Goal: Task Accomplishment & Management: Use online tool/utility

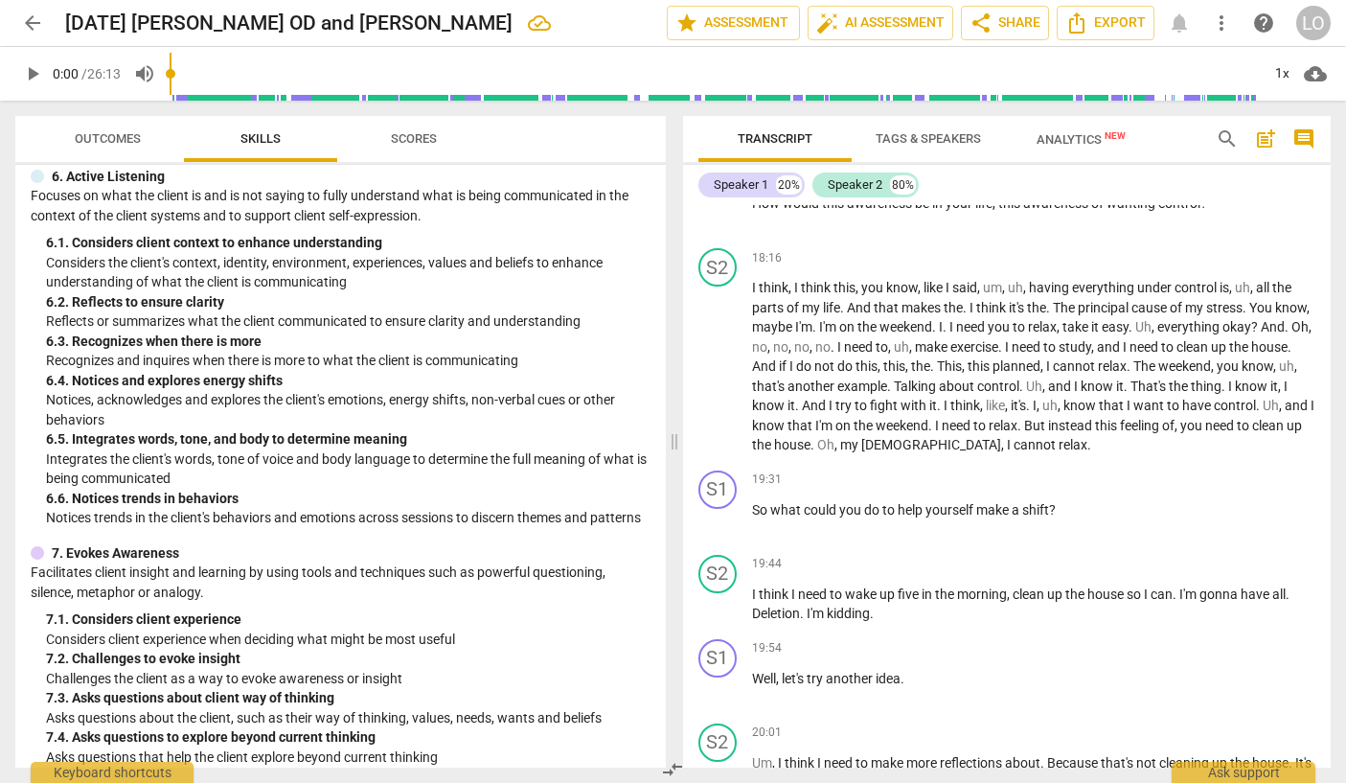
scroll to position [4219, 0]
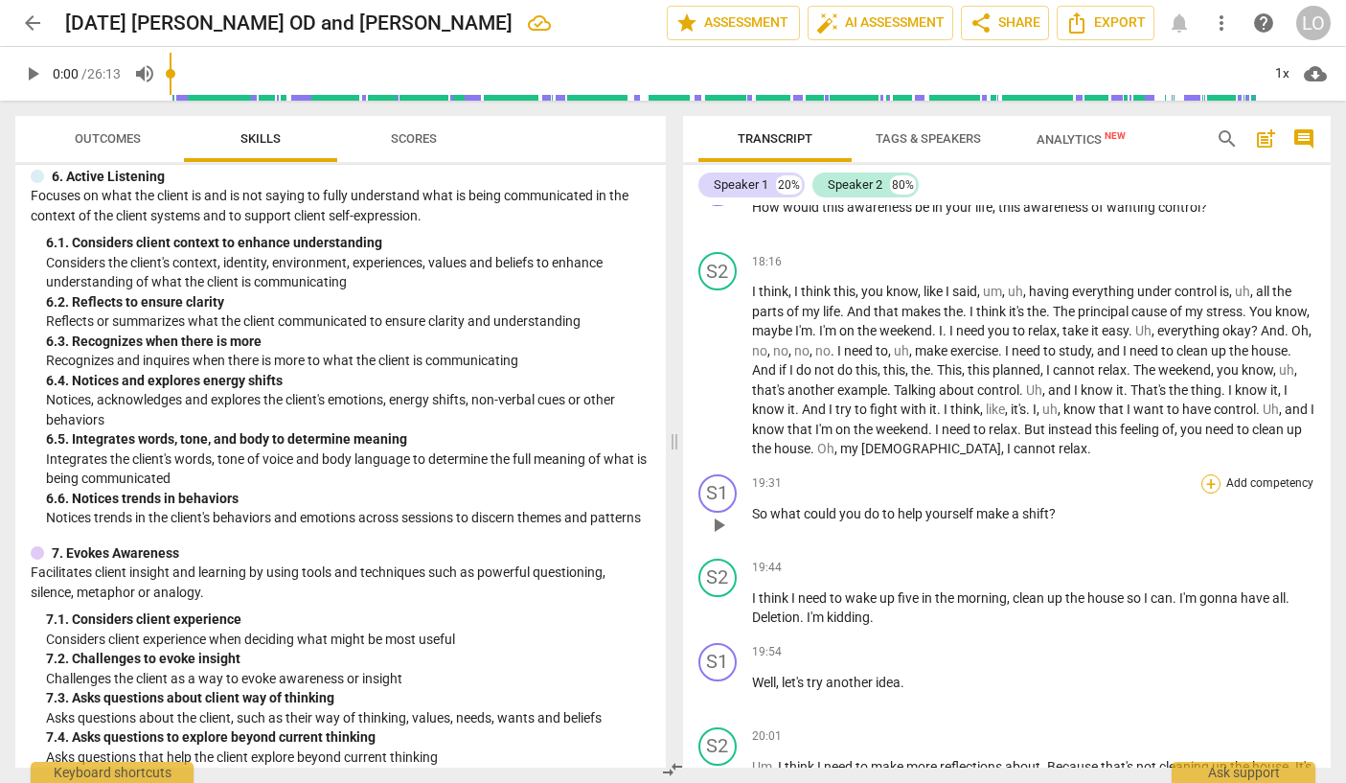
click at [1207, 493] on div "+" at bounding box center [1210, 483] width 19 height 19
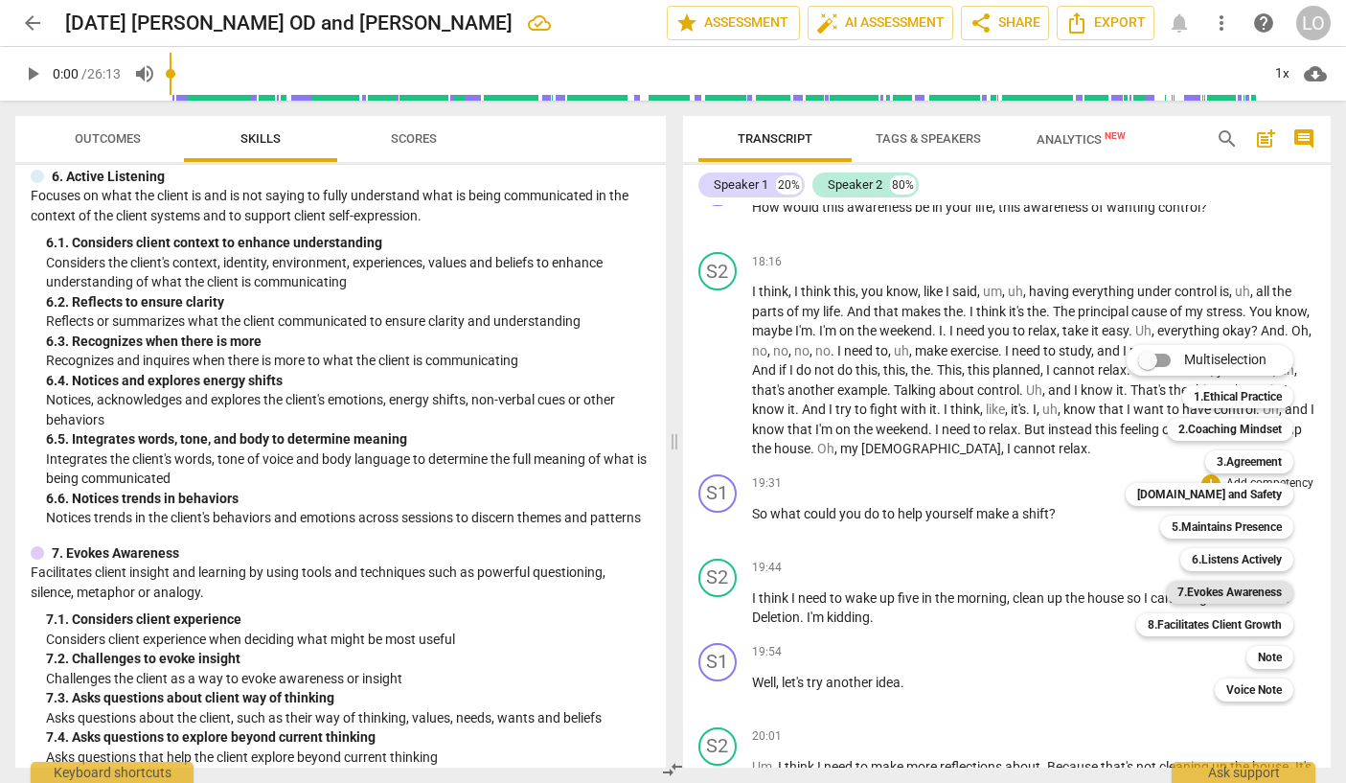
click at [1203, 588] on b "7.Evokes Awareness" at bounding box center [1229, 592] width 104 height 23
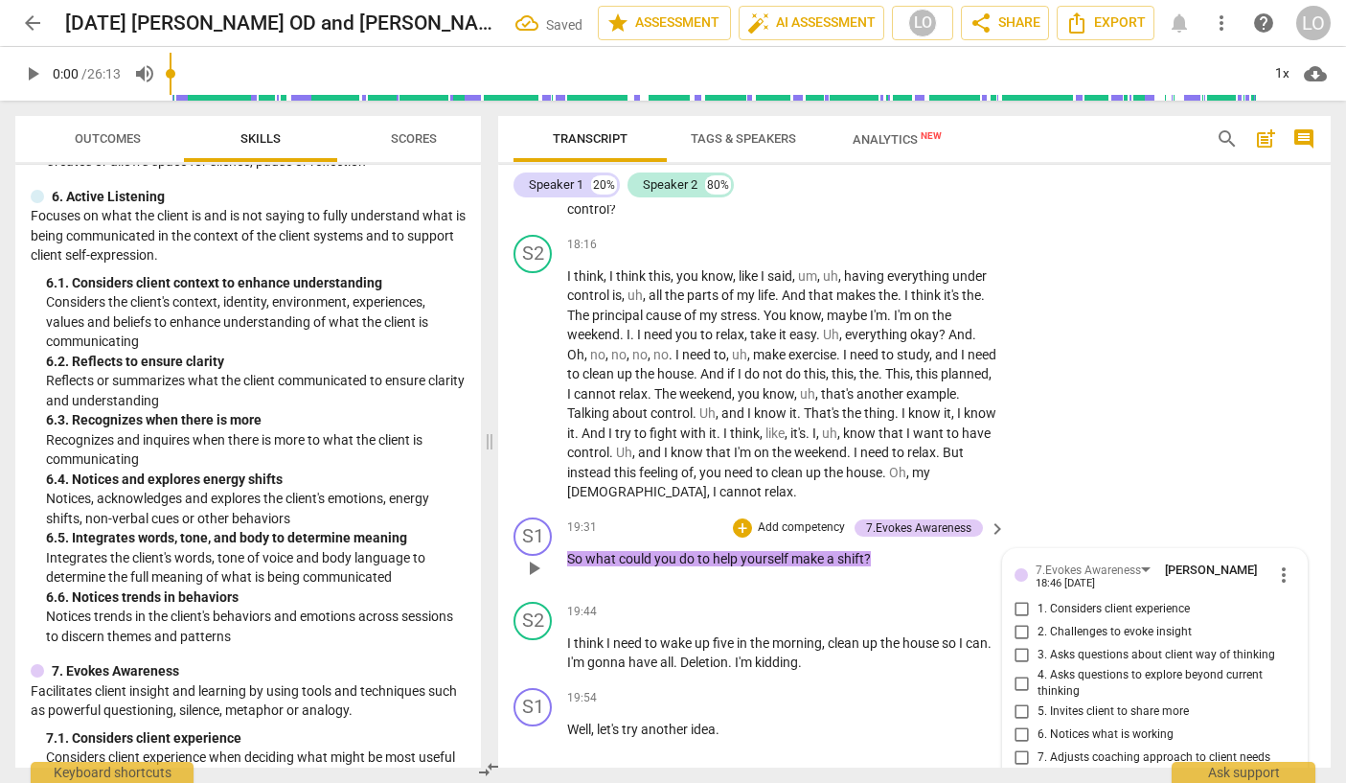
scroll to position [5356, 0]
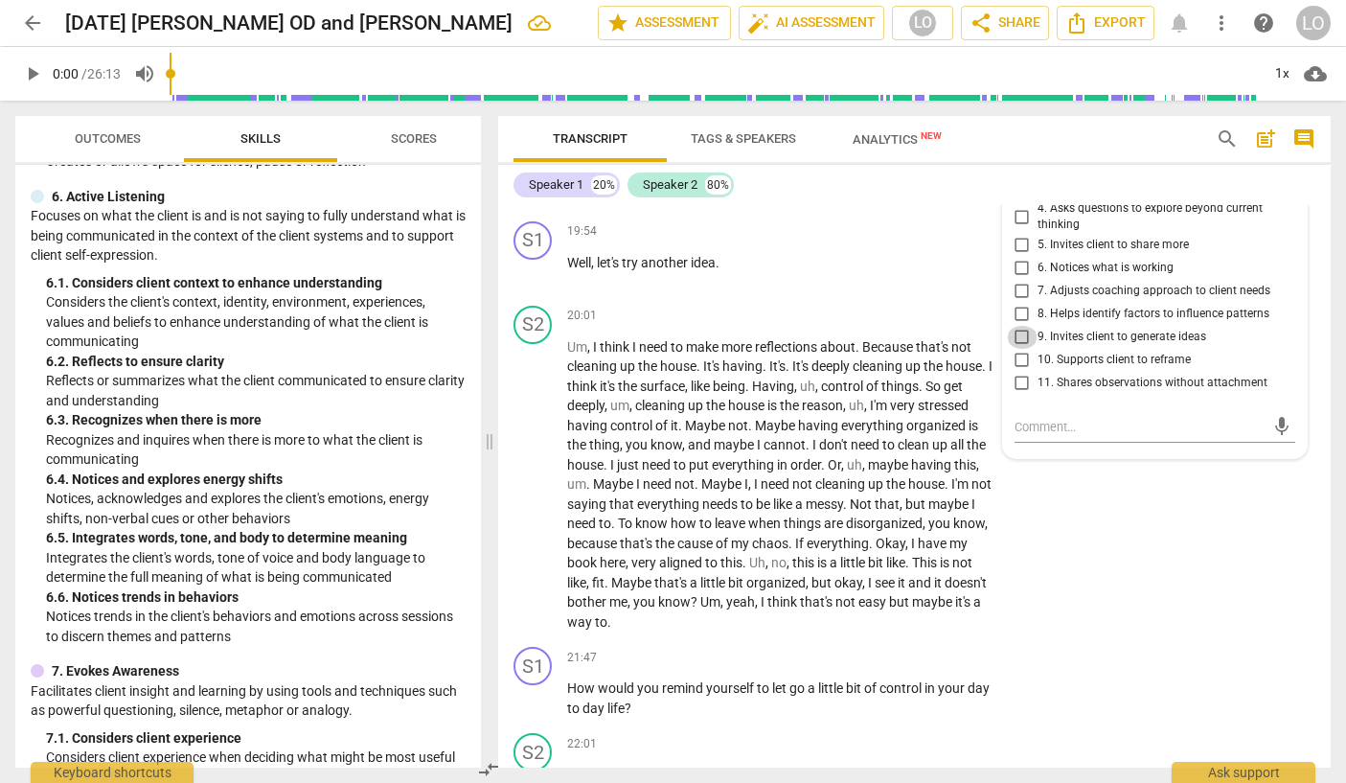
click at [1016, 349] on input "9. Invites client to generate ideas" at bounding box center [1022, 337] width 31 height 23
checkbox input "true"
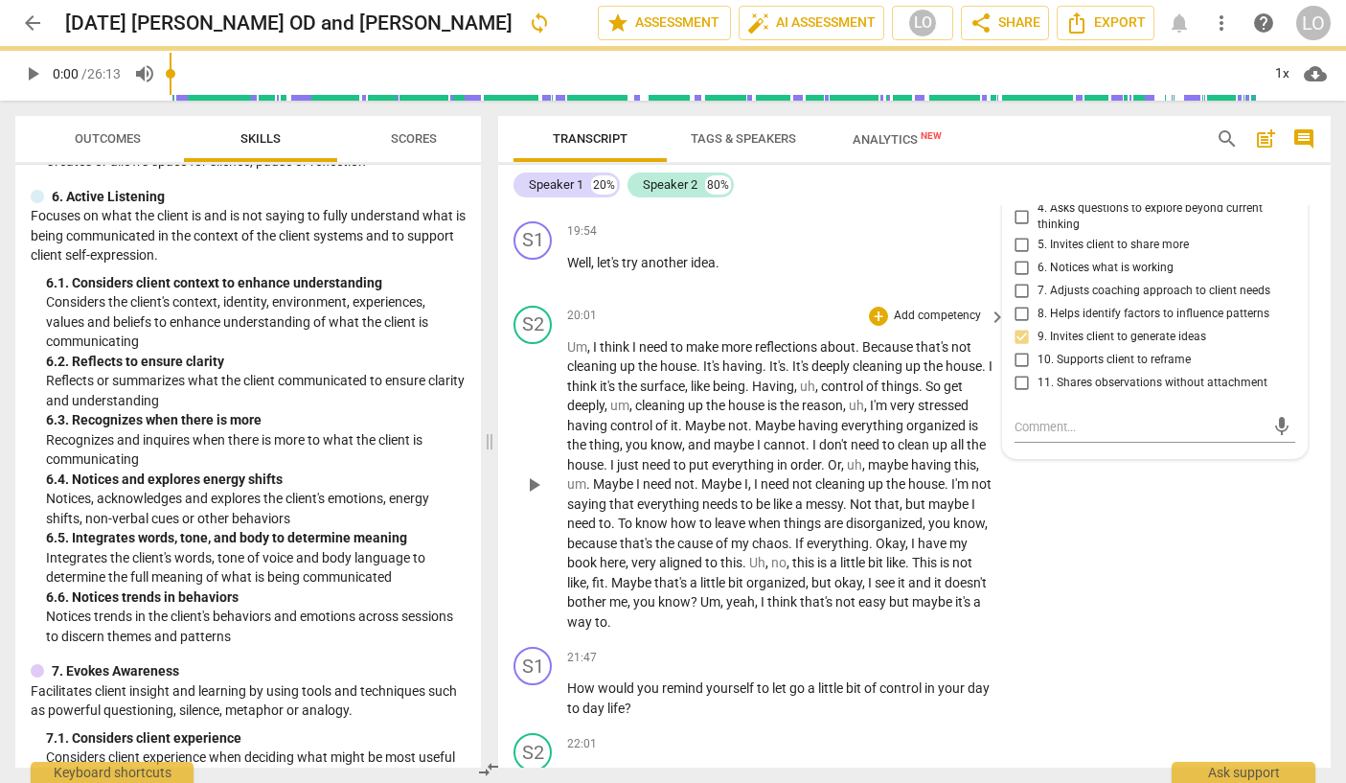
click at [1108, 604] on div "S2 play_arrow pause 20:01 + Add competency keyboard_arrow_right Um , I think I …" at bounding box center [914, 469] width 833 height 342
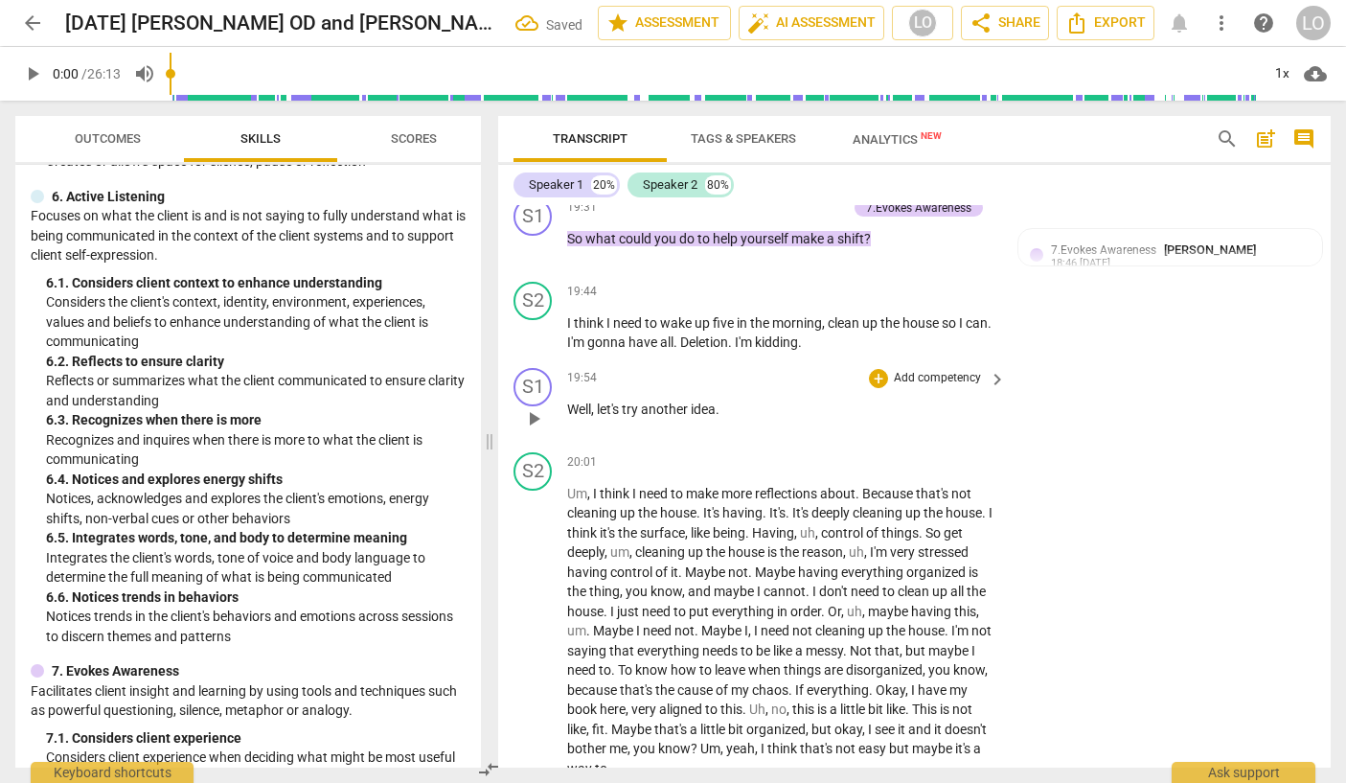
scroll to position [5165, 0]
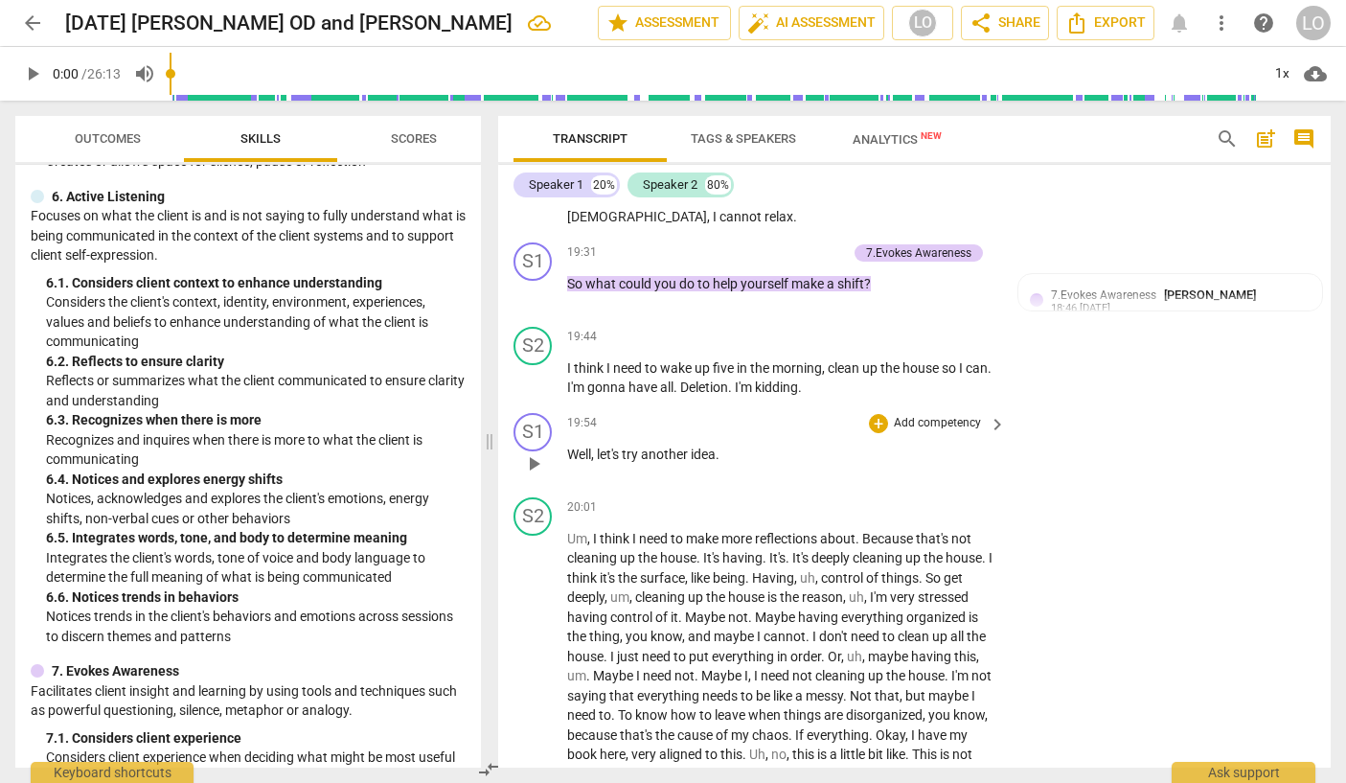
click at [943, 432] on p "Add competency" at bounding box center [937, 423] width 91 height 17
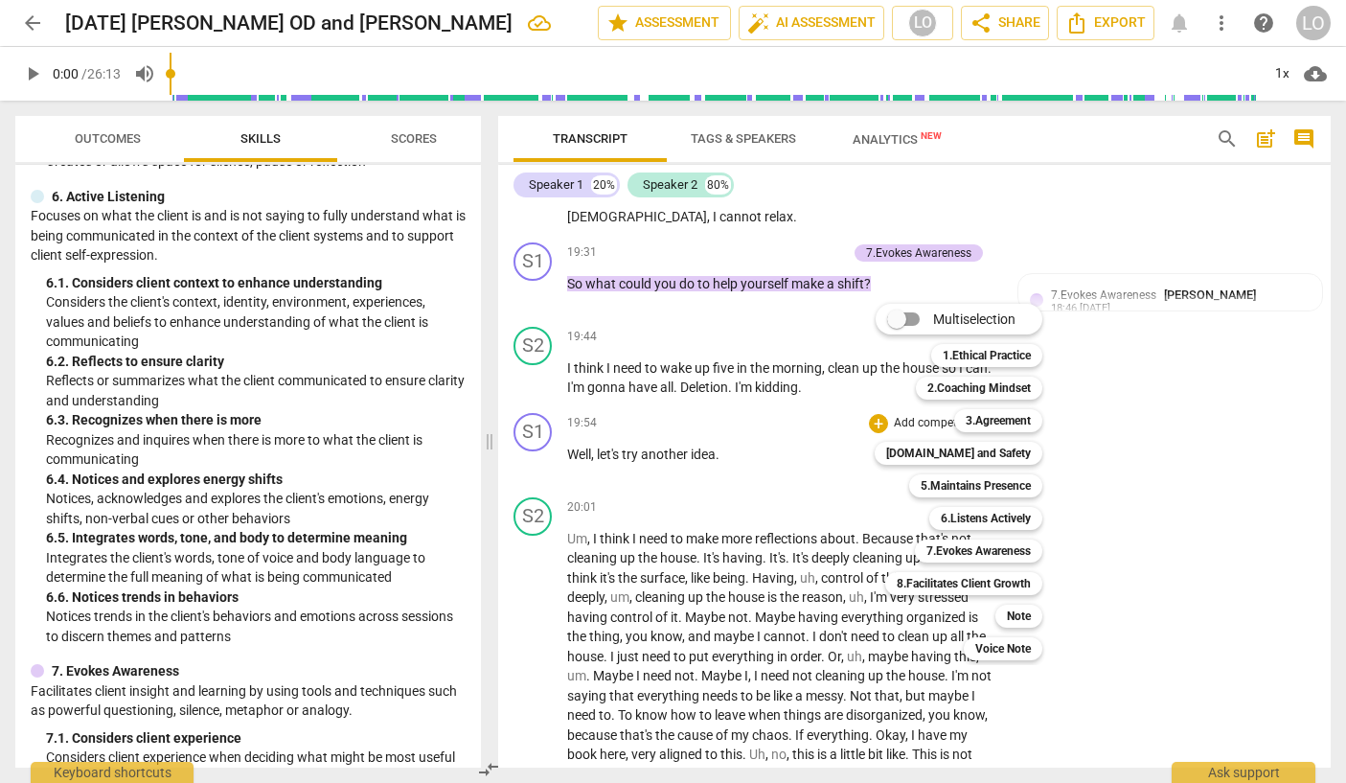
click at [1120, 468] on div at bounding box center [673, 391] width 1346 height 783
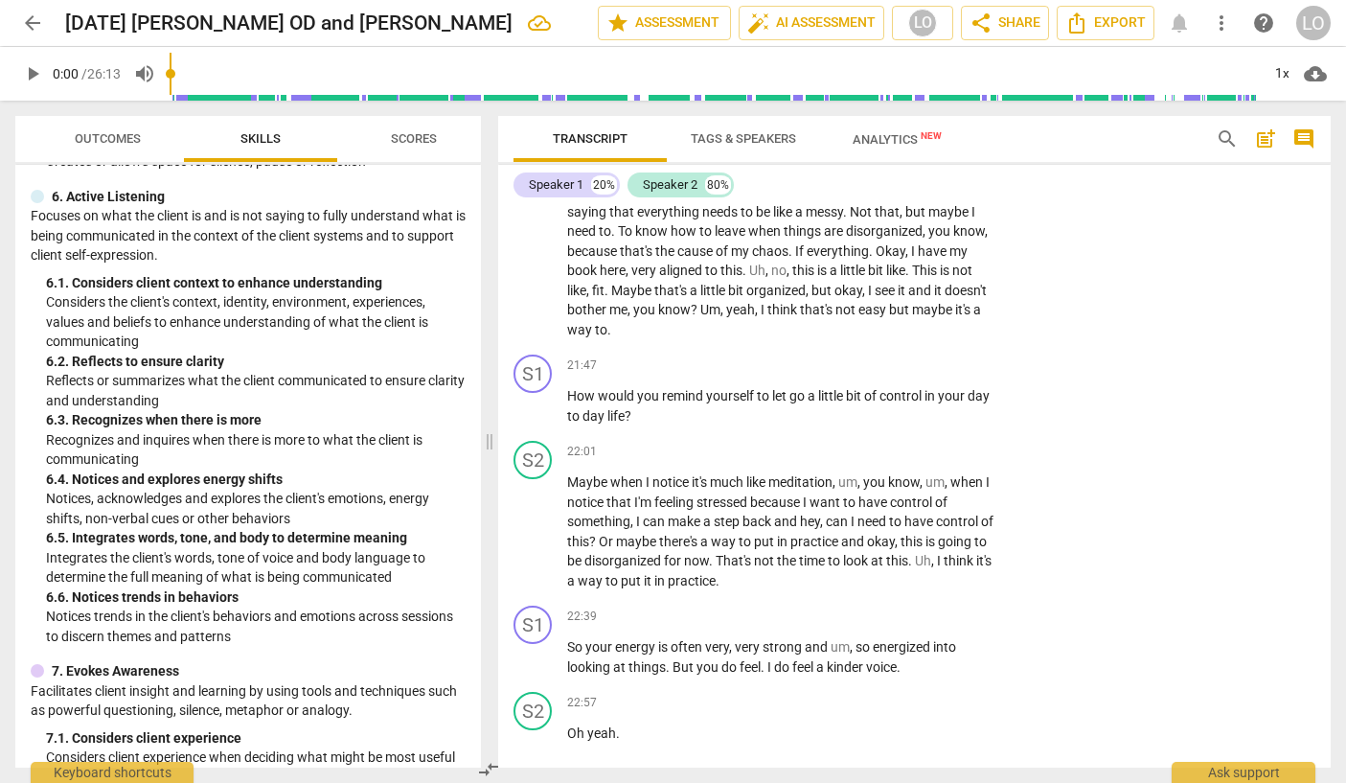
scroll to position [5740, 0]
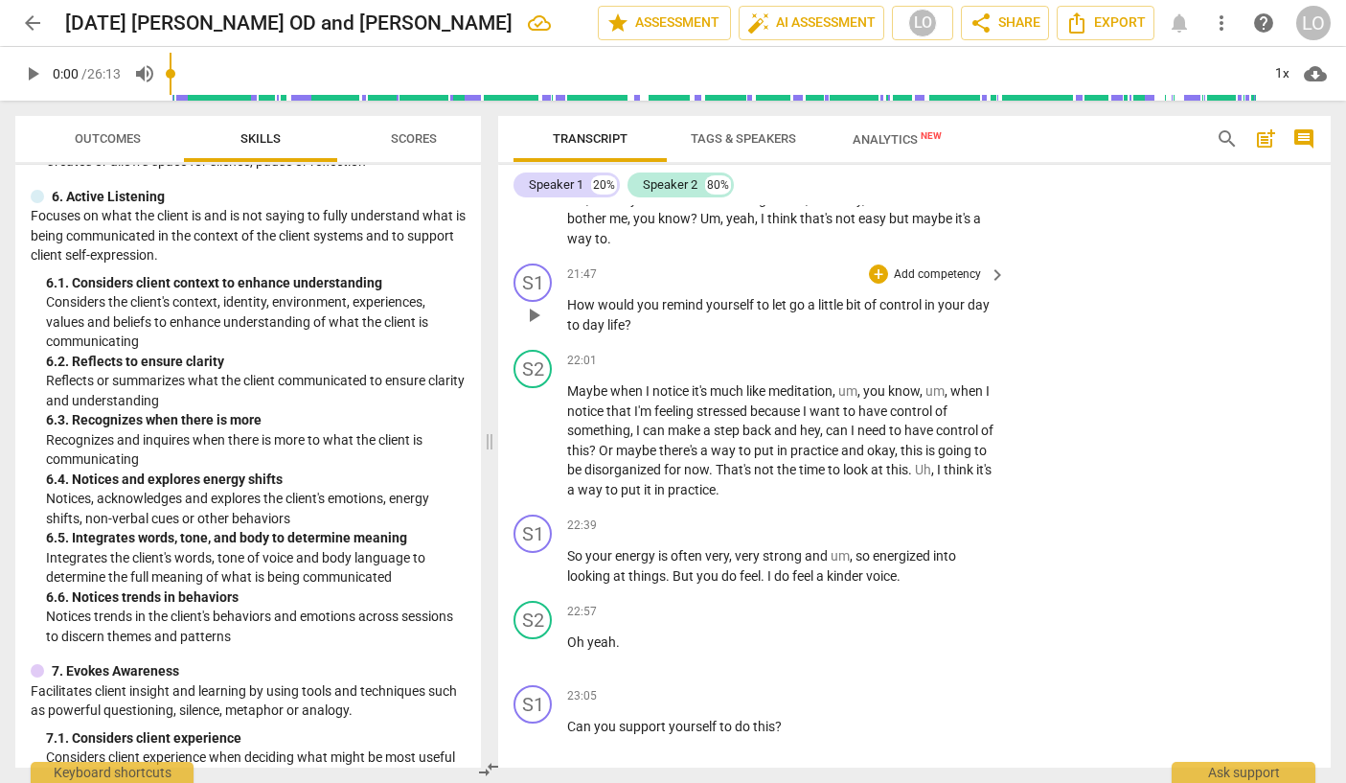
click at [939, 284] on p "Add competency" at bounding box center [937, 274] width 91 height 17
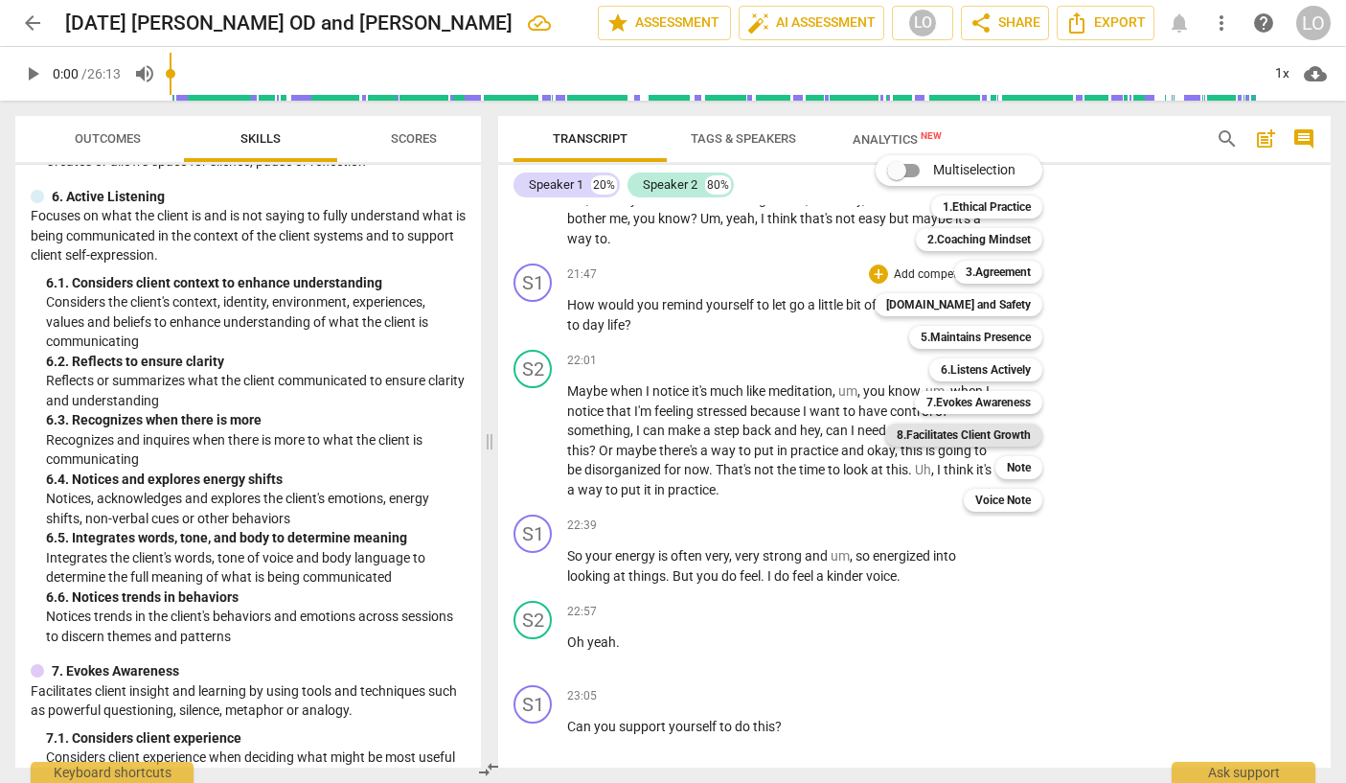
click at [953, 432] on b "8.Facilitates Client Growth" at bounding box center [964, 434] width 134 height 23
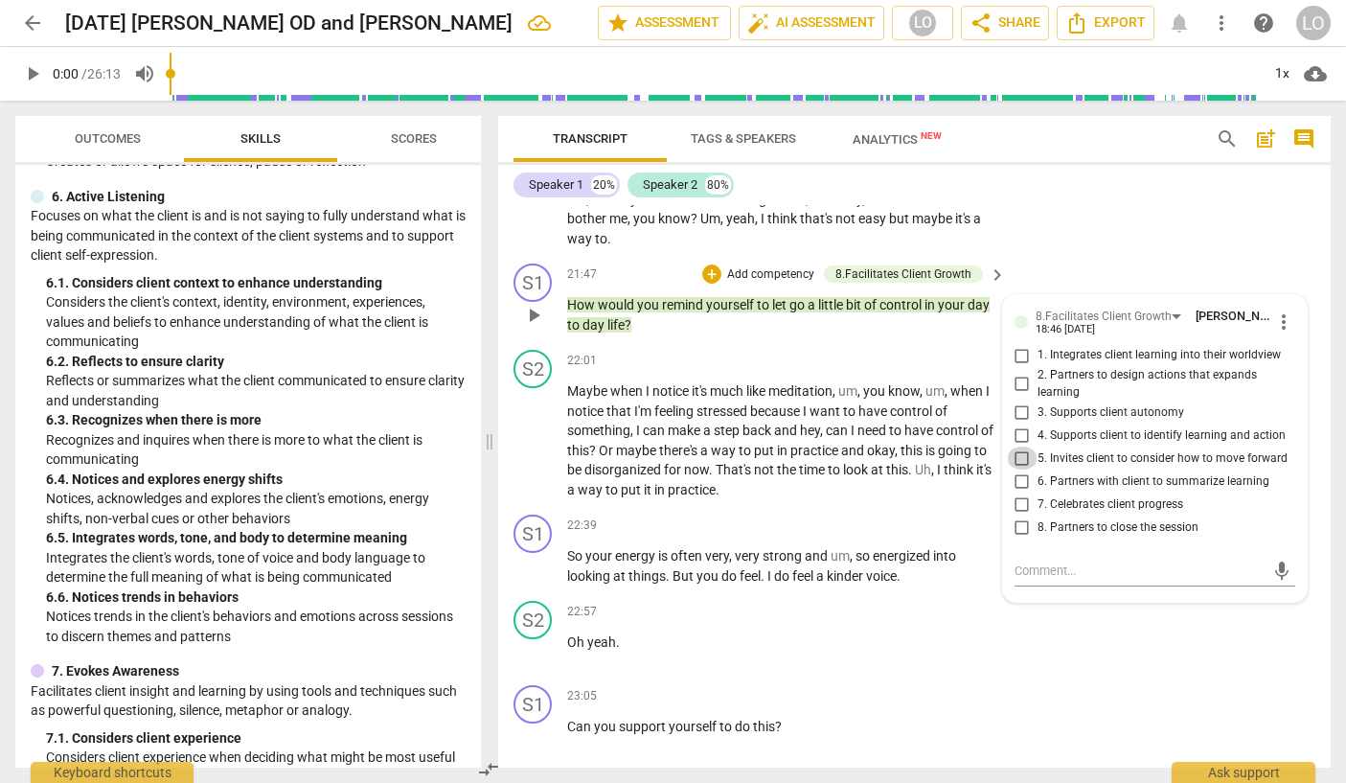
click at [1020, 469] on input "5. Invites client to consider how to move forward" at bounding box center [1022, 457] width 31 height 23
checkbox input "true"
click at [812, 568] on div "S1 play_arrow pause 22:39 + Add competency keyboard_arrow_right So your energy …" at bounding box center [914, 550] width 833 height 86
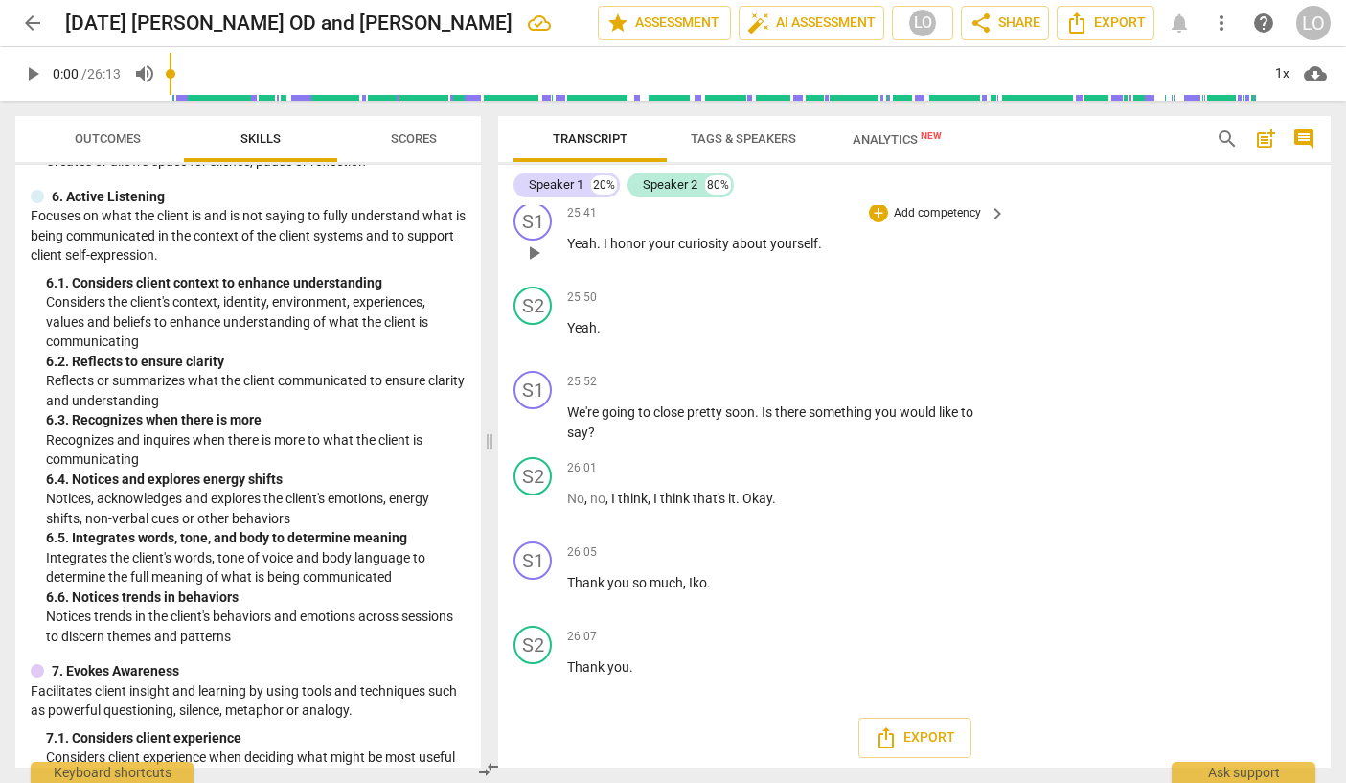
scroll to position [7121, 0]
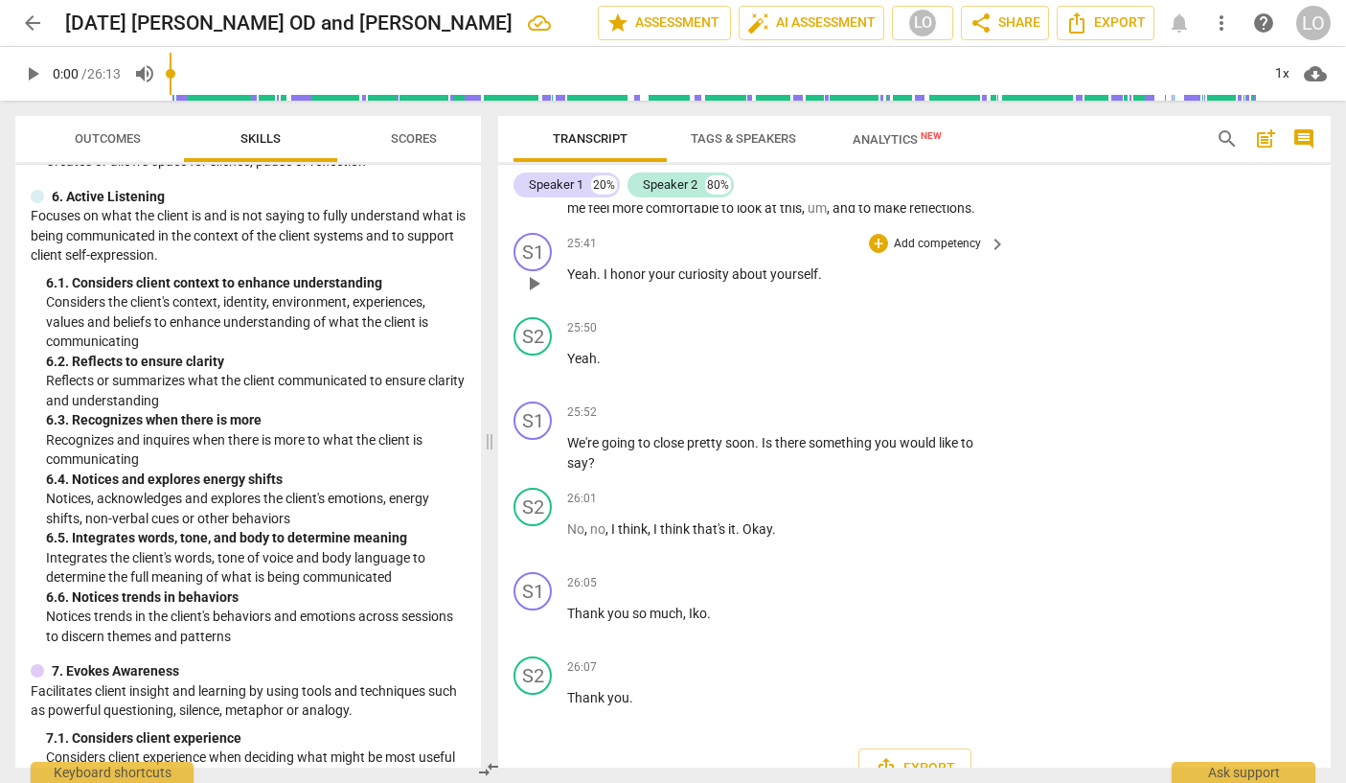
click at [906, 253] on p "Add competency" at bounding box center [937, 244] width 91 height 17
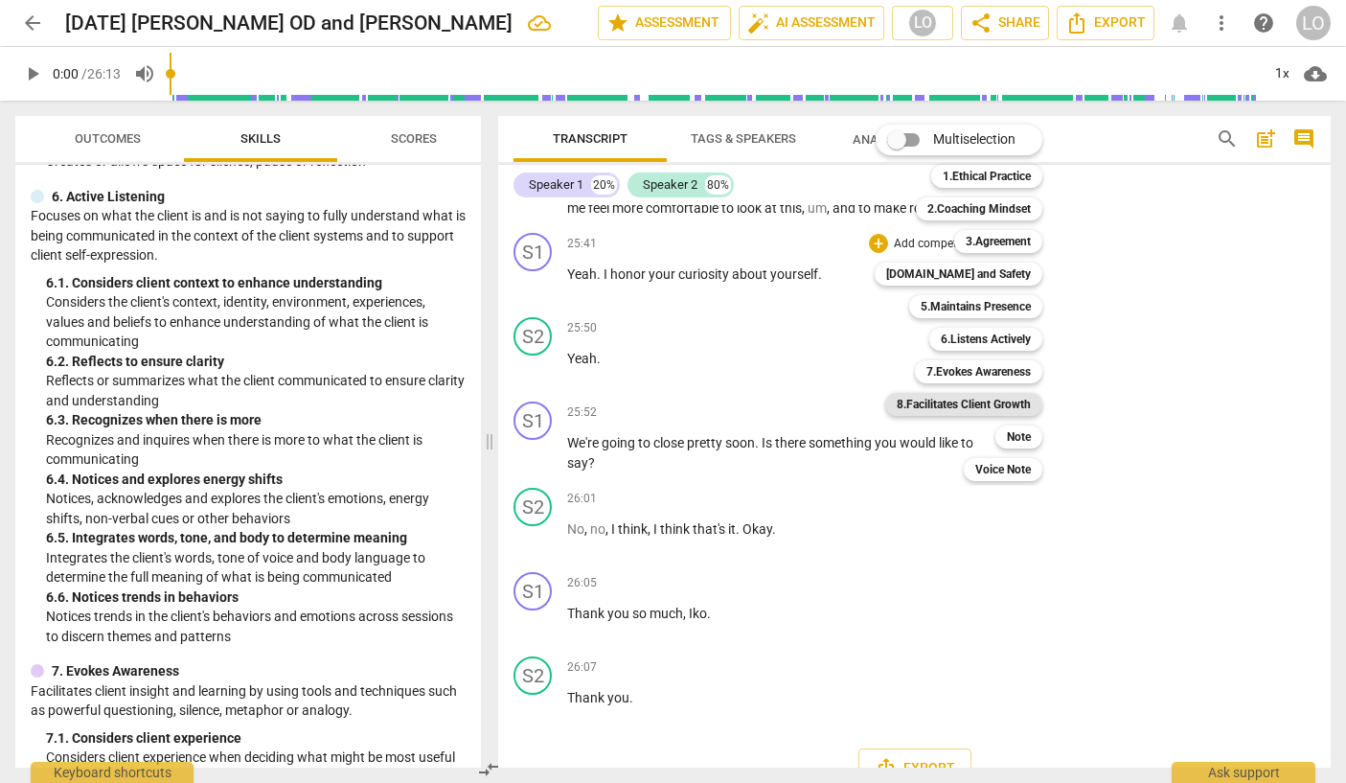
click at [957, 401] on b "8.Facilitates Client Growth" at bounding box center [964, 404] width 134 height 23
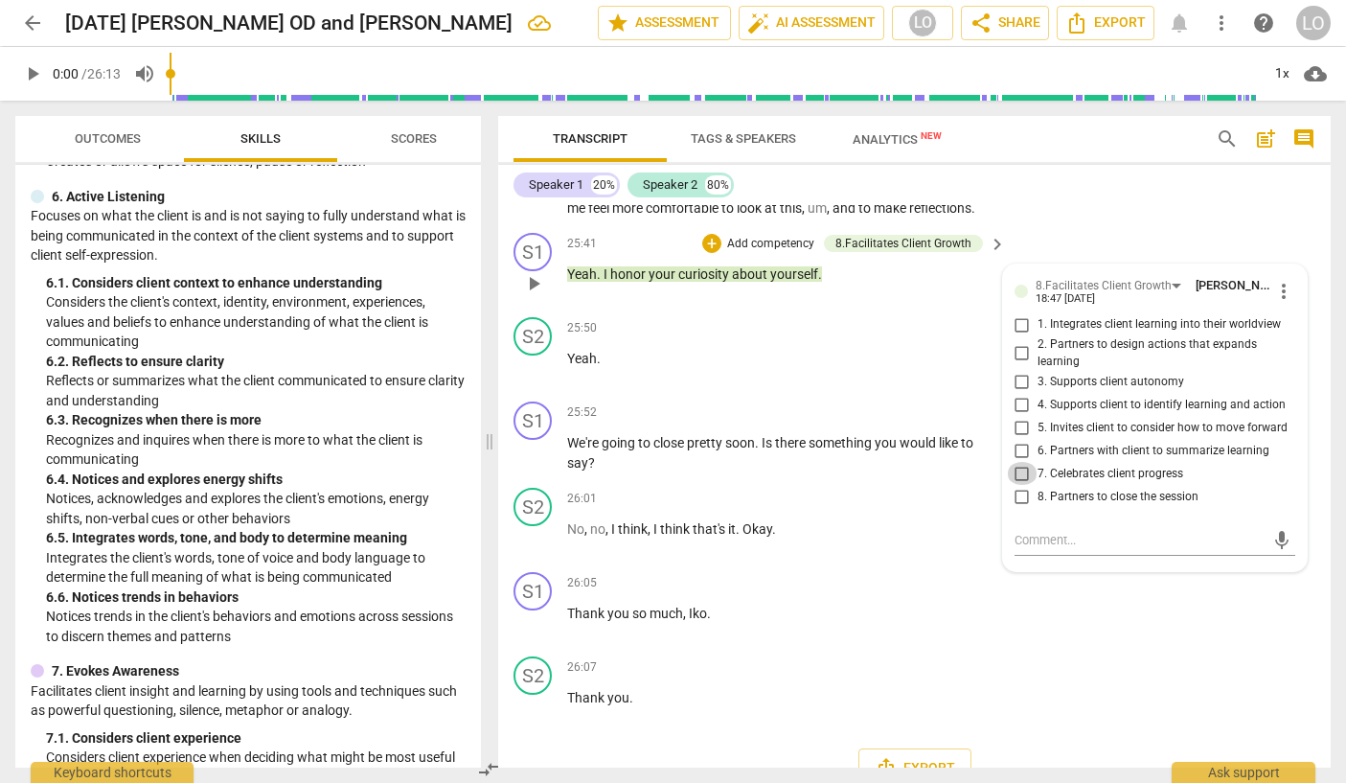
click at [1017, 485] on input "7. Celebrates client progress" at bounding box center [1022, 473] width 31 height 23
checkbox input "true"
drag, startPoint x: 944, startPoint y: 586, endPoint x: 943, endPoint y: 596, distance: 9.6
click at [944, 539] on p "No , no , I think , I think that's it . Okay ." at bounding box center [781, 529] width 429 height 20
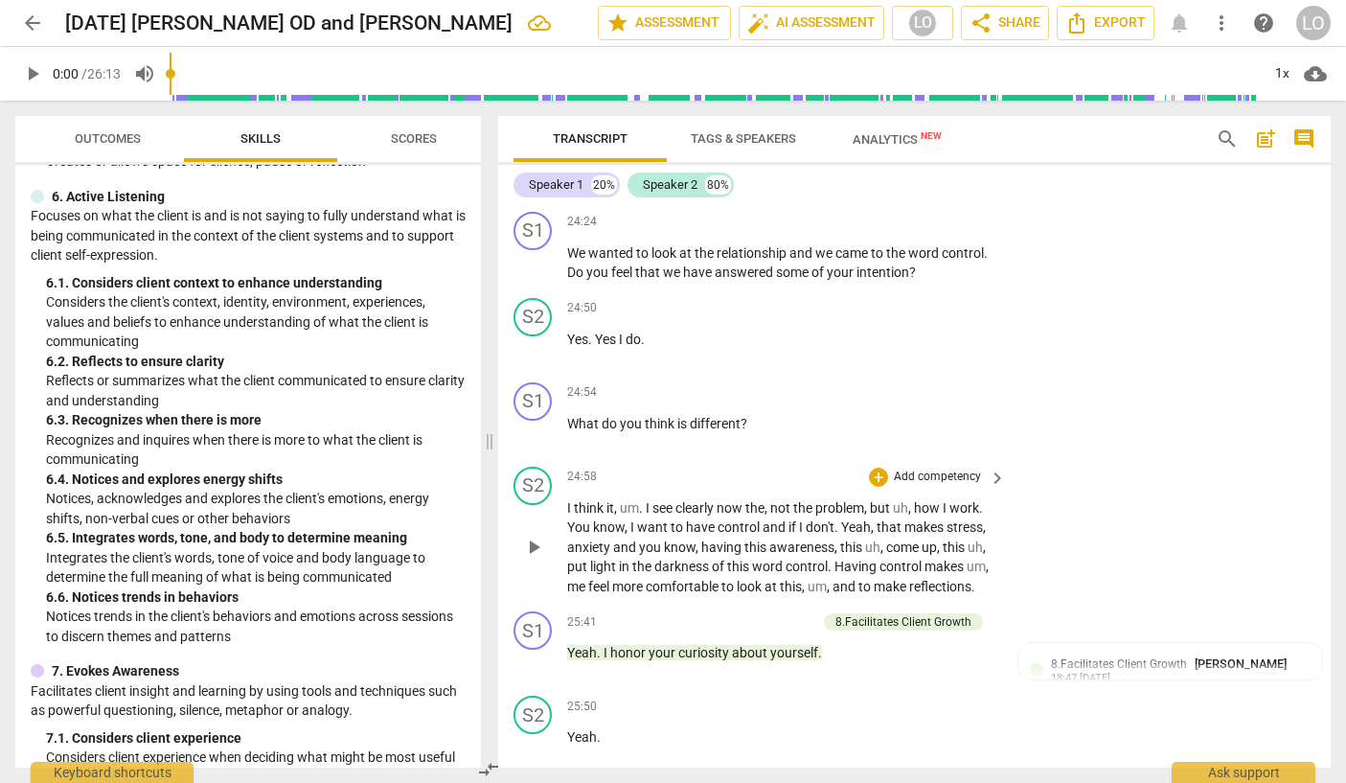
scroll to position [6738, 0]
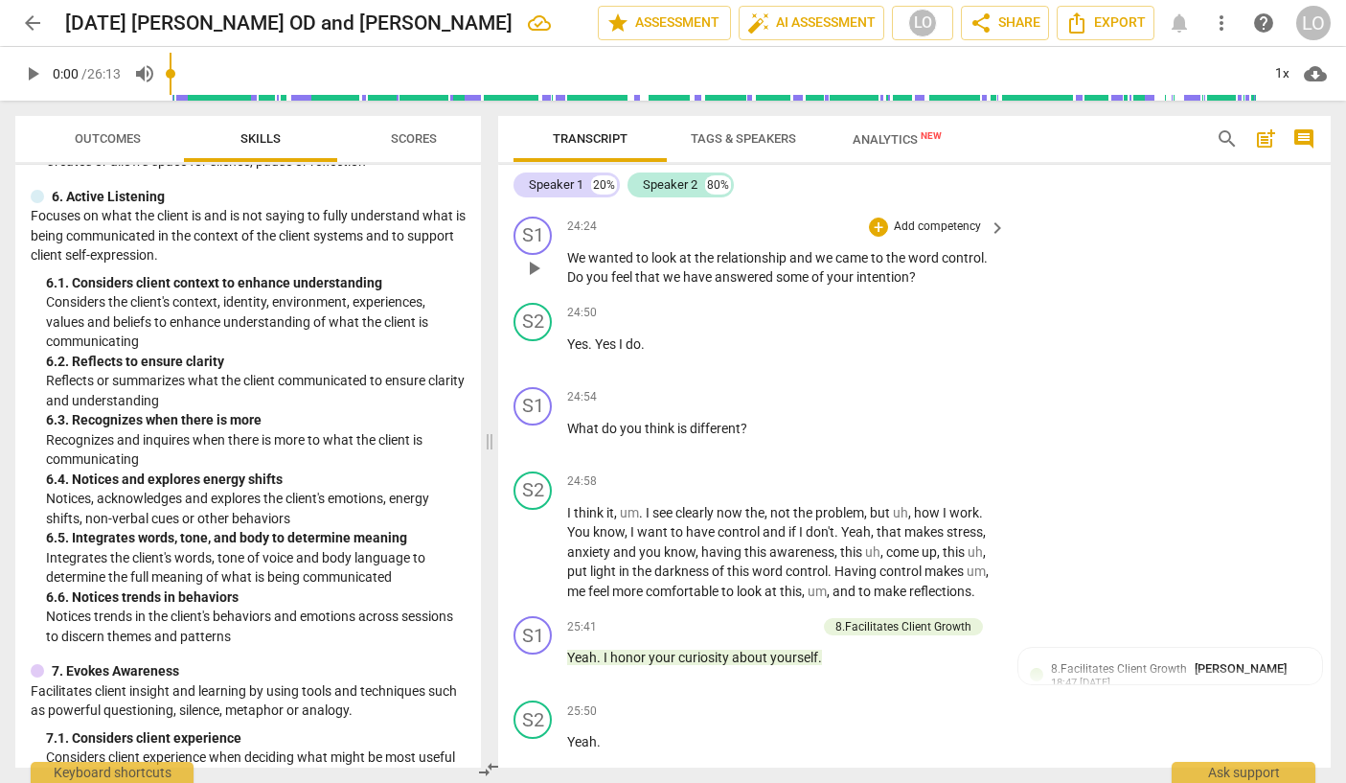
click at [948, 236] on p "Add competency" at bounding box center [937, 226] width 91 height 17
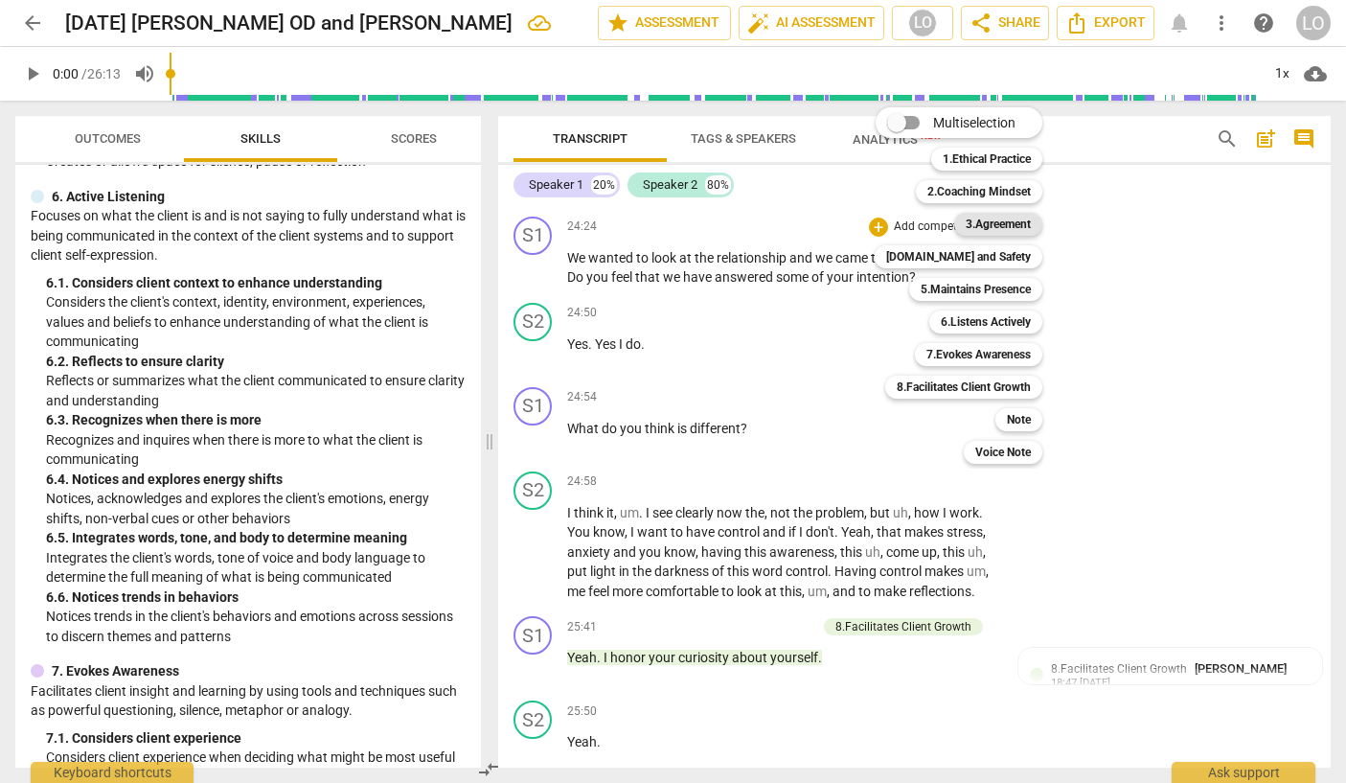
click at [987, 218] on b "3.Agreement" at bounding box center [998, 224] width 65 height 23
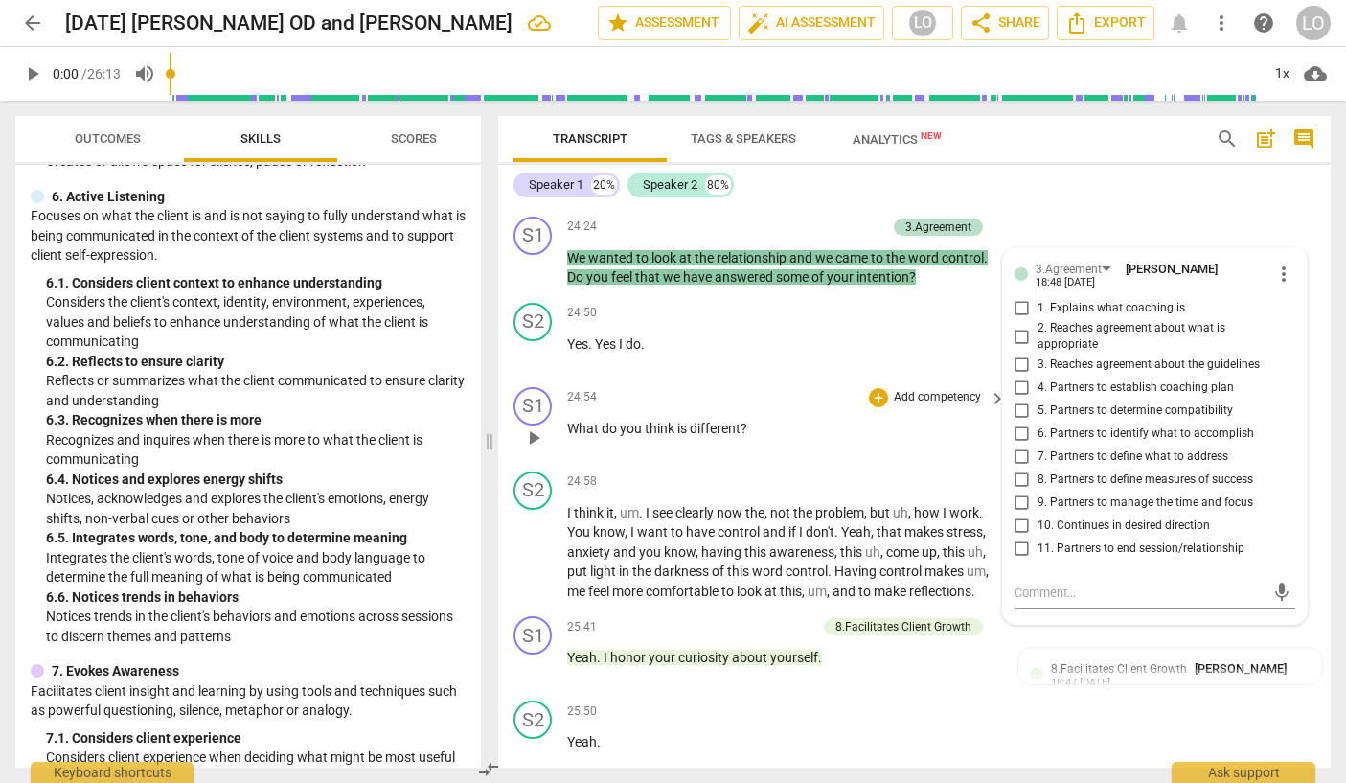
click at [922, 406] on p "Add competency" at bounding box center [937, 397] width 91 height 17
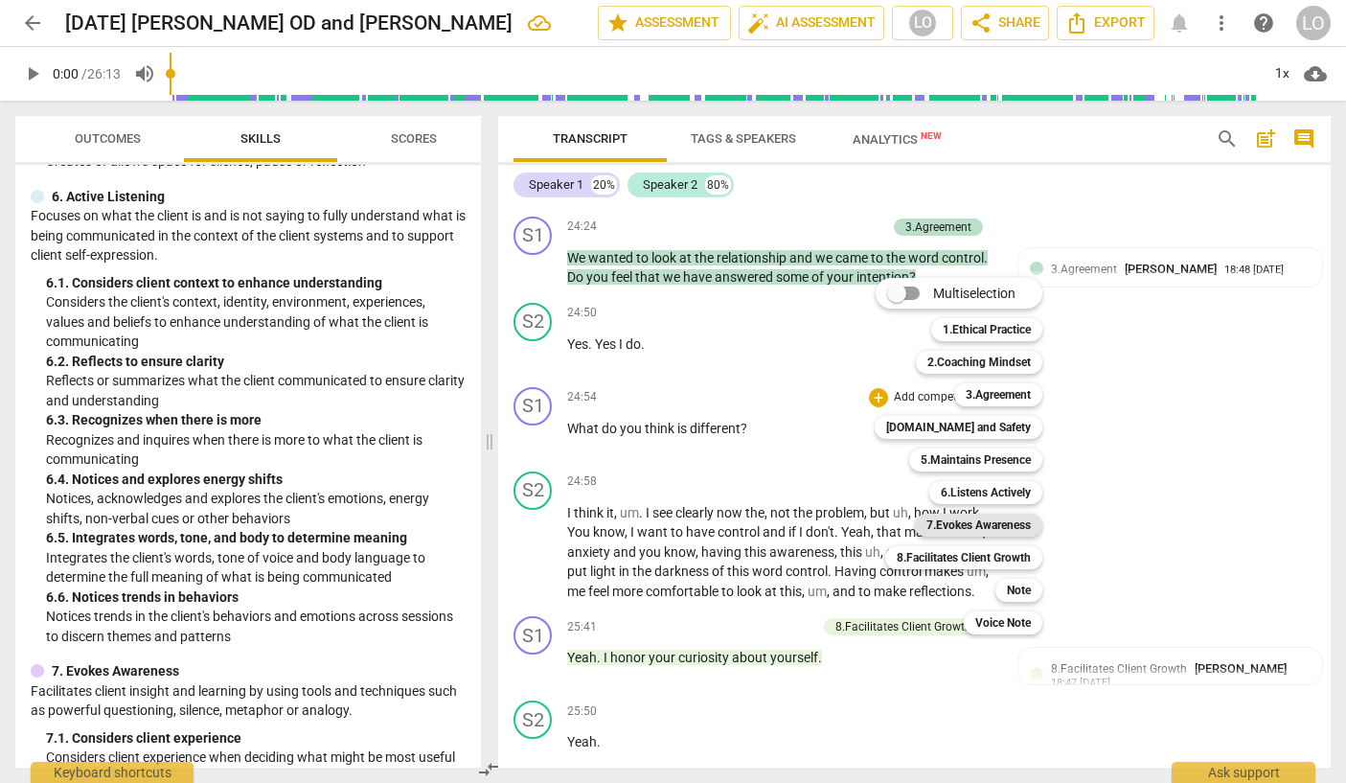
click at [960, 522] on b "7.Evokes Awareness" at bounding box center [978, 525] width 104 height 23
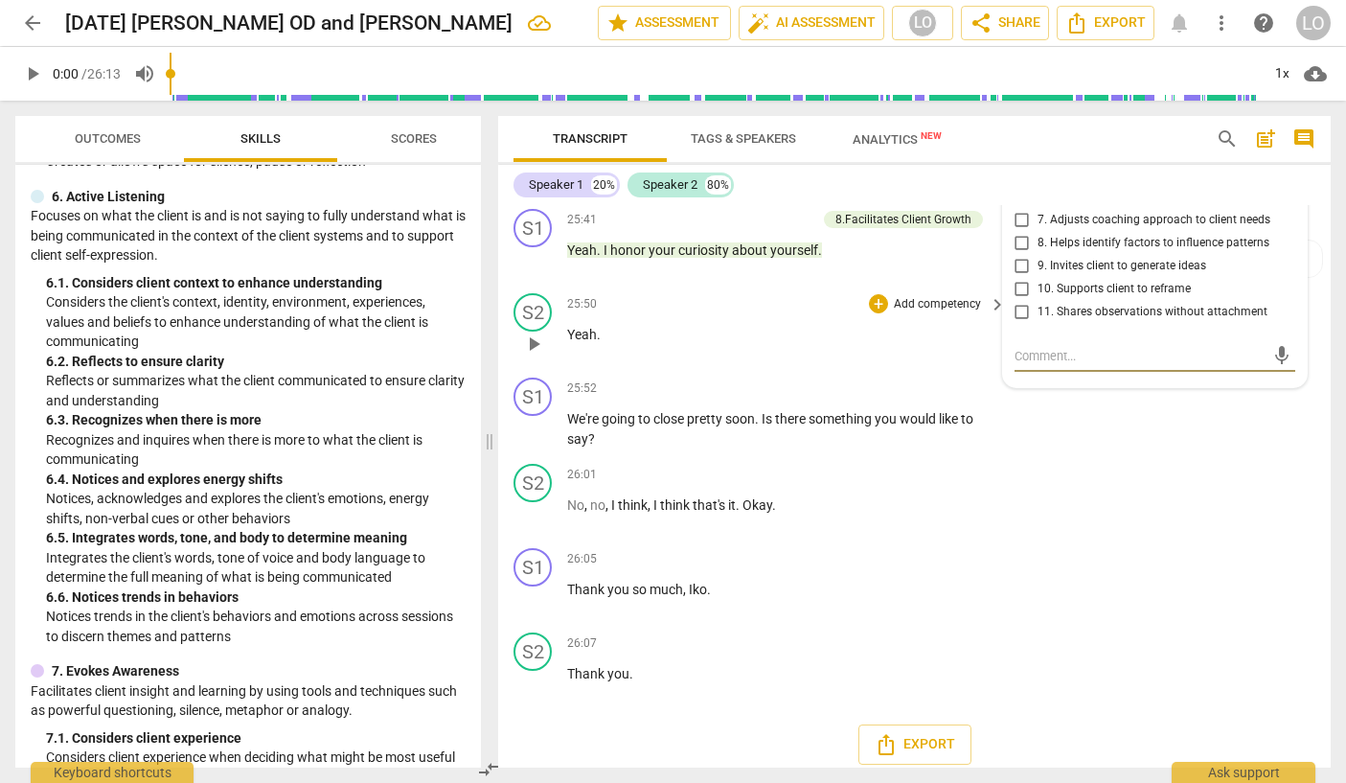
scroll to position [7170, 0]
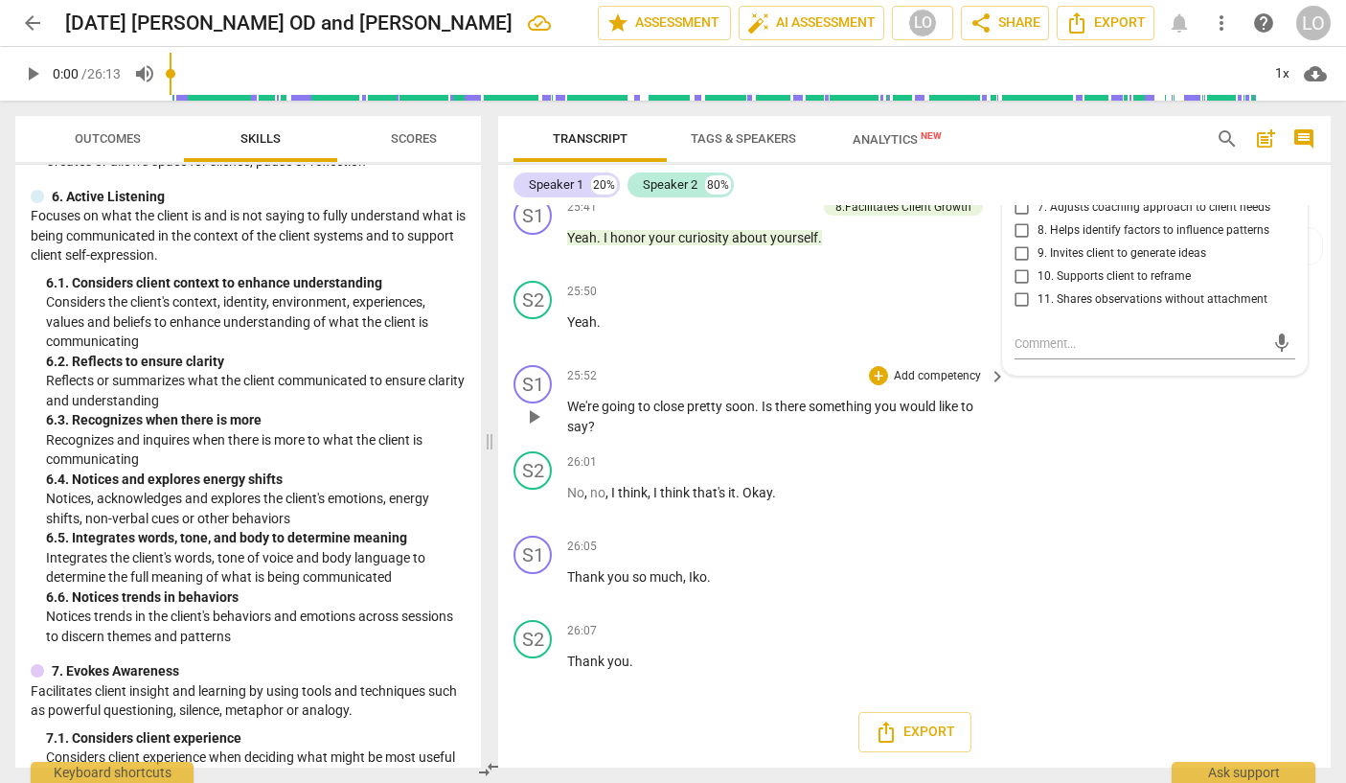
click at [918, 385] on p "Add competency" at bounding box center [937, 376] width 91 height 17
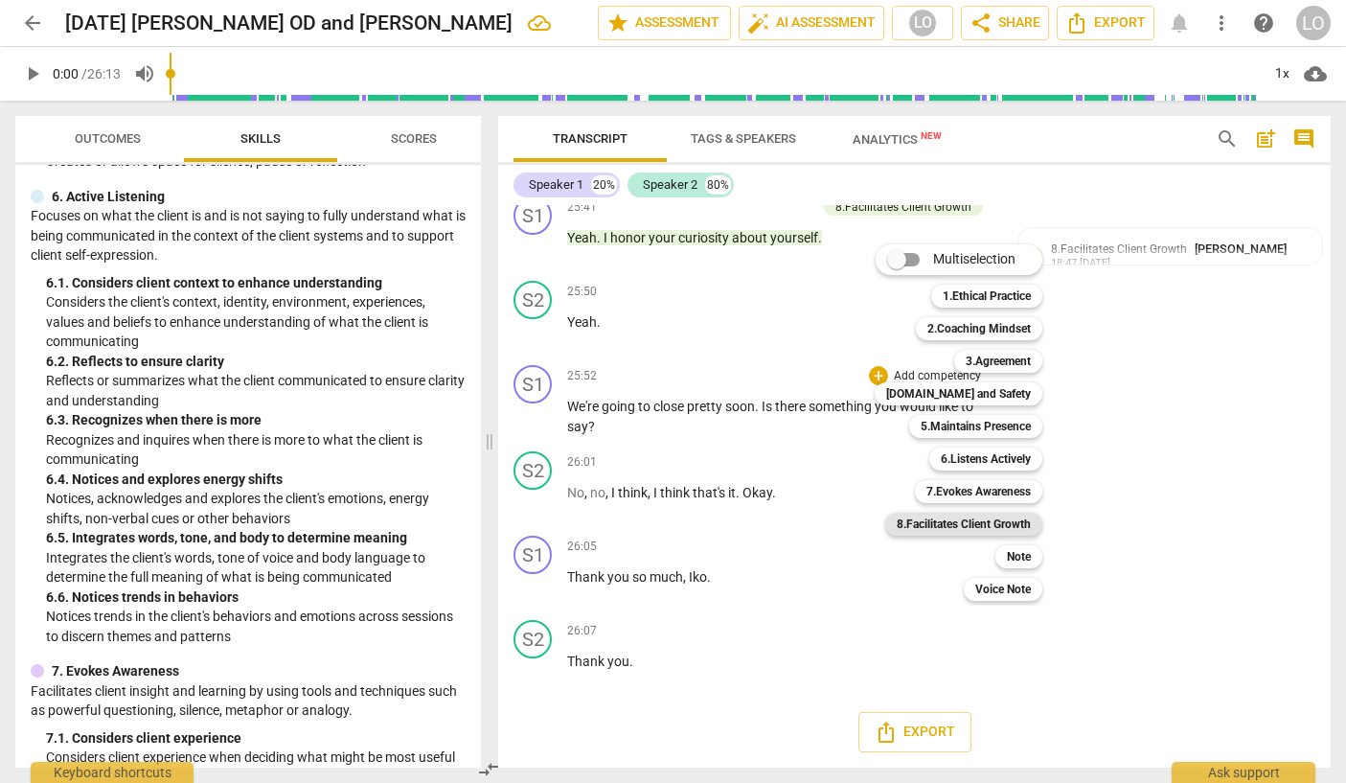
click at [966, 524] on b "8.Facilitates Client Growth" at bounding box center [964, 524] width 134 height 23
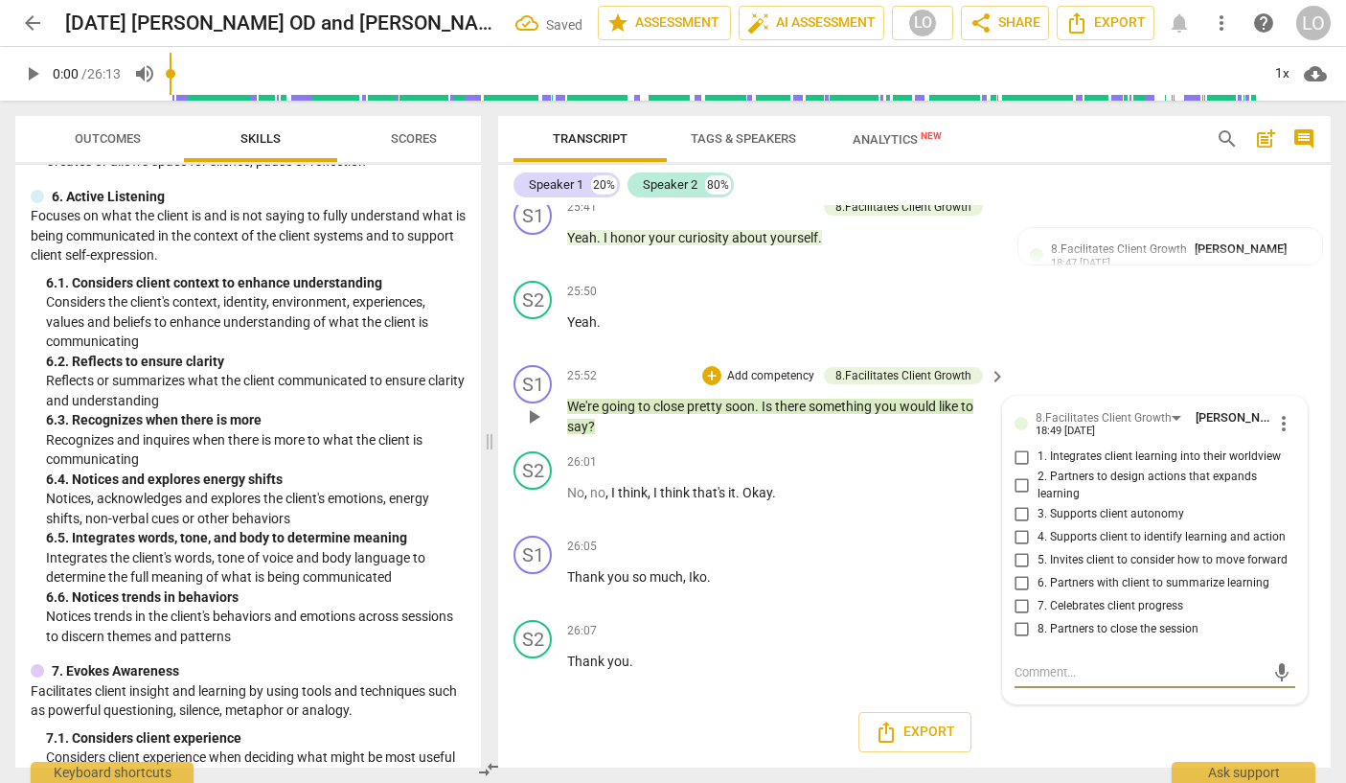
click at [1016, 640] on input "8. Partners to close the session" at bounding box center [1022, 628] width 31 height 23
checkbox input "true"
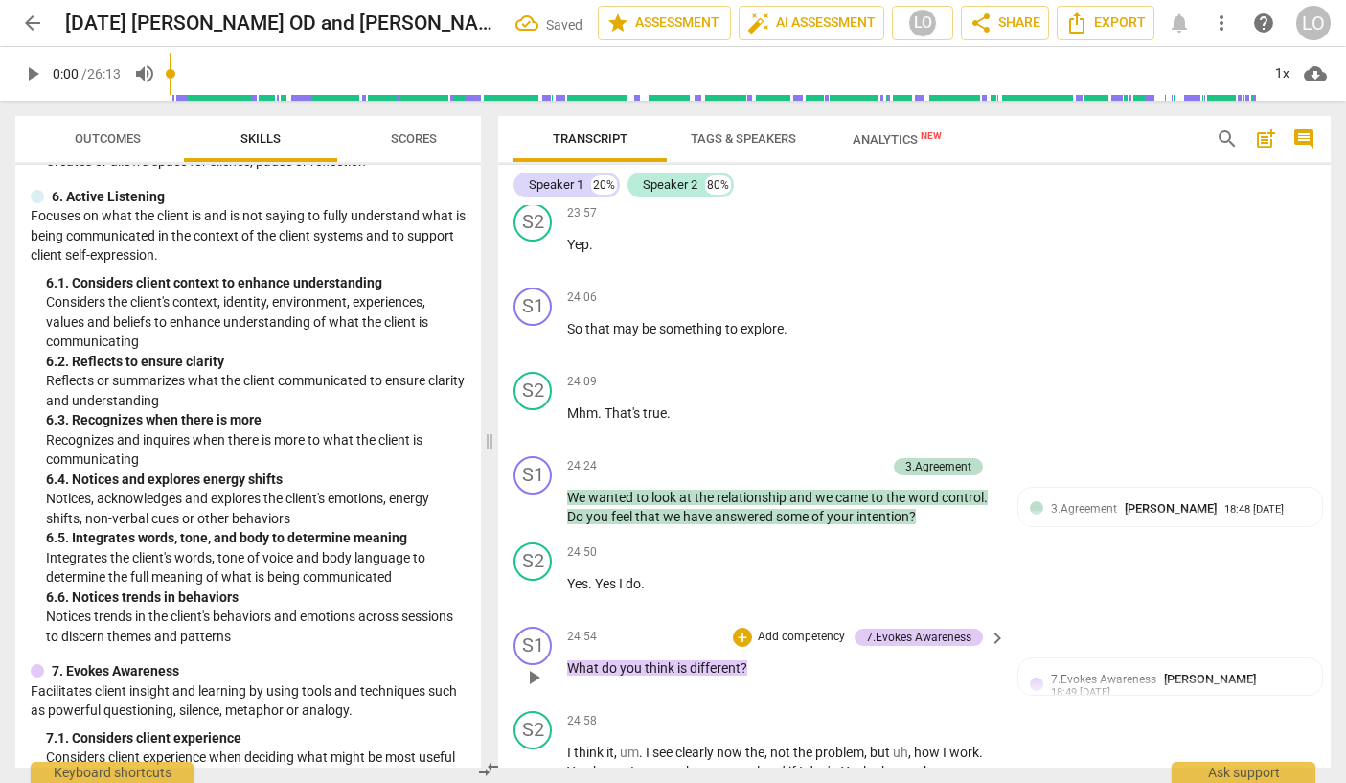
scroll to position [6404, 0]
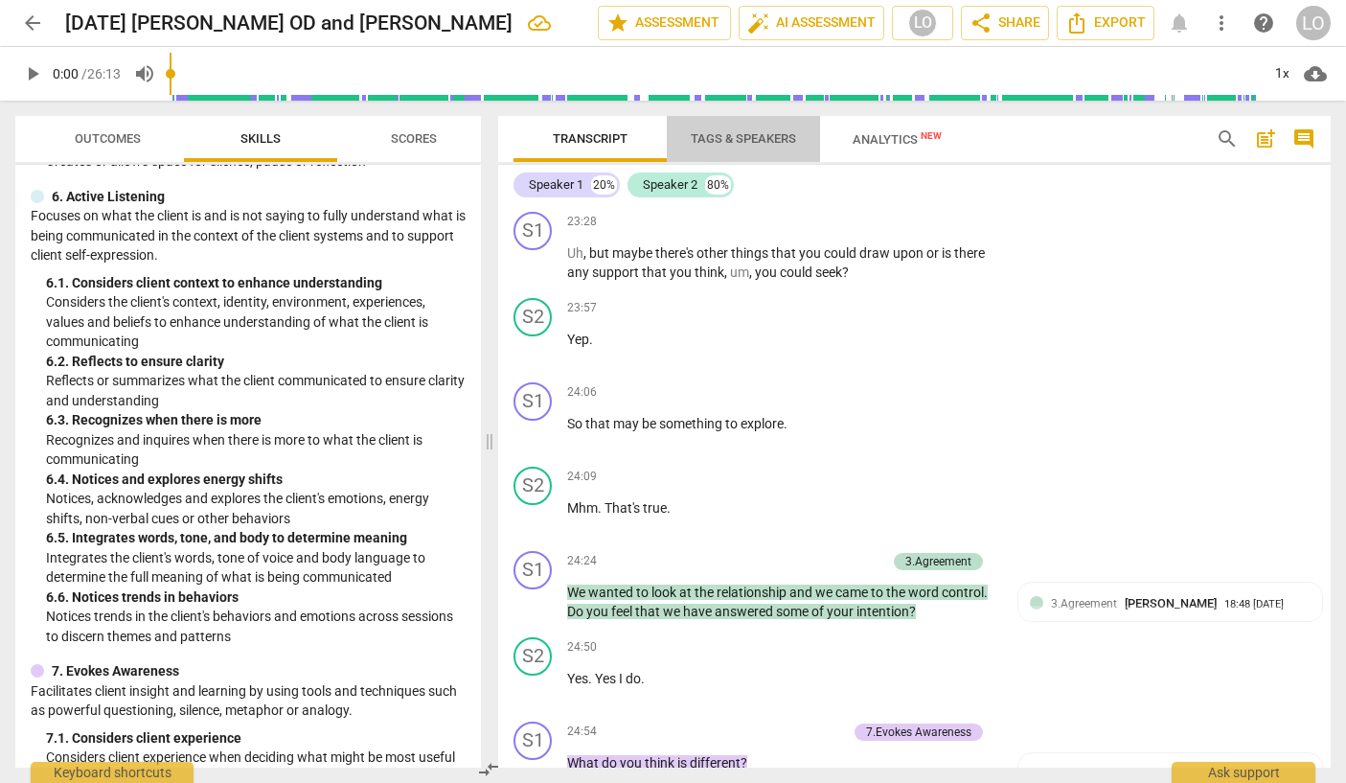
click at [746, 128] on span "Tags & Speakers" at bounding box center [743, 139] width 151 height 26
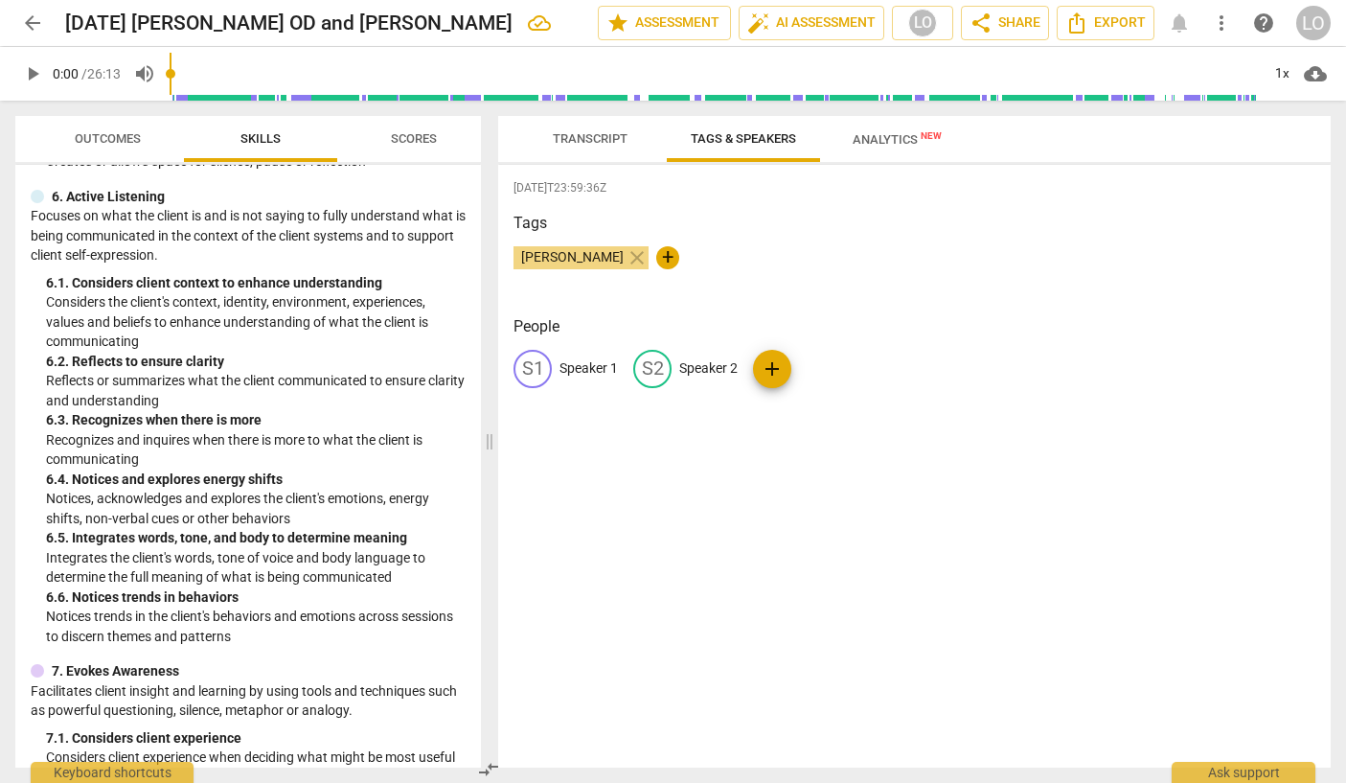
click at [585, 362] on p "Speaker 1" at bounding box center [588, 368] width 58 height 20
type input "[PERSON_NAME]"
click at [804, 358] on p "Speaker 2" at bounding box center [833, 368] width 58 height 20
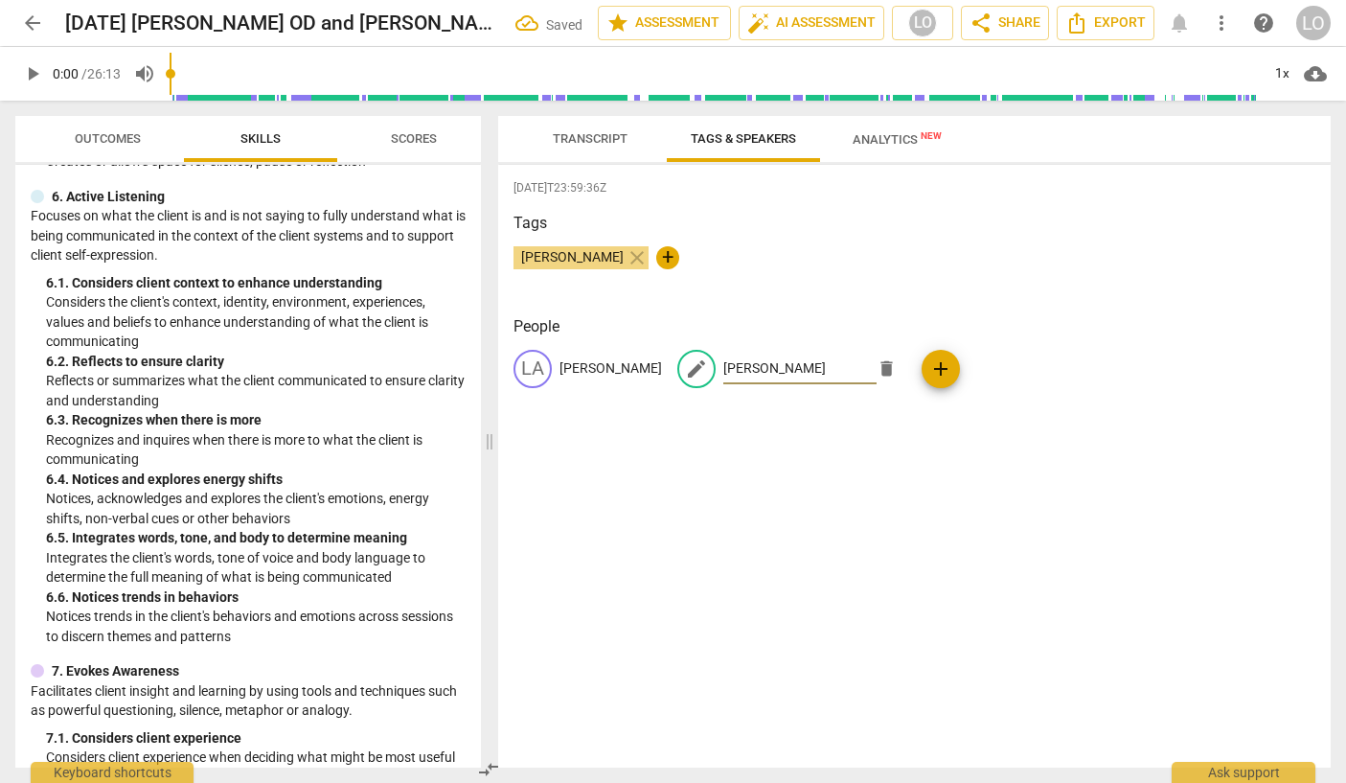
type input "[PERSON_NAME]"
click at [608, 542] on div "[DATE]T23:59:36Z Tags [PERSON_NAME] close + People LA [PERSON_NAME] edit [PERSO…" at bounding box center [914, 466] width 833 height 603
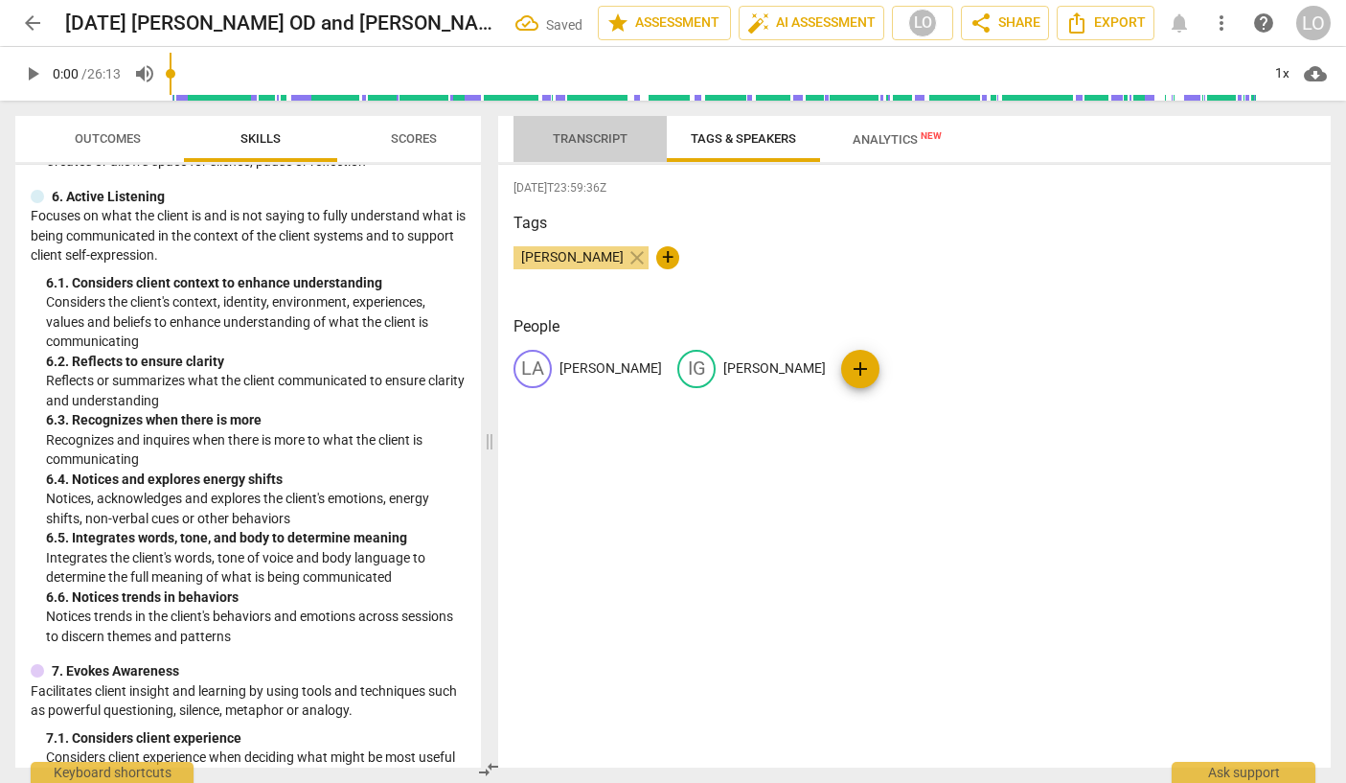
click at [567, 133] on span "Transcript" at bounding box center [590, 138] width 75 height 14
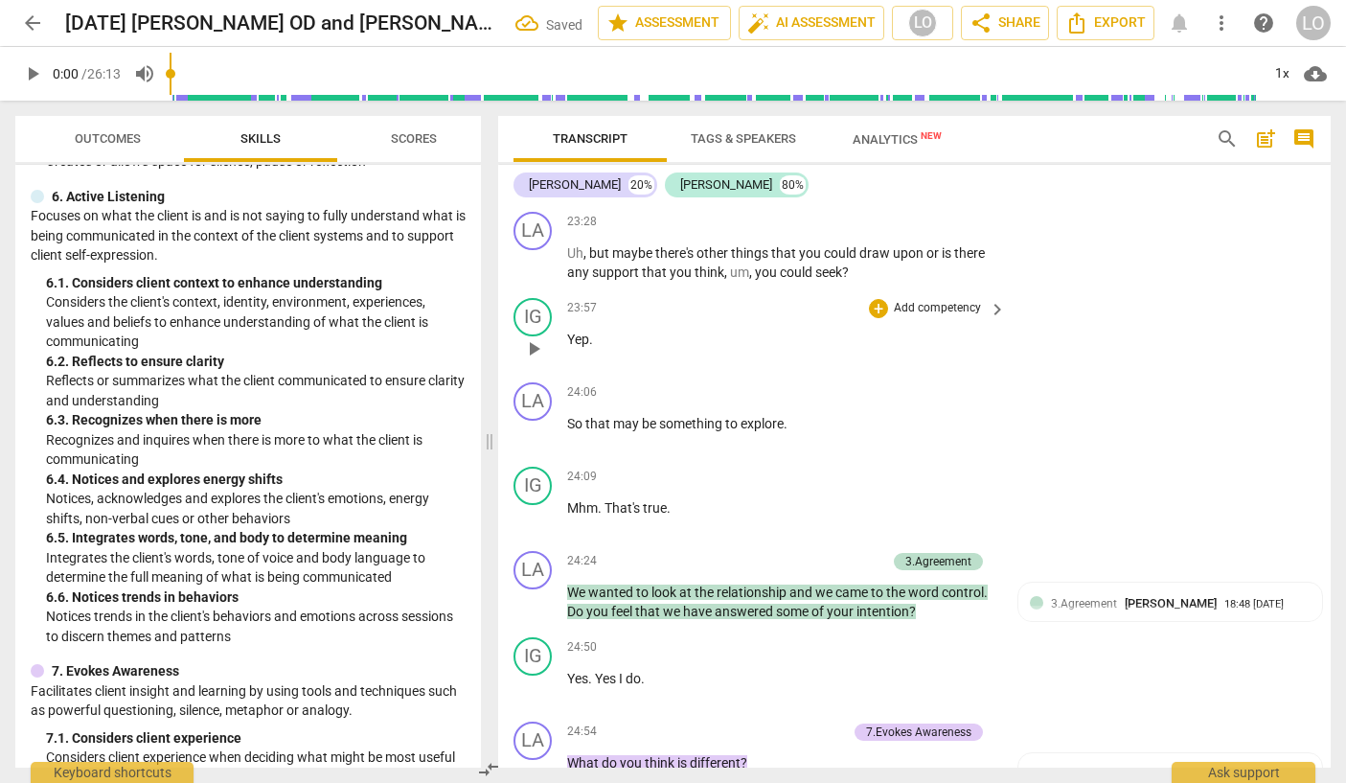
scroll to position [6308, 0]
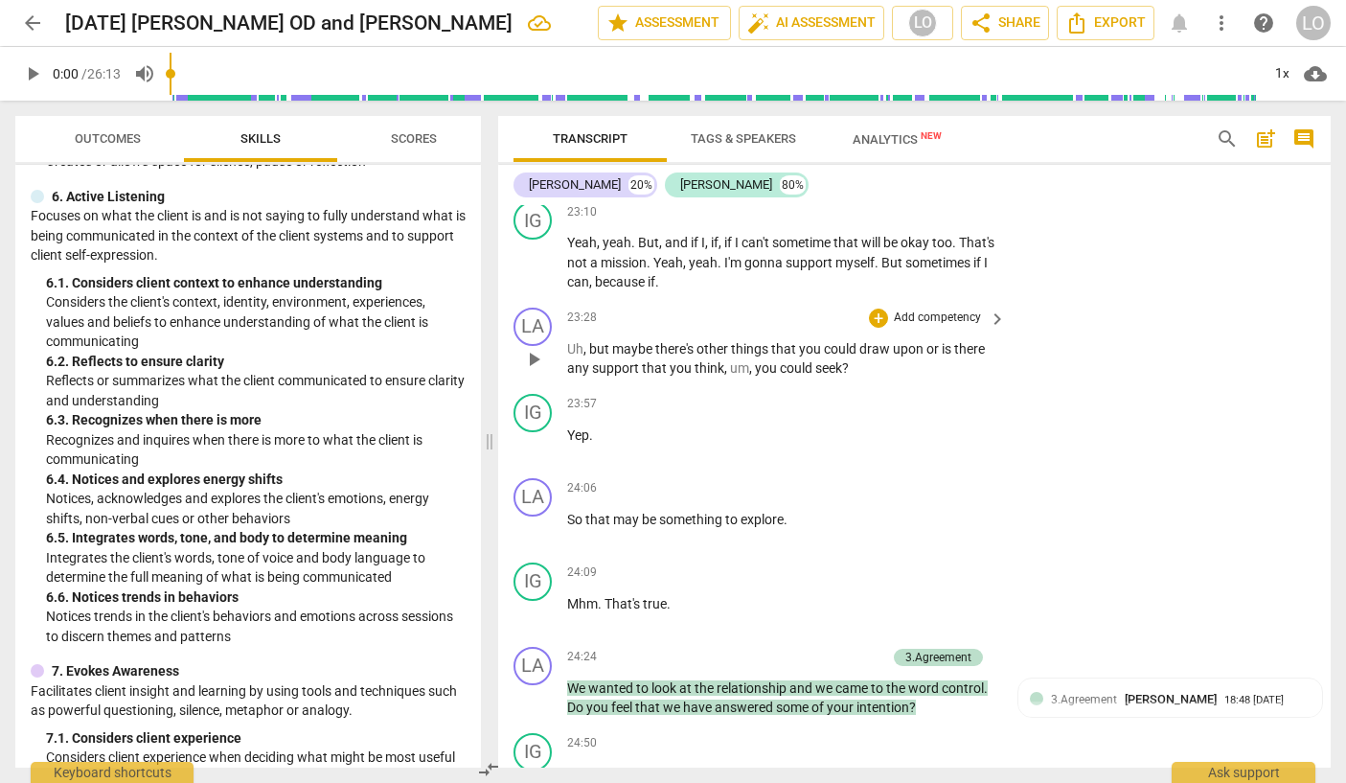
click at [752, 376] on span "," at bounding box center [752, 367] width 6 height 15
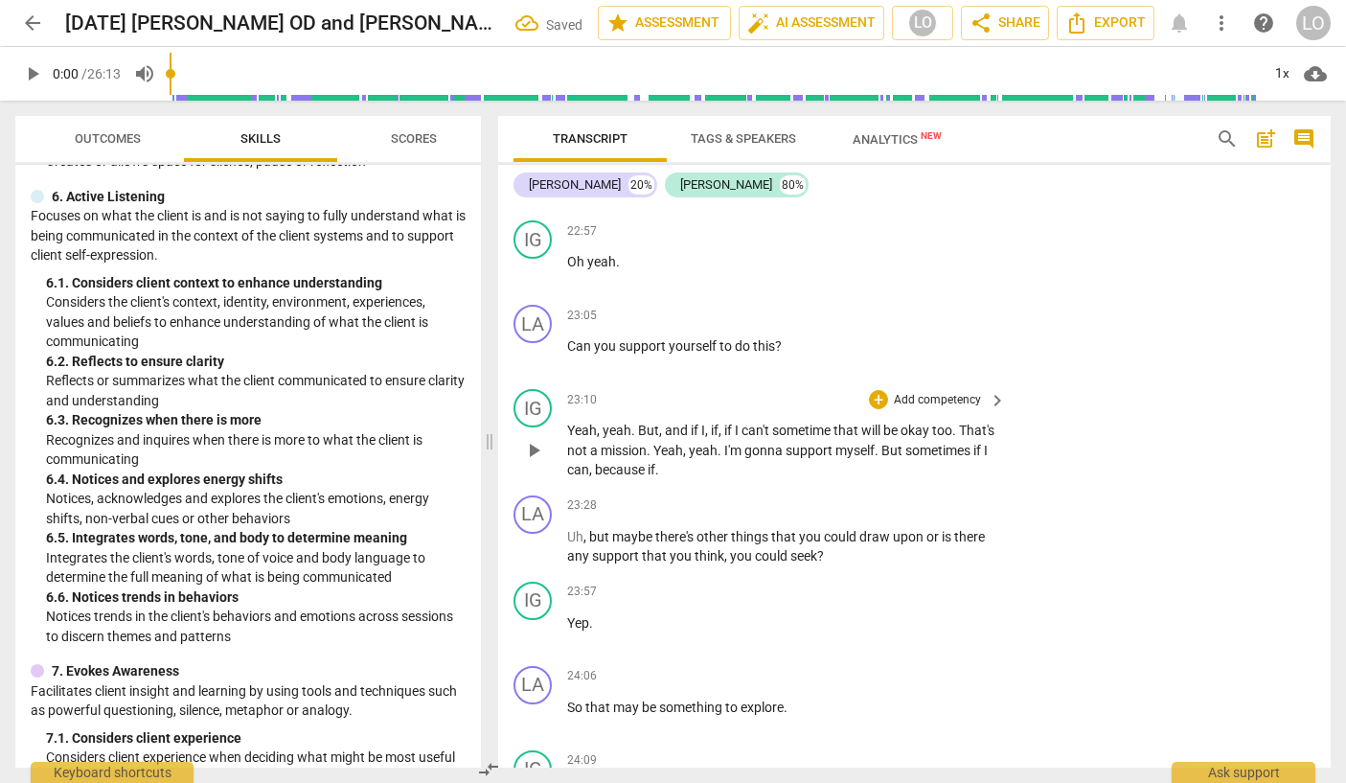
scroll to position [6116, 0]
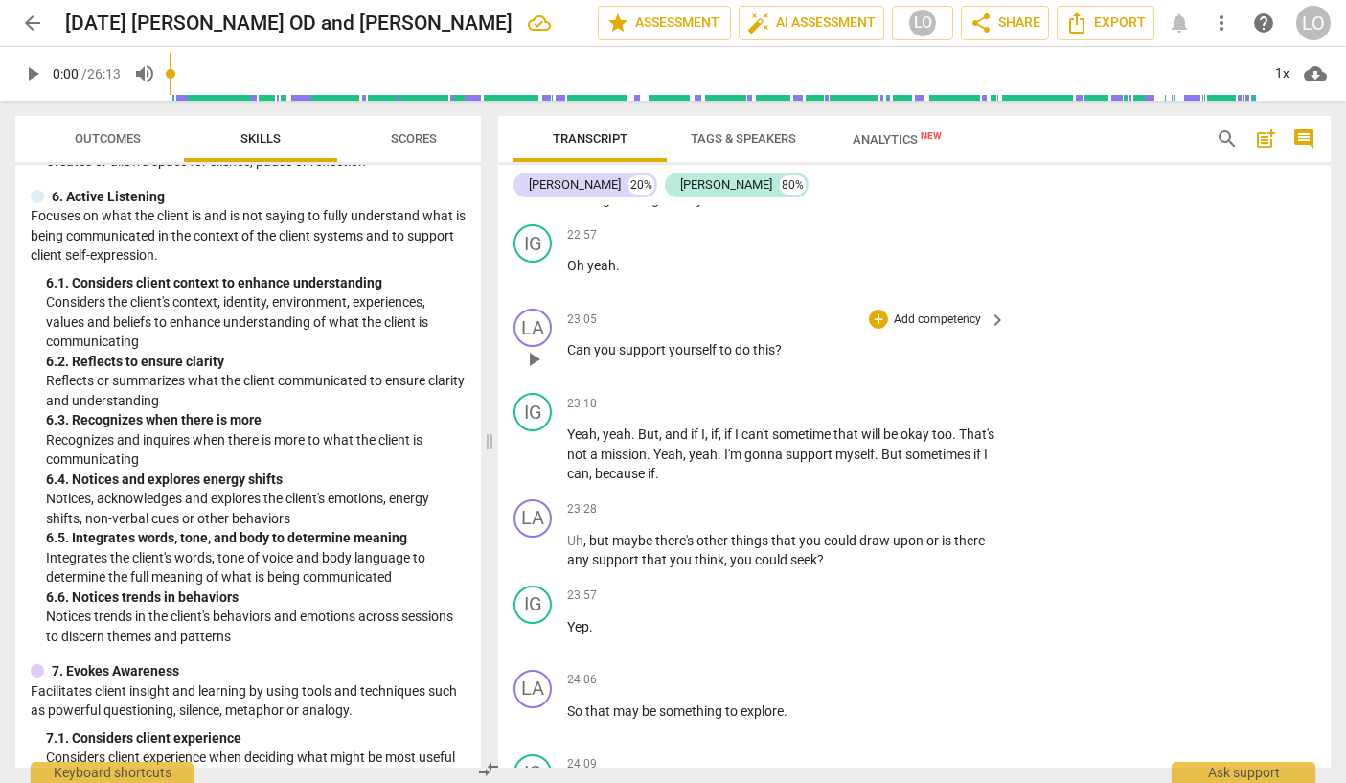
click at [931, 329] on p "Add competency" at bounding box center [937, 319] width 91 height 17
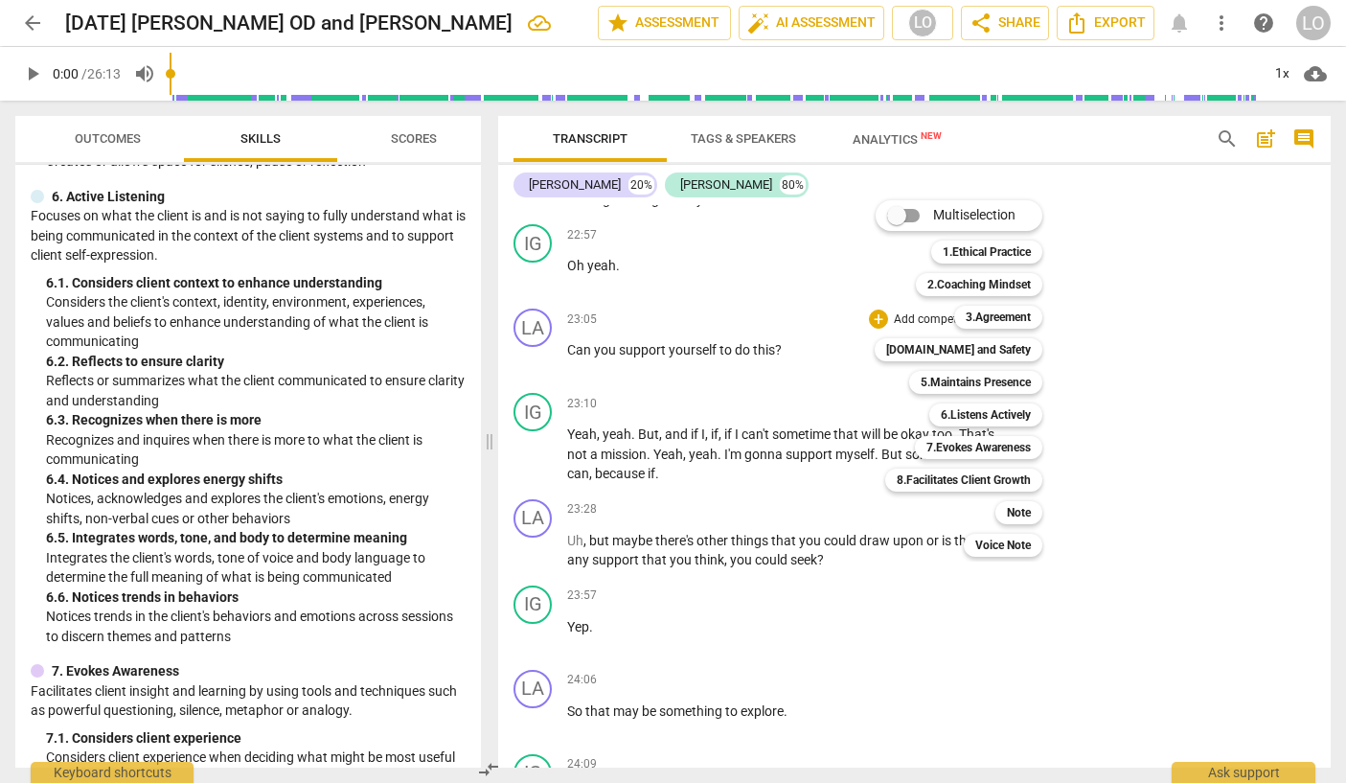
click at [912, 591] on div at bounding box center [673, 391] width 1346 height 783
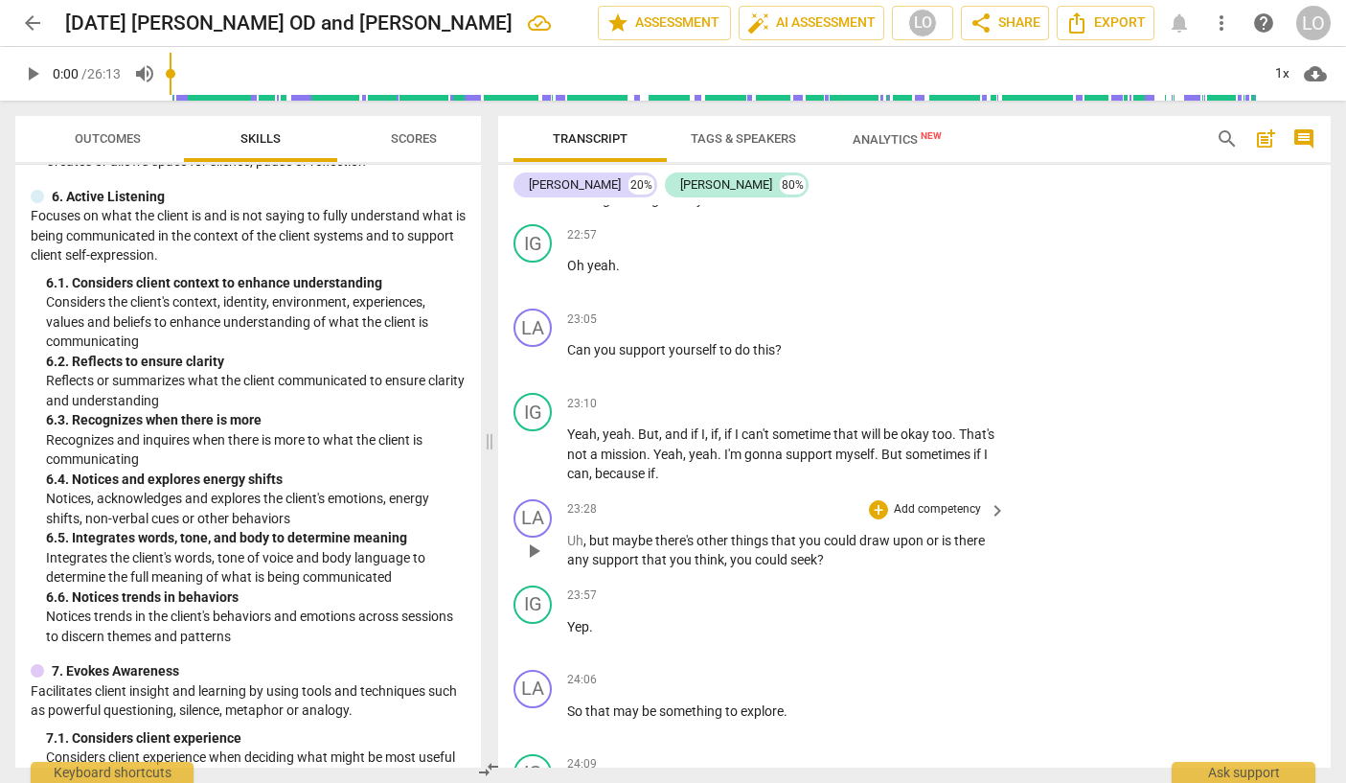
click at [909, 518] on p "Add competency" at bounding box center [937, 509] width 91 height 17
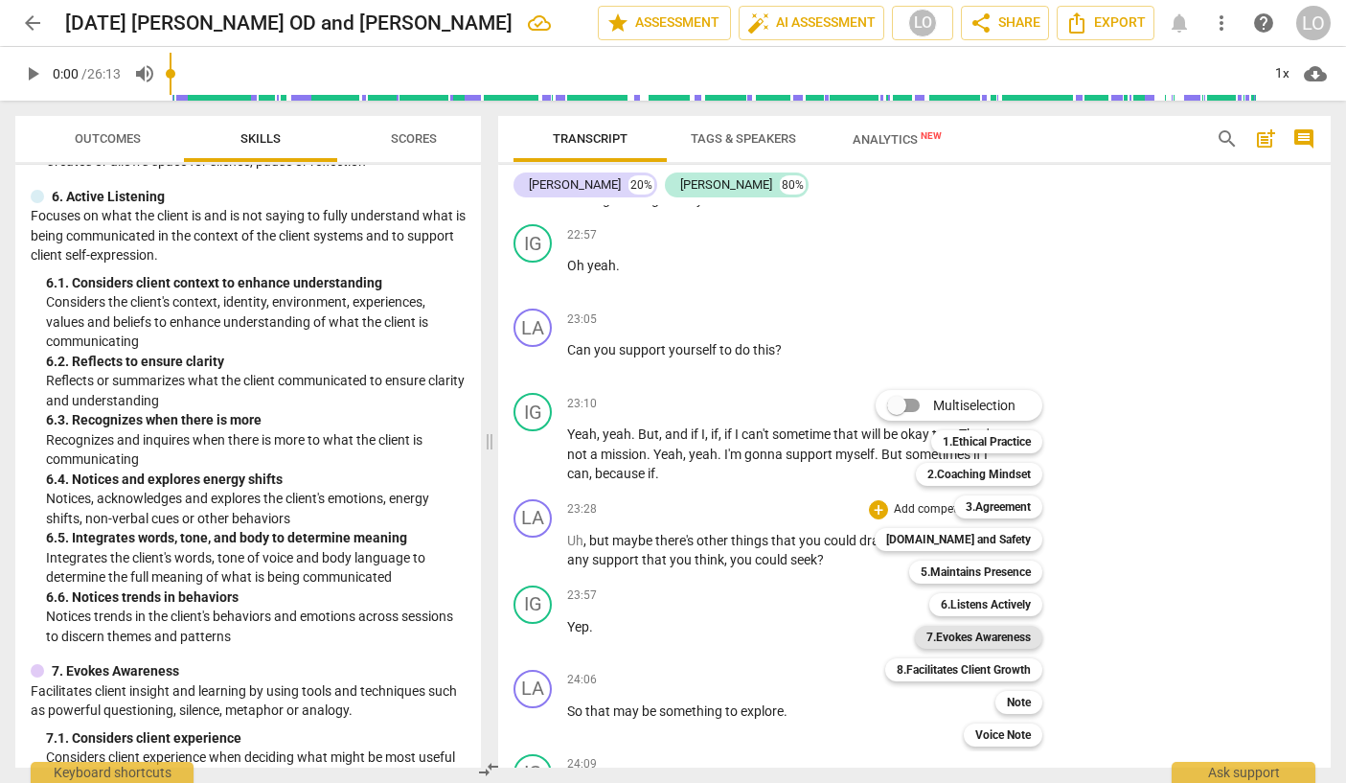
click at [966, 637] on b "7.Evokes Awareness" at bounding box center [978, 637] width 104 height 23
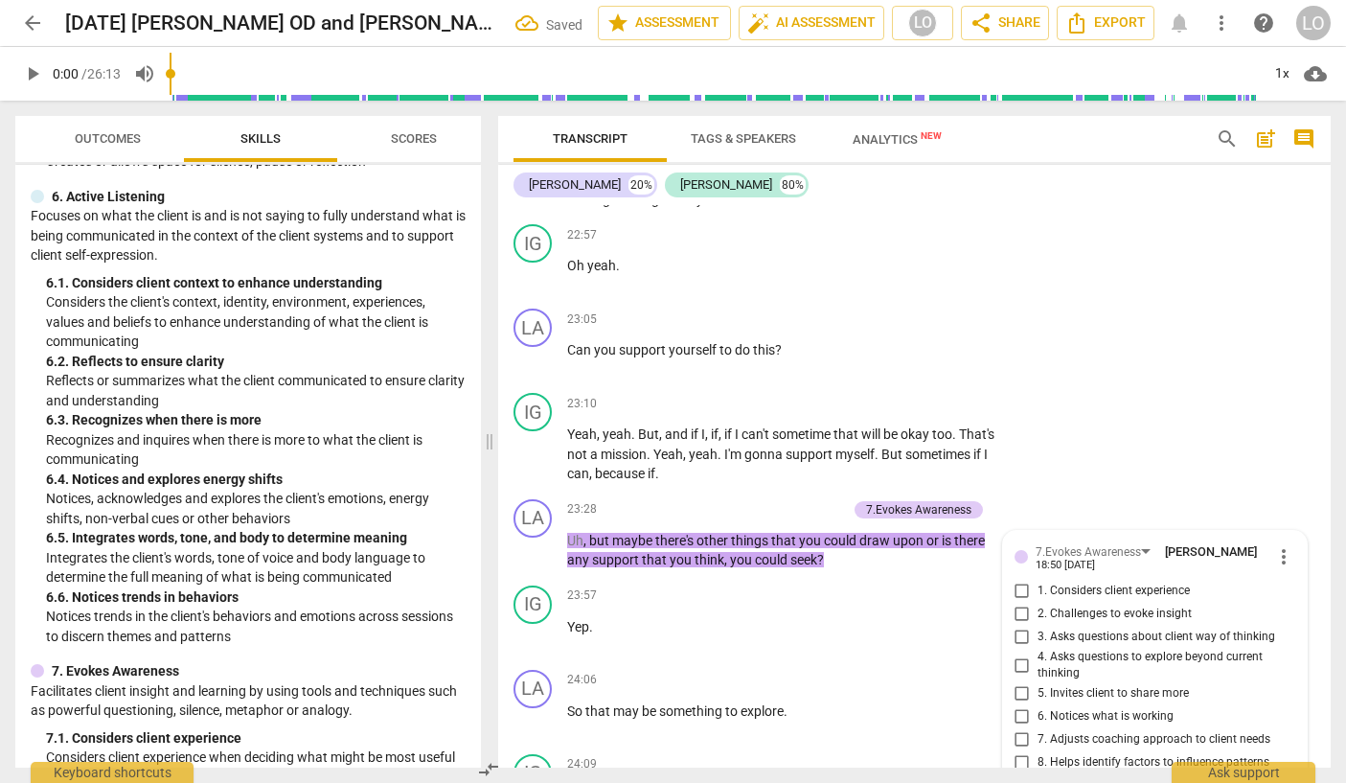
scroll to position [6564, 0]
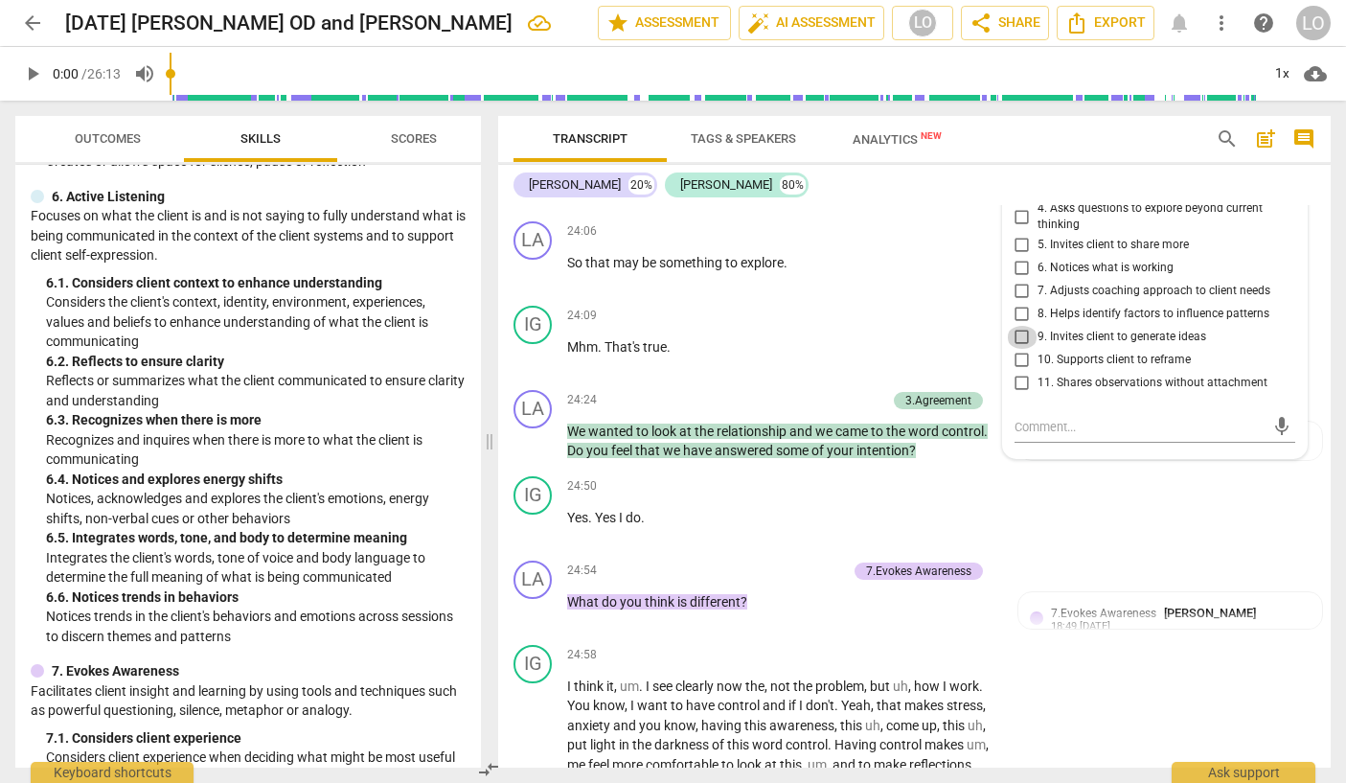
click at [1022, 349] on input "9. Invites client to generate ideas" at bounding box center [1022, 337] width 31 height 23
checkbox input "true"
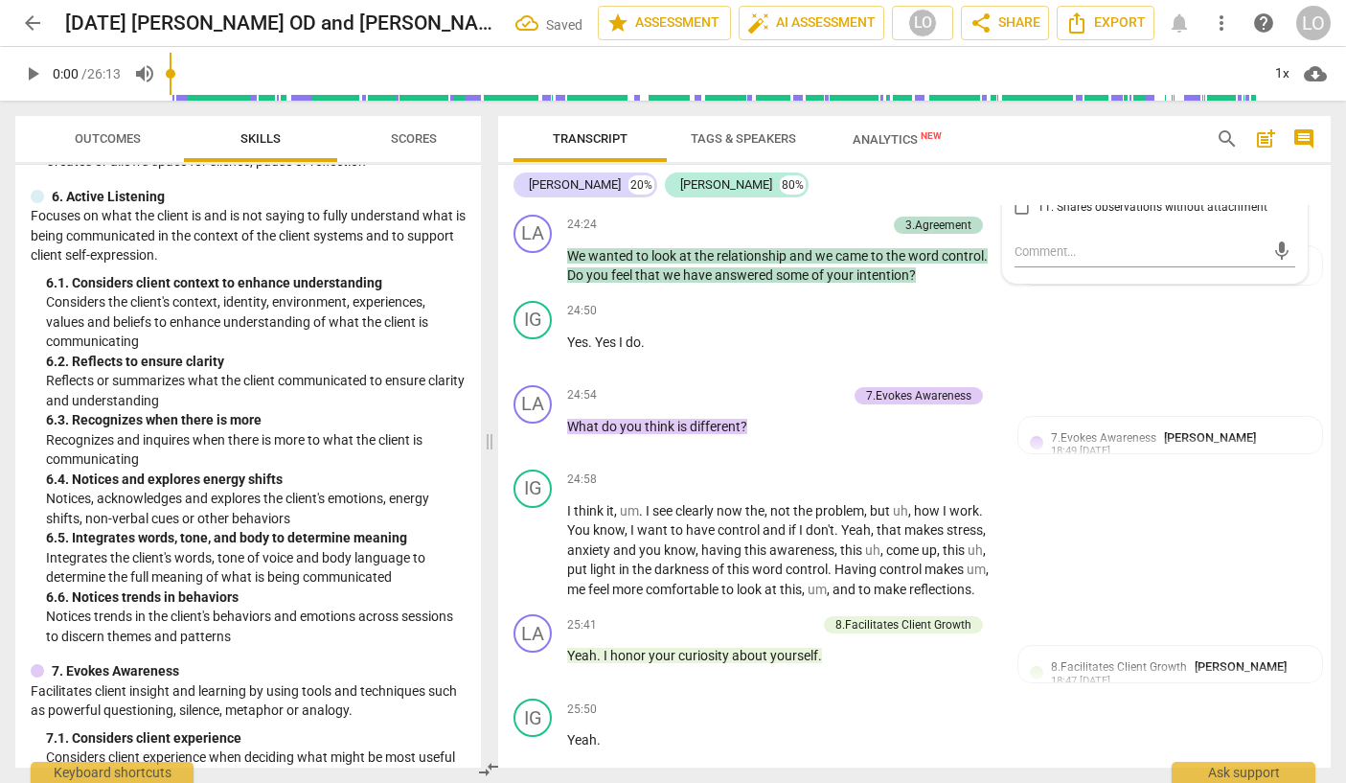
scroll to position [6738, 0]
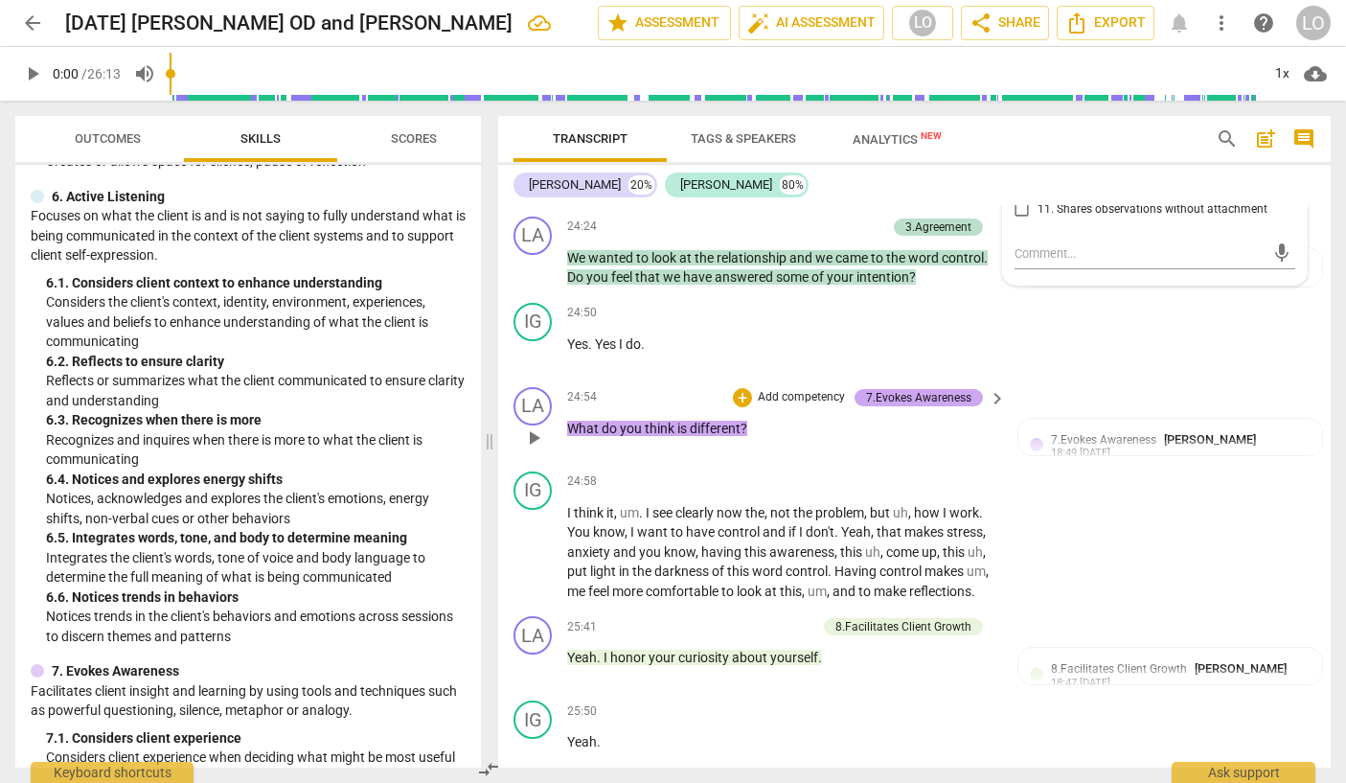
click at [931, 406] on div "7.Evokes Awareness" at bounding box center [918, 397] width 105 height 17
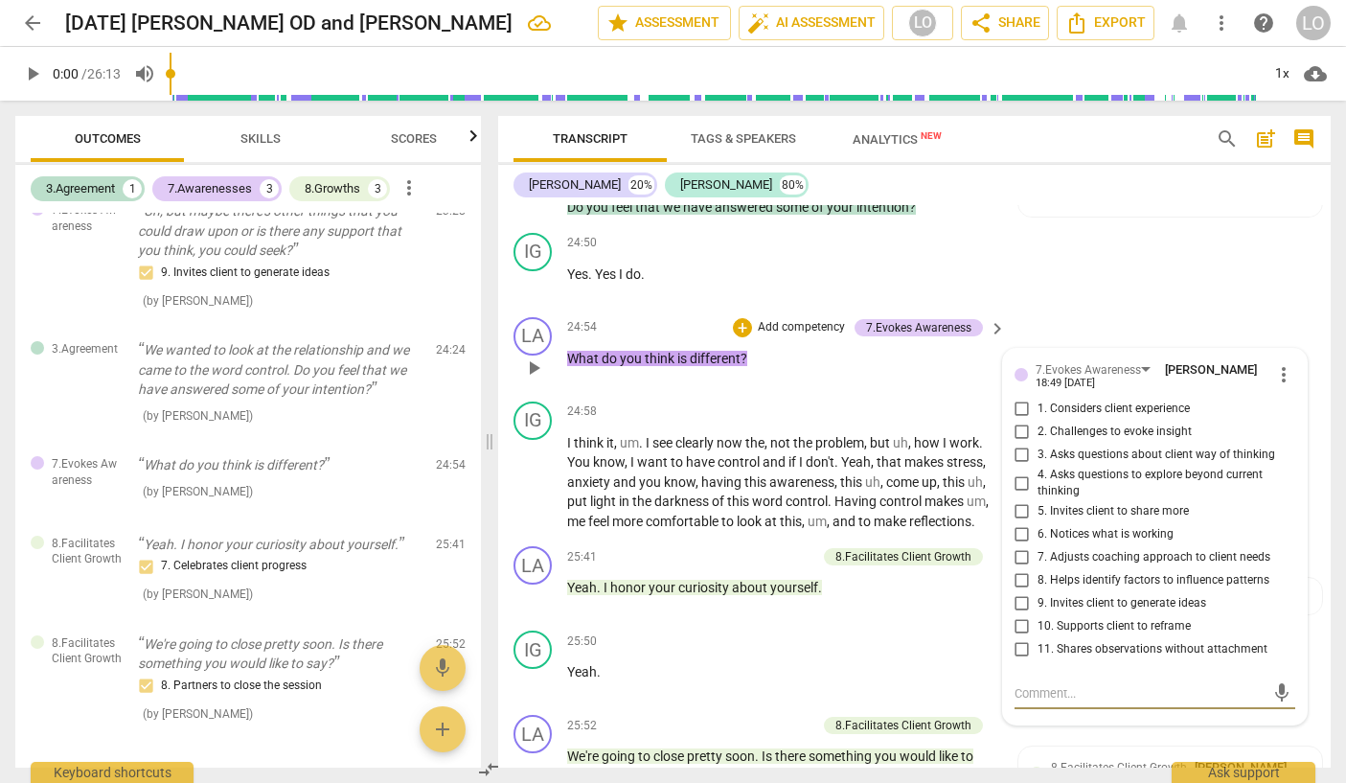
scroll to position [6787, 0]
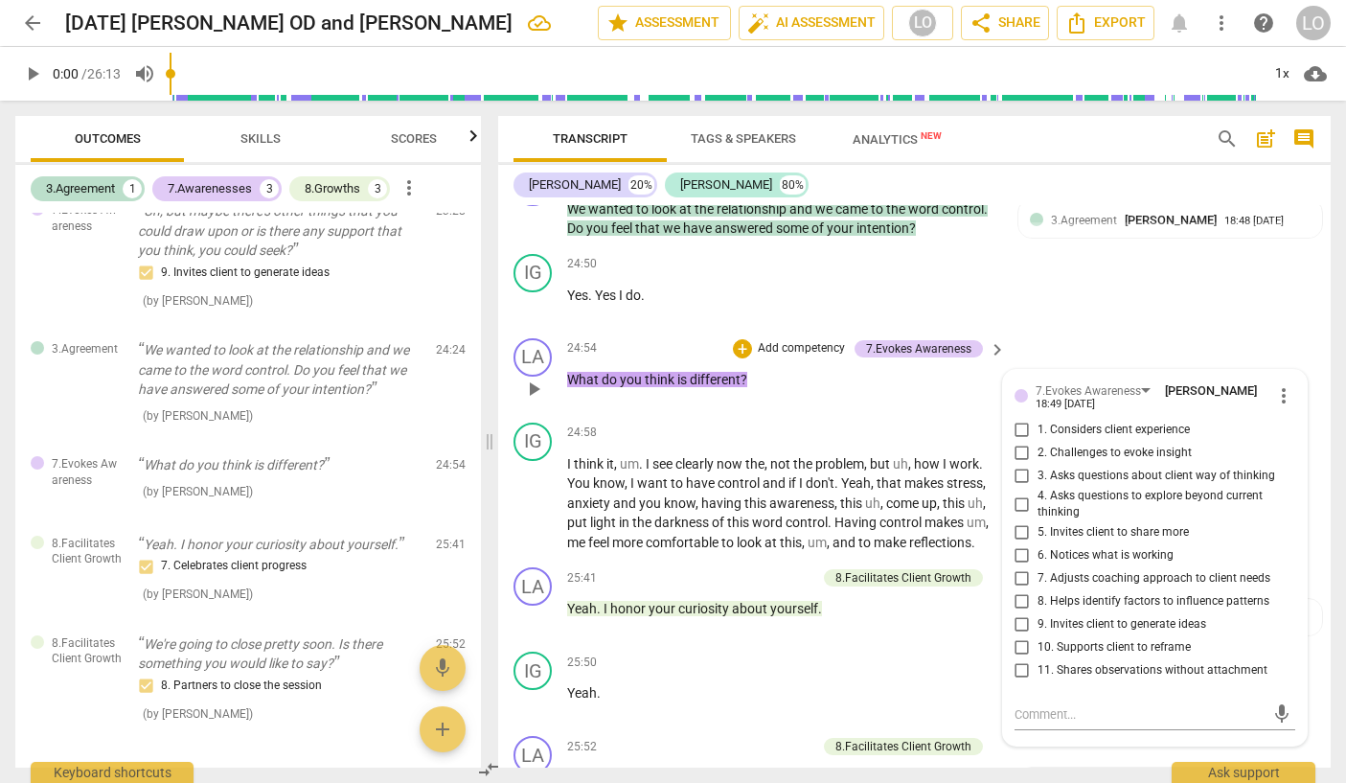
click at [1017, 402] on div at bounding box center [1021, 395] width 13 height 13
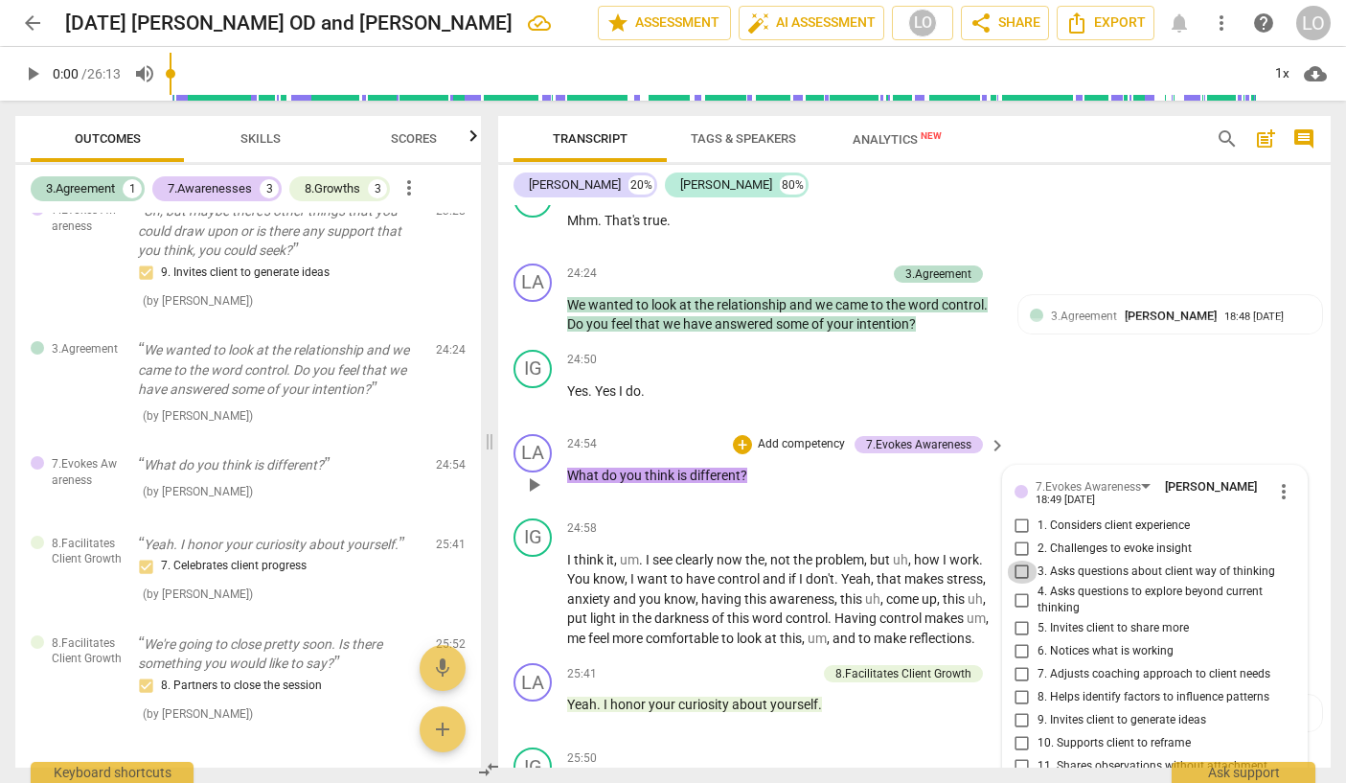
click at [1020, 583] on input "3. Asks questions about client way of thinking" at bounding box center [1022, 571] width 31 height 23
checkbox input "true"
click at [919, 503] on div "24:54 + Add competency 7.Evokes Awareness keyboard_arrow_right What do you thin…" at bounding box center [787, 468] width 441 height 69
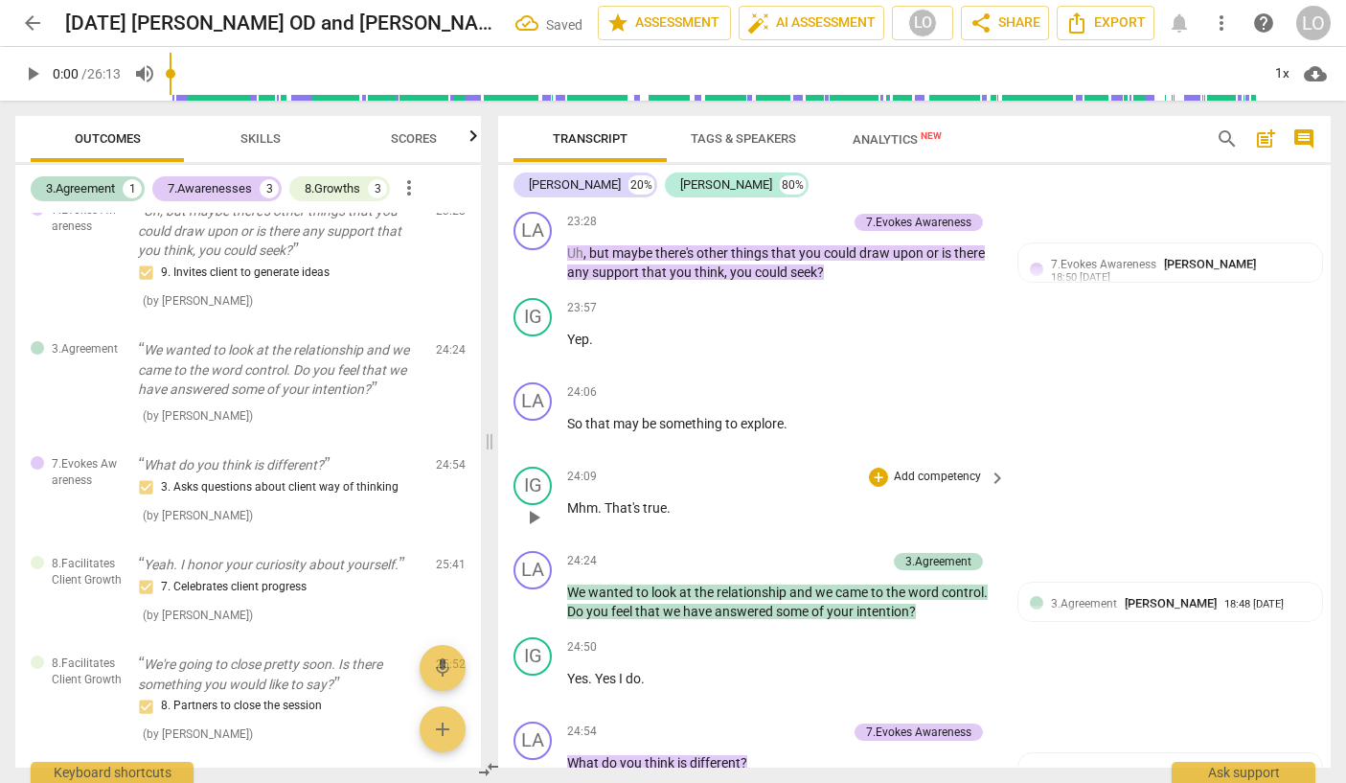
scroll to position [6308, 0]
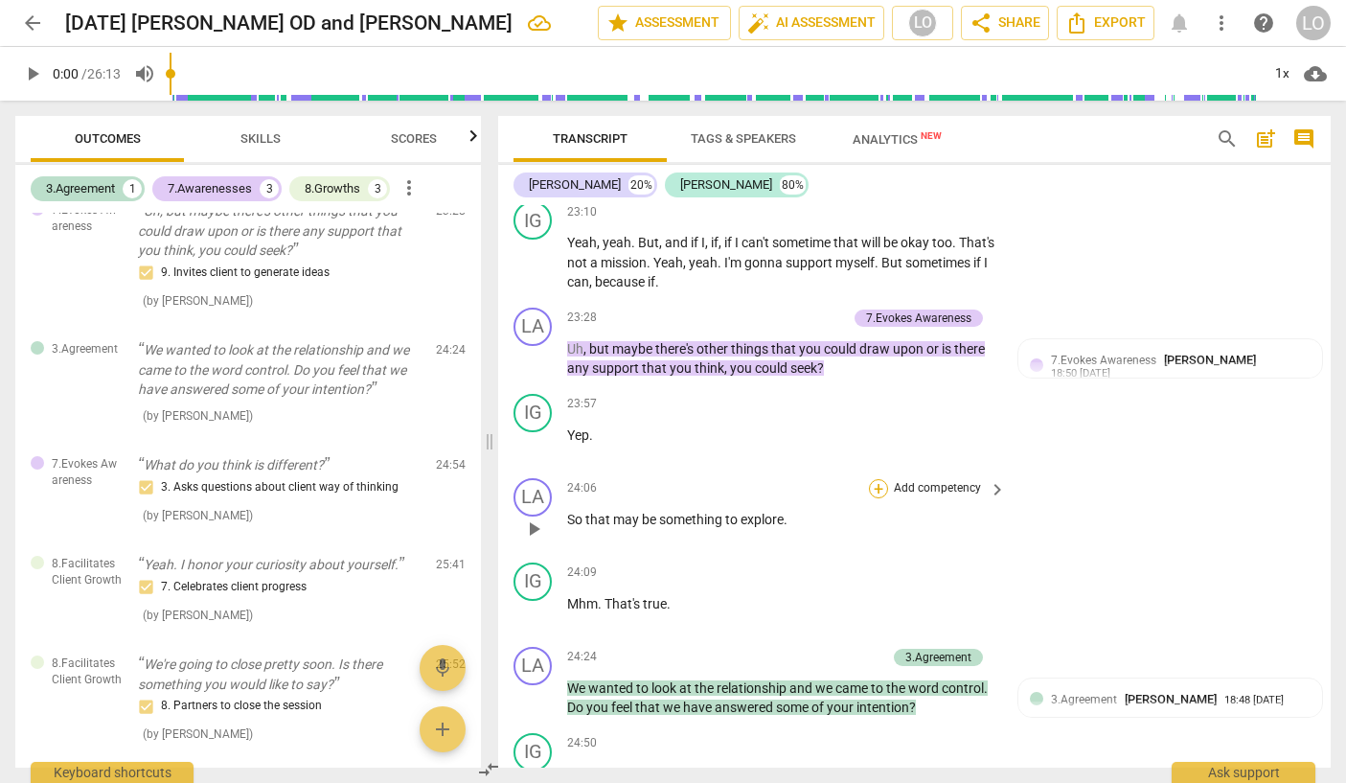
click at [879, 498] on div "+" at bounding box center [878, 488] width 19 height 19
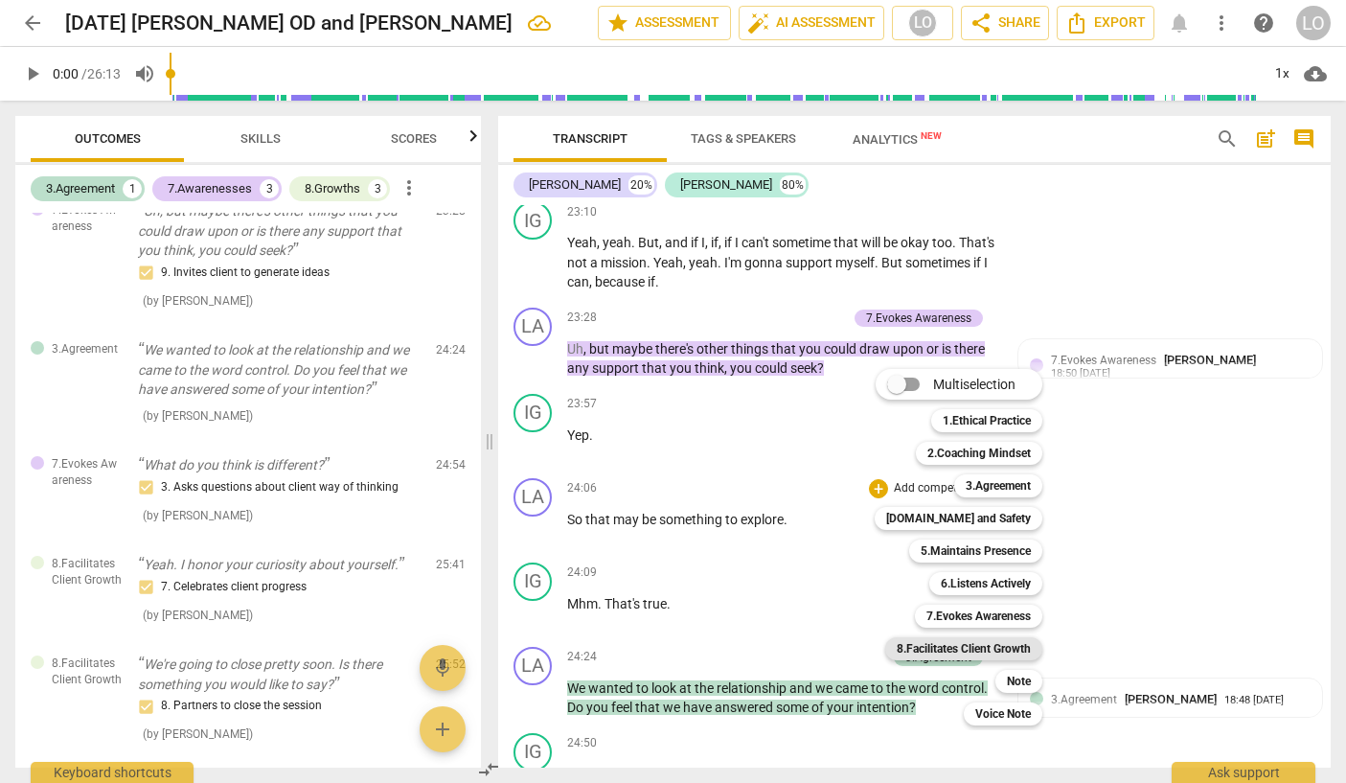
click at [956, 644] on b "8.Facilitates Client Growth" at bounding box center [964, 648] width 134 height 23
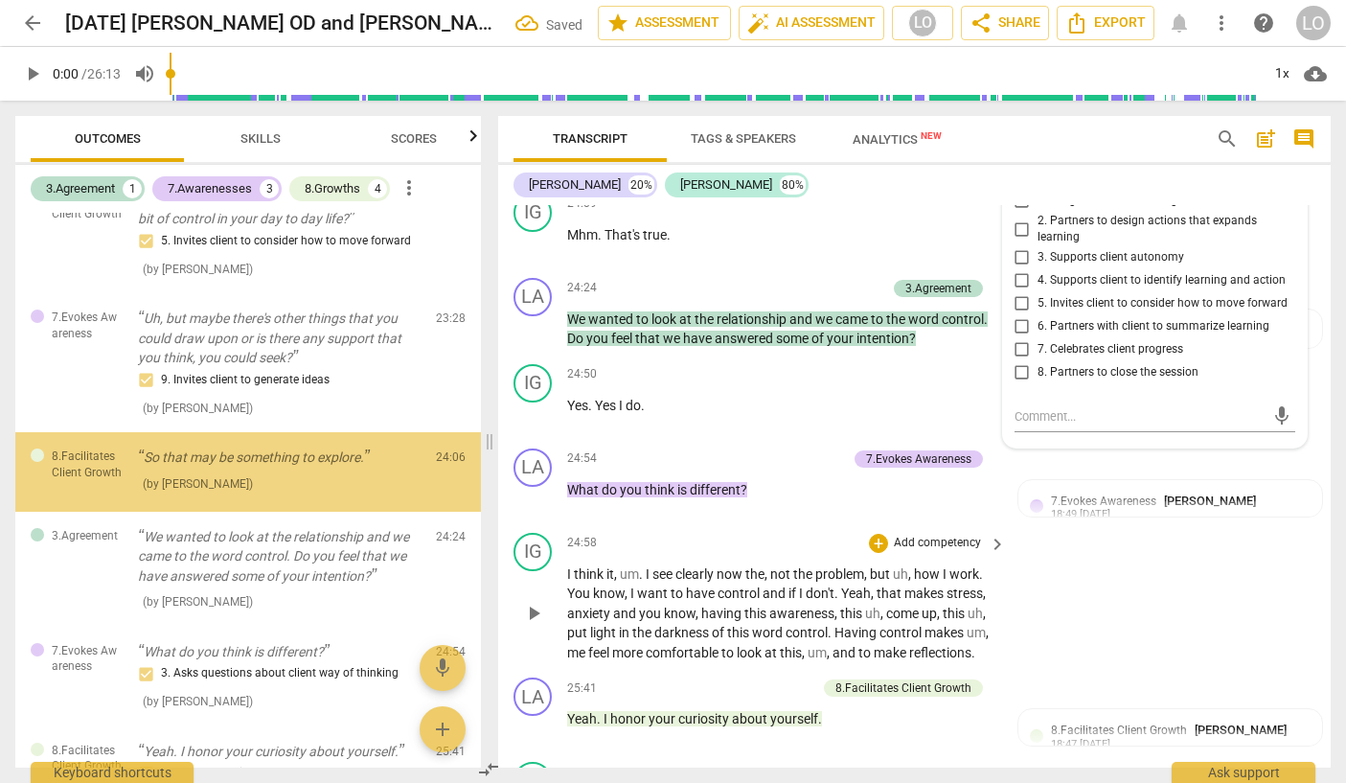
scroll to position [150, 0]
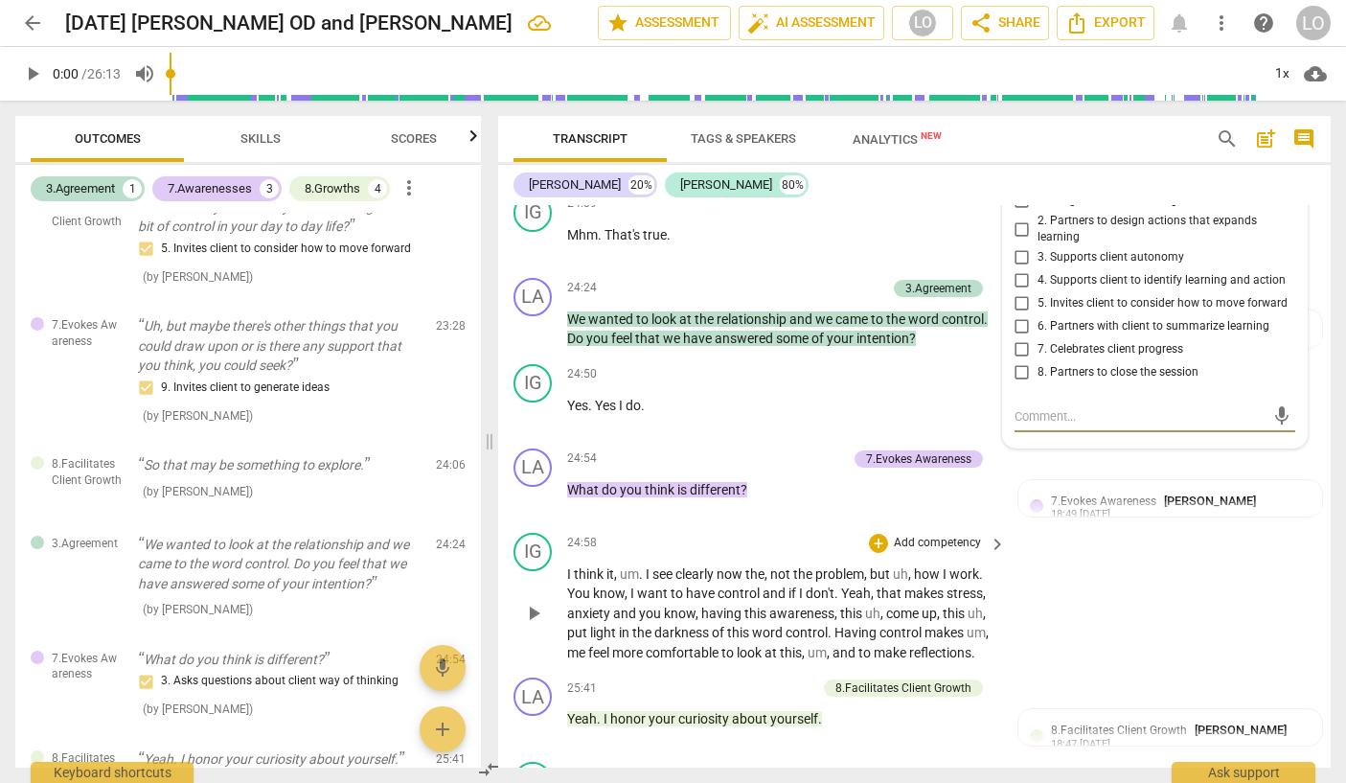
click at [974, 588] on div "IG play_arrow pause 24:58 + Add competency keyboard_arrow_right I think it , um…" at bounding box center [914, 598] width 833 height 146
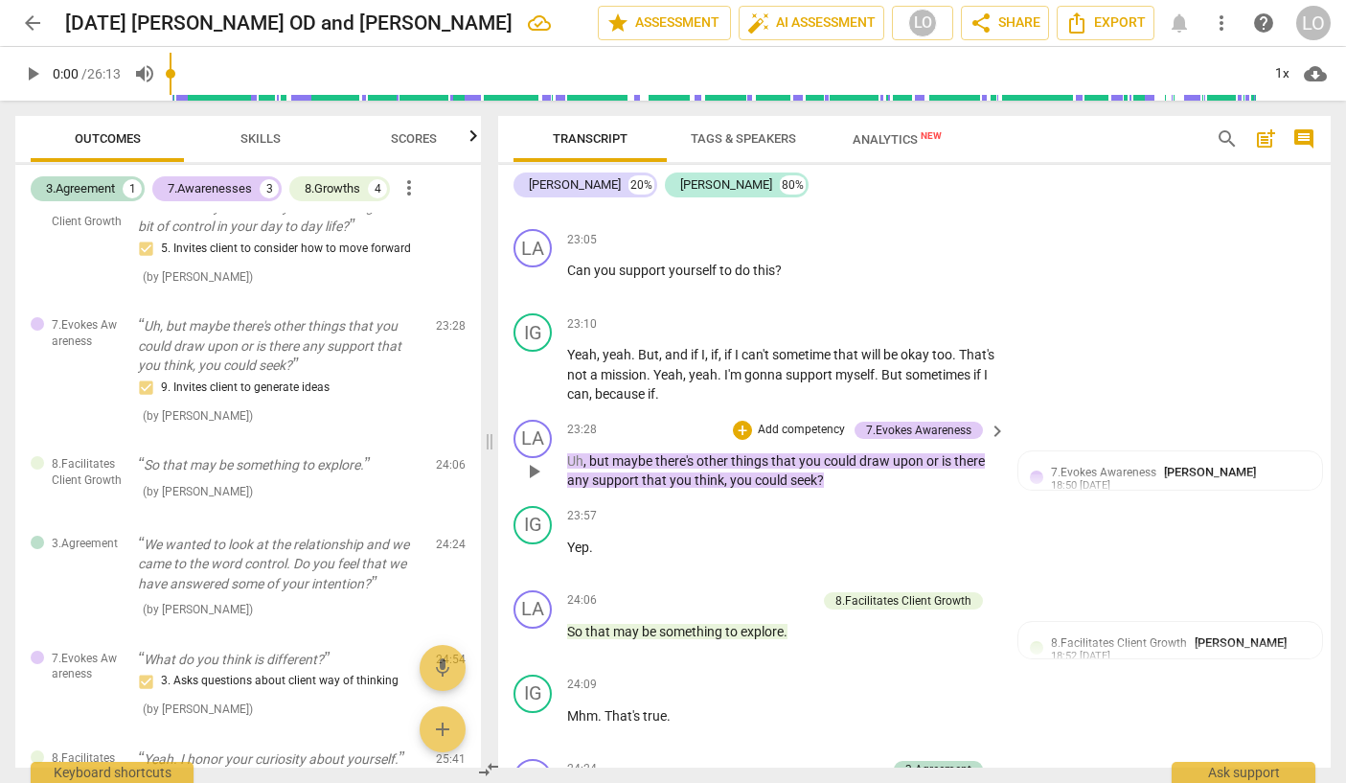
scroll to position [6006, 0]
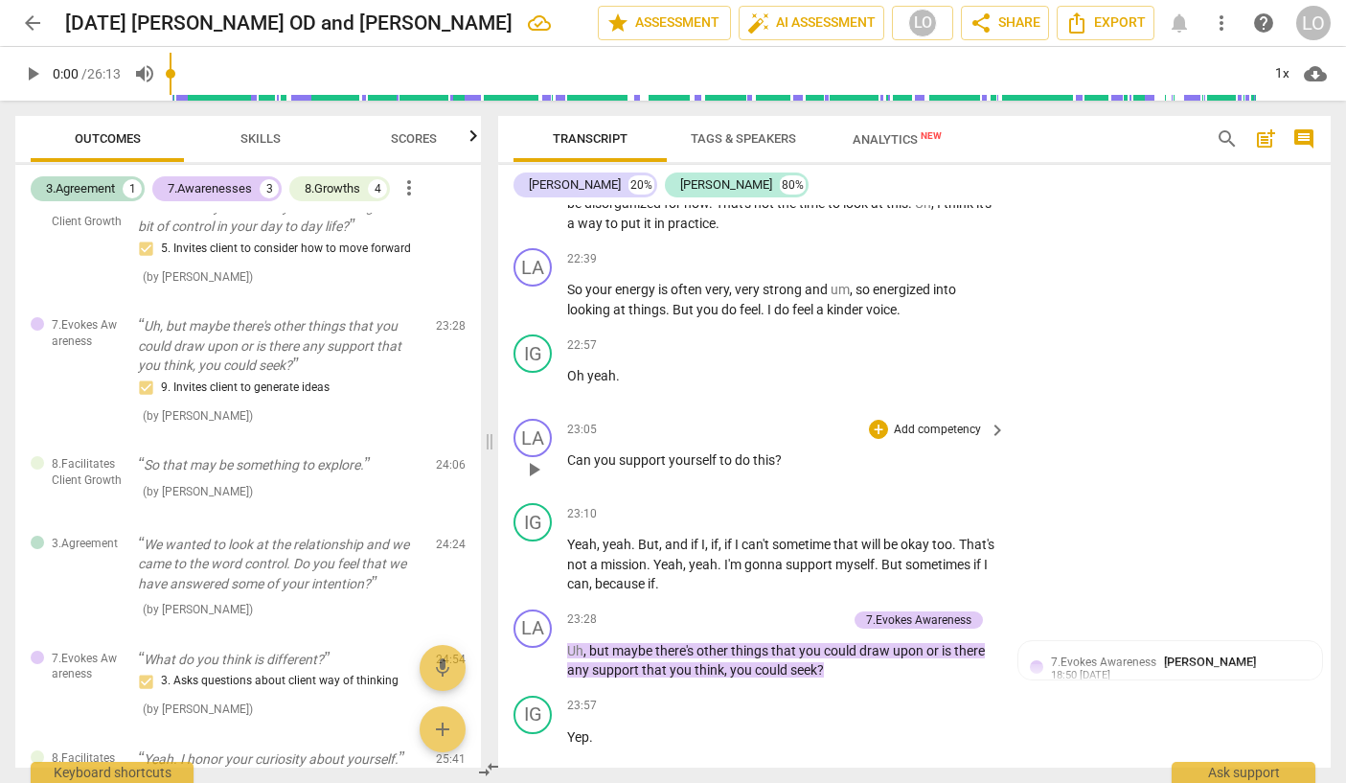
click at [923, 439] on p "Add competency" at bounding box center [937, 430] width 91 height 17
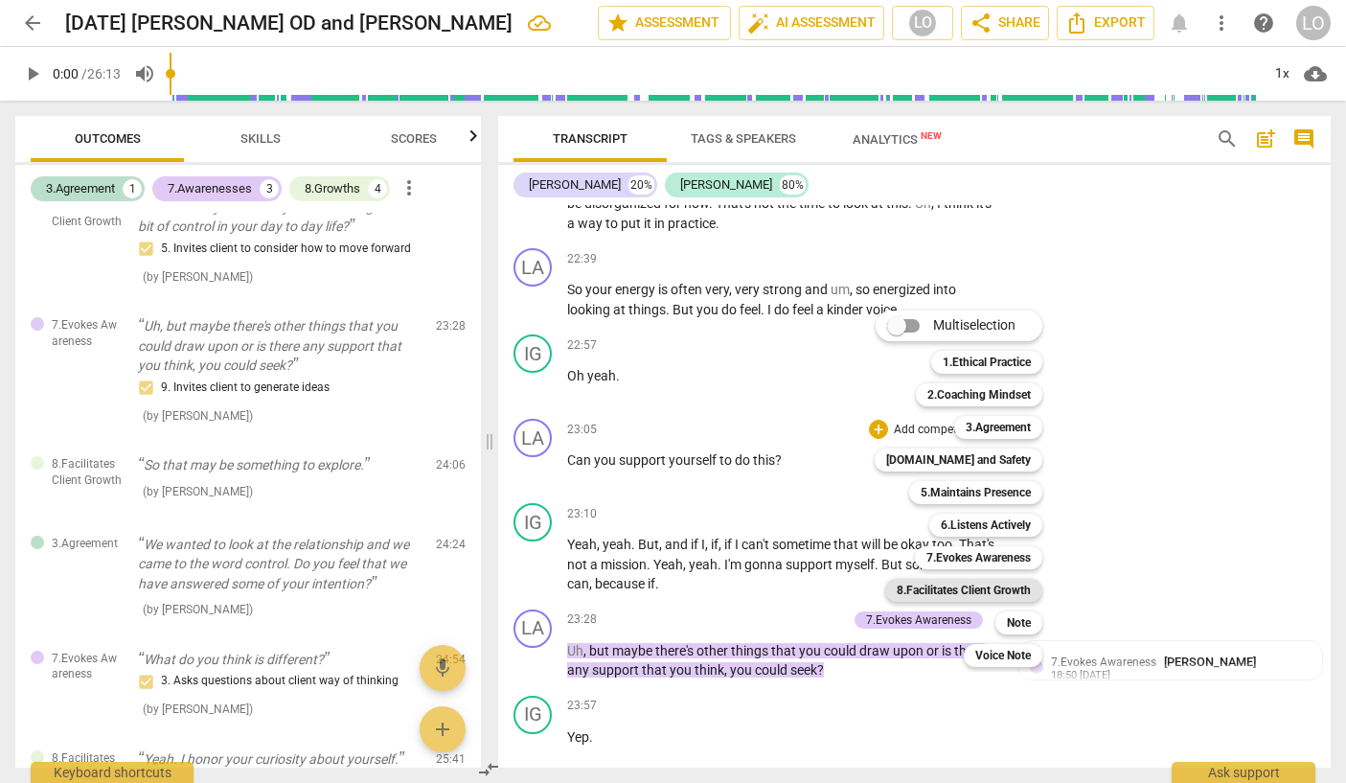
click at [970, 583] on b "8.Facilitates Client Growth" at bounding box center [964, 590] width 134 height 23
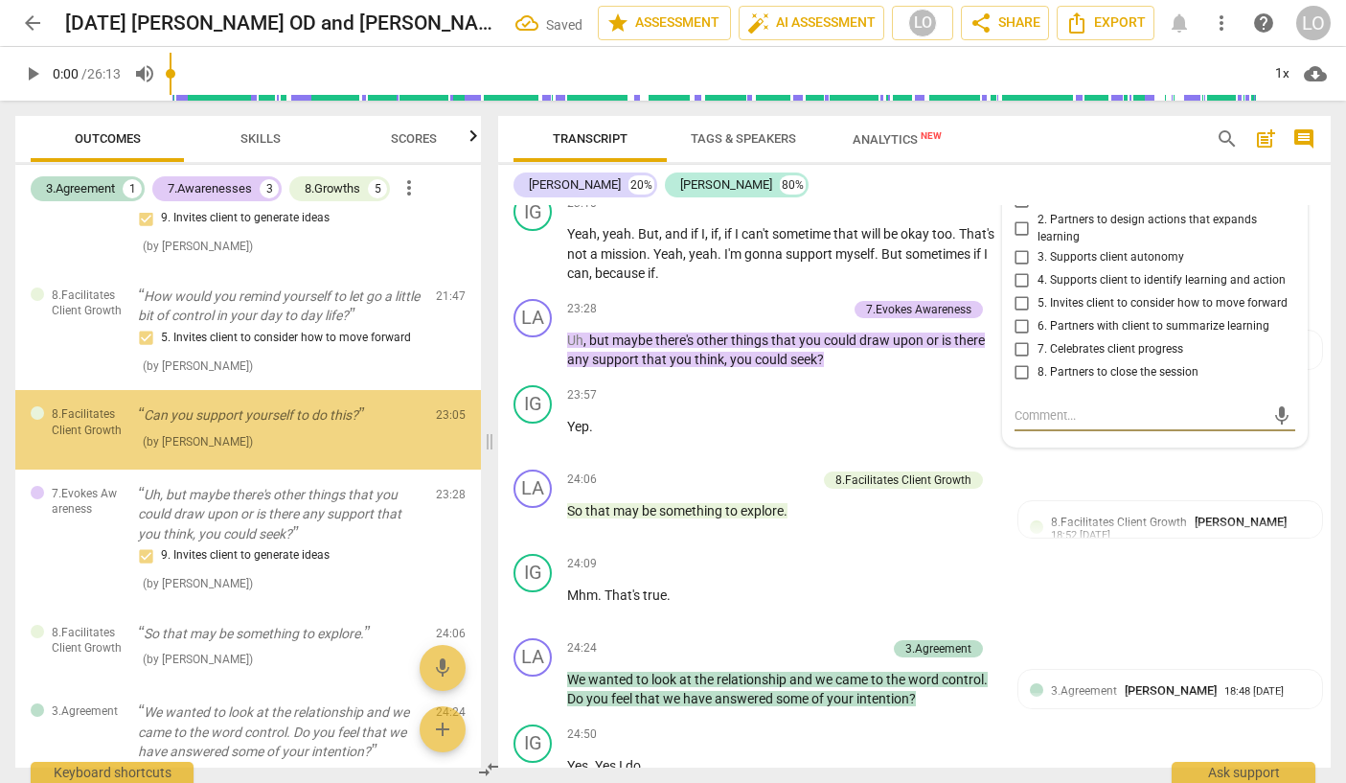
scroll to position [11, 0]
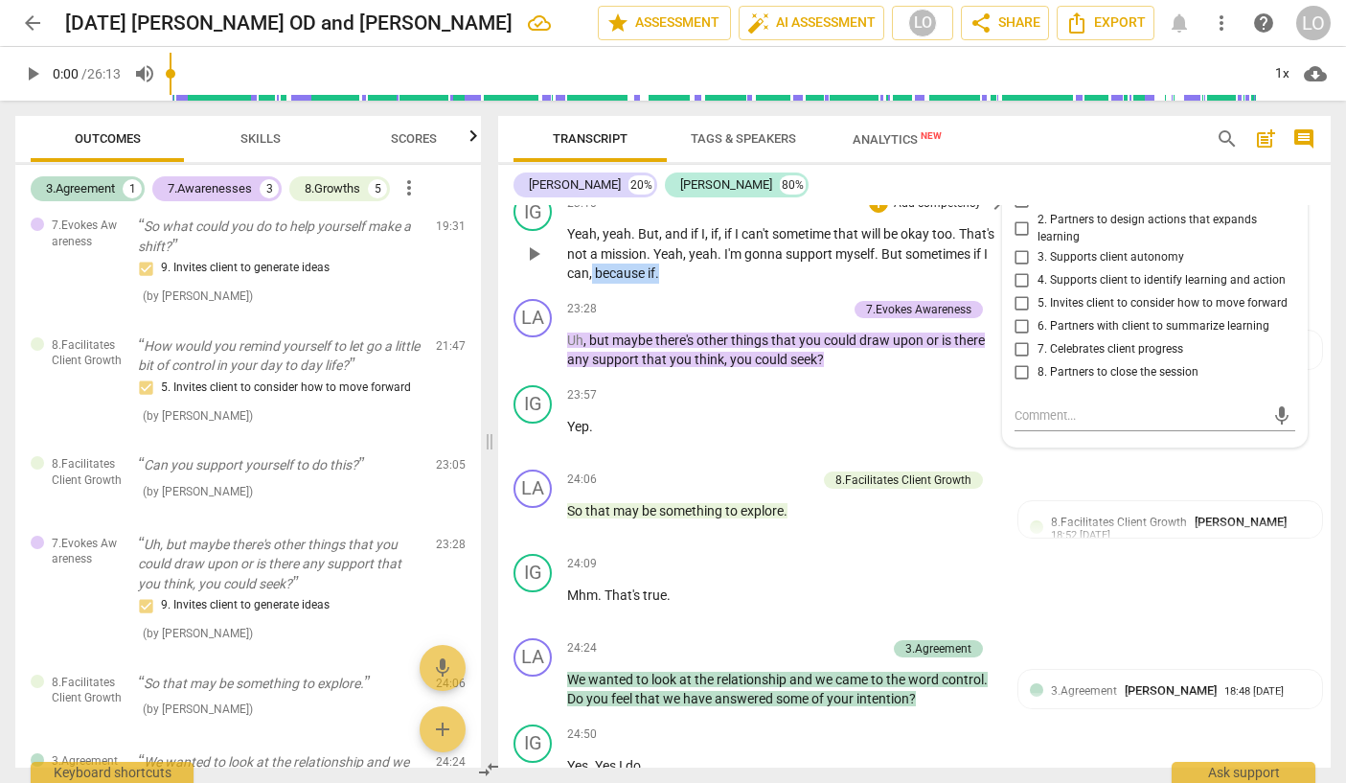
drag, startPoint x: 751, startPoint y: 330, endPoint x: 680, endPoint y: 330, distance: 70.9
click at [680, 284] on p "Yeah , yeah . But , and if I , if , if I can't sometime that will be okay too .…" at bounding box center [781, 253] width 429 height 59
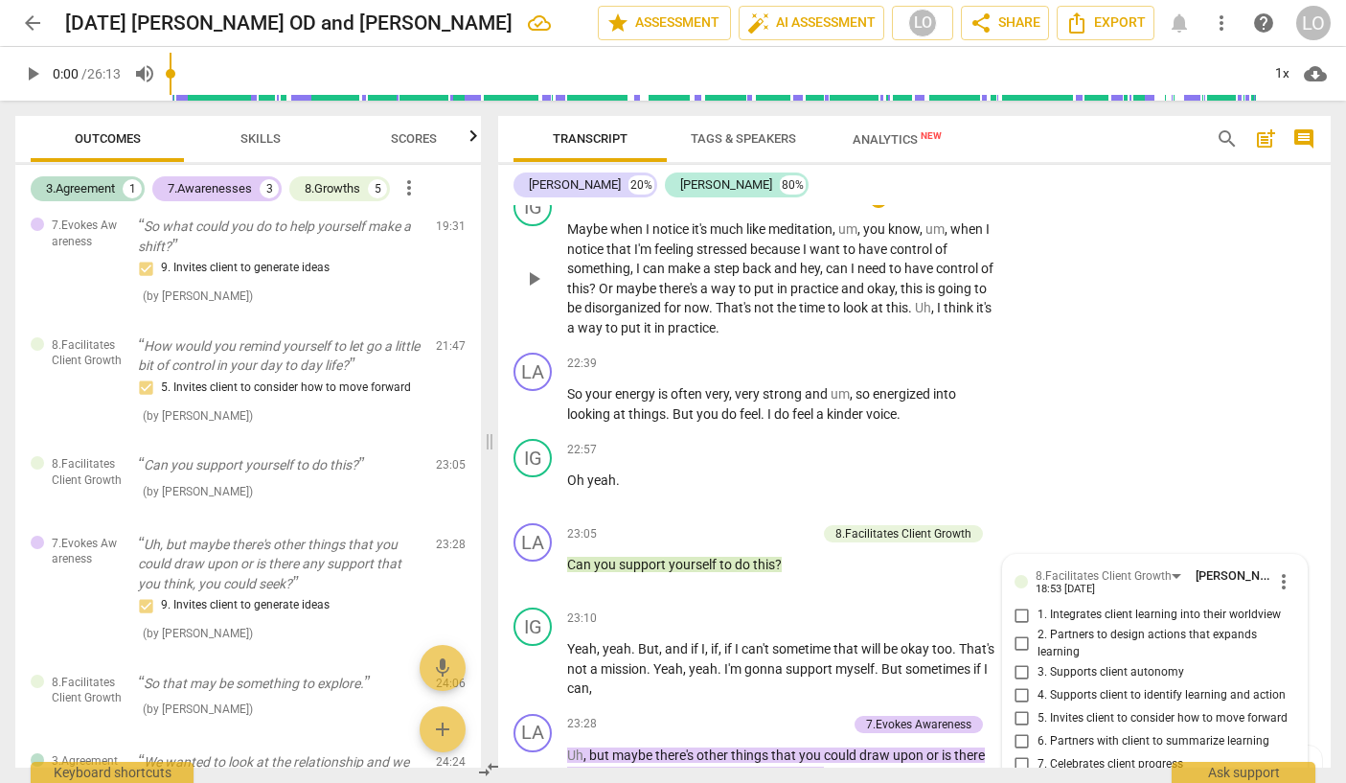
scroll to position [5933, 0]
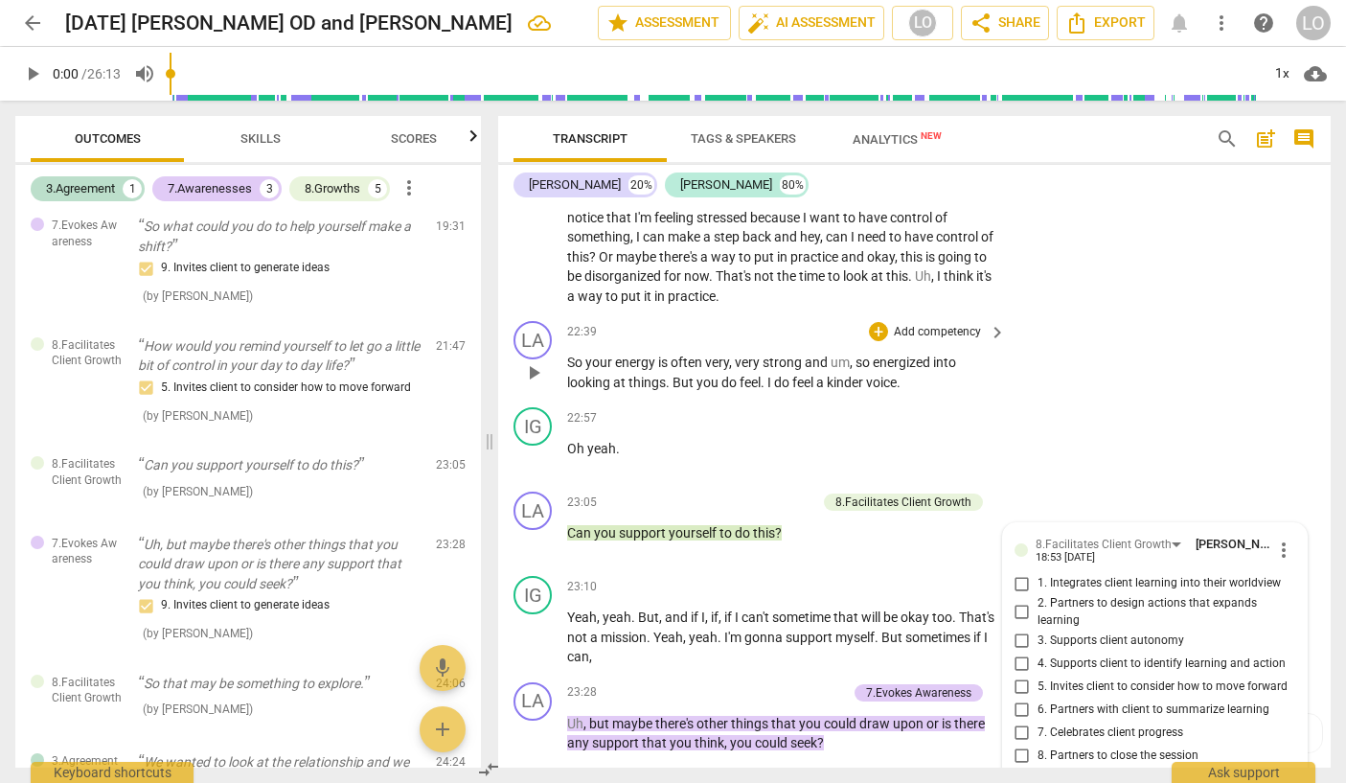
click at [765, 390] on span "." at bounding box center [764, 382] width 7 height 15
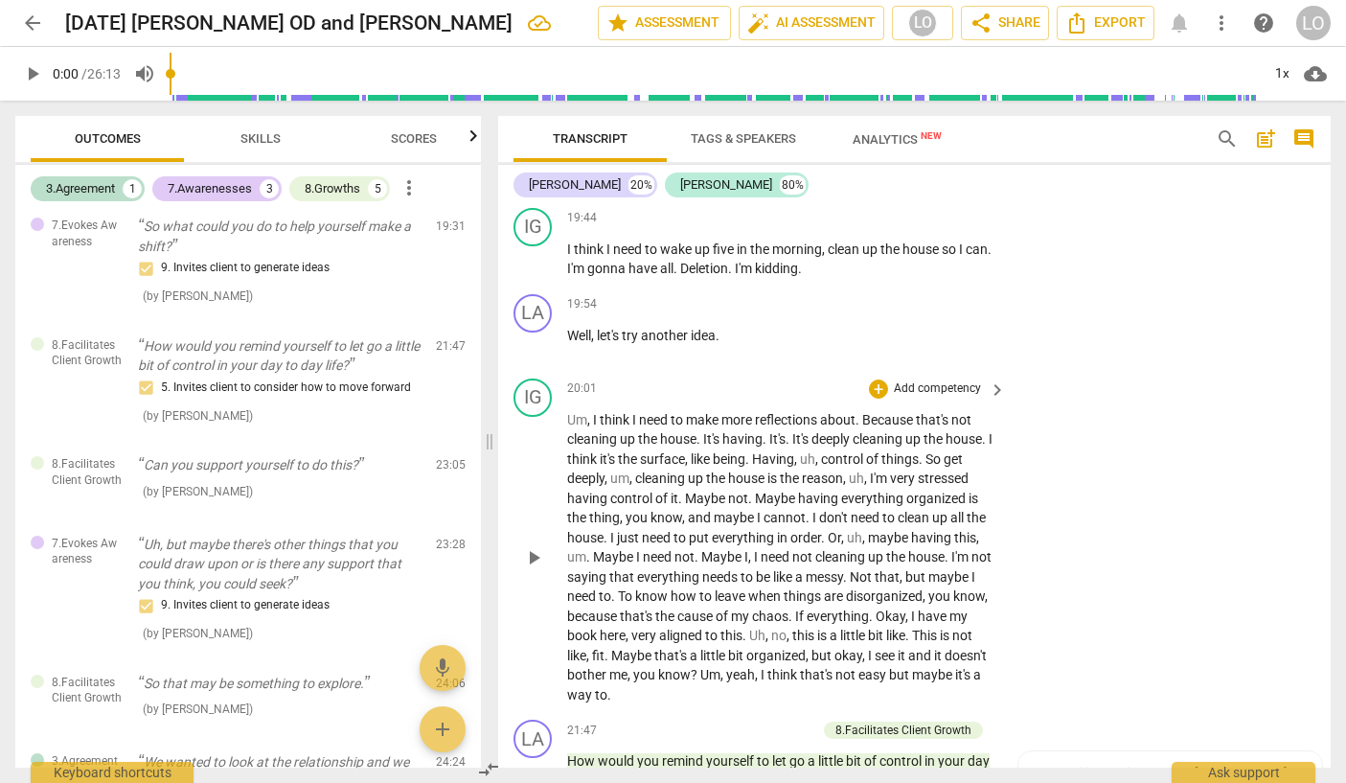
scroll to position [5263, 0]
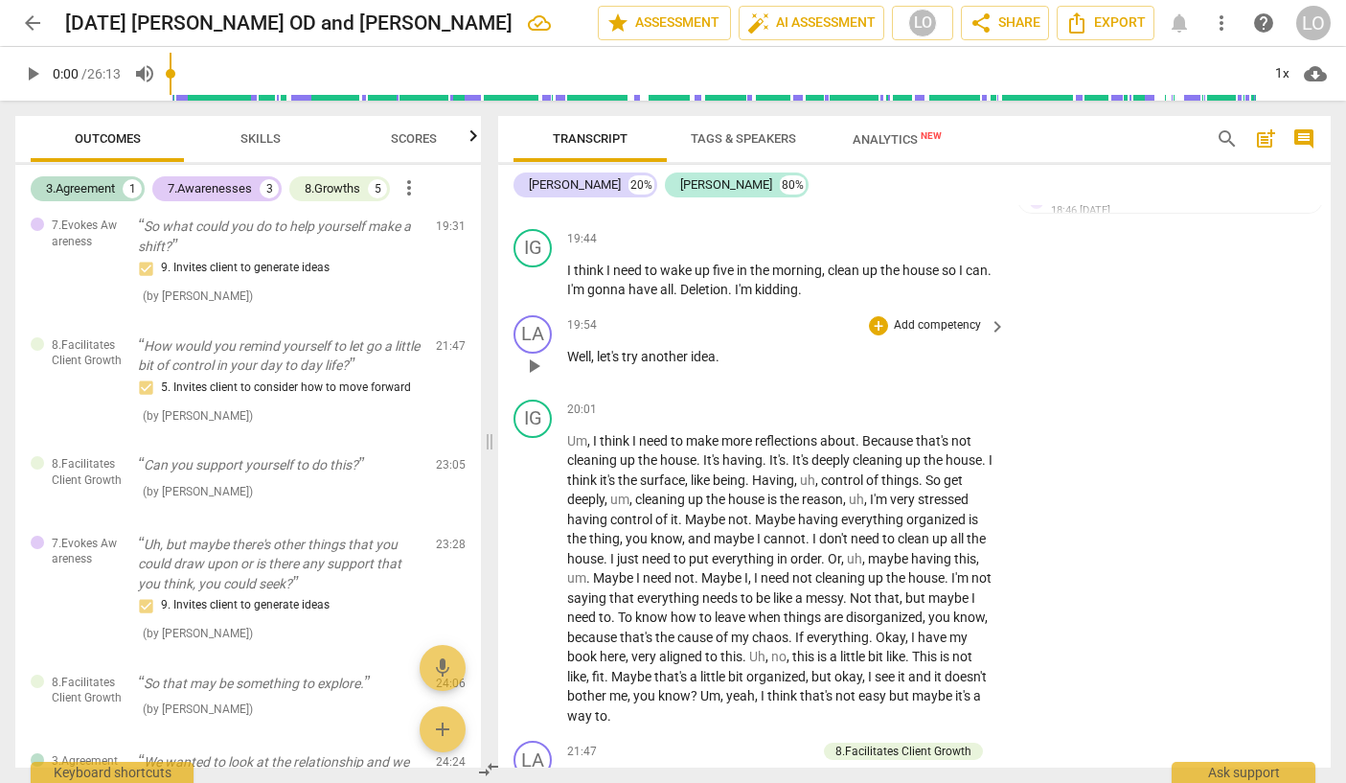
click at [940, 334] on p "Add competency" at bounding box center [937, 325] width 91 height 17
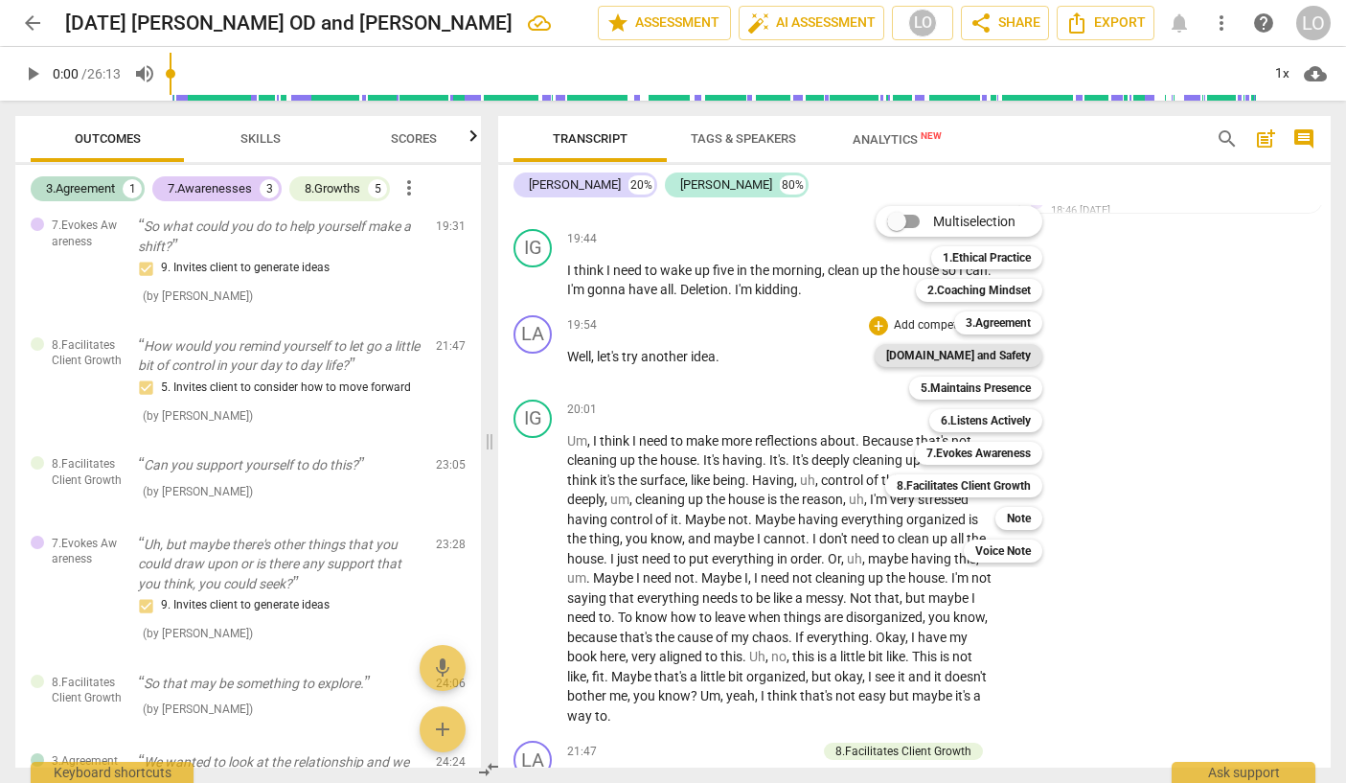
click at [972, 354] on b "[DOMAIN_NAME] and Safety" at bounding box center [958, 355] width 145 height 23
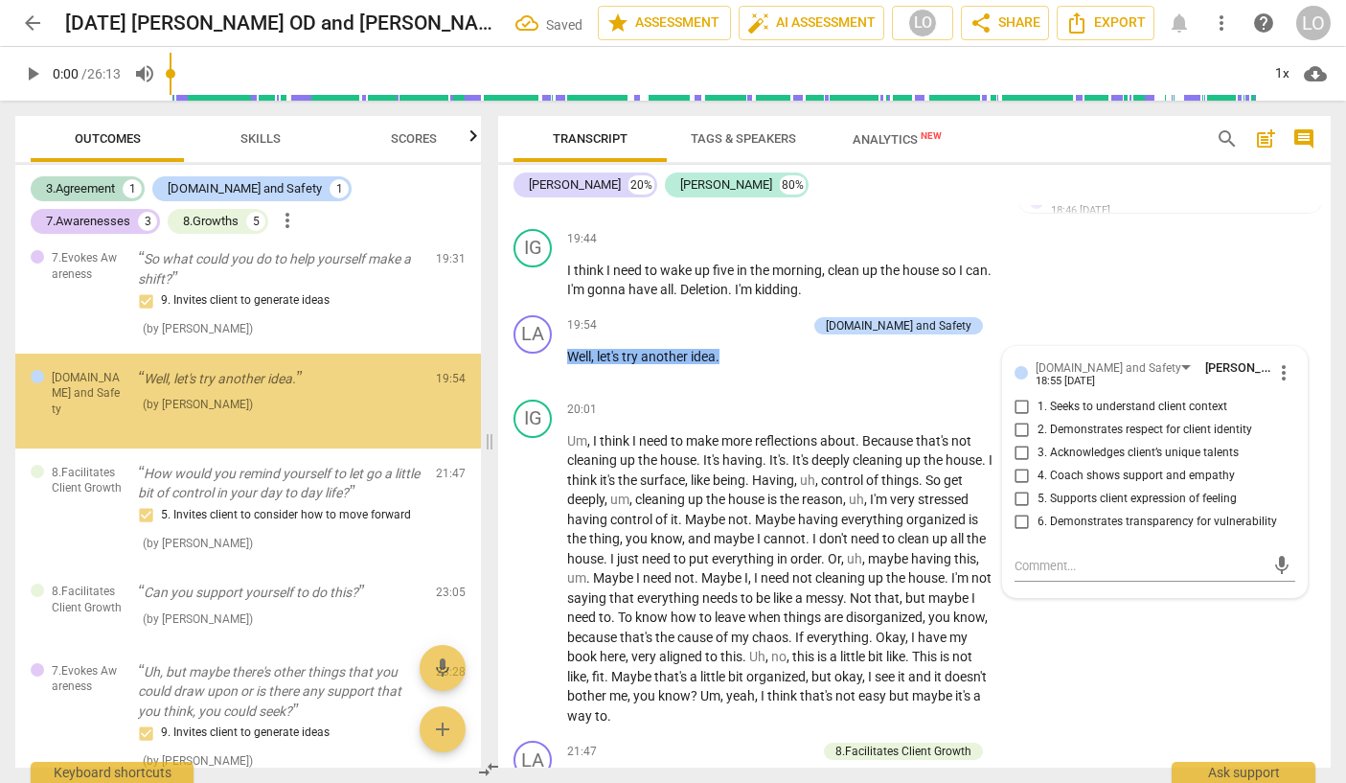
scroll to position [0, 0]
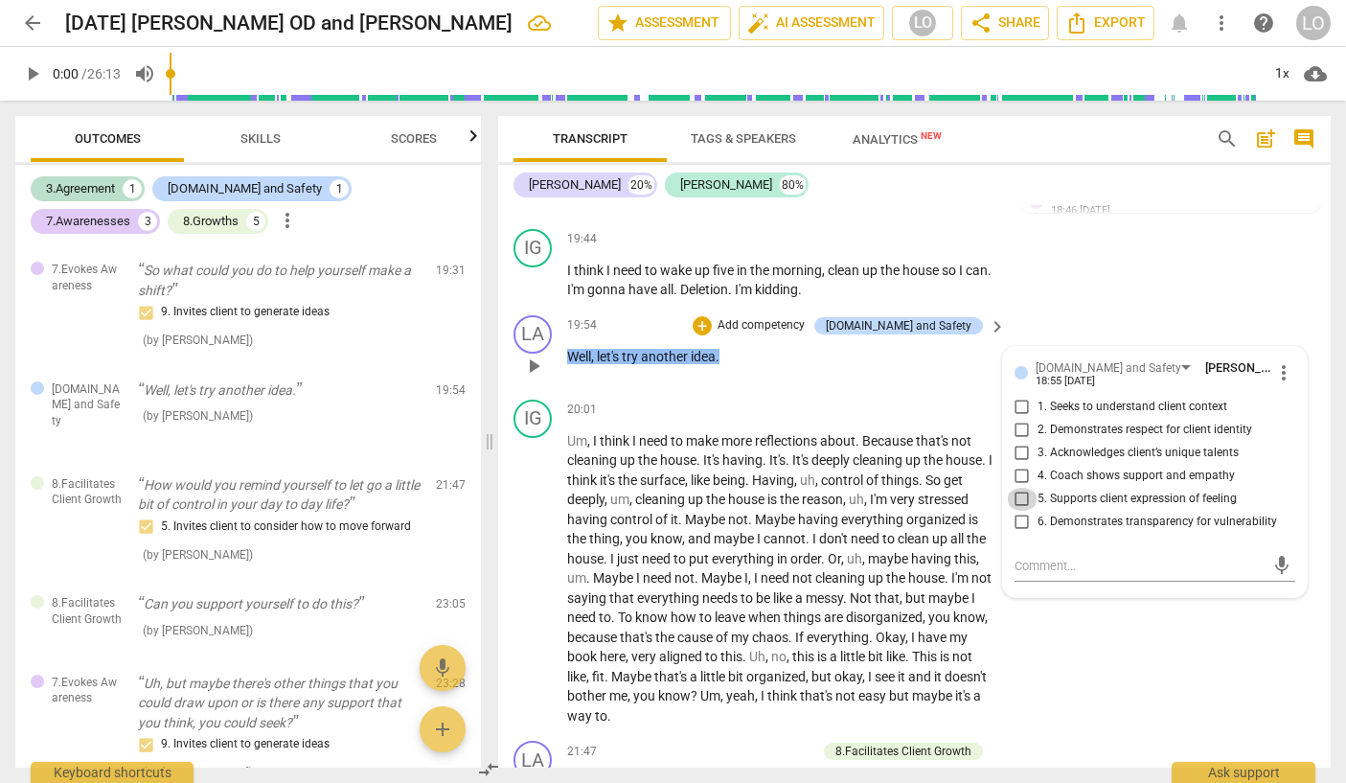
click at [1018, 511] on input "5. Supports client expression of feeling" at bounding box center [1022, 499] width 31 height 23
checkbox input "true"
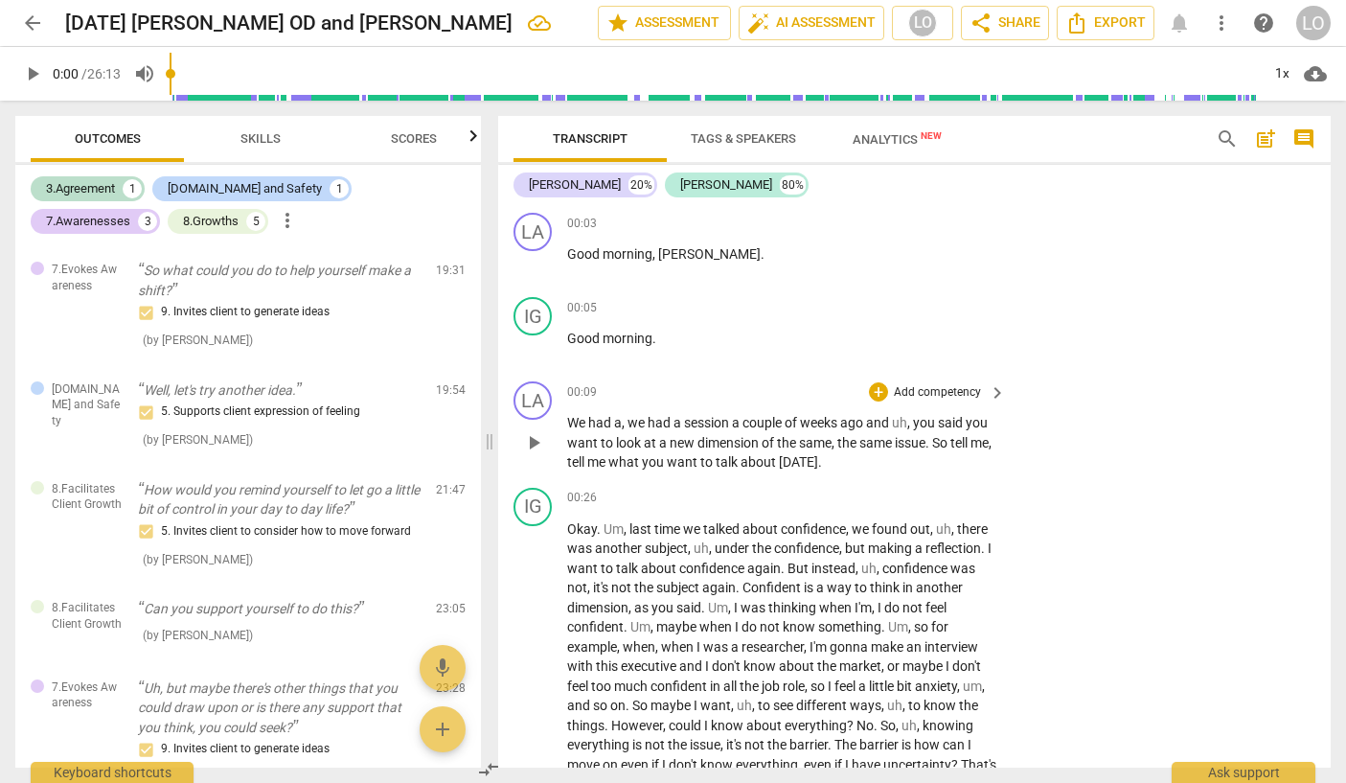
click at [938, 385] on p "Add competency" at bounding box center [937, 392] width 91 height 17
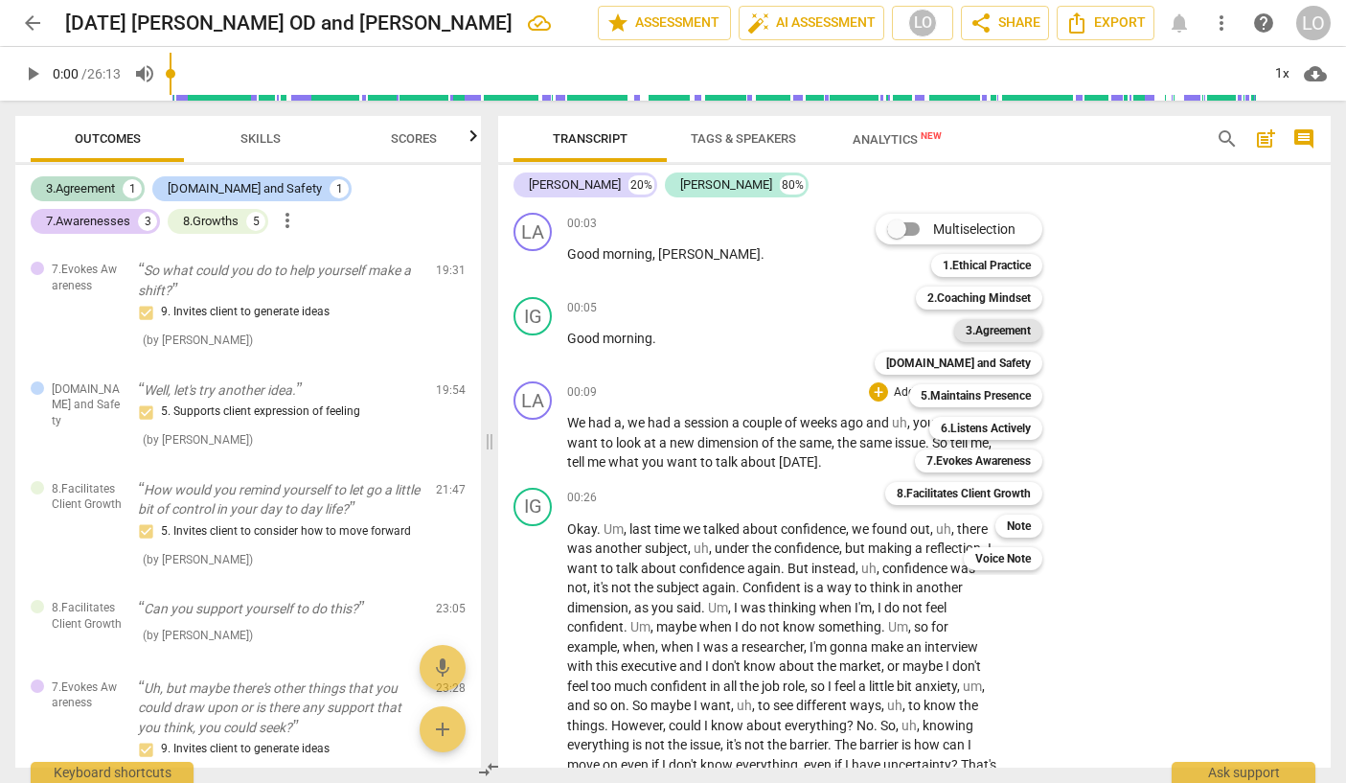
click at [995, 323] on b "3.Agreement" at bounding box center [998, 330] width 65 height 23
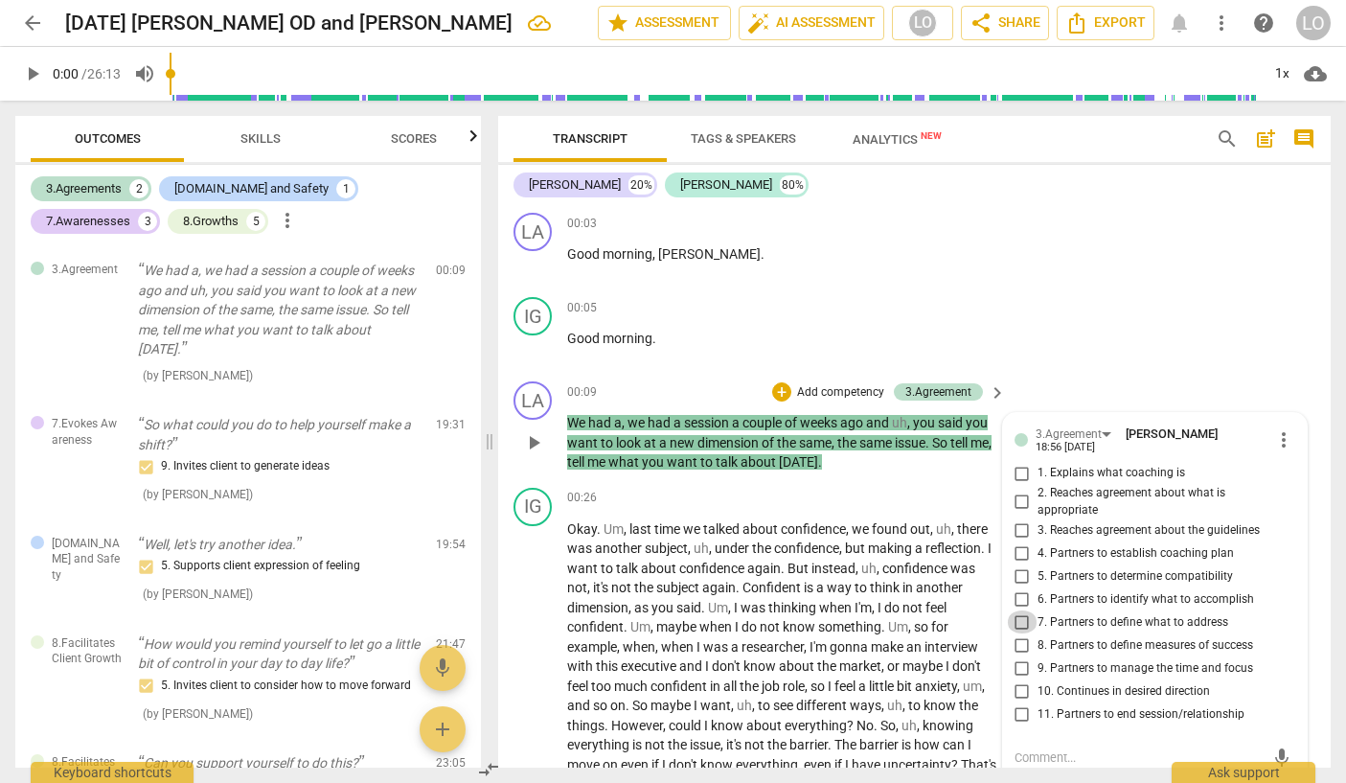
click at [1018, 617] on input "7. Partners to define what to address" at bounding box center [1022, 621] width 31 height 23
checkbox input "true"
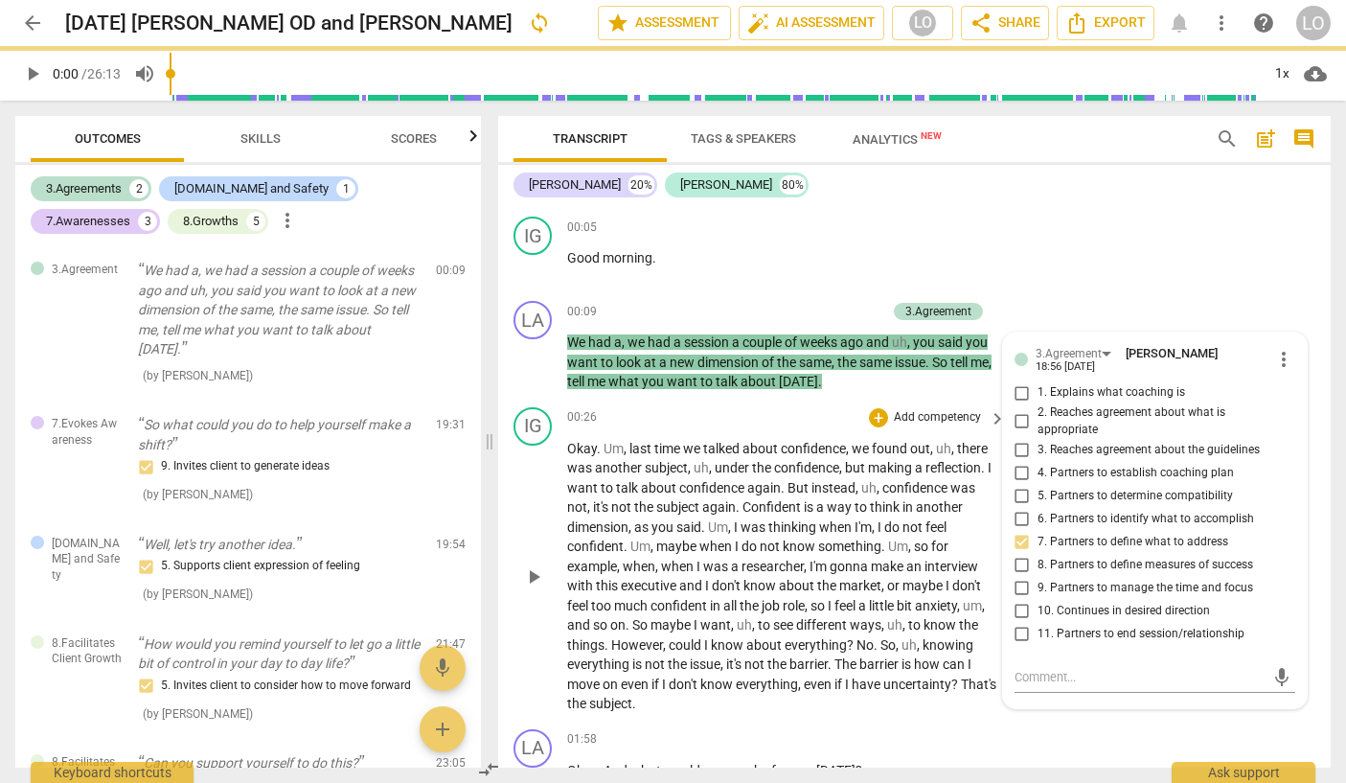
scroll to position [287, 0]
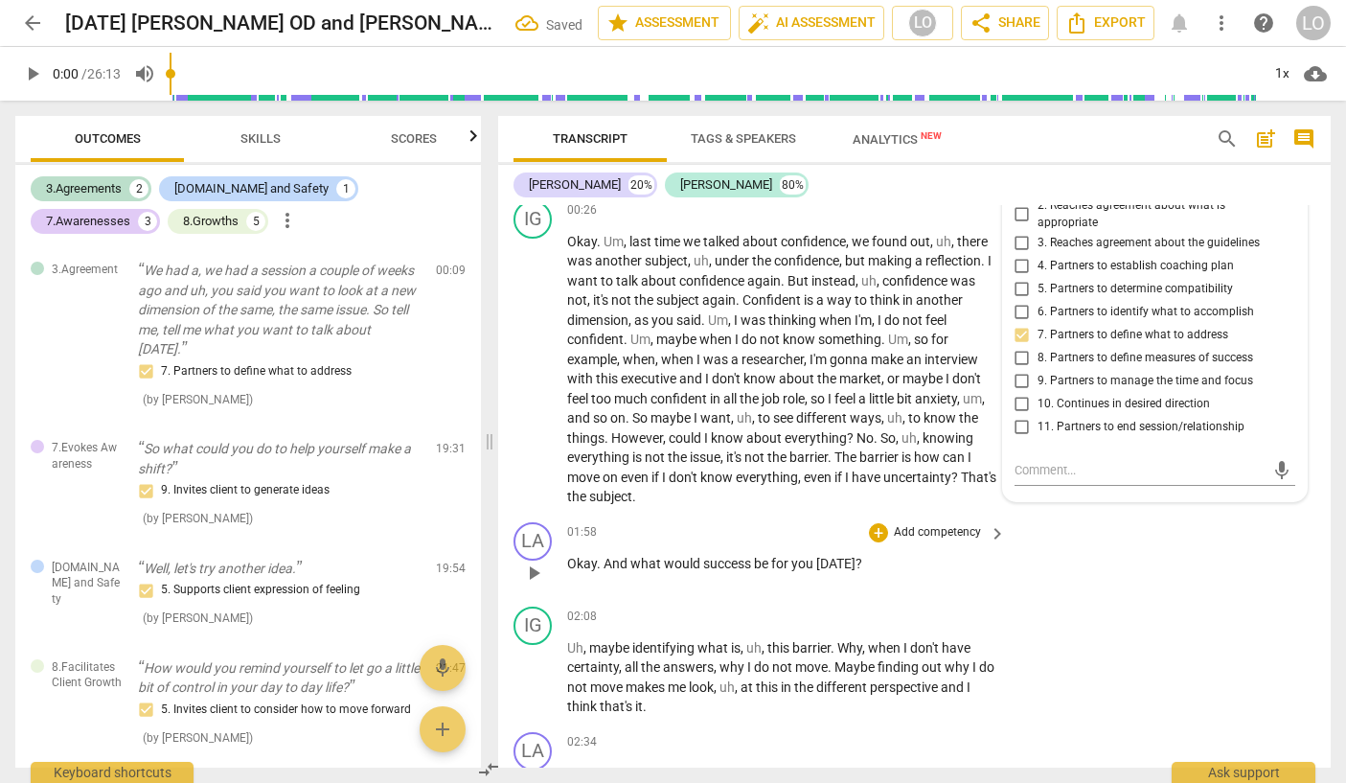
click at [906, 528] on p "Add competency" at bounding box center [937, 532] width 91 height 17
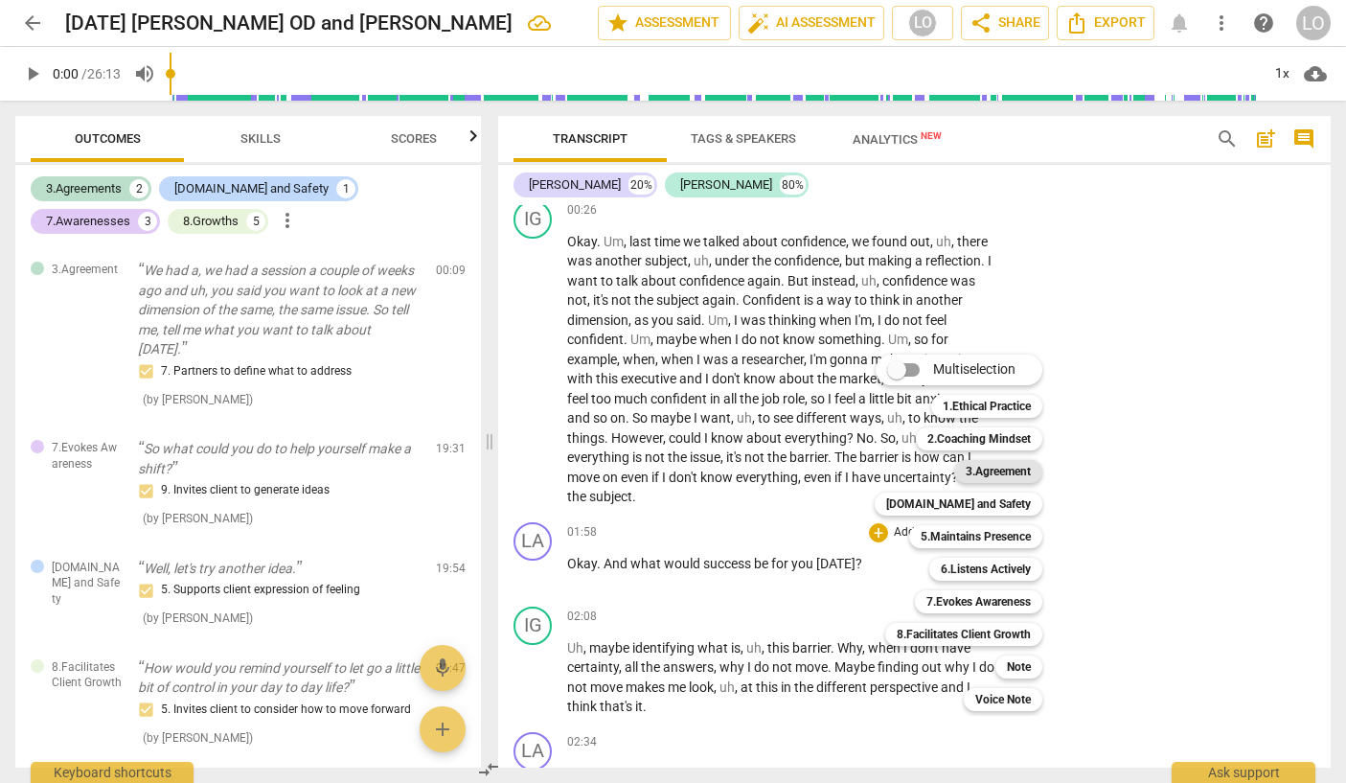
click at [1000, 468] on b "3.Agreement" at bounding box center [998, 471] width 65 height 23
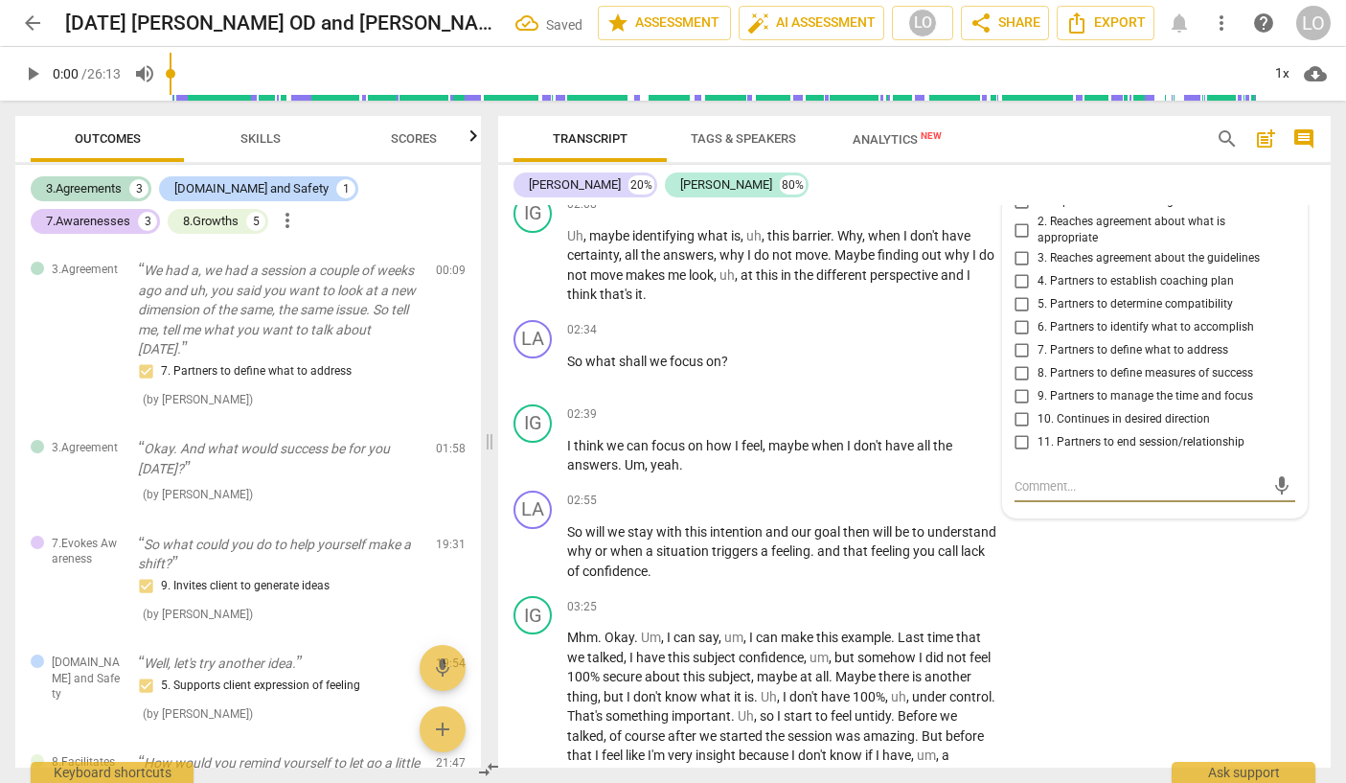
scroll to position [604, 0]
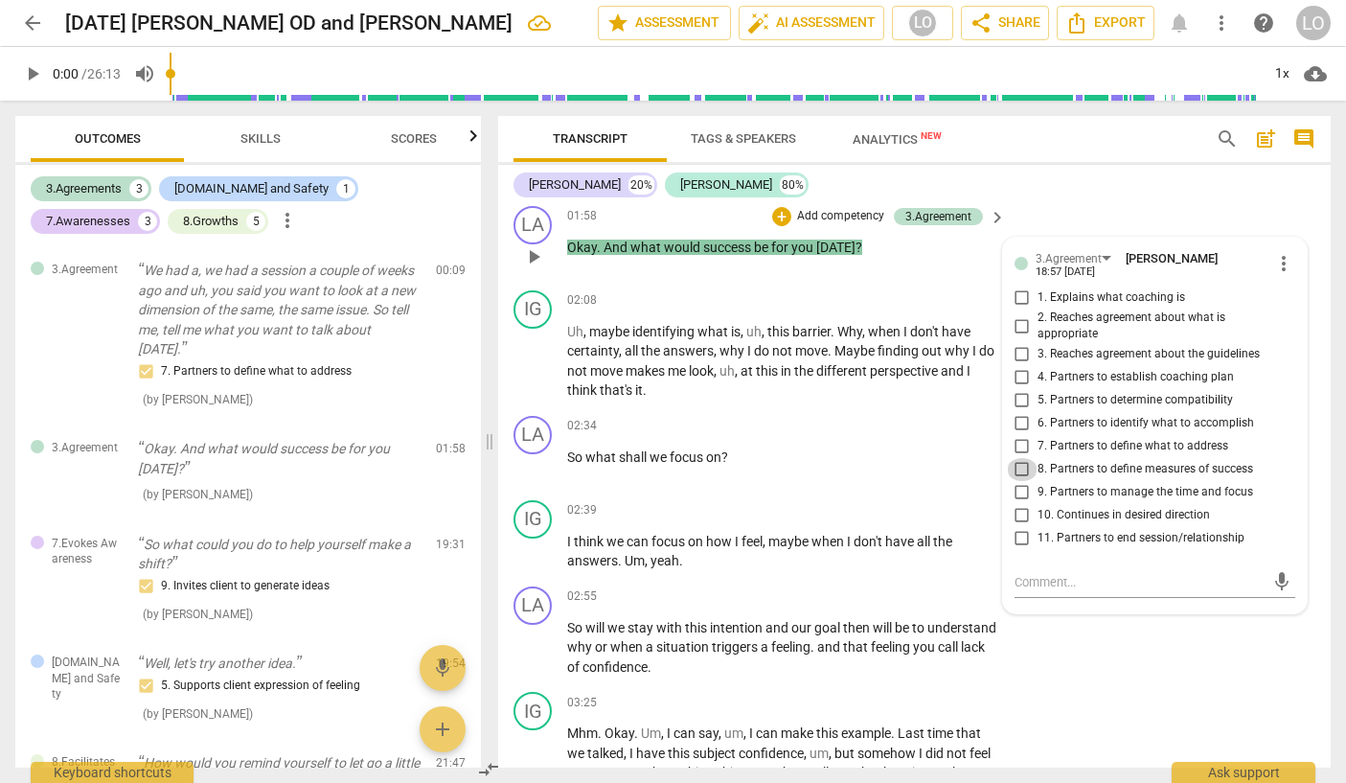
click at [1017, 468] on input "8. Partners to define measures of success" at bounding box center [1022, 469] width 31 height 23
checkbox input "true"
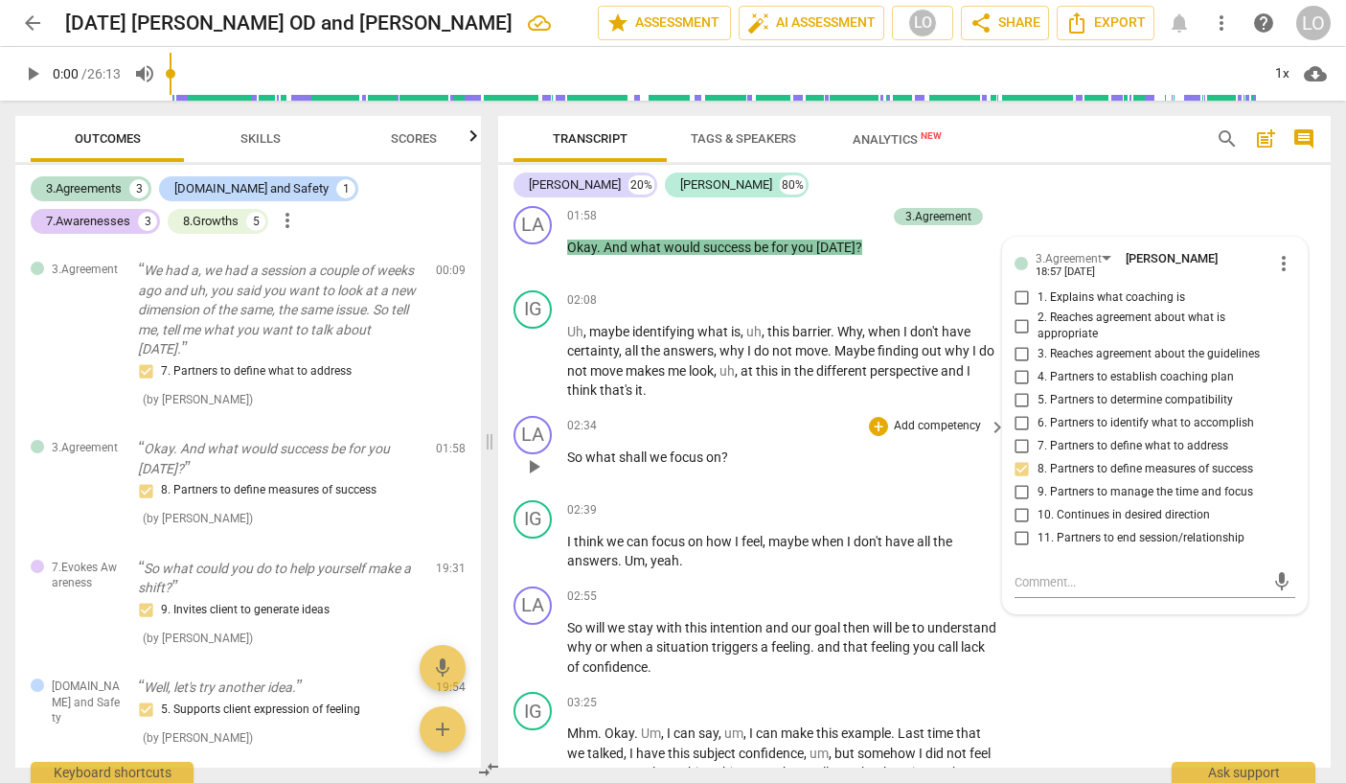
click at [924, 422] on p "Add competency" at bounding box center [937, 426] width 91 height 17
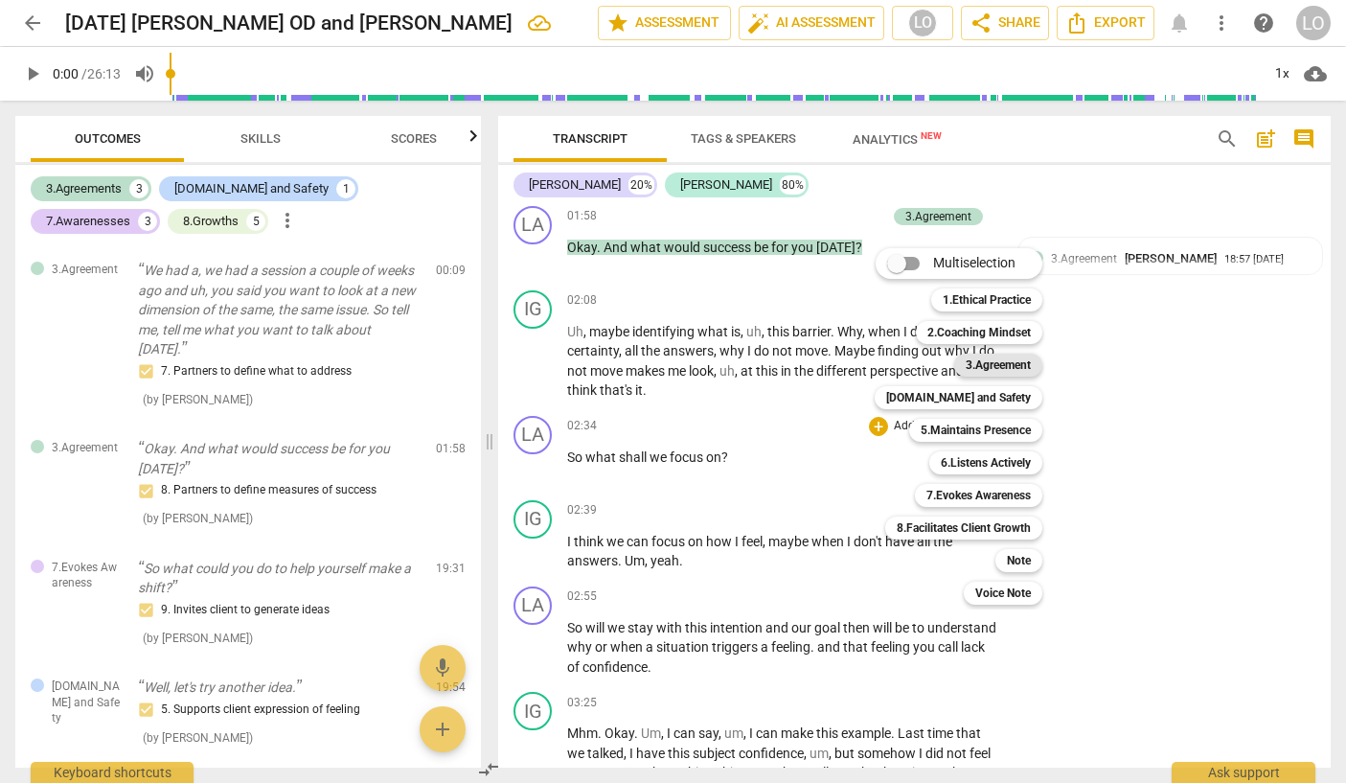
click at [1000, 368] on b "3.Agreement" at bounding box center [998, 365] width 65 height 23
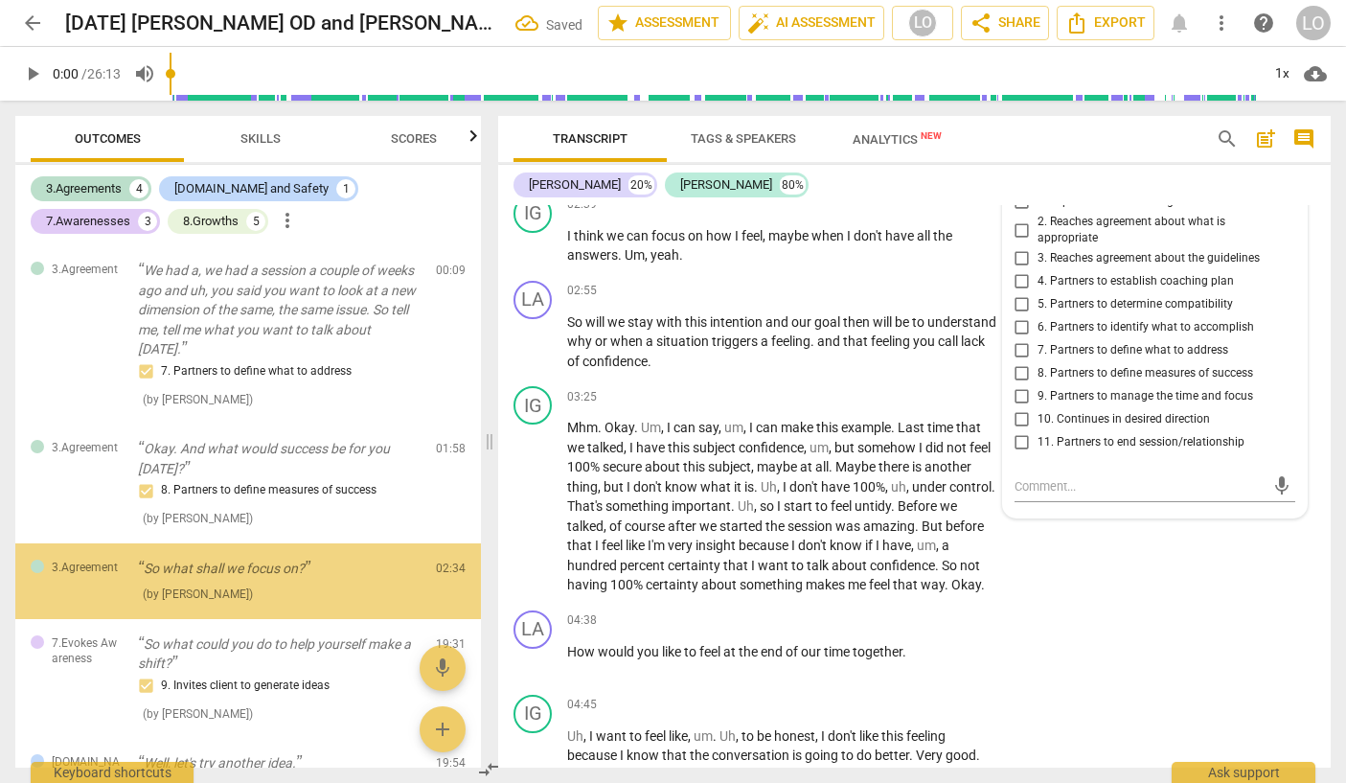
scroll to position [75, 0]
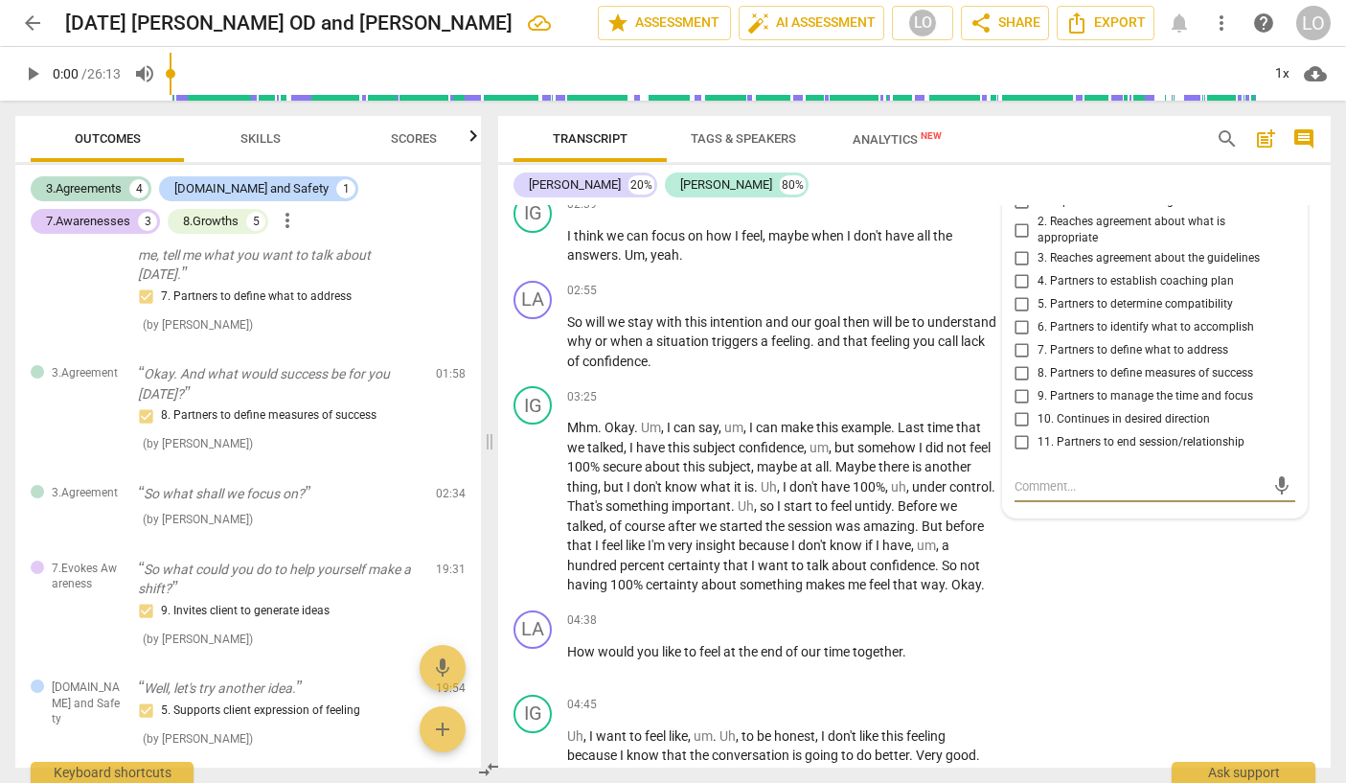
click at [1014, 343] on input "7. Partners to define what to address" at bounding box center [1022, 350] width 31 height 23
checkbox input "true"
click at [1050, 601] on div "IG play_arrow pause 03:25 + Add competency keyboard_arrow_right Mhm . Okay . Um…" at bounding box center [914, 490] width 833 height 224
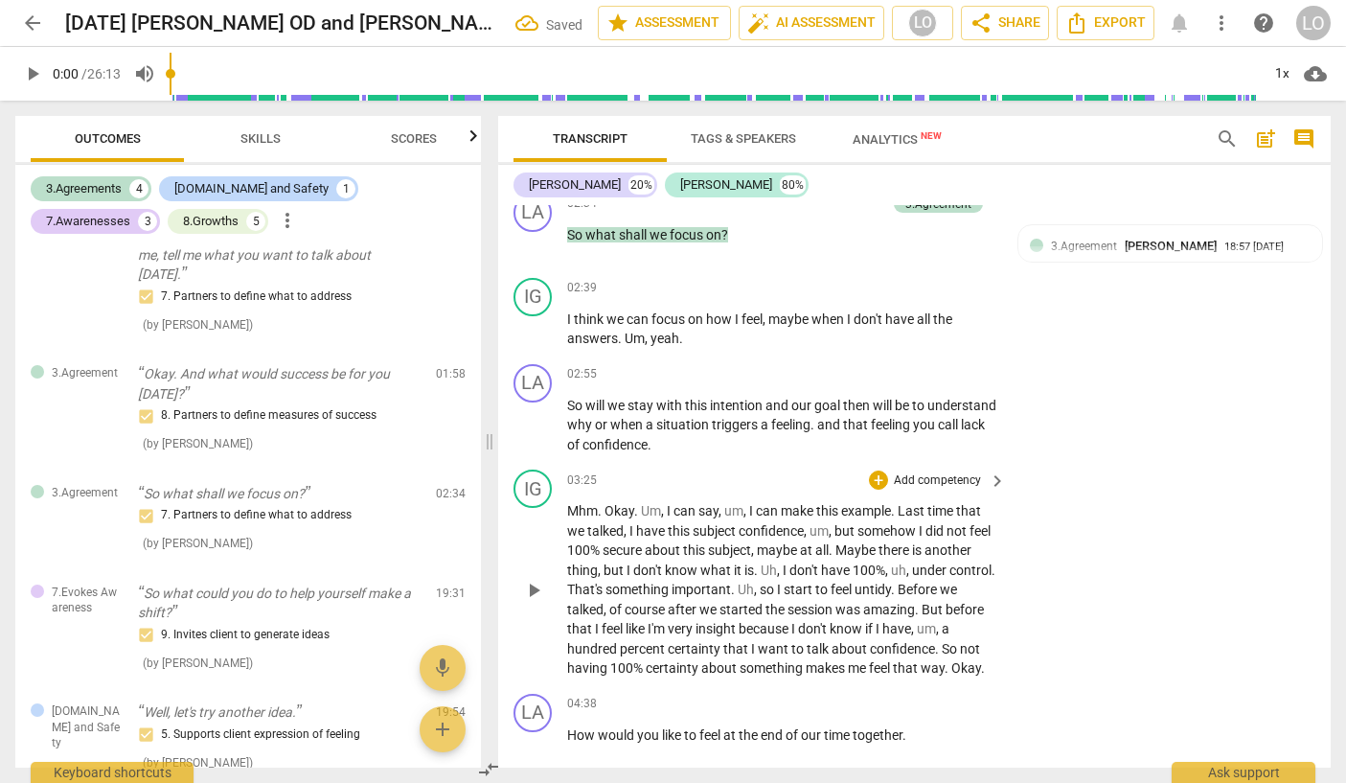
scroll to position [718, 0]
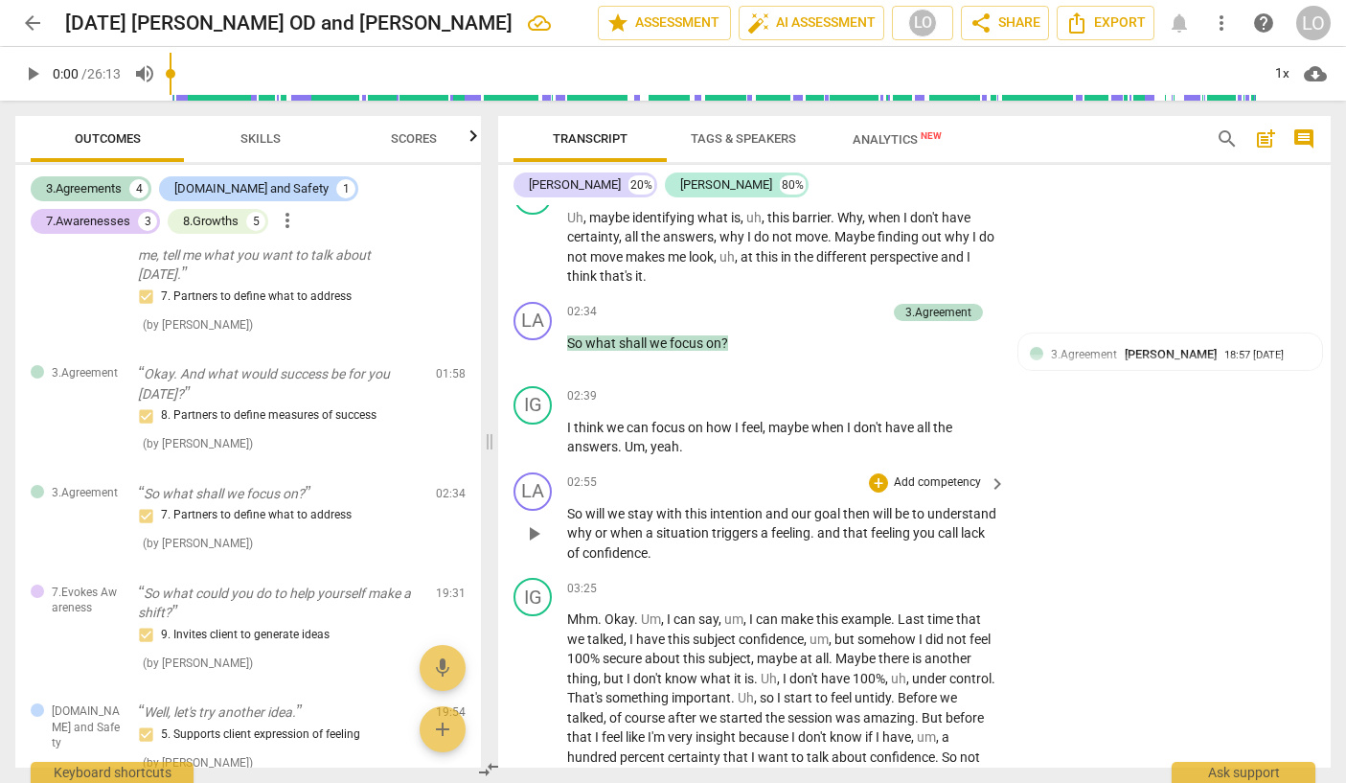
click at [938, 477] on p "Add competency" at bounding box center [937, 482] width 91 height 17
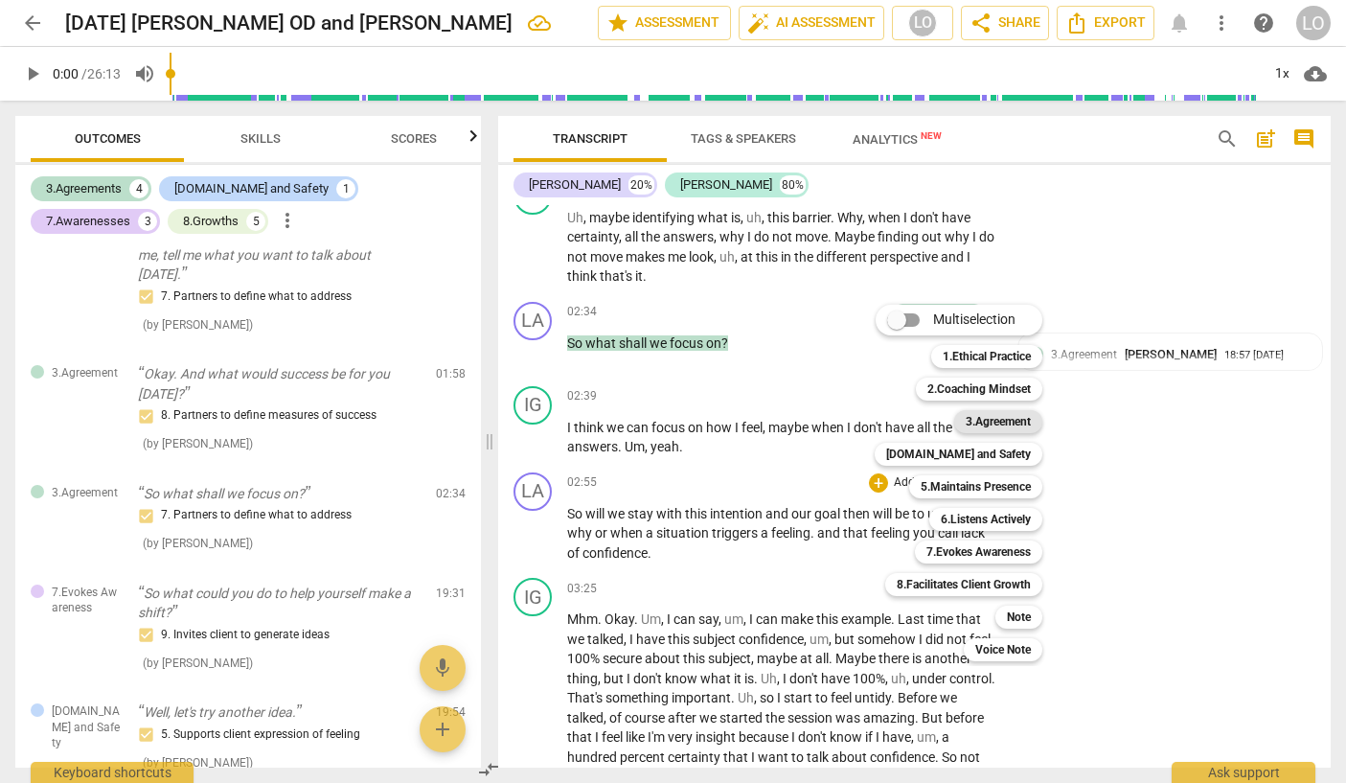
click at [1016, 418] on b "3.Agreement" at bounding box center [998, 421] width 65 height 23
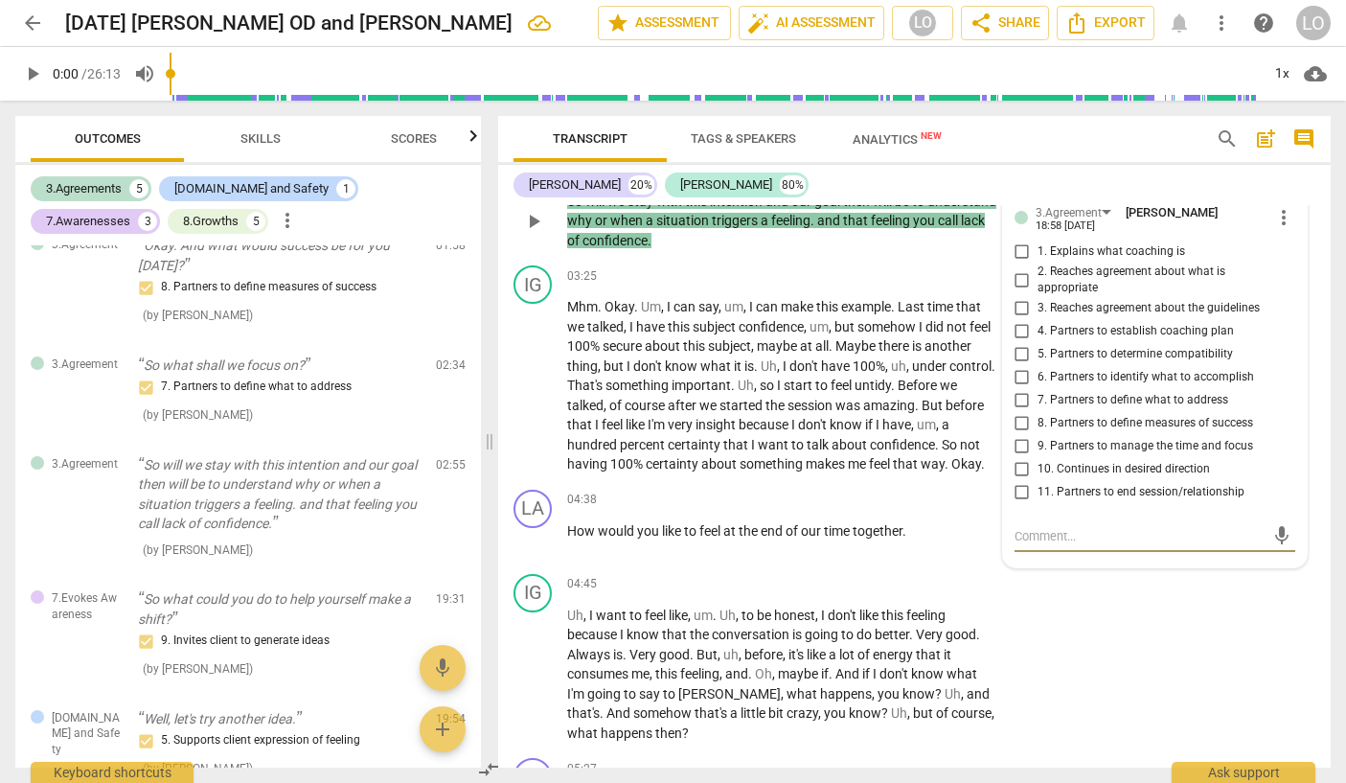
scroll to position [984, 0]
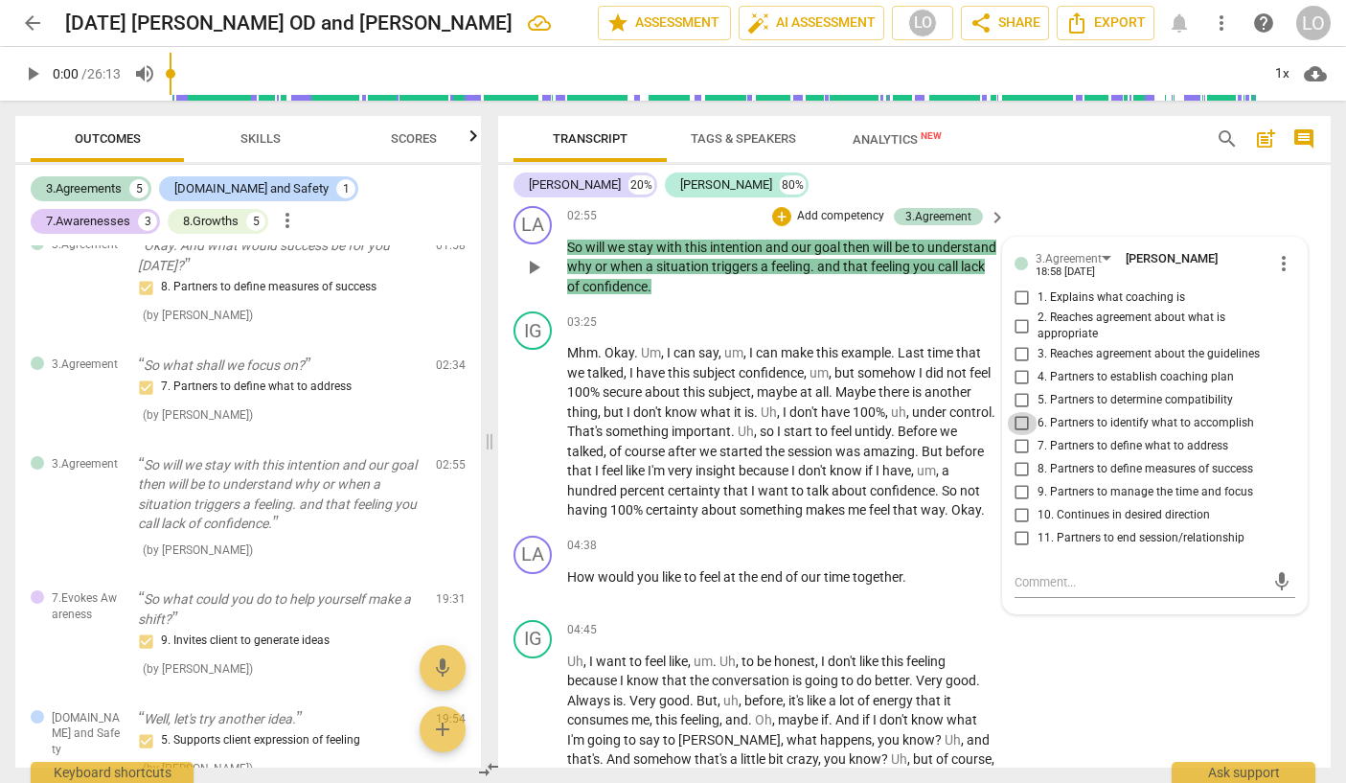
click at [1016, 421] on input "6. Partners to identify what to accomplish" at bounding box center [1022, 423] width 31 height 23
checkbox input "true"
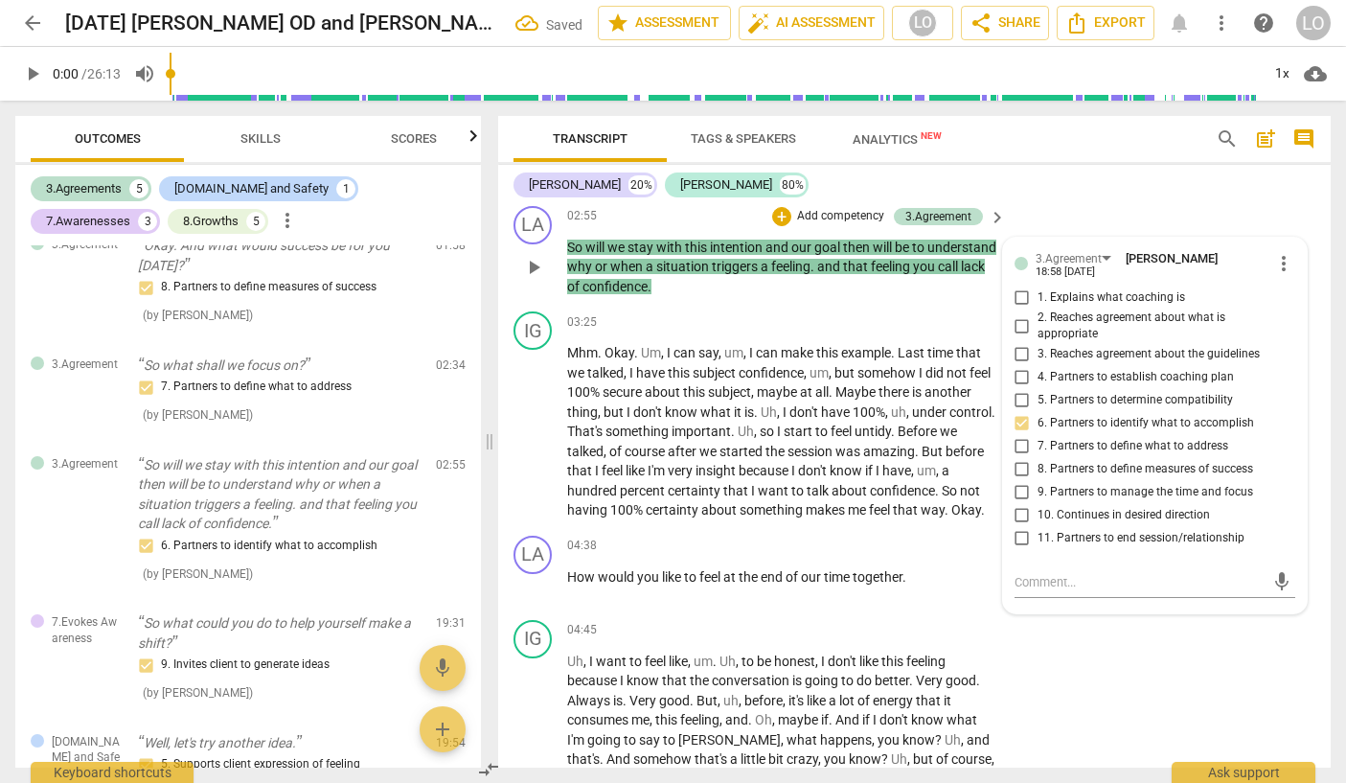
click at [1018, 443] on input "7. Partners to define what to address" at bounding box center [1022, 446] width 31 height 23
checkbox input "true"
click at [1018, 417] on input "6. Partners to identify what to accomplish" at bounding box center [1022, 423] width 31 height 23
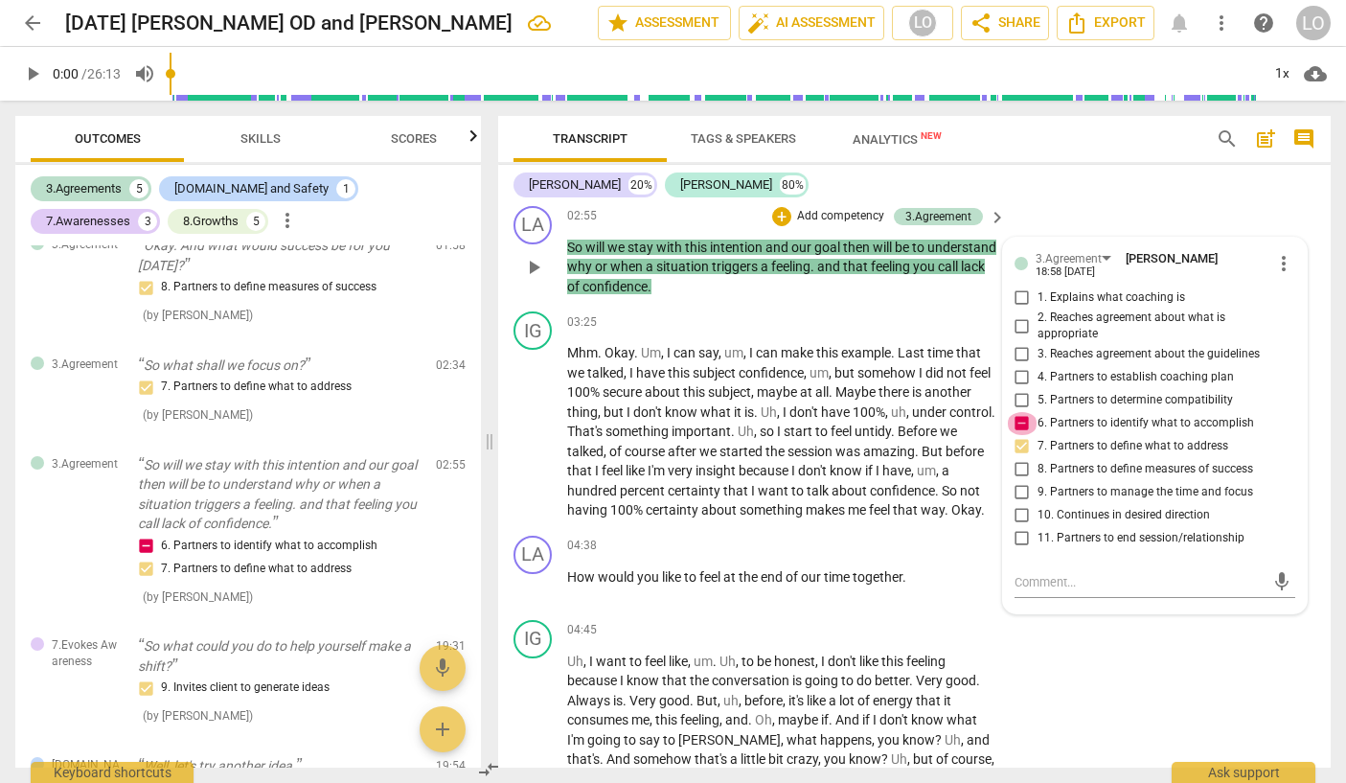
click at [1018, 418] on input "6. Partners to identify what to accomplish" at bounding box center [1022, 423] width 31 height 23
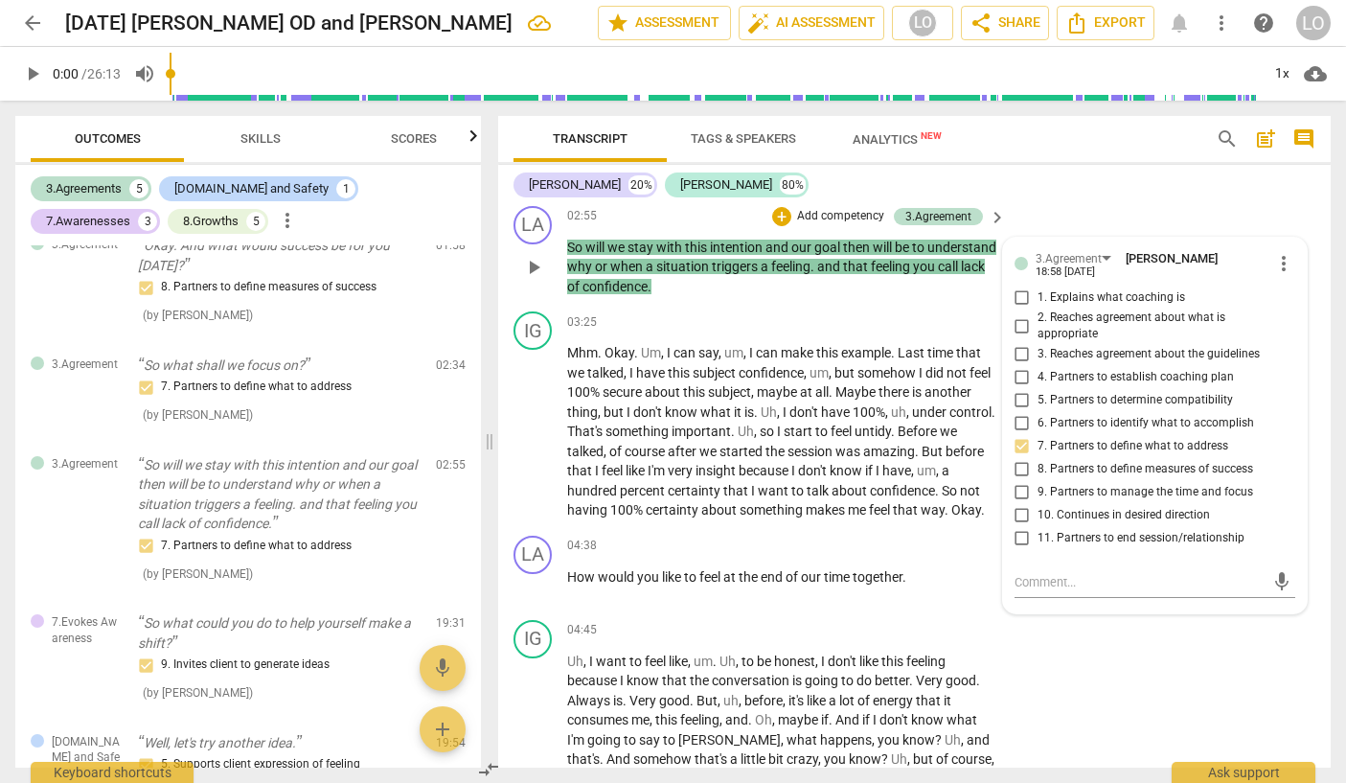
click at [1016, 418] on input "6. Partners to identify what to accomplish" at bounding box center [1022, 423] width 31 height 23
checkbox input "true"
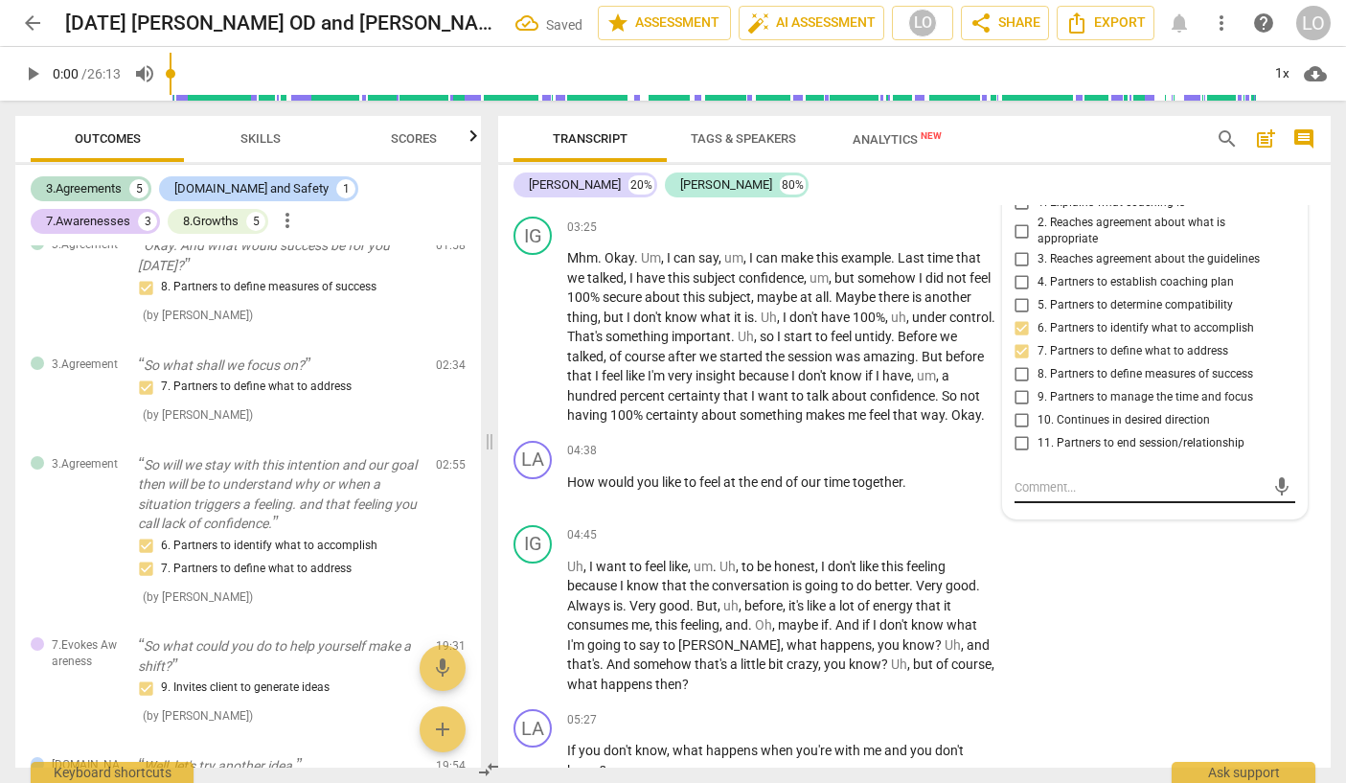
scroll to position [1080, 0]
click at [943, 459] on p "Add competency" at bounding box center [937, 450] width 91 height 17
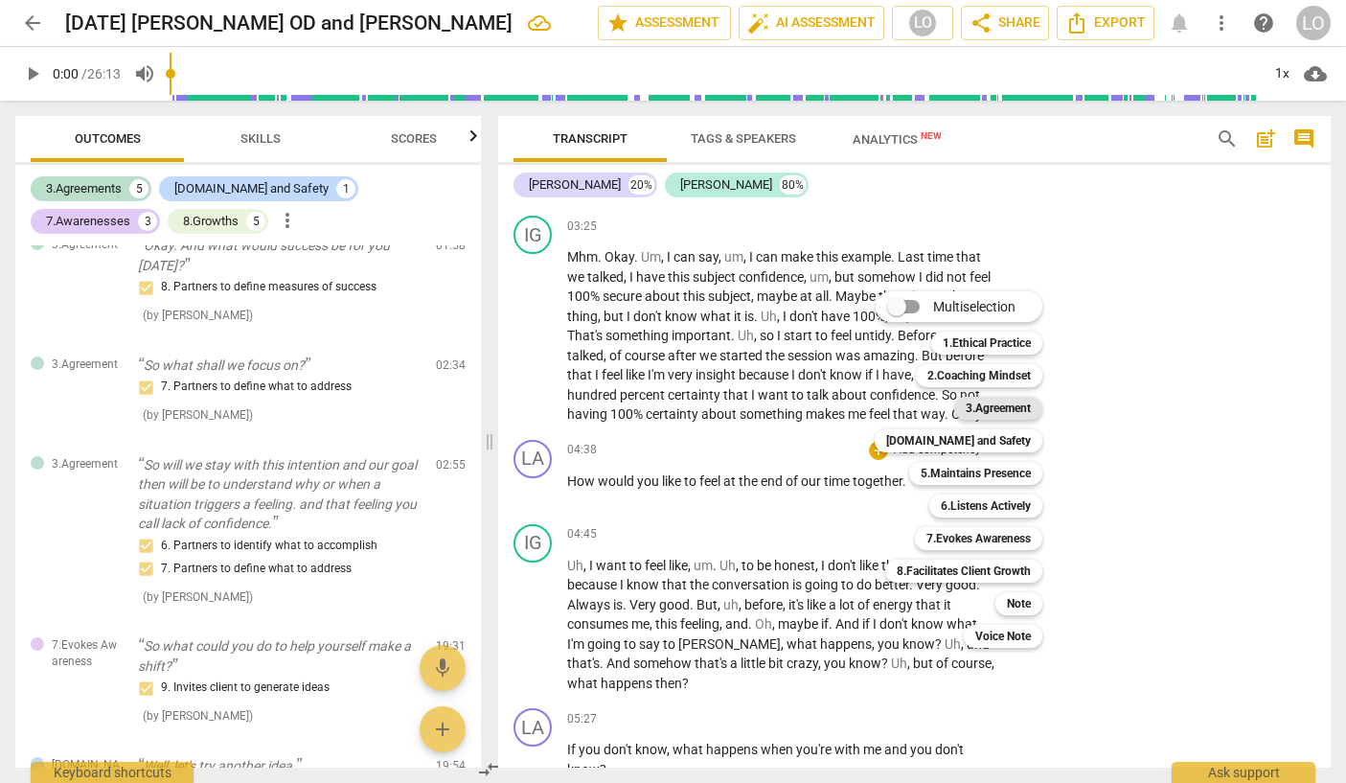
click at [993, 402] on b "3.Agreement" at bounding box center [998, 408] width 65 height 23
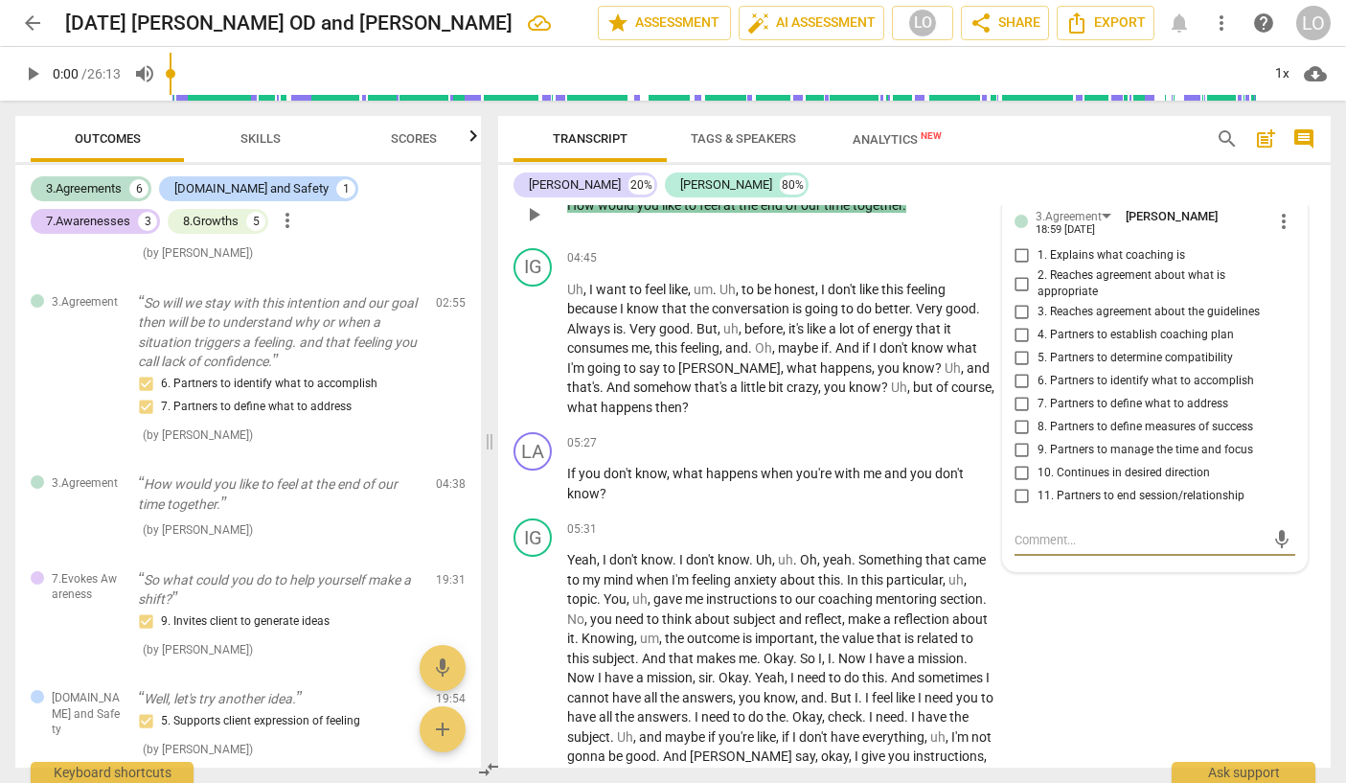
scroll to position [1334, 0]
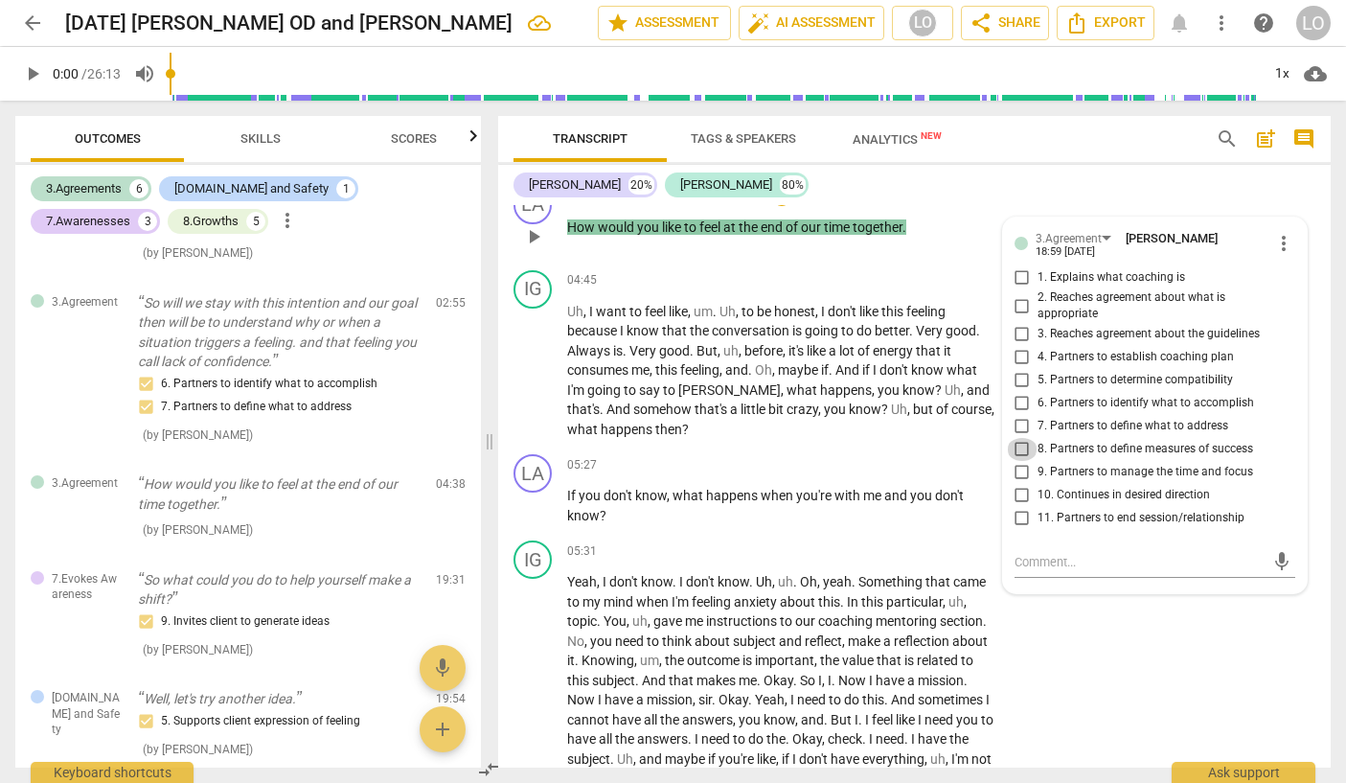
click at [1017, 461] on input "8. Partners to define measures of success" at bounding box center [1022, 449] width 31 height 23
checkbox input "true"
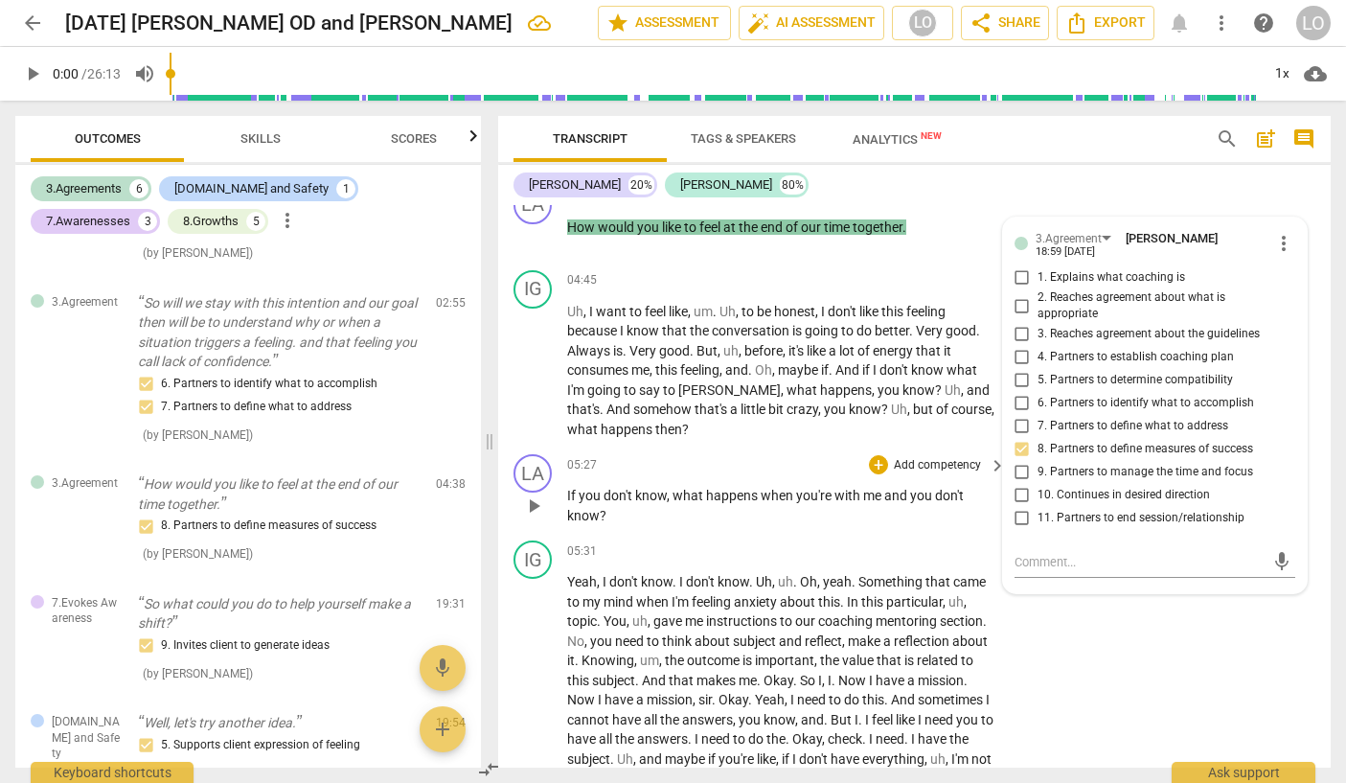
click at [918, 474] on p "Add competency" at bounding box center [937, 465] width 91 height 17
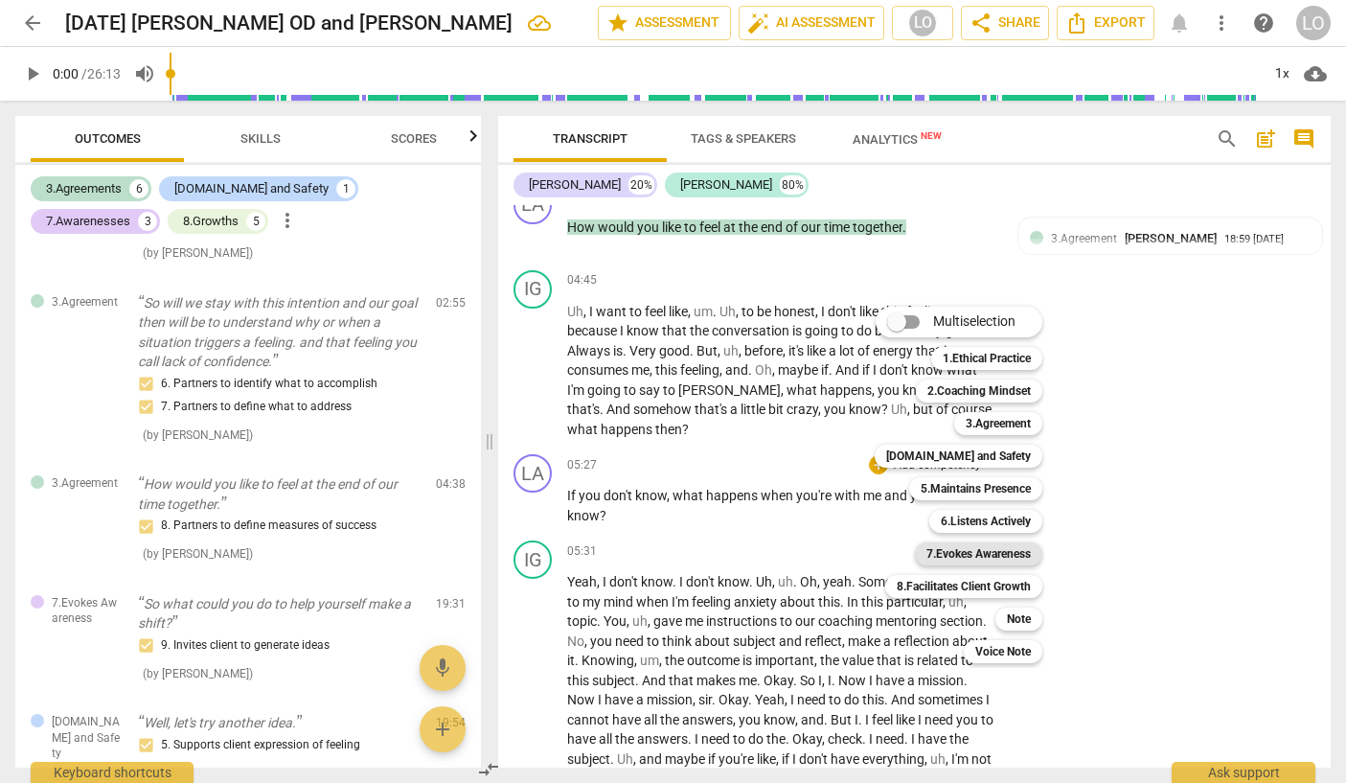
click at [963, 549] on b "7.Evokes Awareness" at bounding box center [978, 553] width 104 height 23
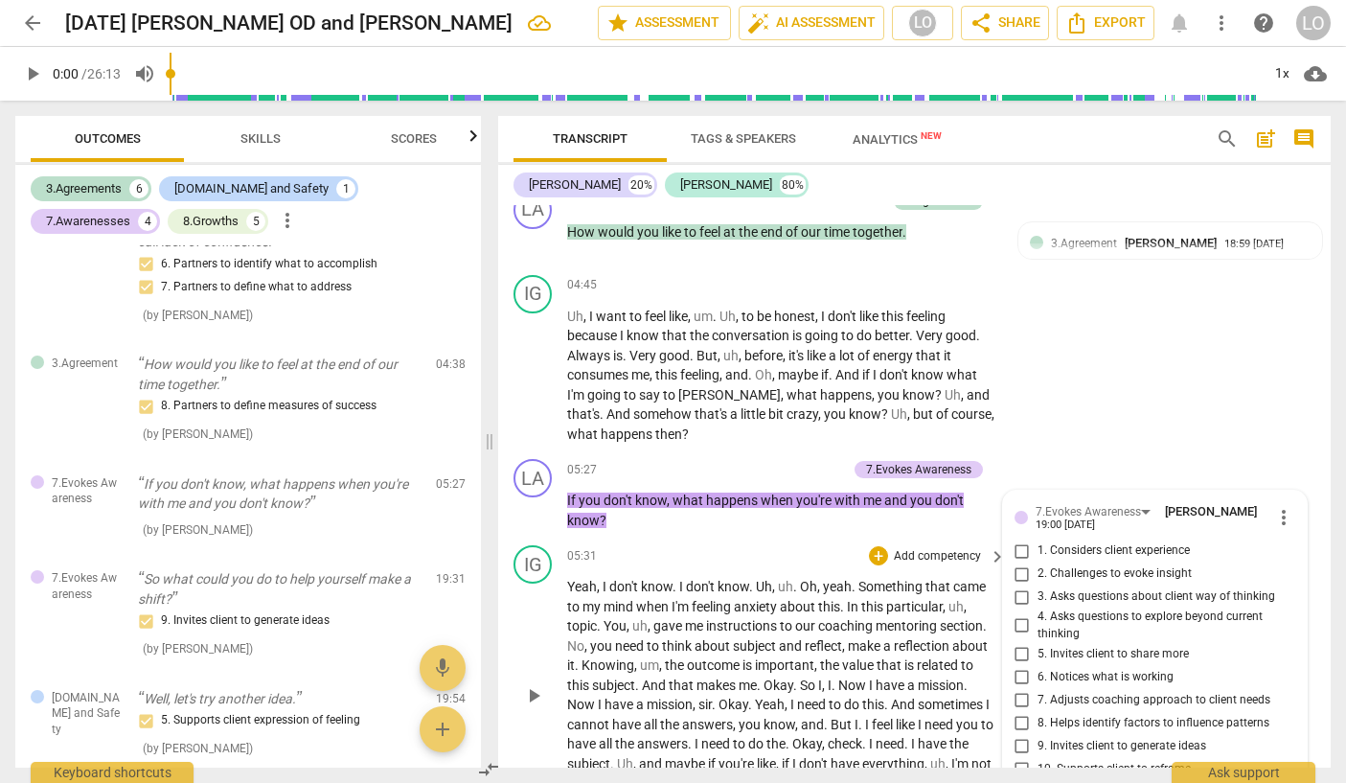
scroll to position [1314, 0]
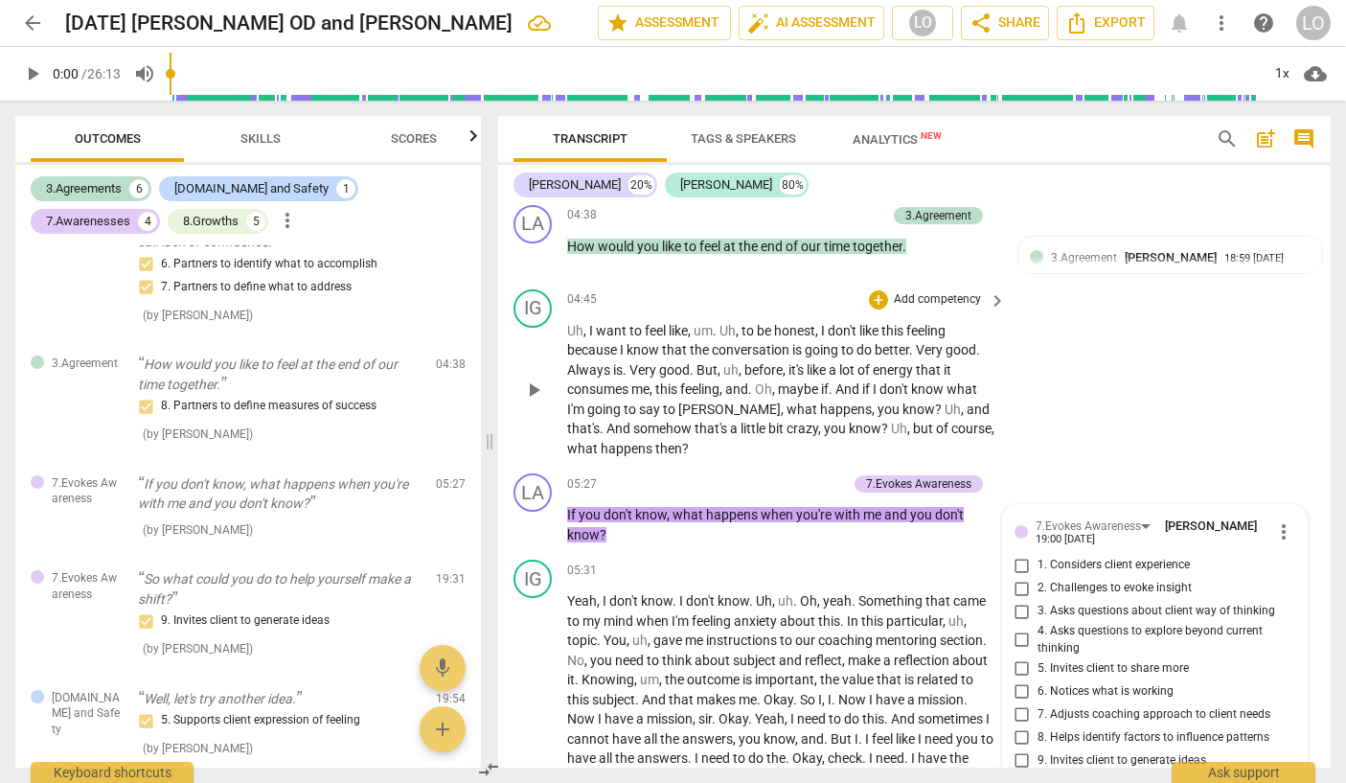
click at [1024, 467] on div "IG play_arrow pause 04:45 + Add competency keyboard_arrow_right Uh , I want to …" at bounding box center [914, 374] width 833 height 185
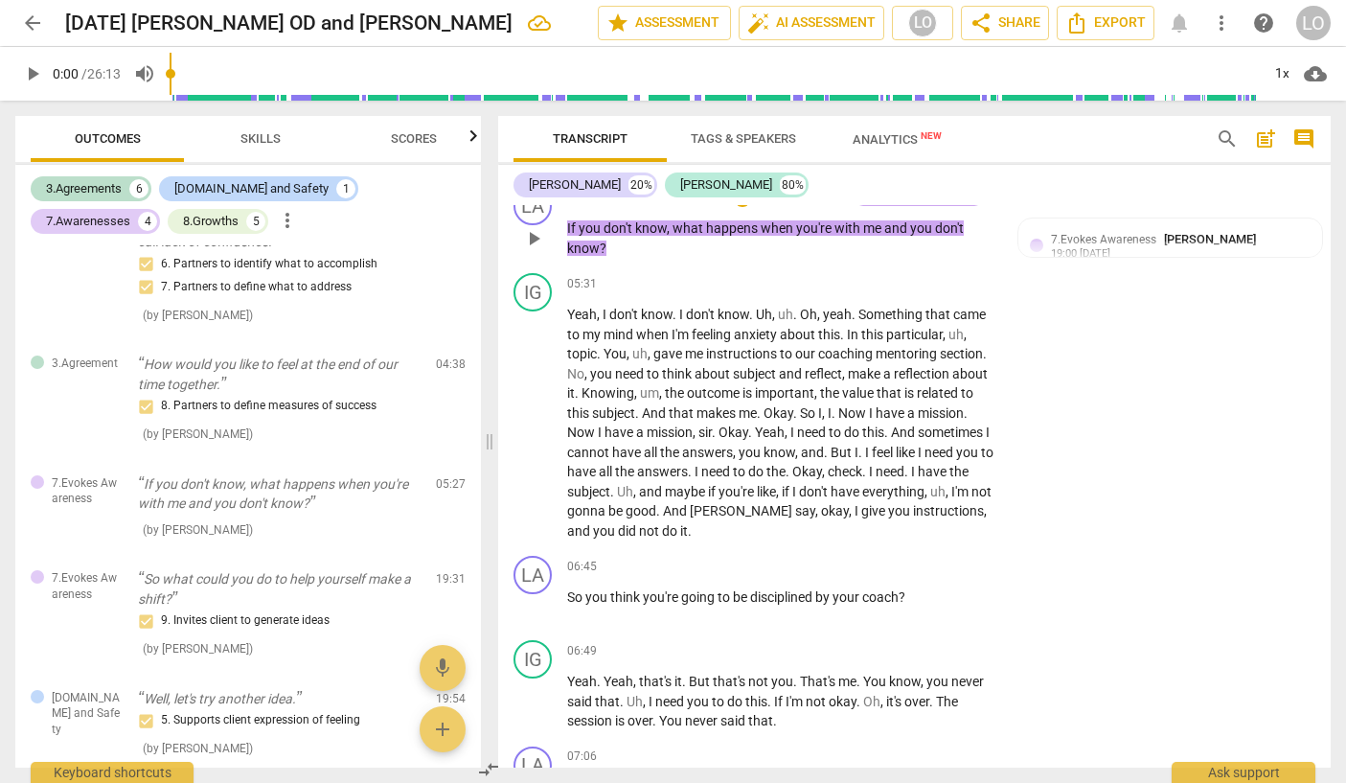
scroll to position [1698, 0]
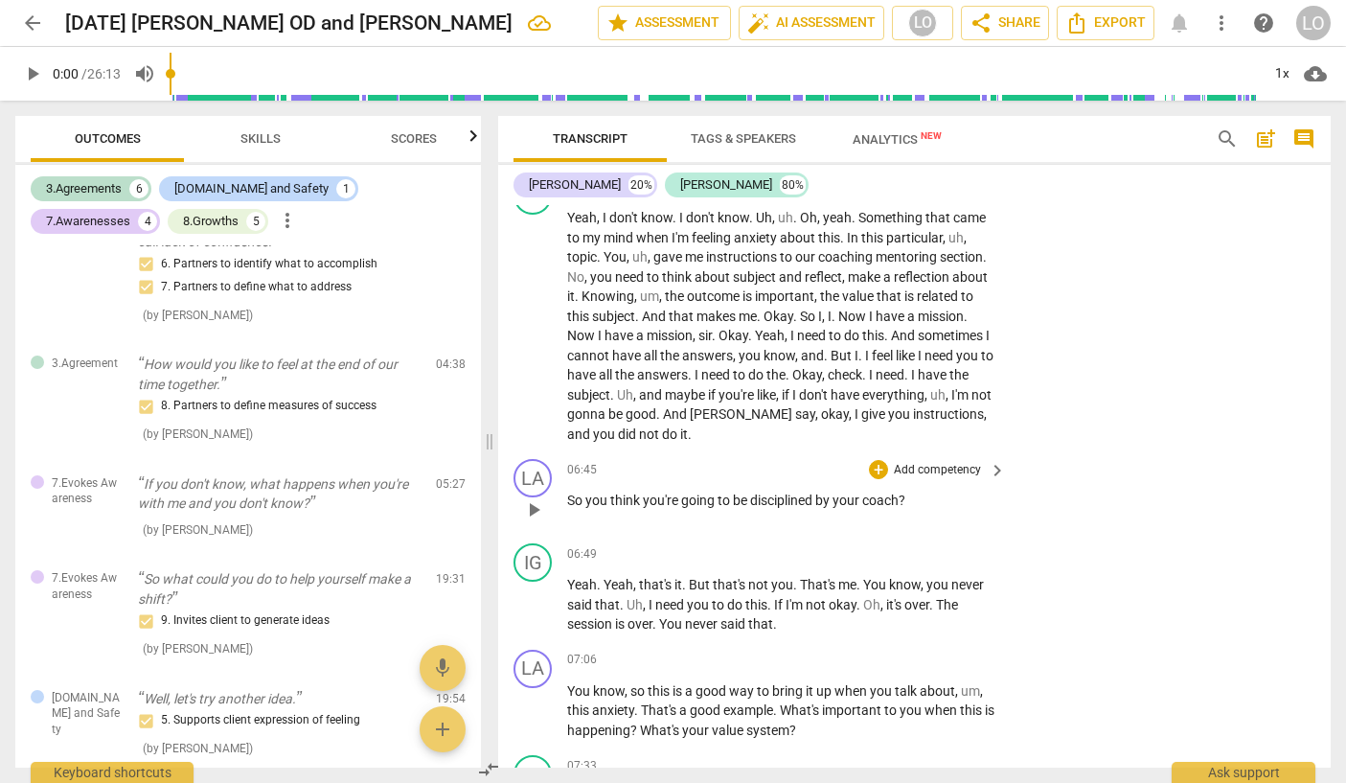
click at [914, 479] on p "Add competency" at bounding box center [937, 470] width 91 height 17
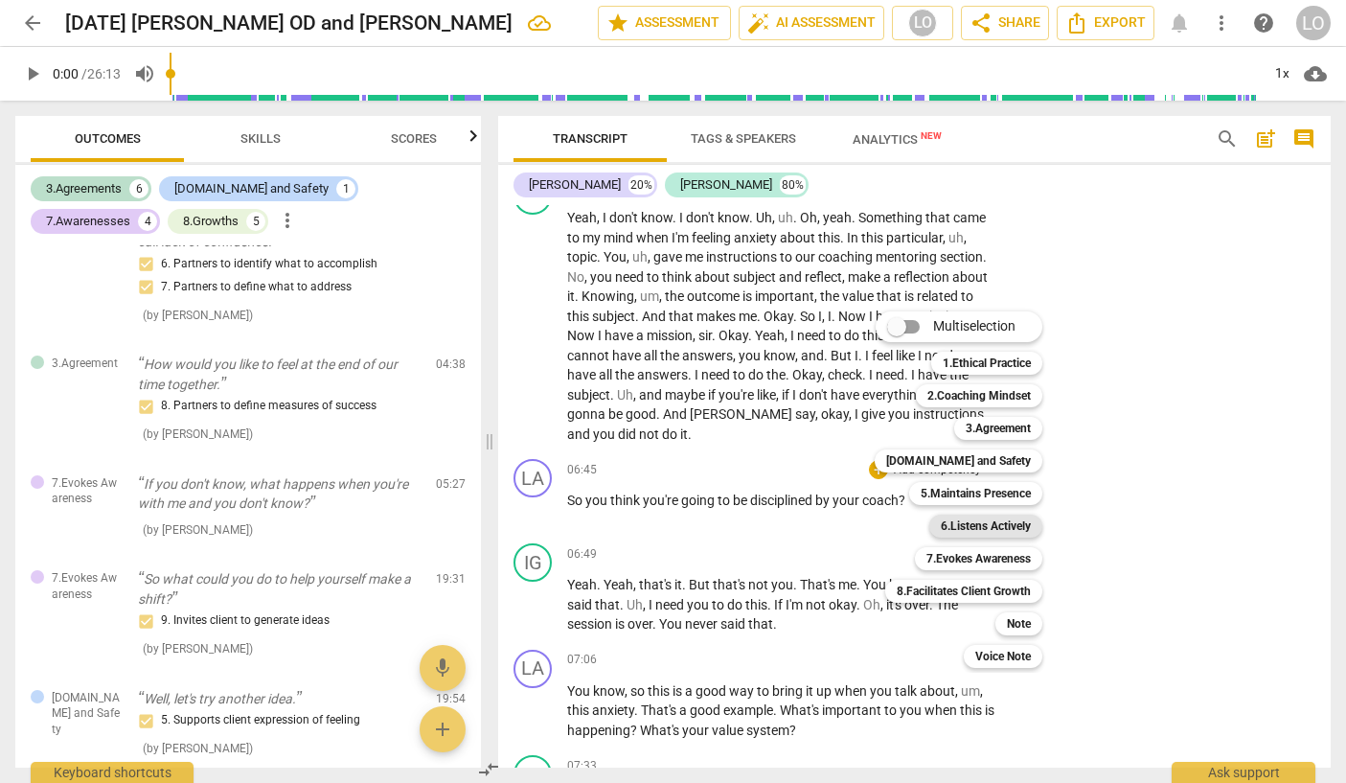
click at [970, 521] on b "6.Listens Actively" at bounding box center [986, 525] width 90 height 23
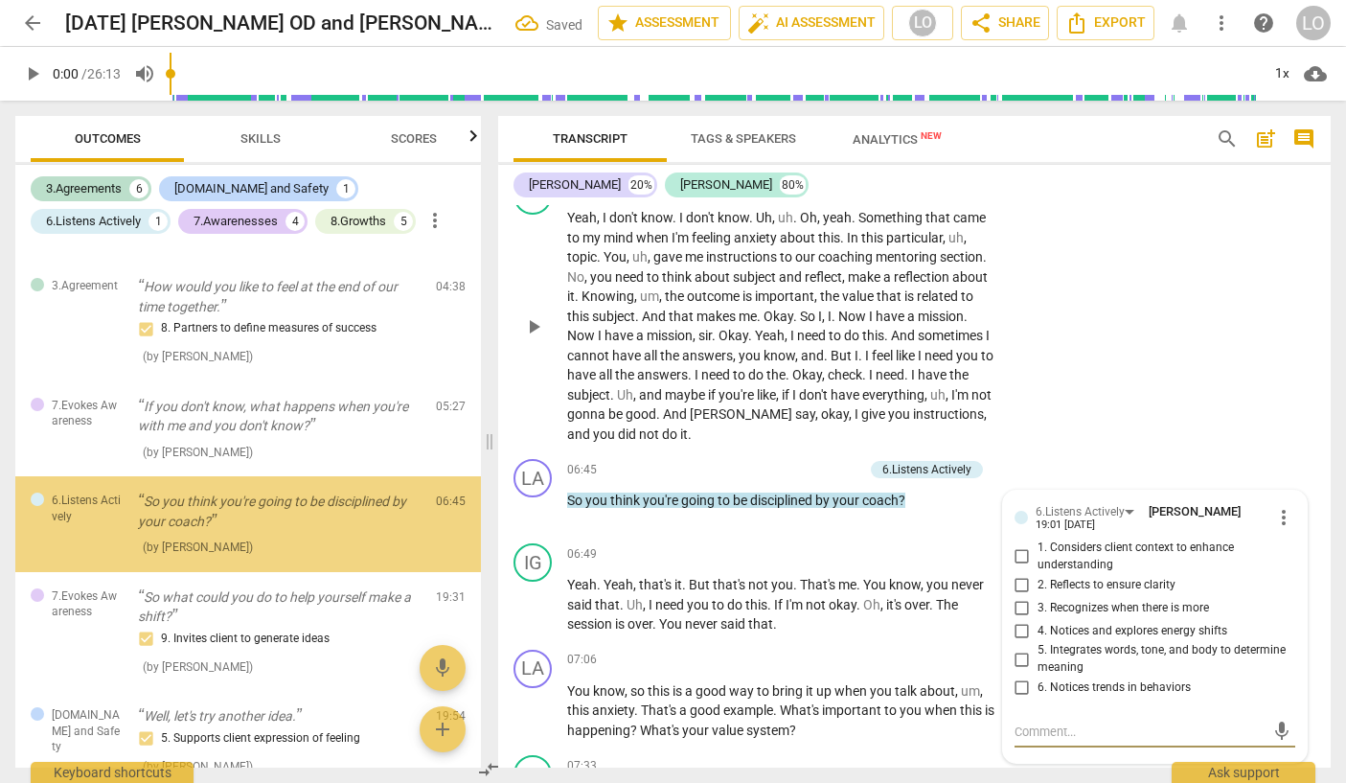
scroll to position [580, 0]
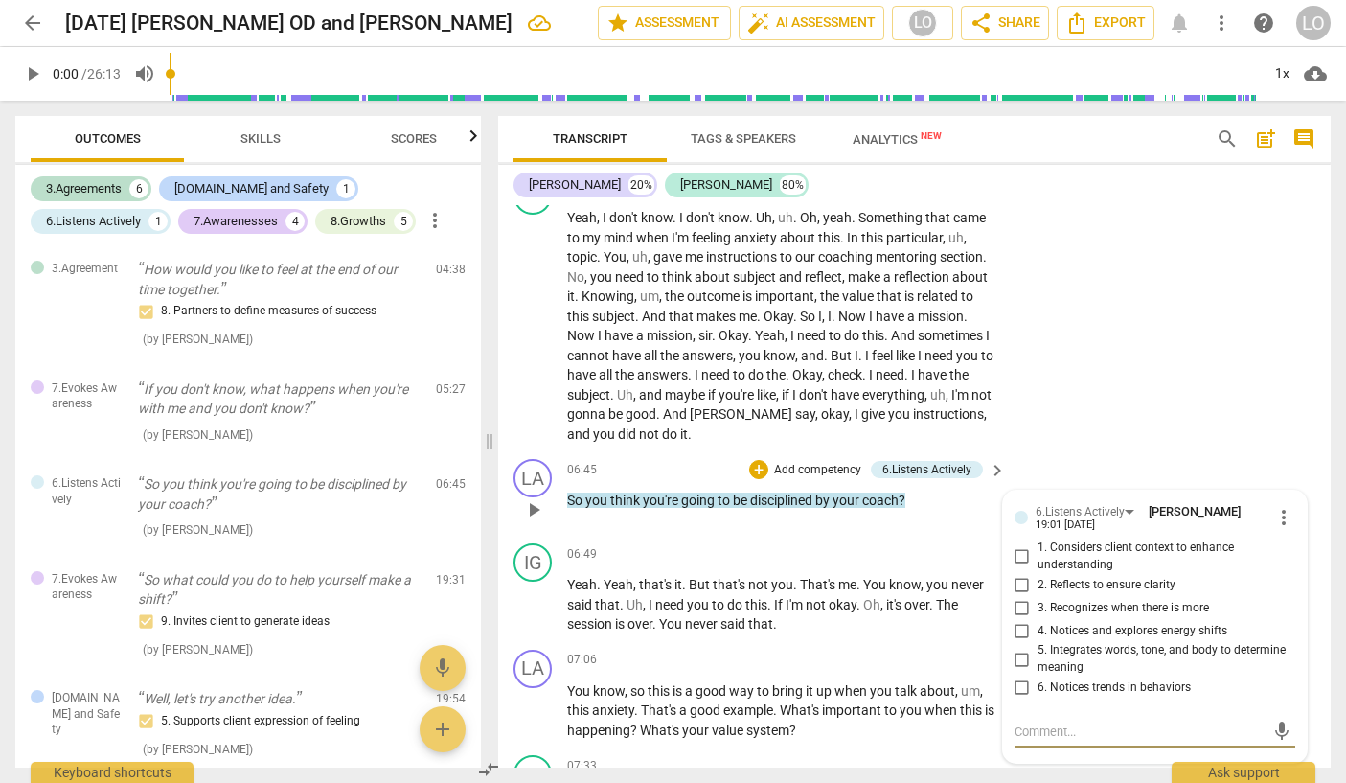
click at [1021, 596] on input "2. Reflects to ensure clarity" at bounding box center [1022, 584] width 31 height 23
checkbox input "true"
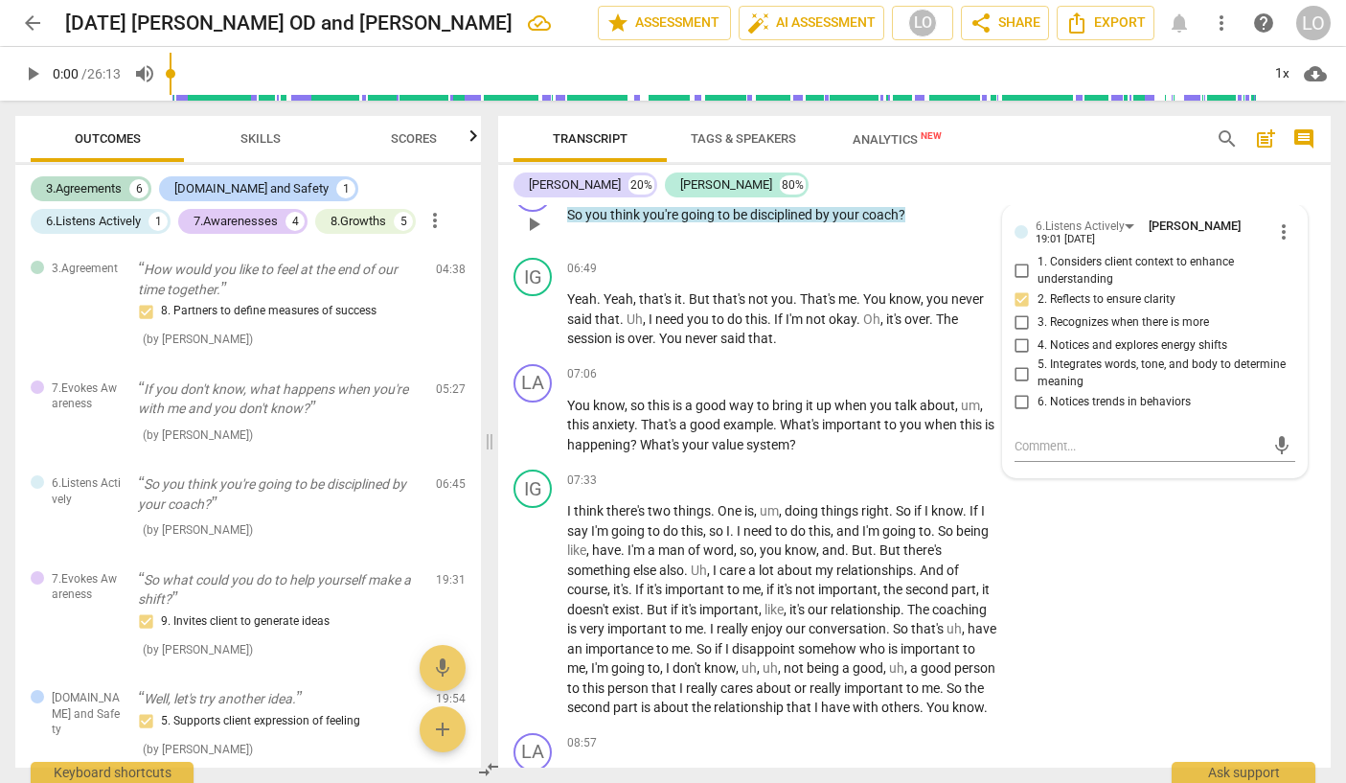
scroll to position [1985, 0]
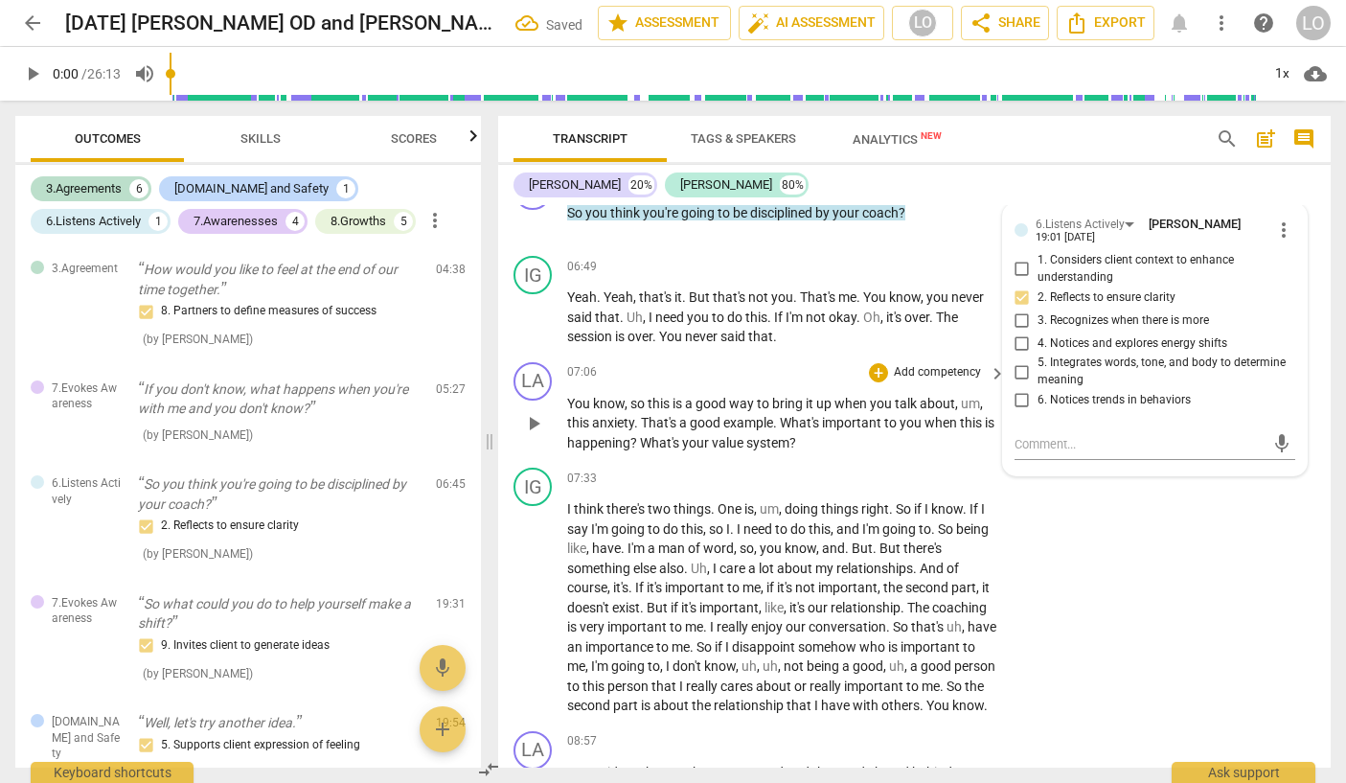
click at [894, 461] on div "LA play_arrow pause 07:06 + Add competency keyboard_arrow_right You know , so t…" at bounding box center [914, 407] width 833 height 106
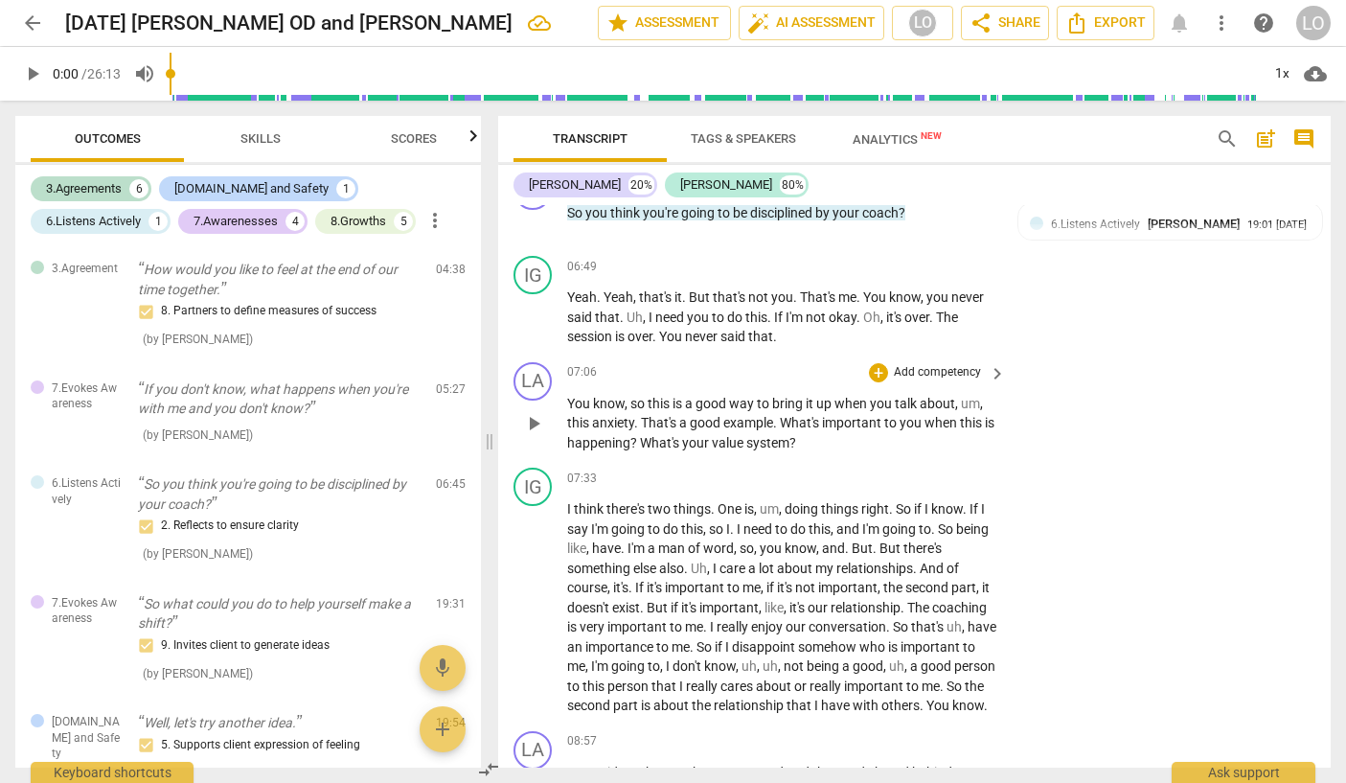
click at [935, 381] on p "Add competency" at bounding box center [937, 372] width 91 height 17
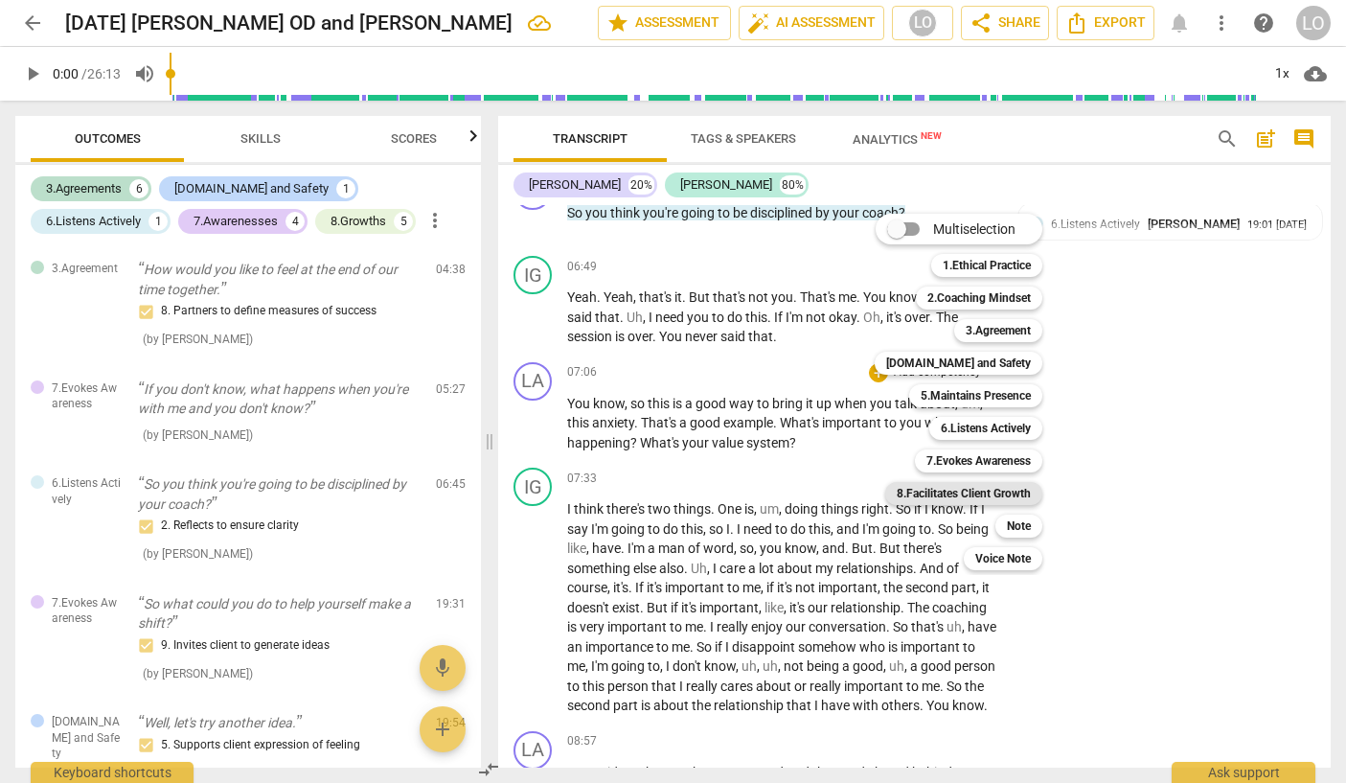
click at [946, 489] on b "8.Facilitates Client Growth" at bounding box center [964, 493] width 134 height 23
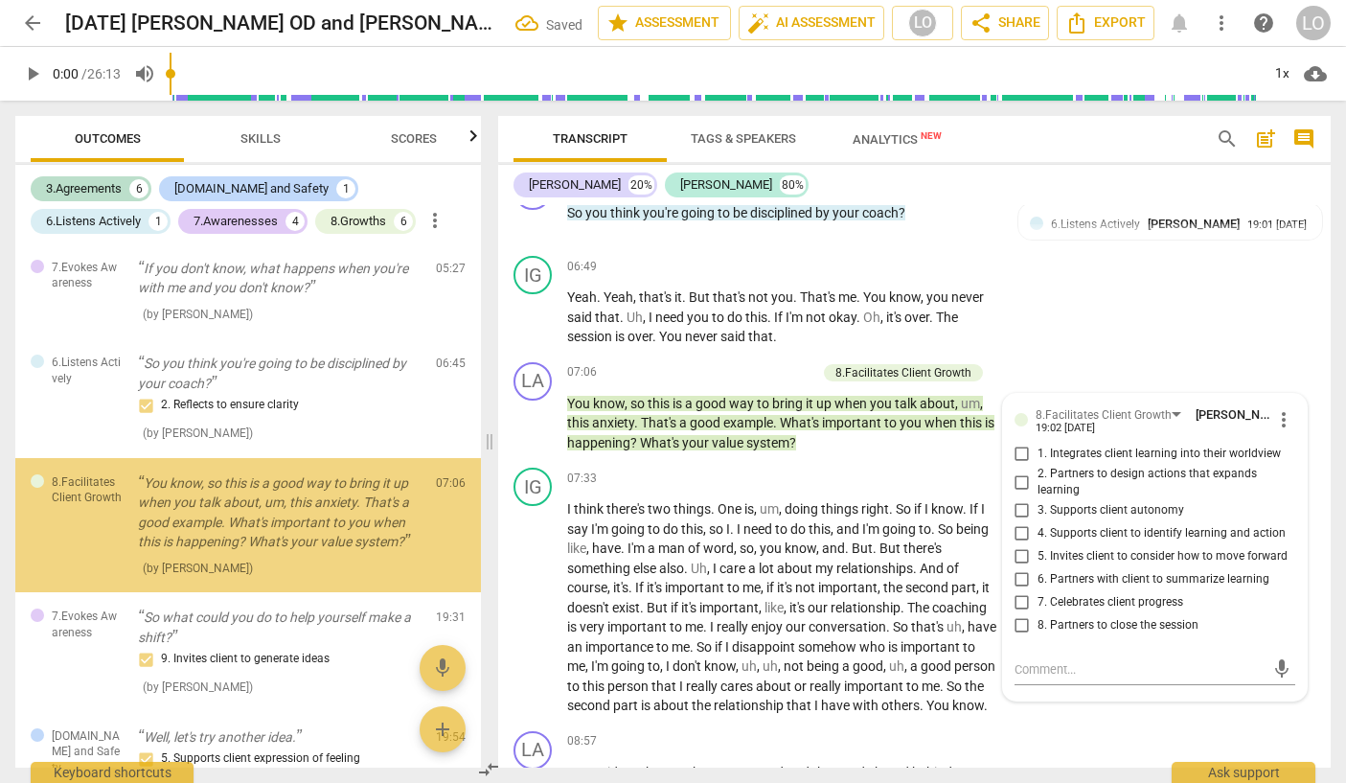
scroll to position [719, 0]
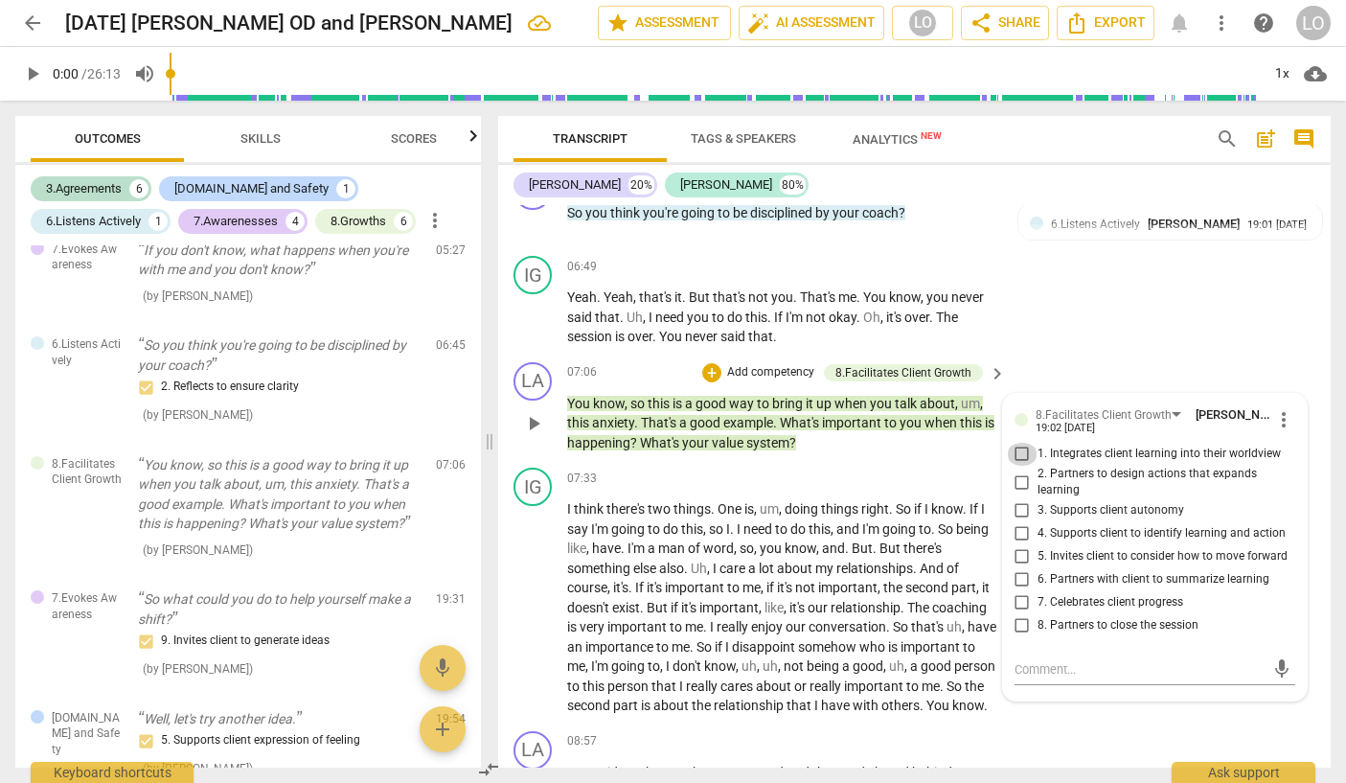
click at [1012, 466] on input "1. Integrates client learning into their worldview" at bounding box center [1022, 454] width 31 height 23
checkbox input "true"
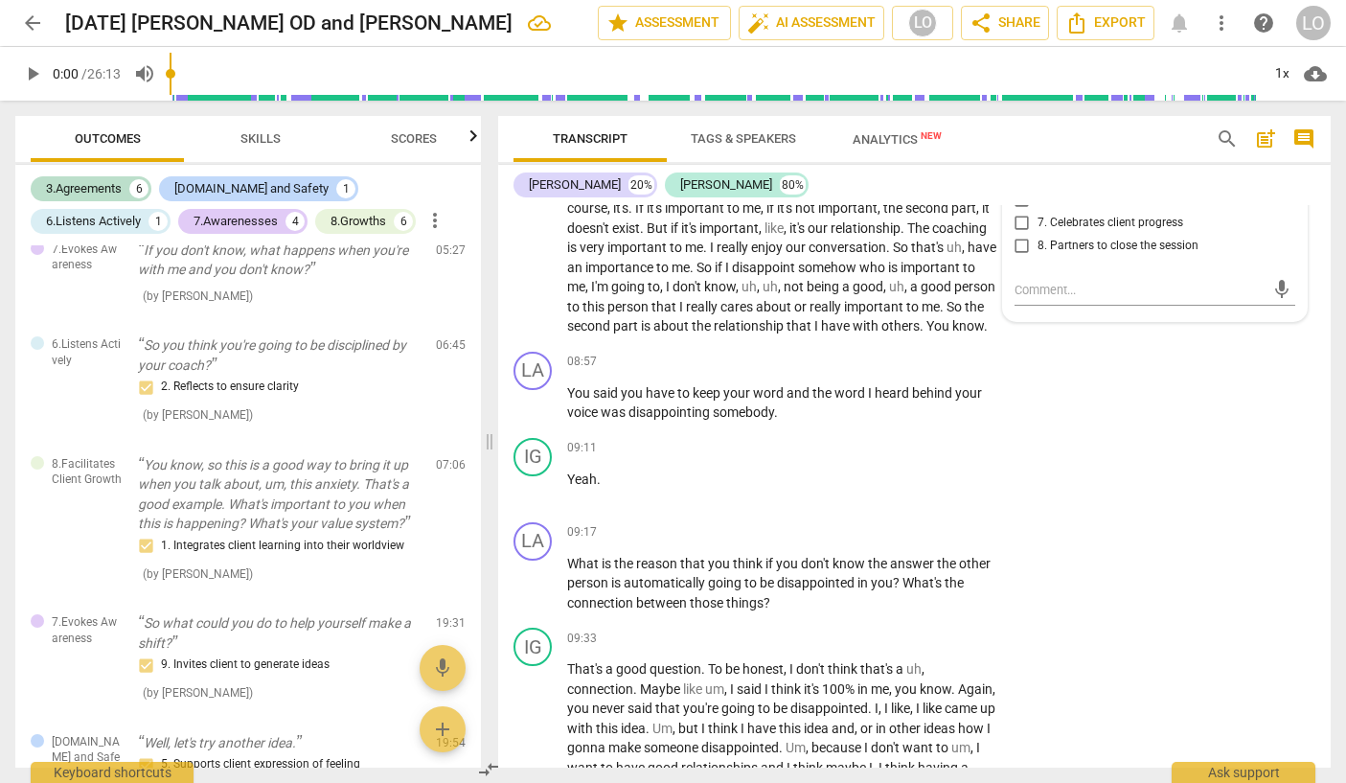
scroll to position [2368, 0]
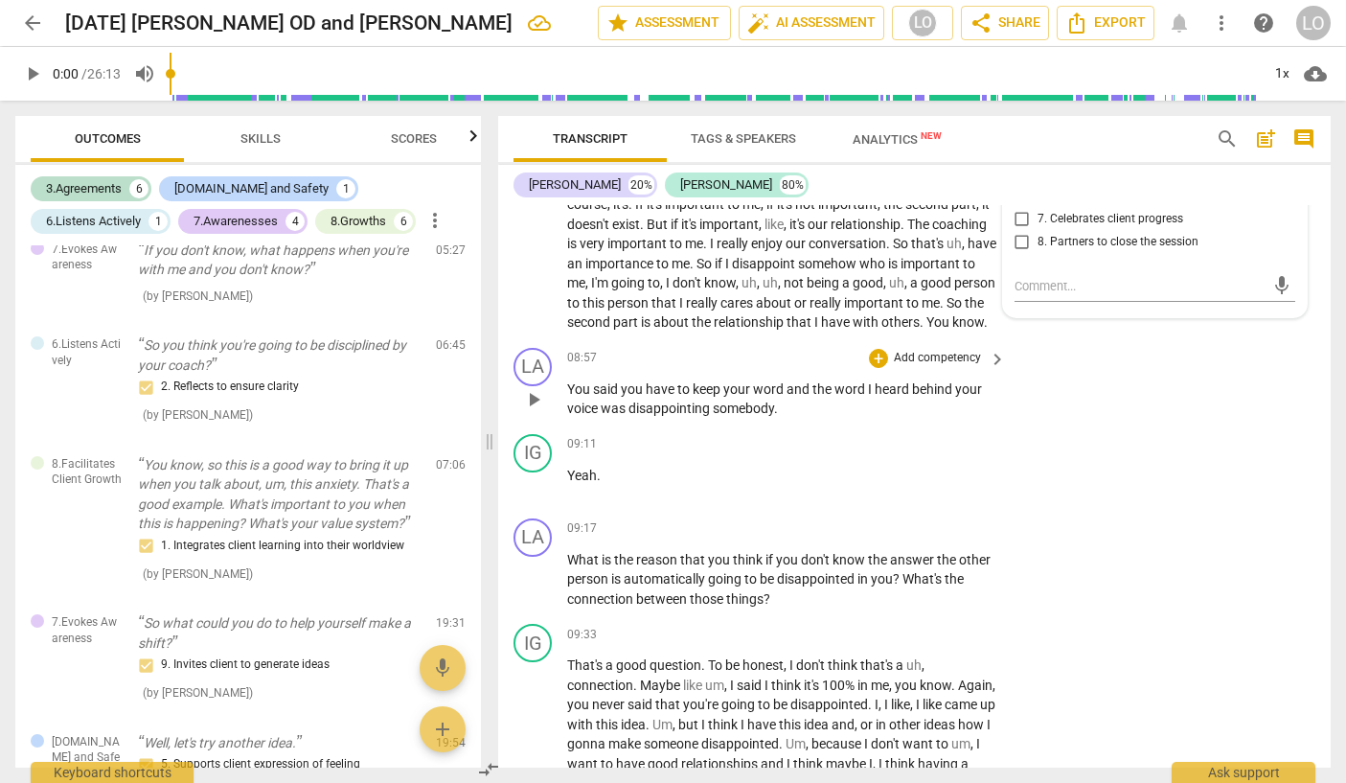
click at [932, 367] on p "Add competency" at bounding box center [937, 358] width 91 height 17
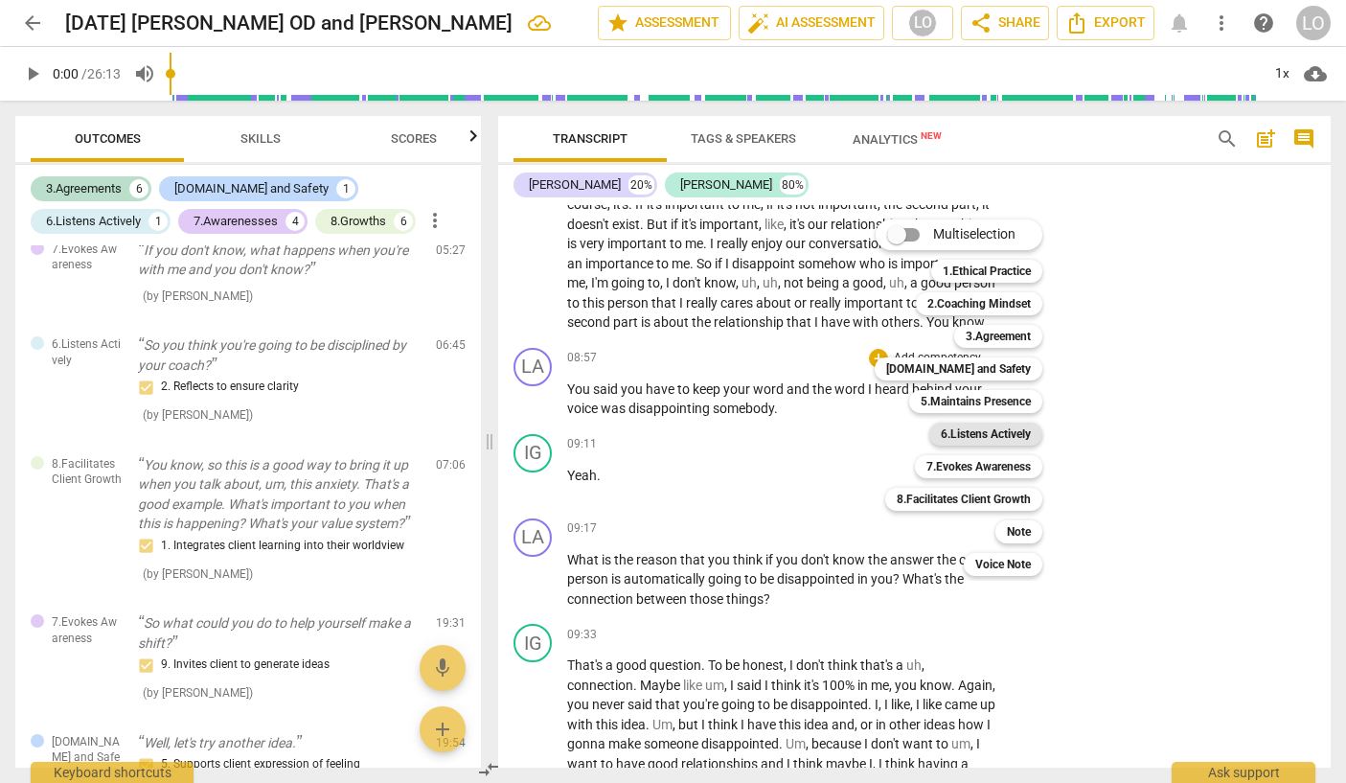
click at [989, 433] on b "6.Listens Actively" at bounding box center [986, 433] width 90 height 23
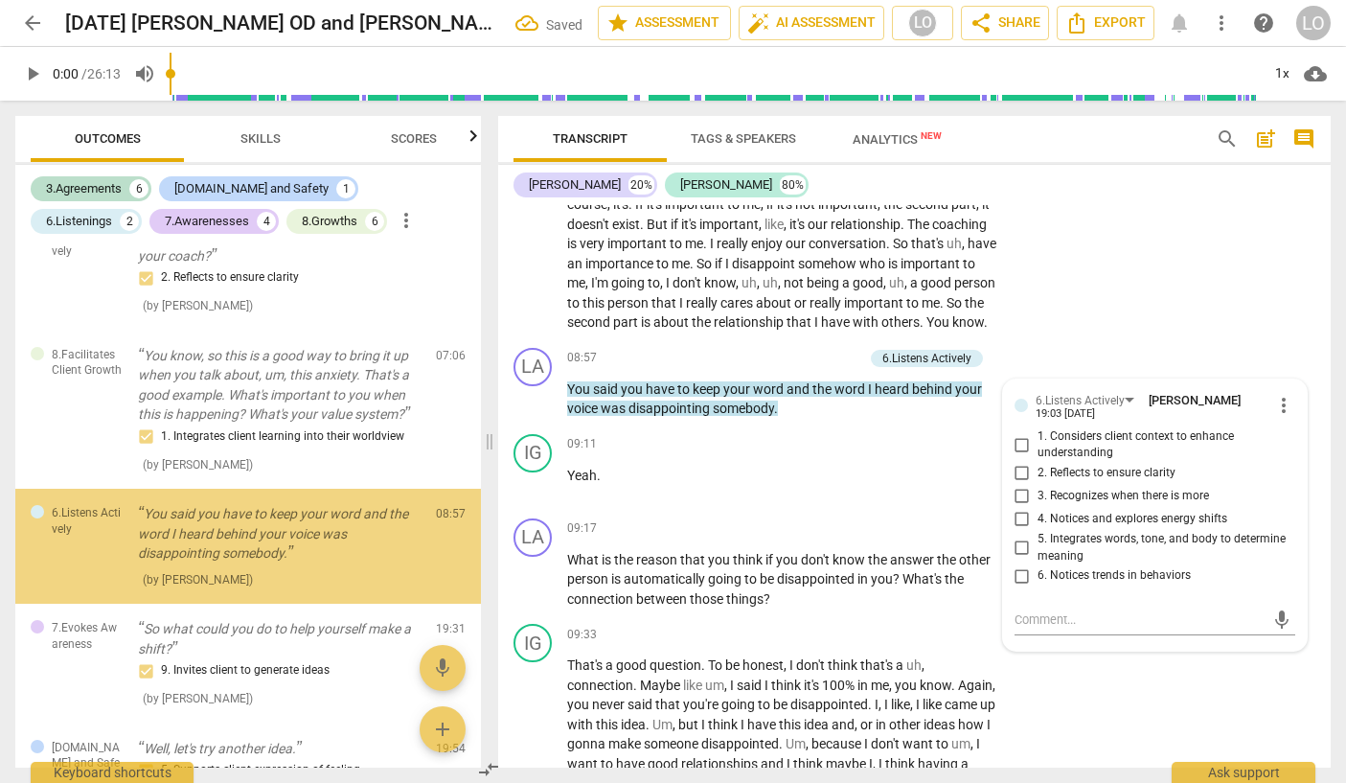
scroll to position [868, 0]
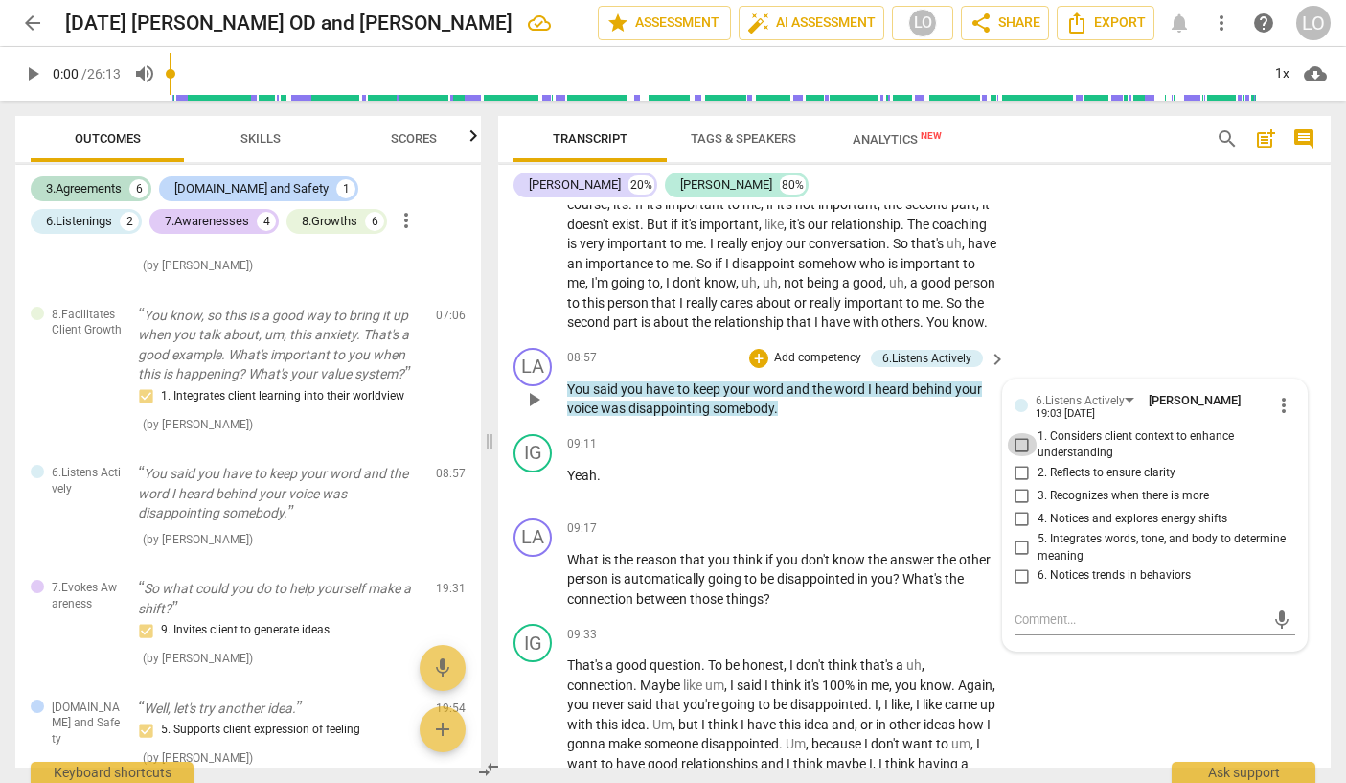
click at [1016, 456] on input "1. Considers client context to enhance understanding" at bounding box center [1022, 444] width 31 height 23
checkbox input "true"
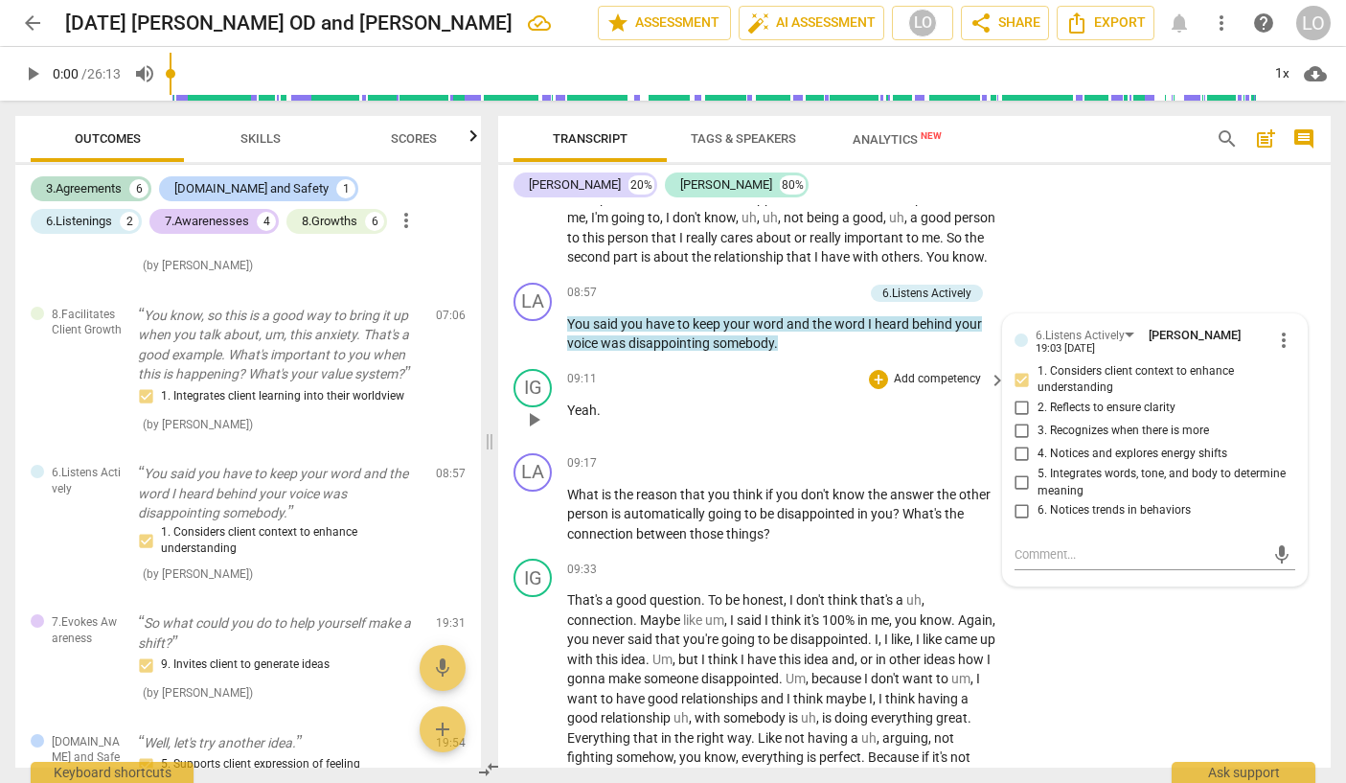
scroll to position [2464, 0]
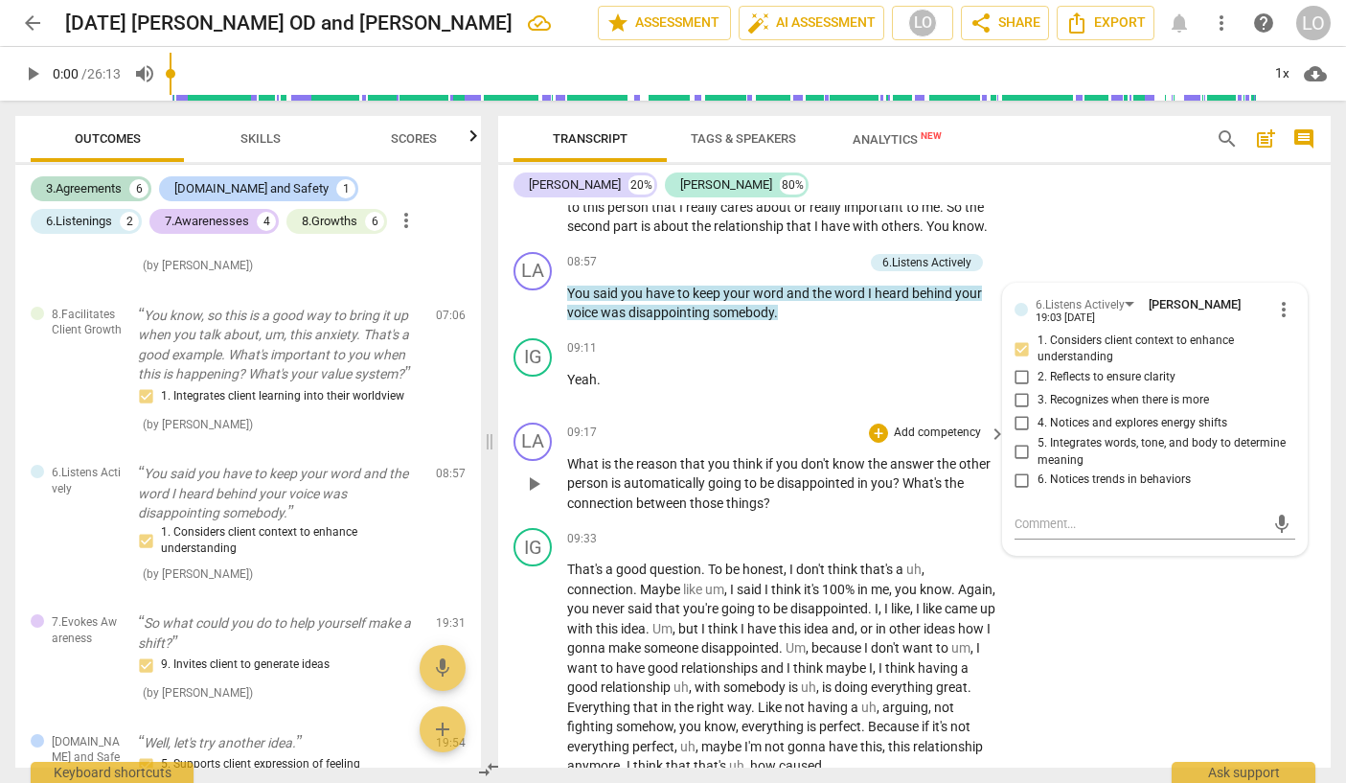
click at [956, 521] on div "LA play_arrow pause 09:17 + Add competency keyboard_arrow_right What is the rea…" at bounding box center [914, 468] width 833 height 106
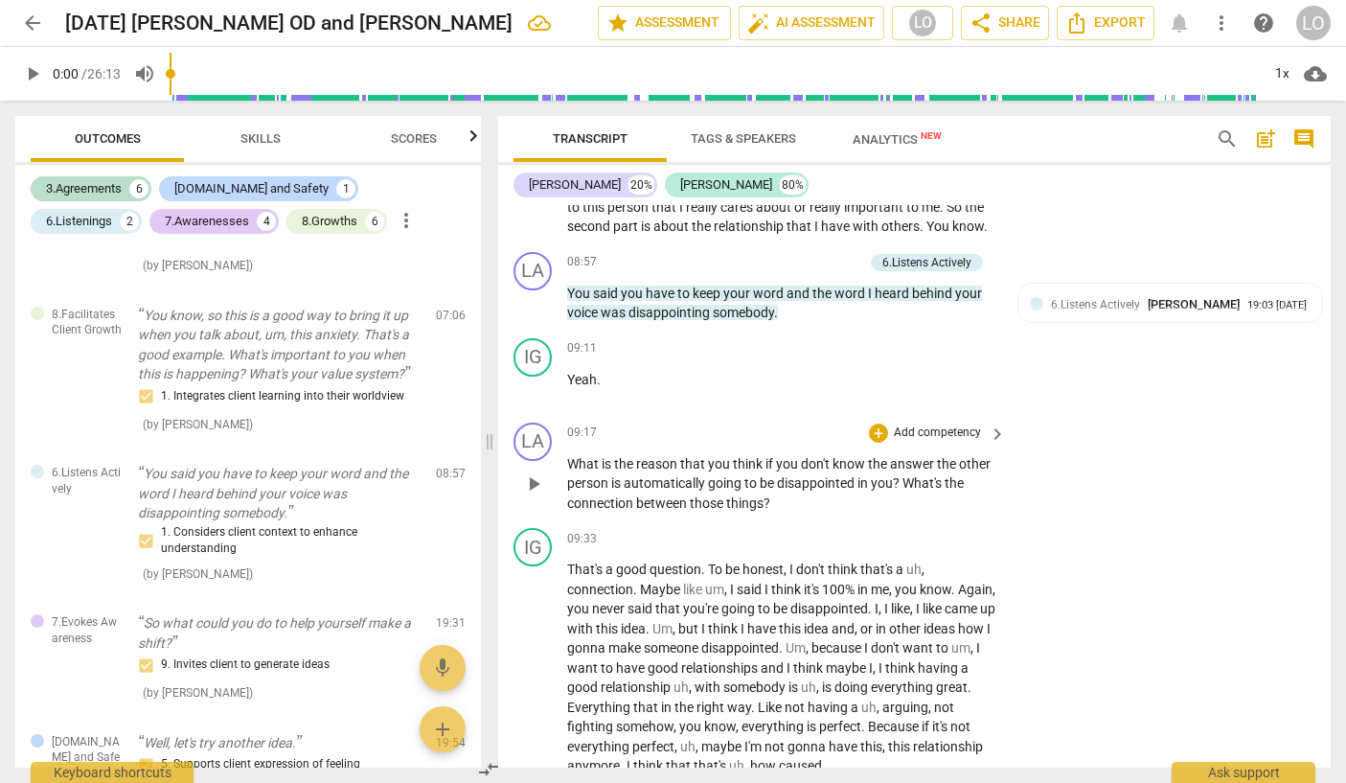
click at [947, 442] on p "Add competency" at bounding box center [937, 432] width 91 height 17
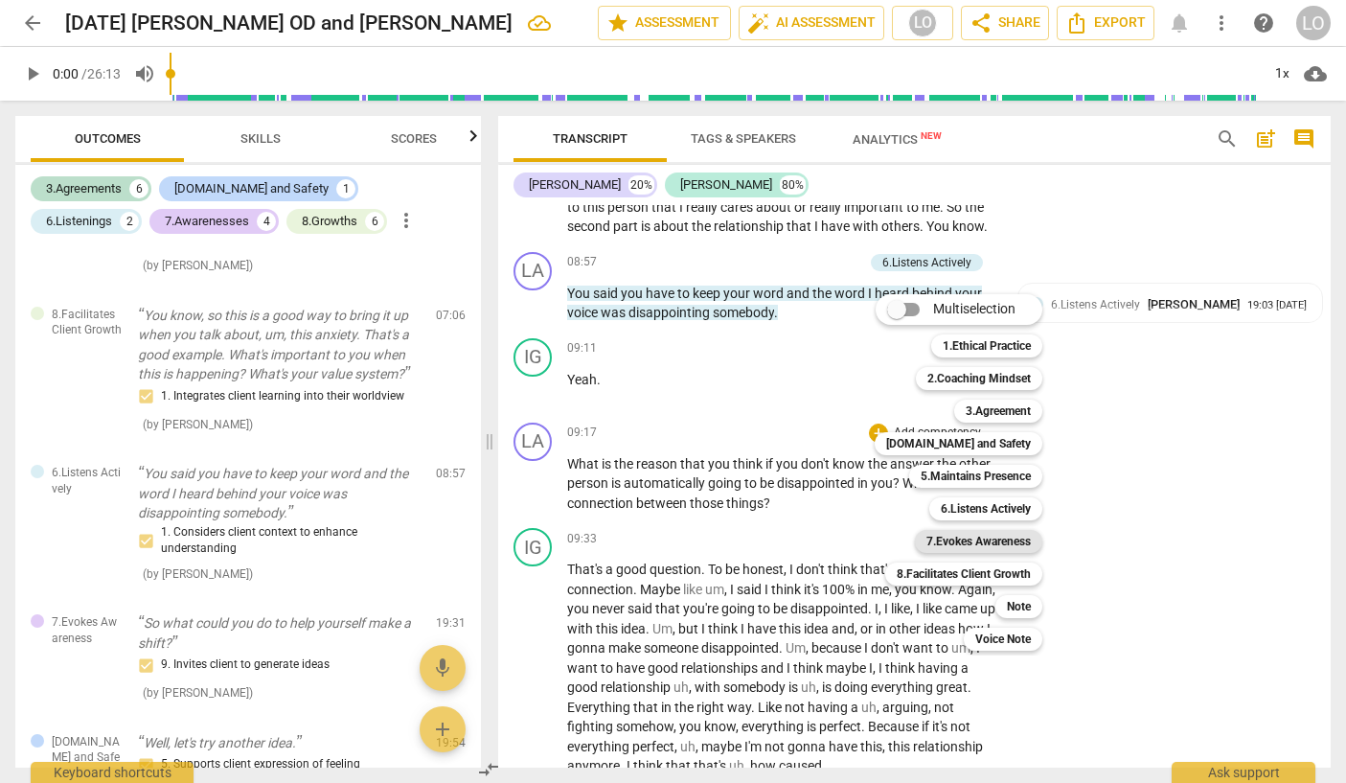
click at [956, 537] on b "7.Evokes Awareness" at bounding box center [978, 541] width 104 height 23
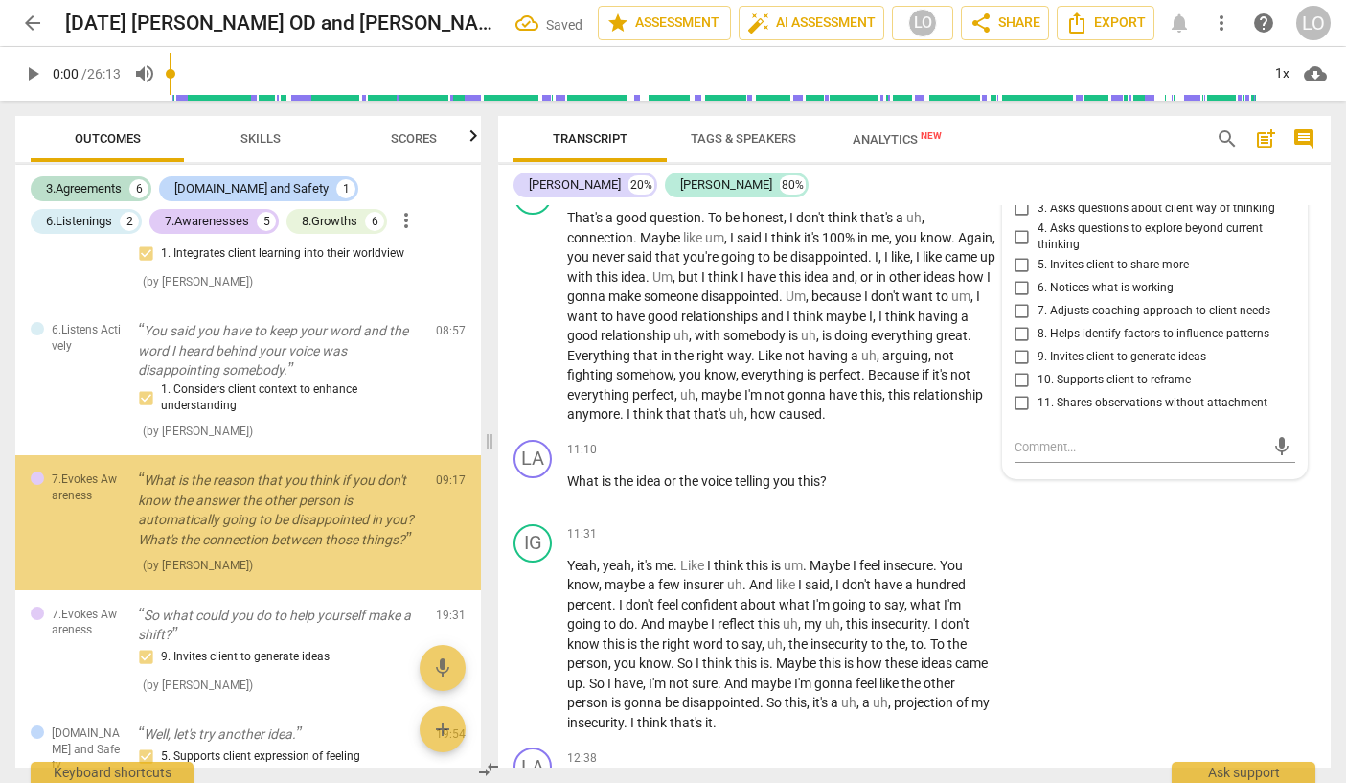
scroll to position [1027, 0]
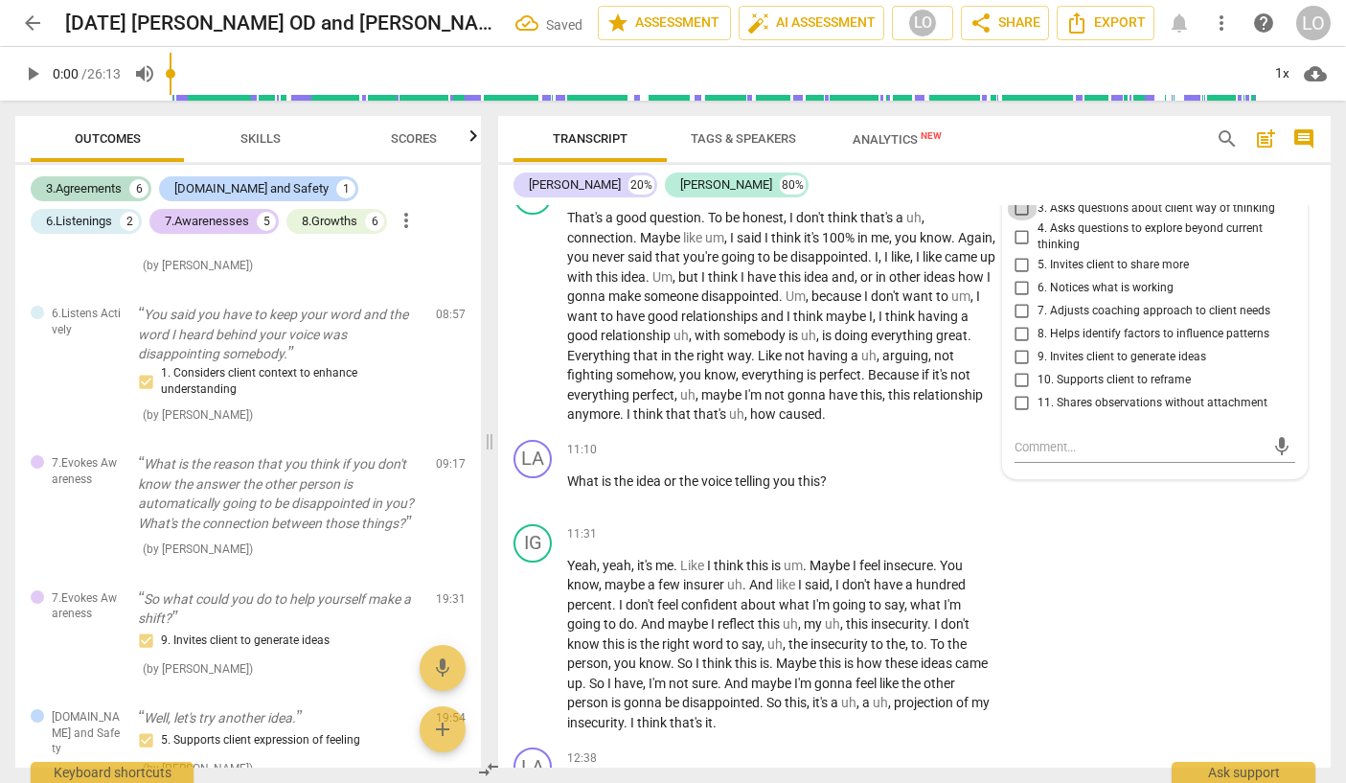
click at [1020, 220] on input "3. Asks questions about client way of thinking" at bounding box center [1022, 208] width 31 height 23
checkbox input "true"
click at [1091, 565] on div "IG play_arrow pause 11:31 + Add competency keyboard_arrow_right Yeah , yeah , i…" at bounding box center [914, 628] width 833 height 224
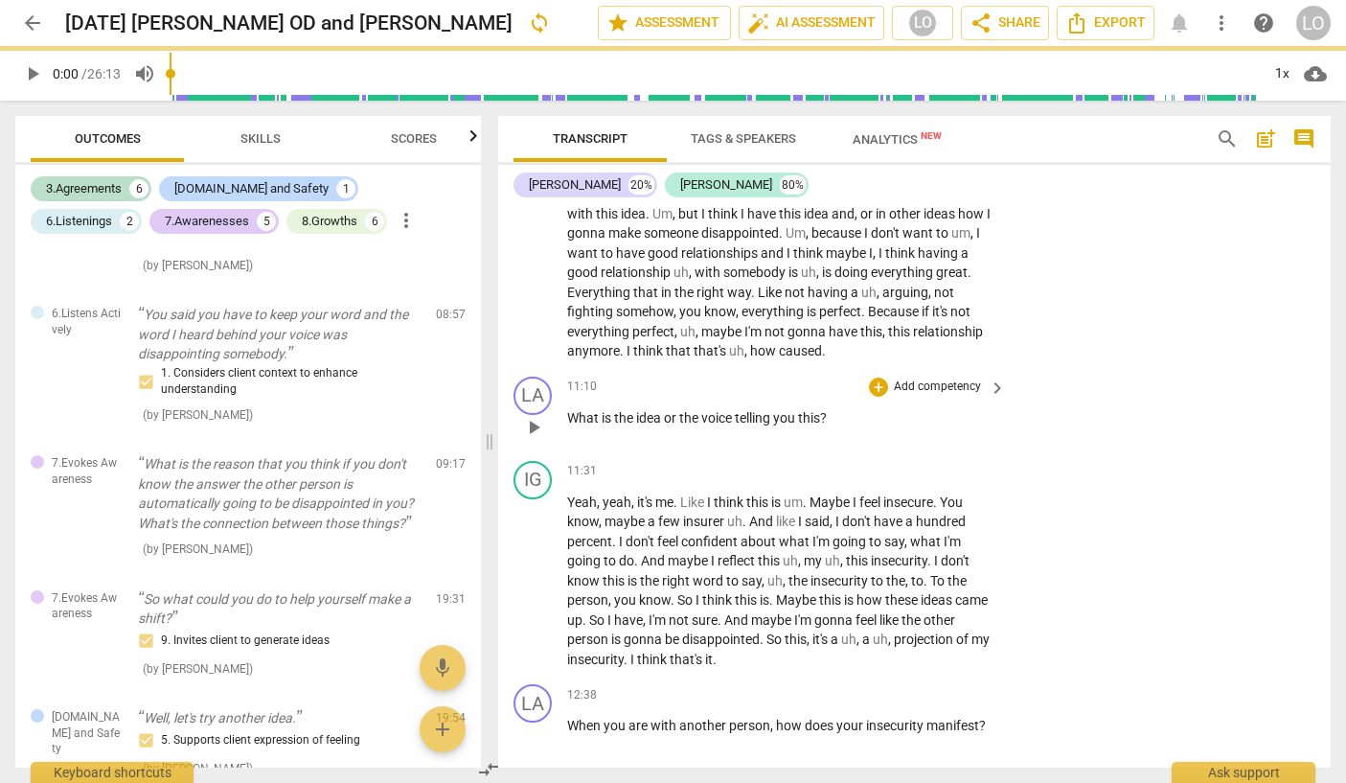
scroll to position [3103, 0]
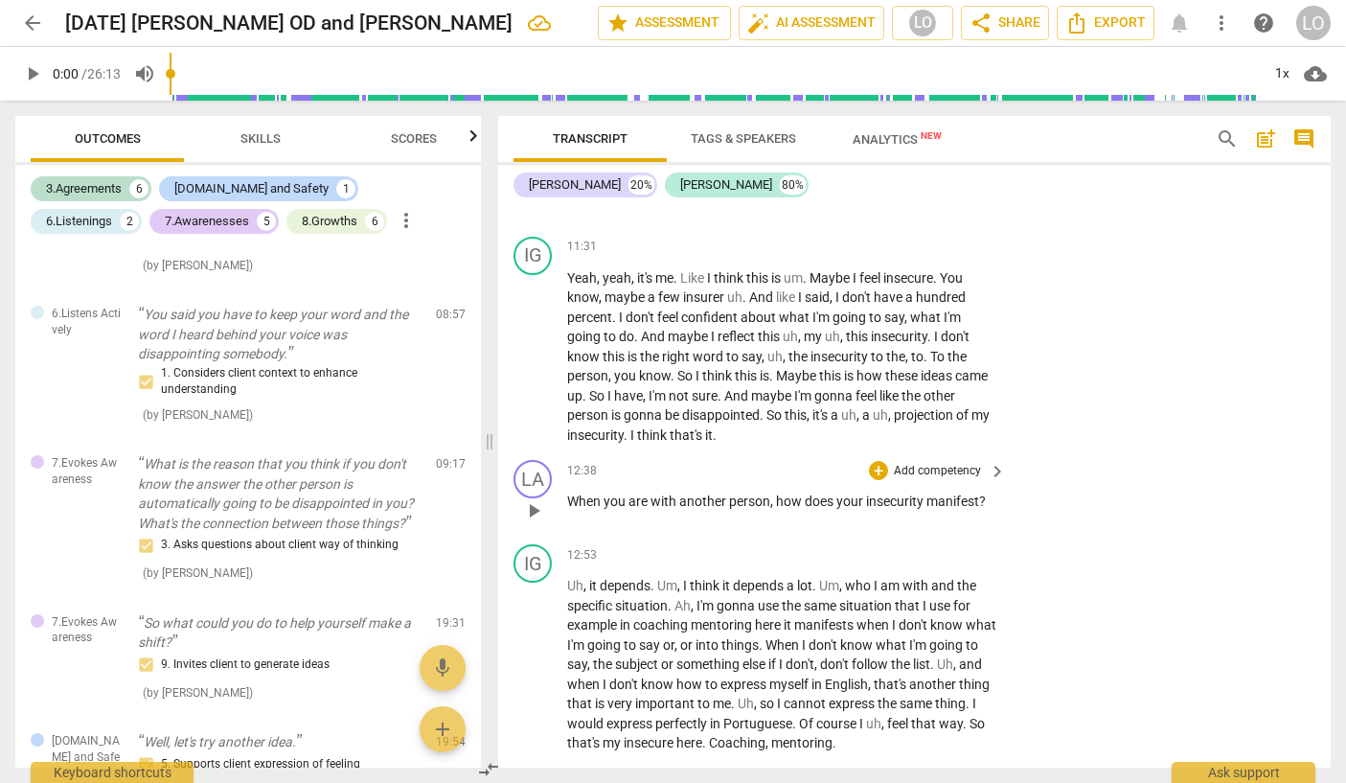
click at [958, 480] on p "Add competency" at bounding box center [937, 471] width 91 height 17
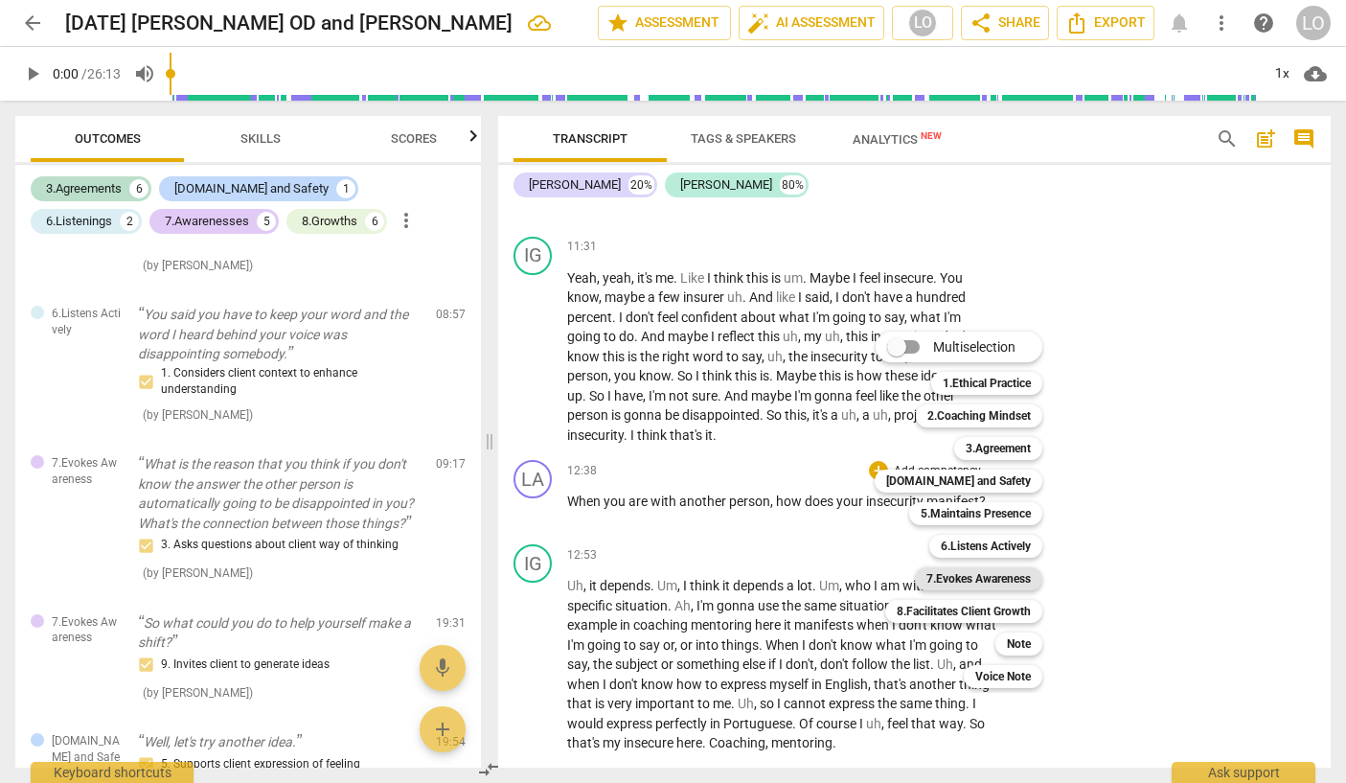
click at [947, 572] on b "7.Evokes Awareness" at bounding box center [978, 578] width 104 height 23
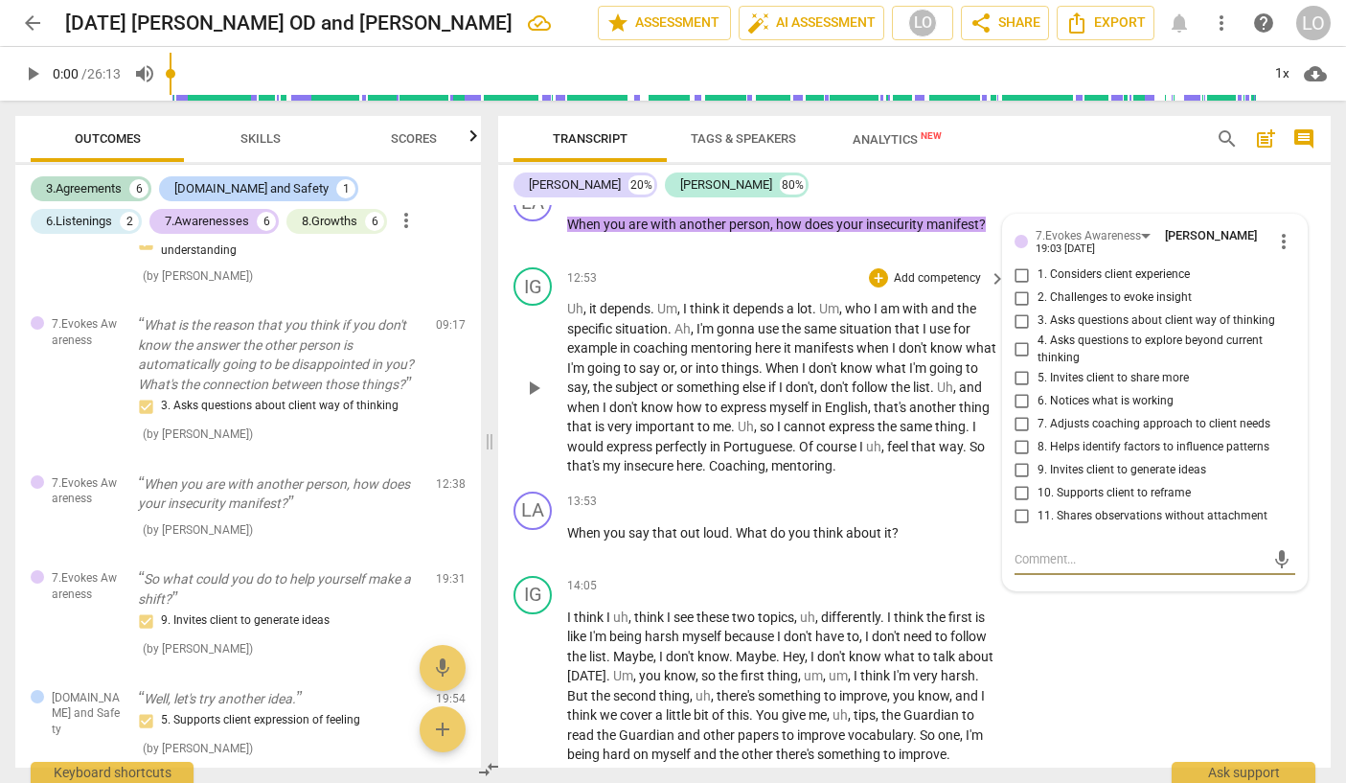
scroll to position [3301, 0]
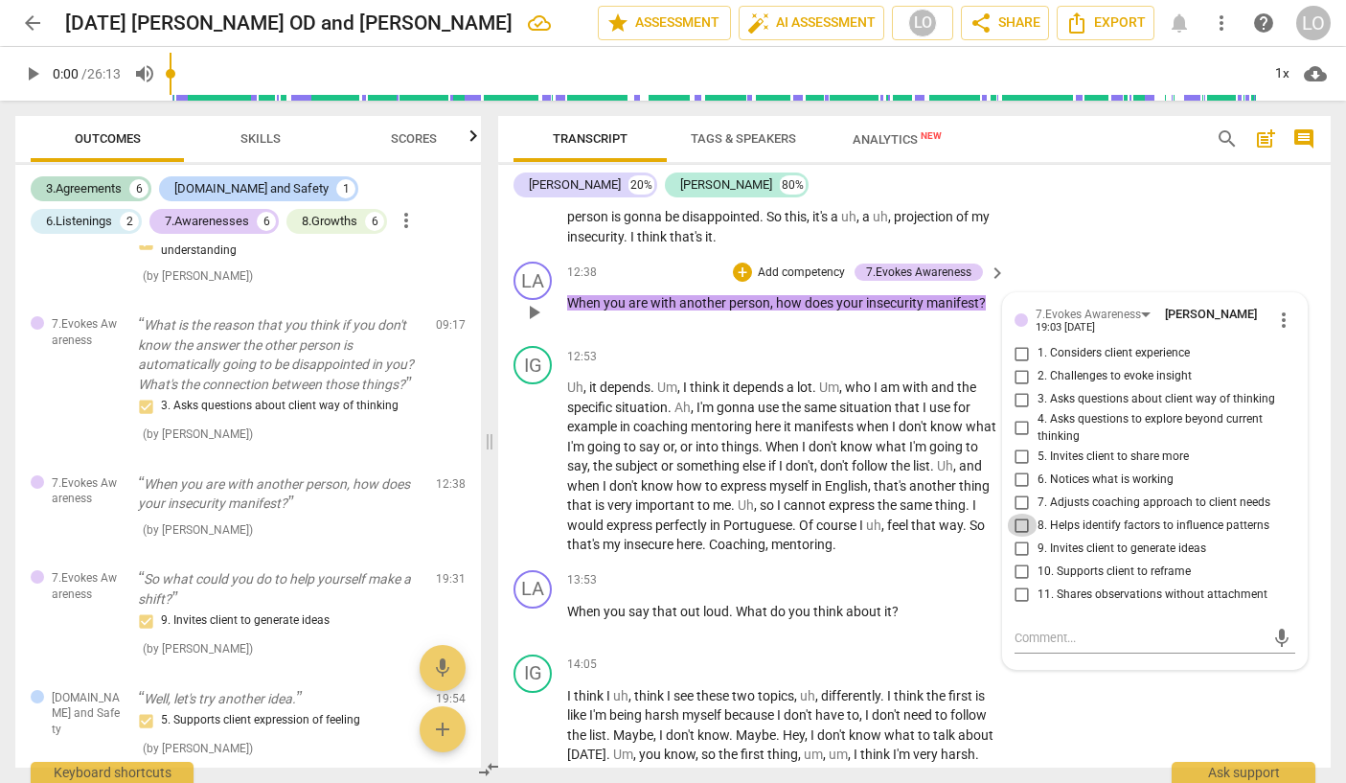
click at [1018, 537] on input "8. Helps identify factors to influence patterns" at bounding box center [1022, 525] width 31 height 23
checkbox input "true"
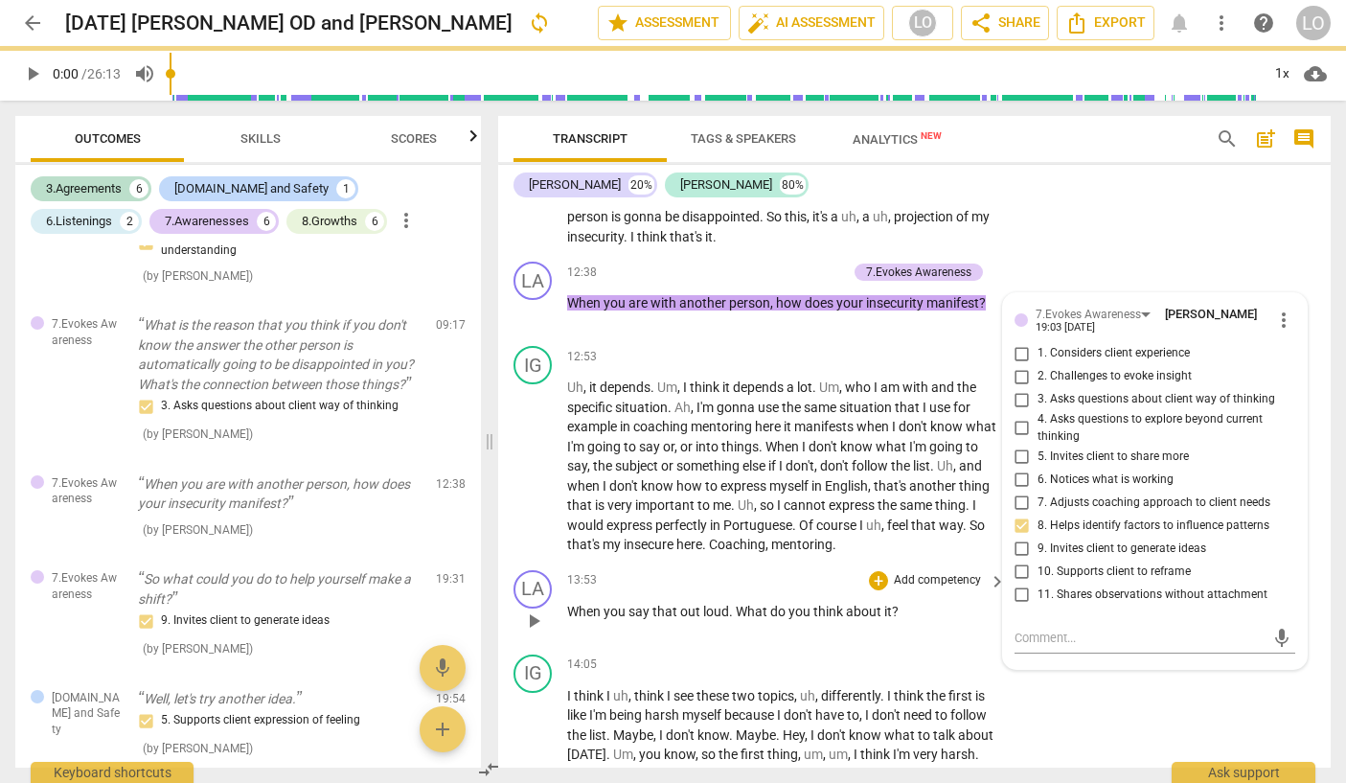
scroll to position [3397, 0]
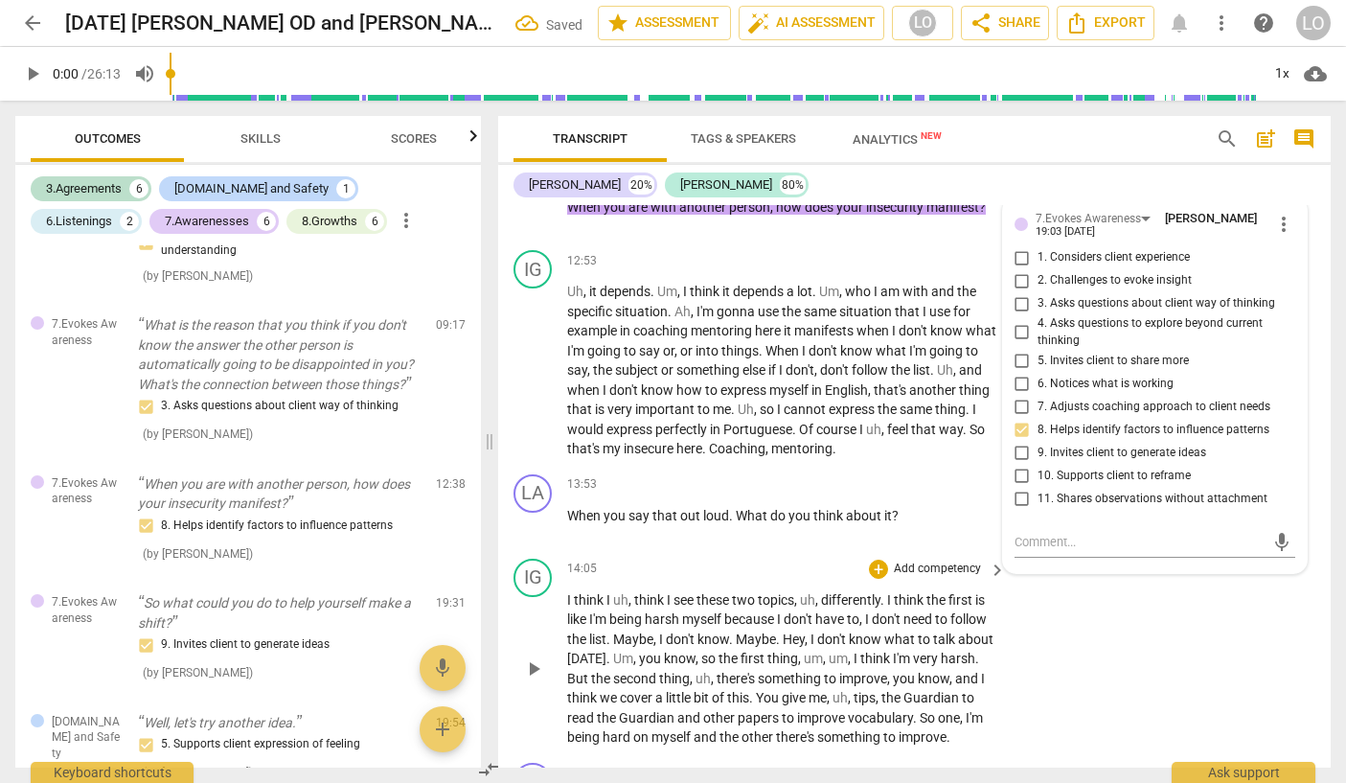
click at [1039, 651] on div "IG play_arrow pause 14:05 + Add competency keyboard_arrow_right I think I uh , …" at bounding box center [914, 653] width 833 height 204
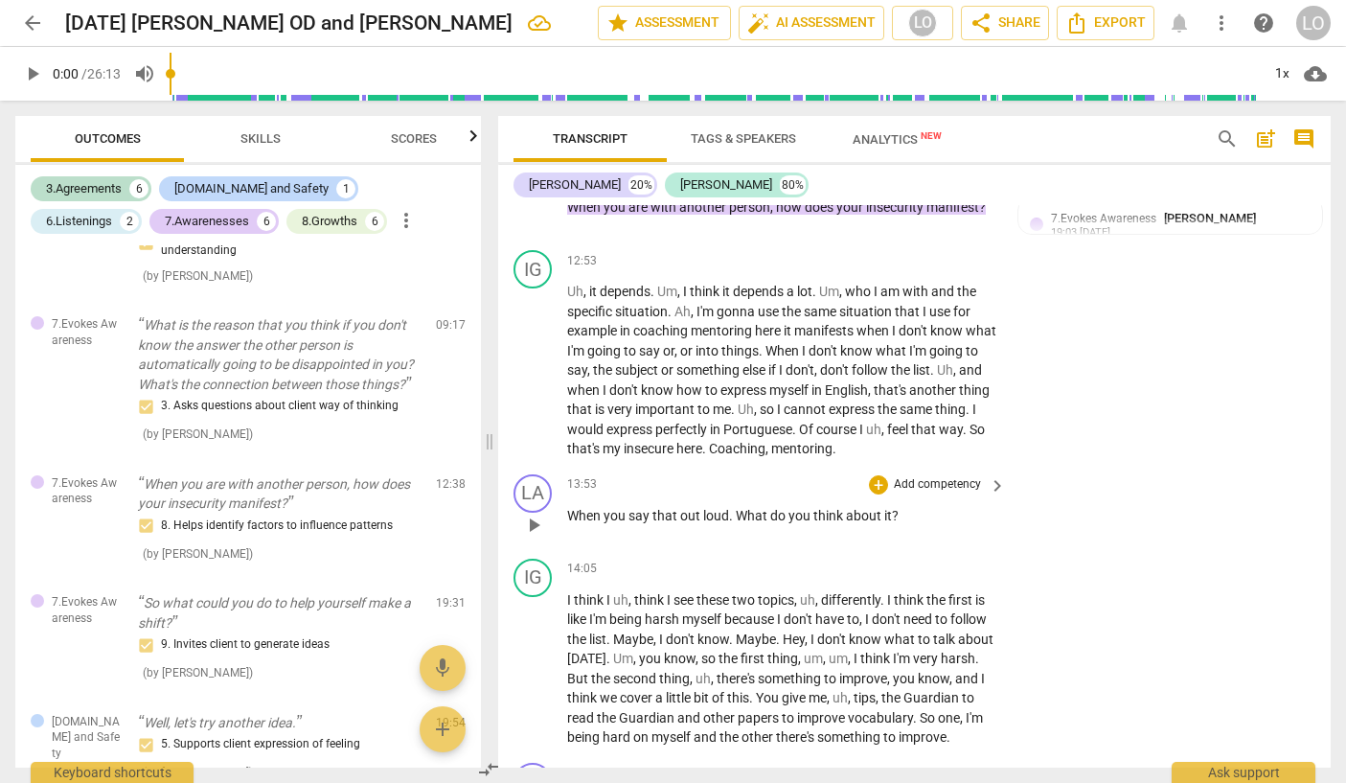
click at [935, 493] on p "Add competency" at bounding box center [937, 484] width 91 height 17
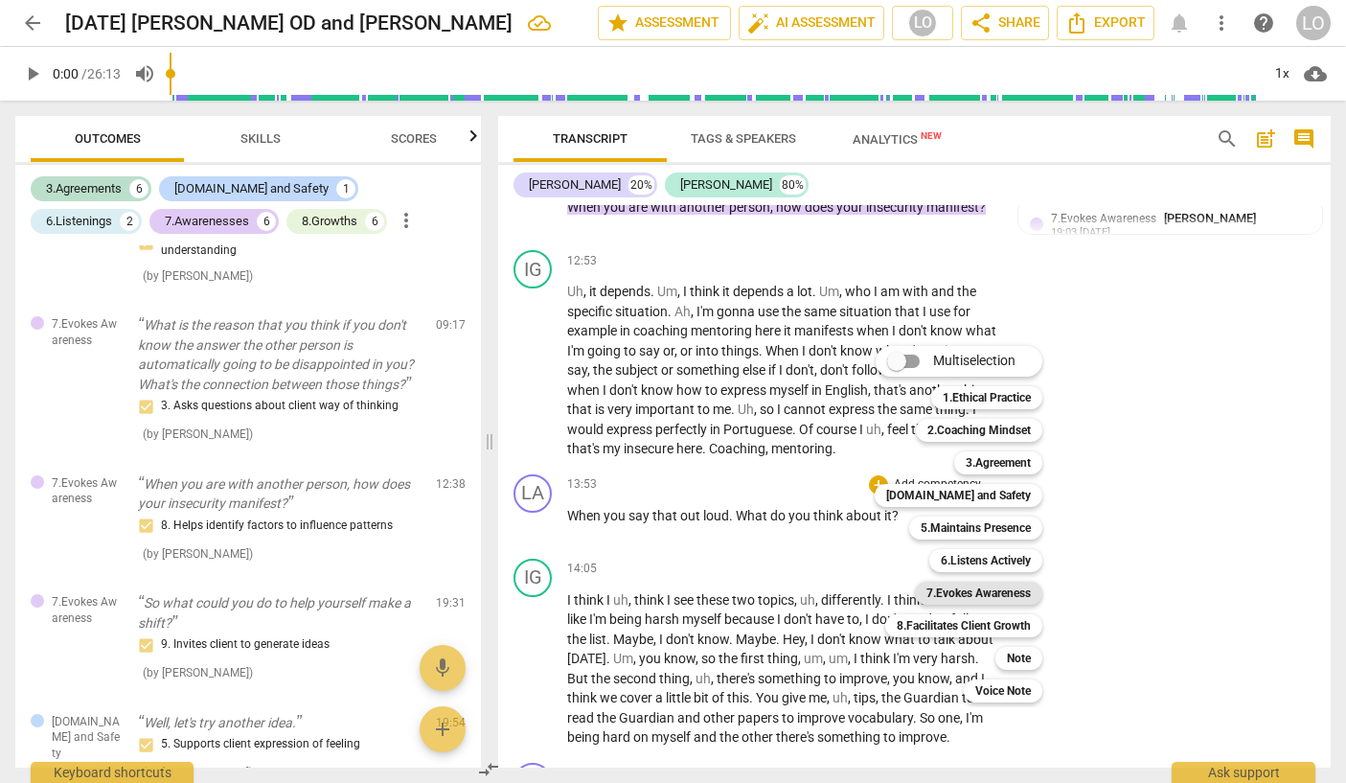
click at [958, 593] on b "7.Evokes Awareness" at bounding box center [978, 593] width 104 height 23
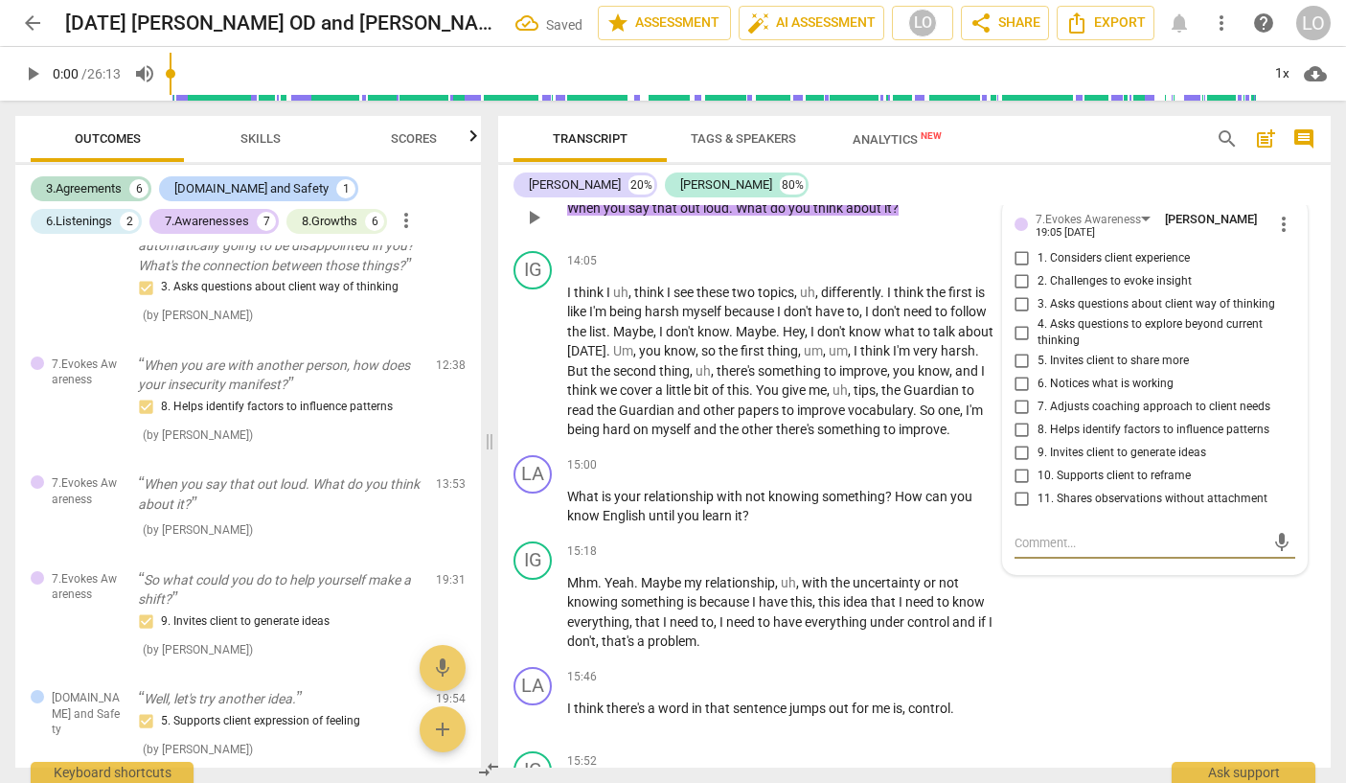
scroll to position [3609, 0]
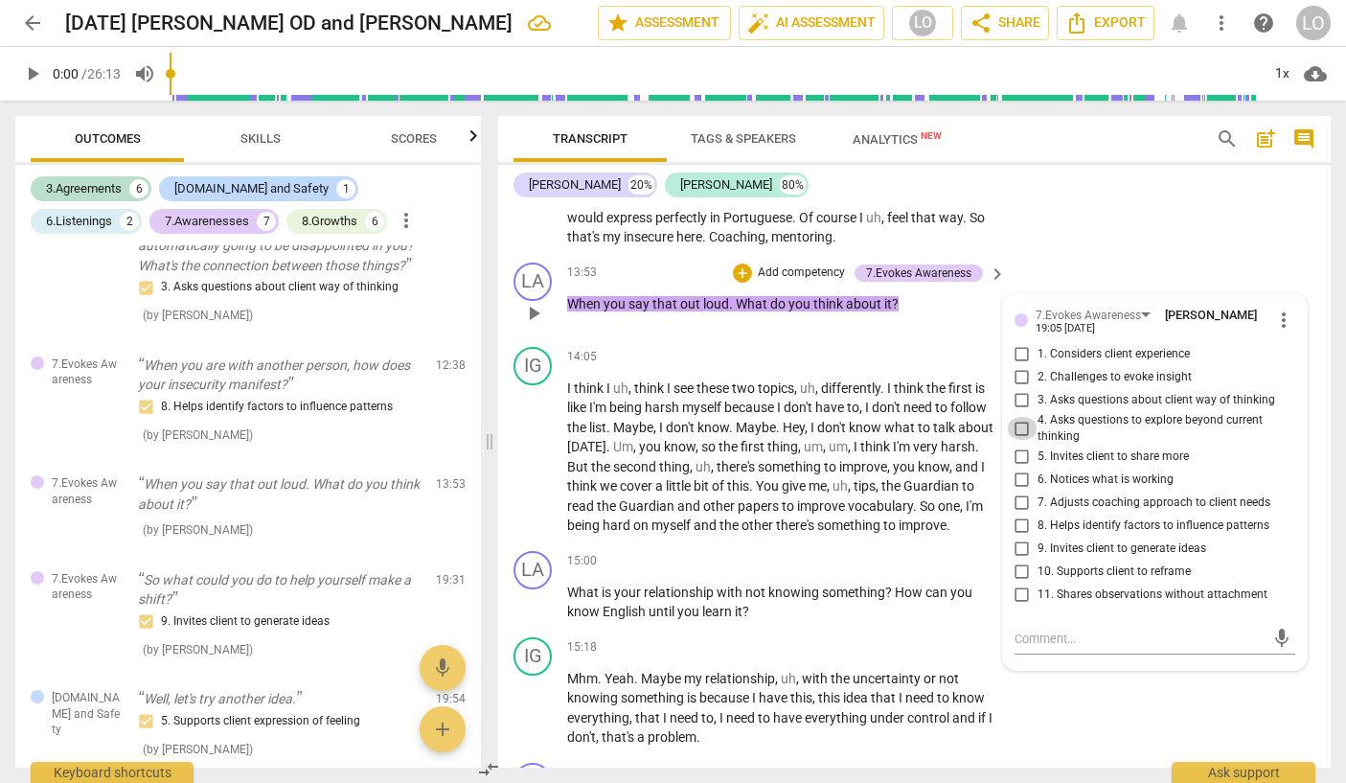
click at [1016, 440] on input "4. Asks questions to explore beyond current thinking" at bounding box center [1022, 428] width 31 height 23
checkbox input "true"
click at [1053, 730] on div "IG play_arrow pause 15:18 + Add competency keyboard_arrow_right Mhm . Yeah . Ma…" at bounding box center [914, 692] width 833 height 126
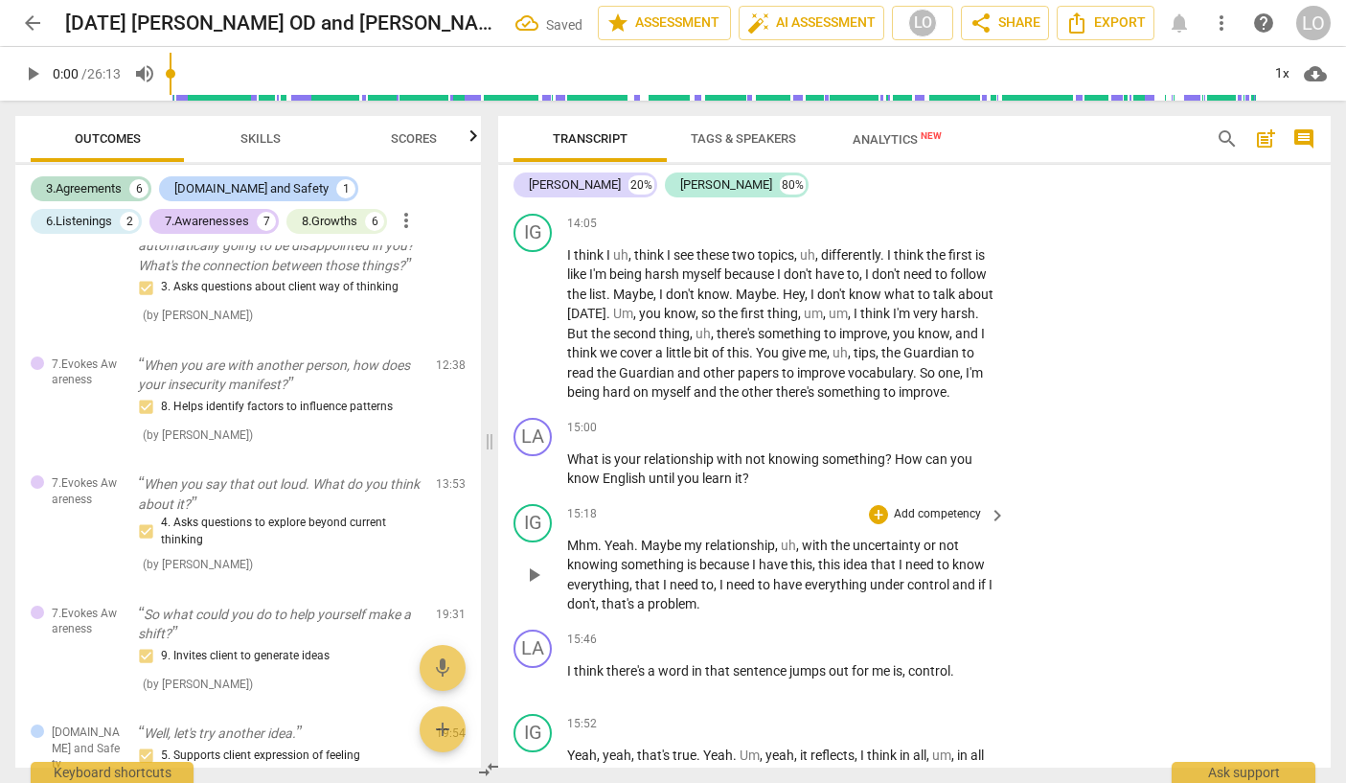
scroll to position [3801, 0]
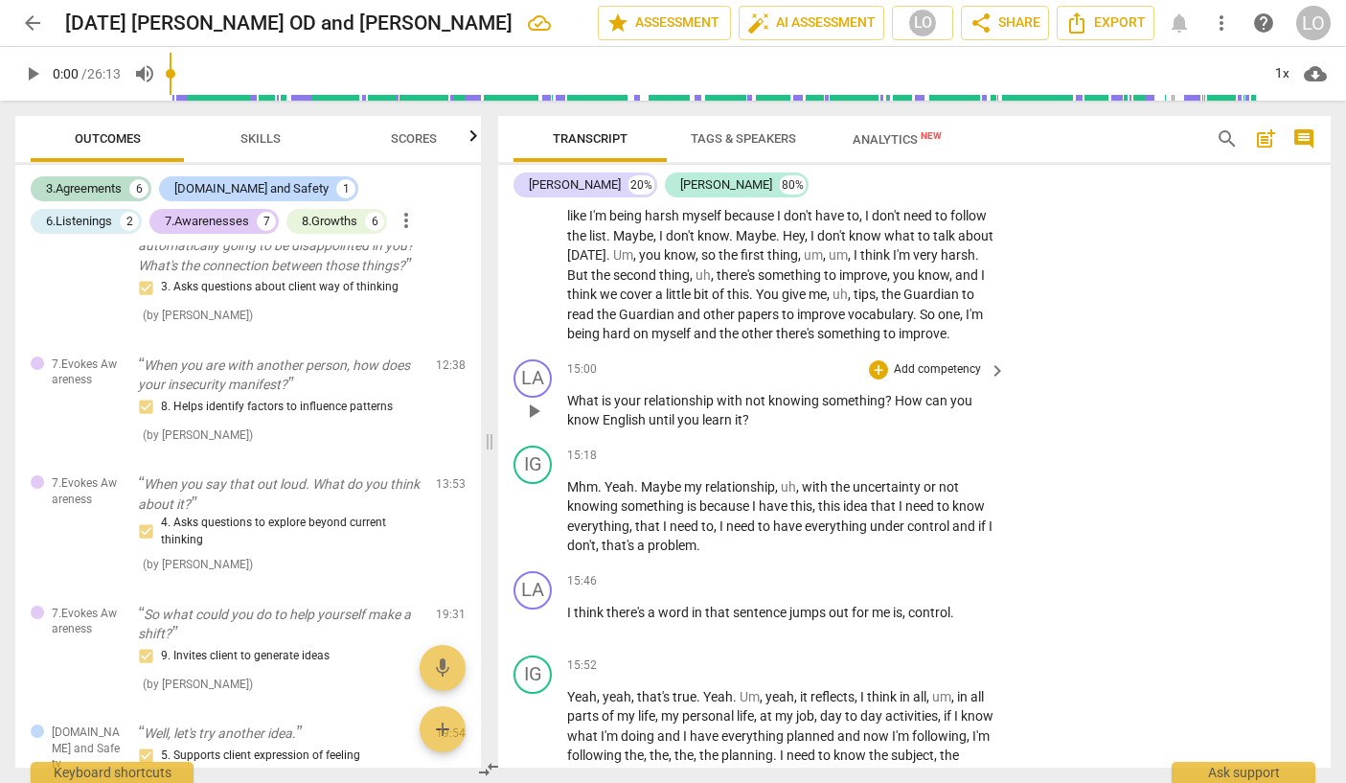
click at [959, 378] on p "Add competency" at bounding box center [937, 369] width 91 height 17
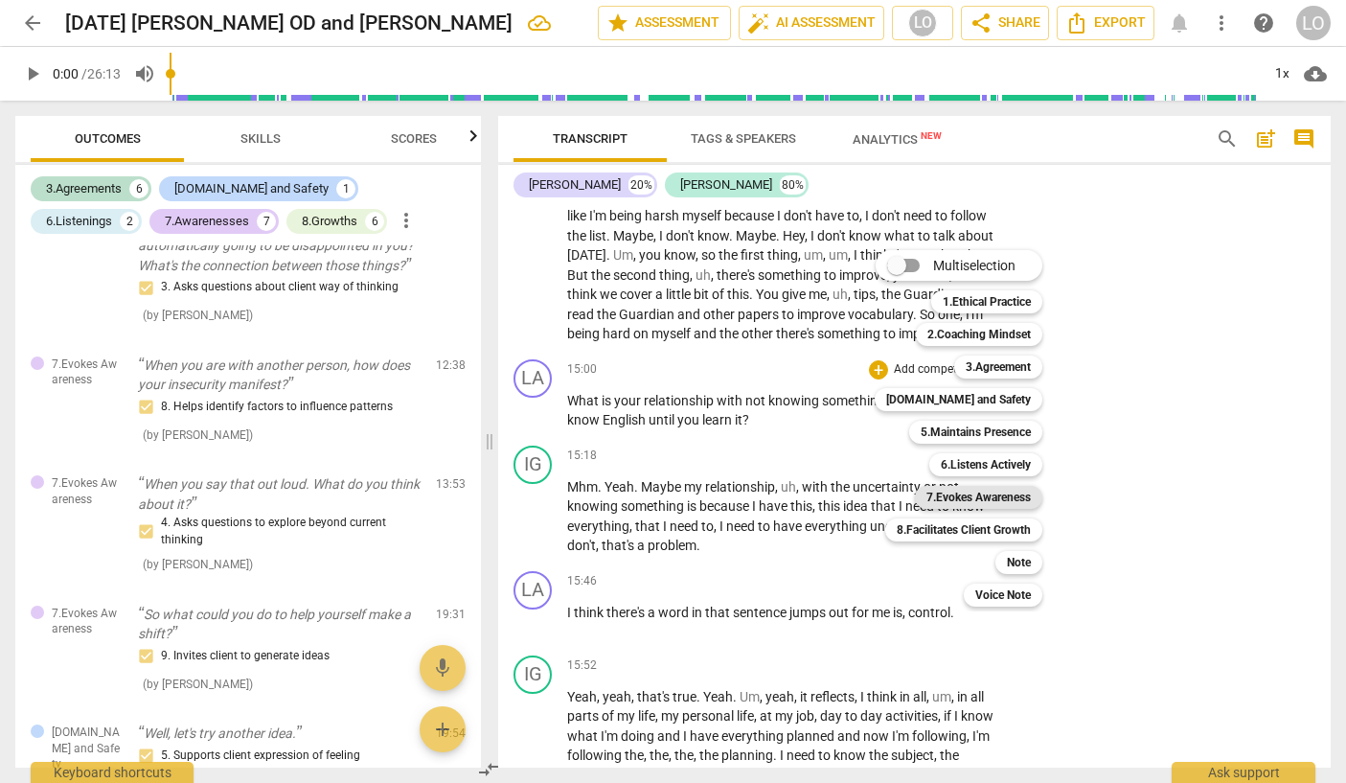
click at [977, 495] on b "7.Evokes Awareness" at bounding box center [978, 497] width 104 height 23
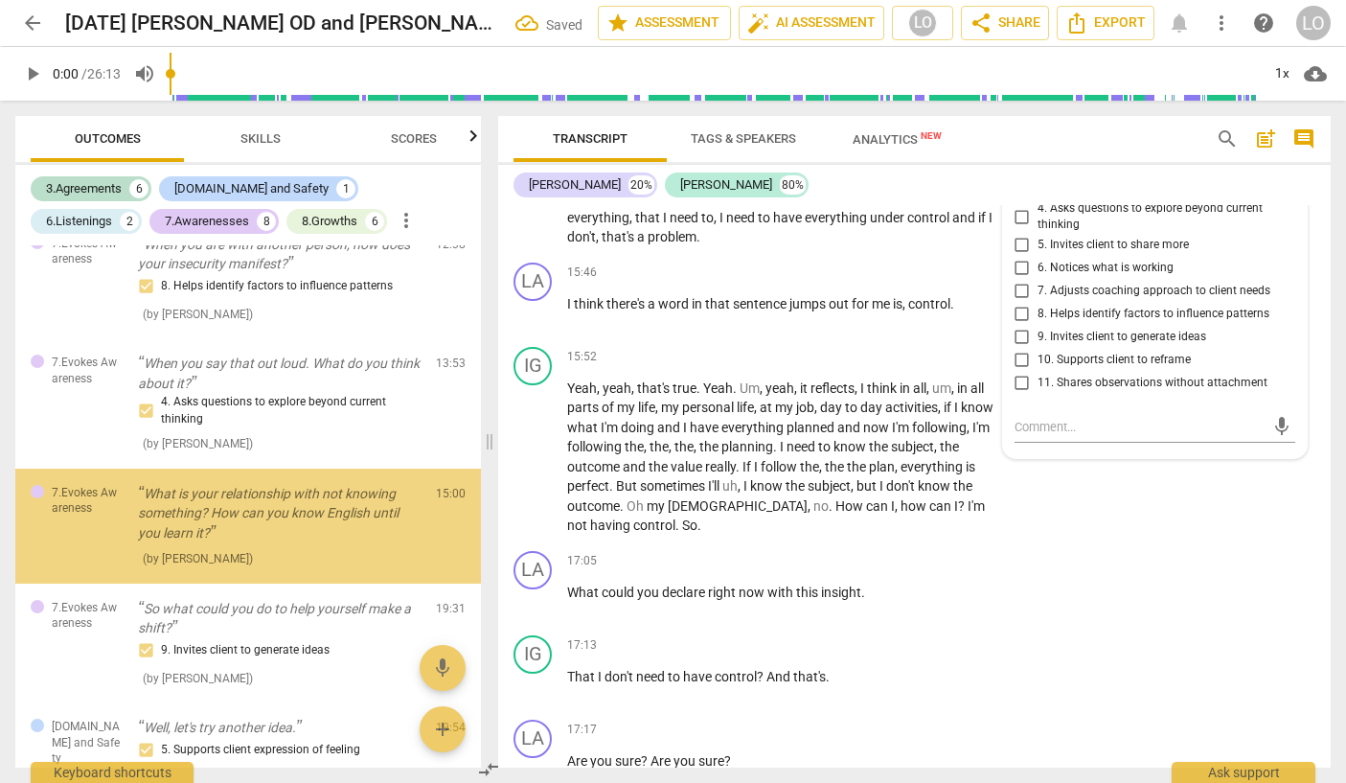
scroll to position [1425, 0]
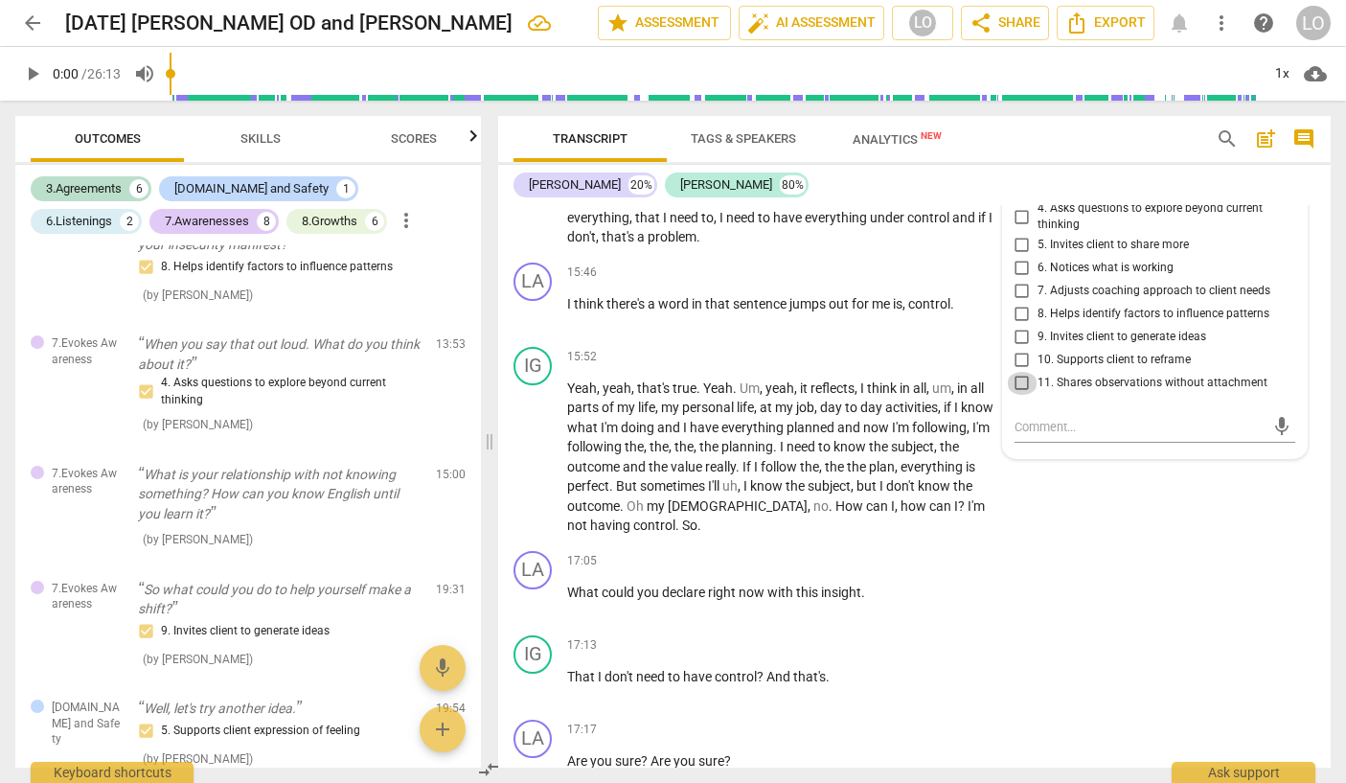
click at [1020, 395] on input "11. Shares observations without attachment" at bounding box center [1022, 383] width 31 height 23
checkbox input "true"
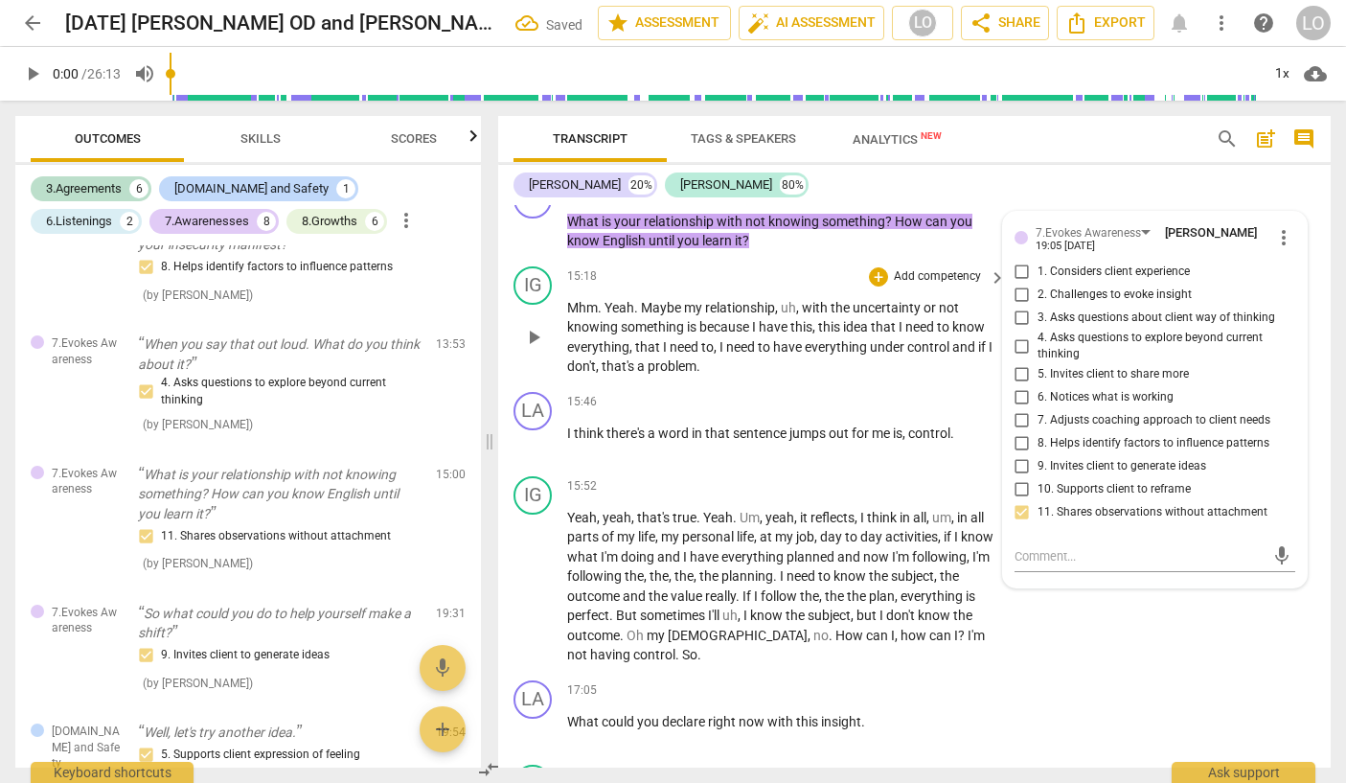
scroll to position [4013, 0]
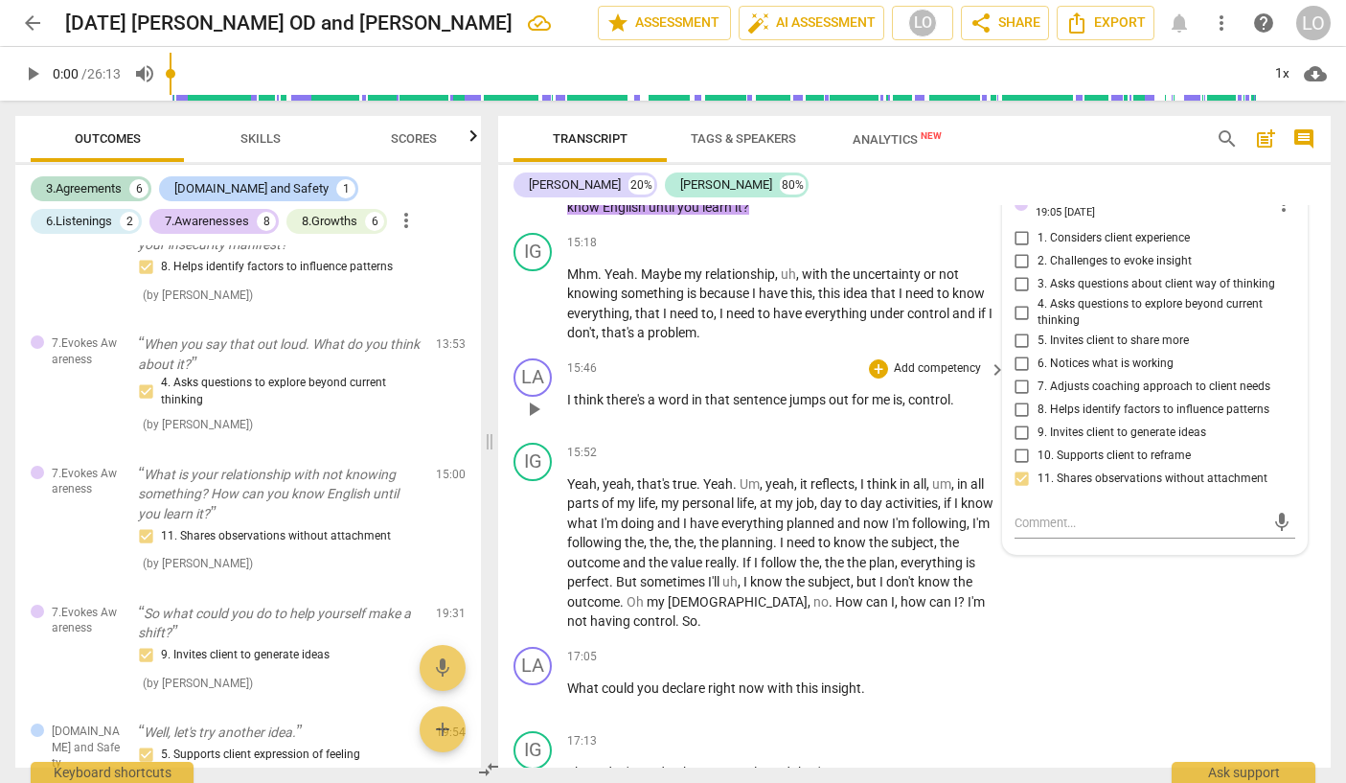
click at [719, 427] on div "15:46 + Add competency keyboard_arrow_right I think there's a word in that sent…" at bounding box center [787, 392] width 441 height 69
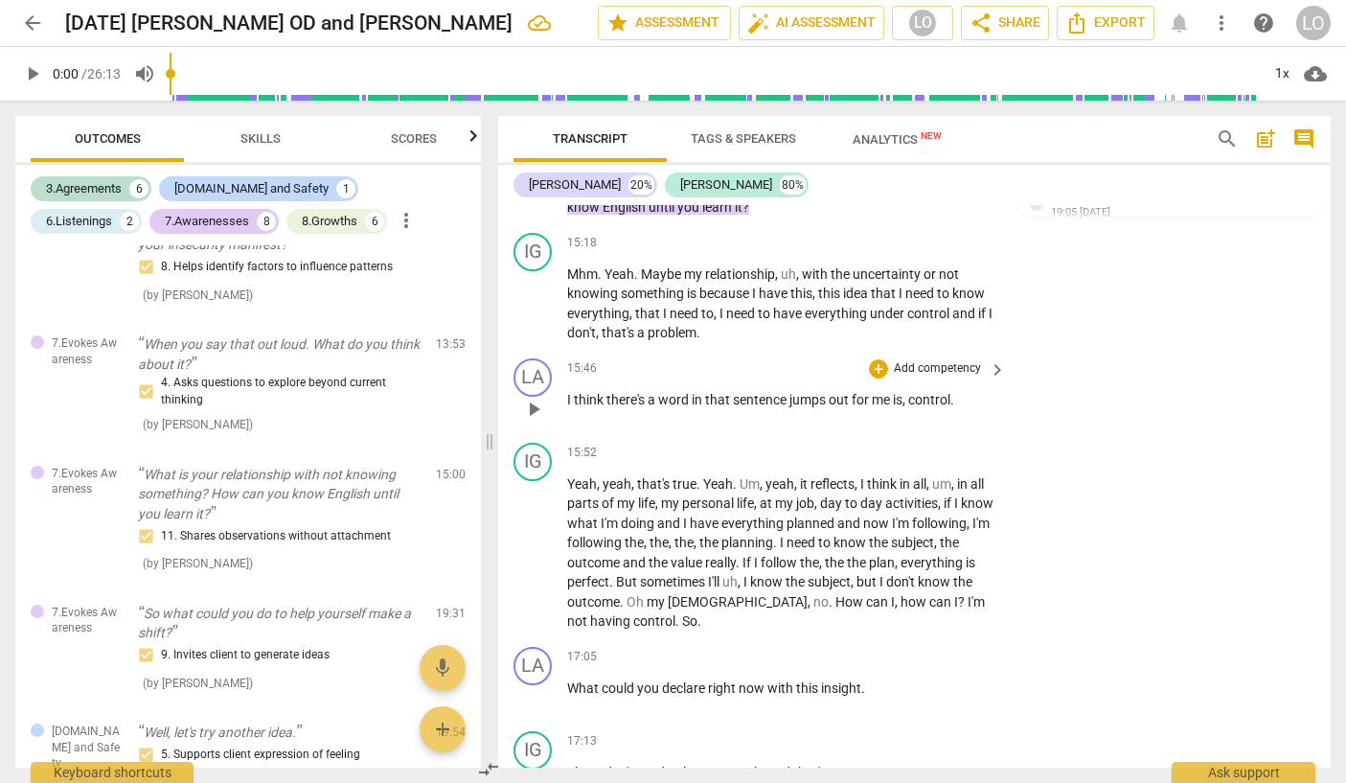
click at [924, 377] on p "Add competency" at bounding box center [937, 368] width 91 height 17
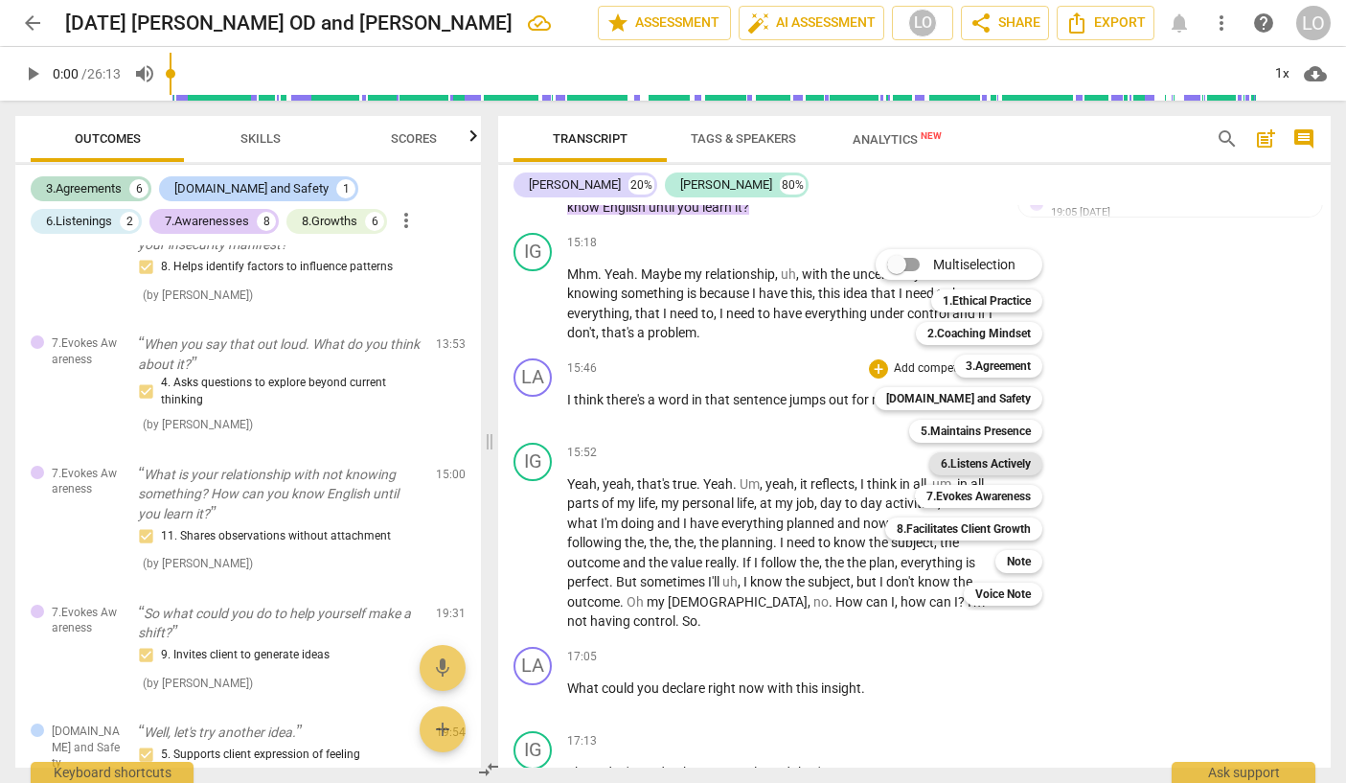
click at [992, 461] on b "6.Listens Actively" at bounding box center [986, 463] width 90 height 23
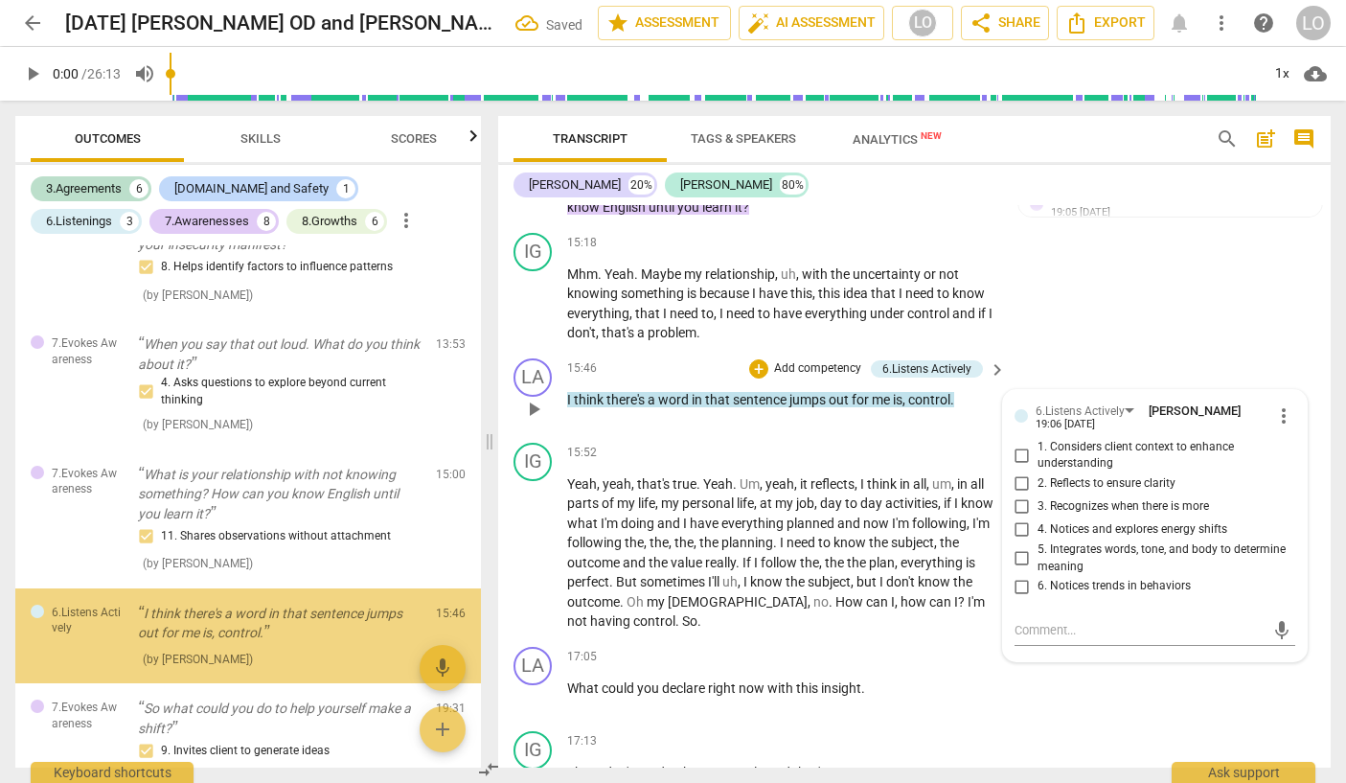
scroll to position [1554, 0]
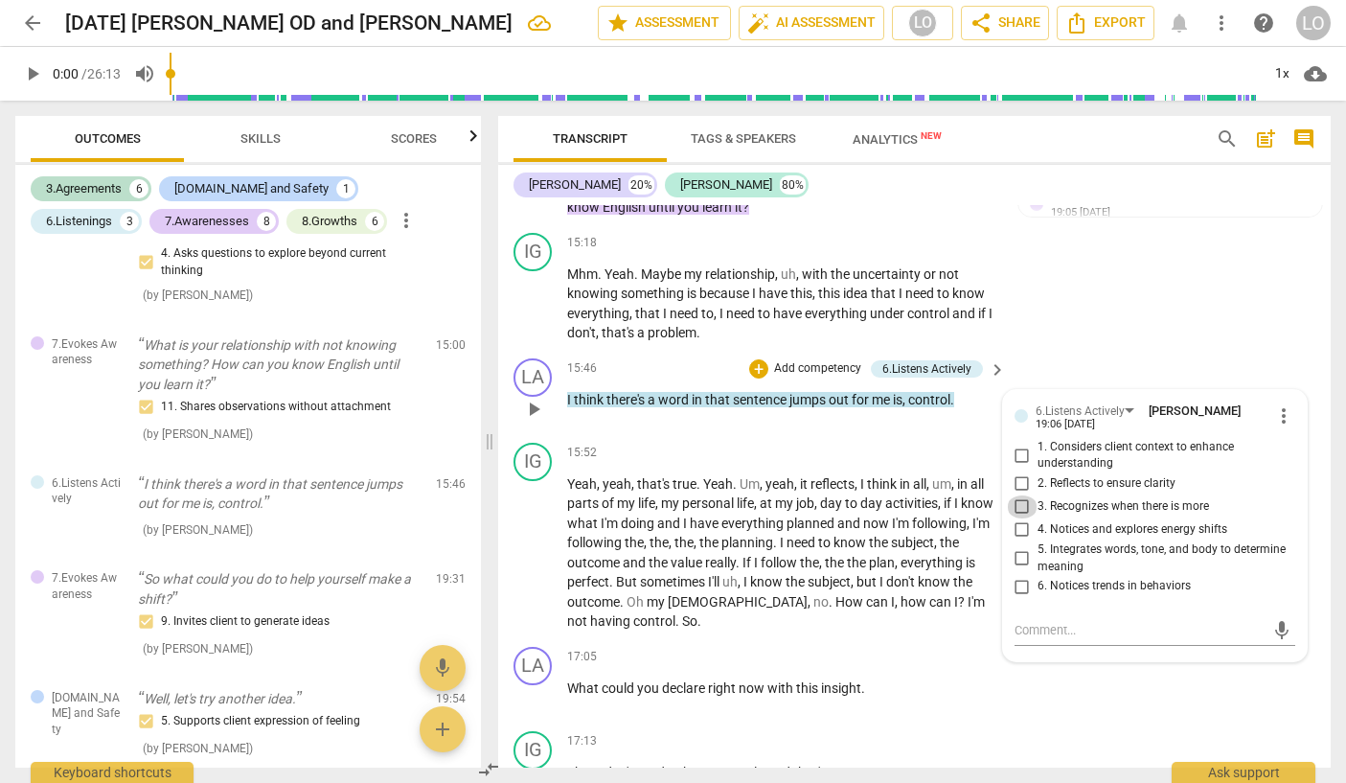
click at [1015, 518] on input "3. Recognizes when there is more" at bounding box center [1022, 506] width 31 height 23
checkbox input "true"
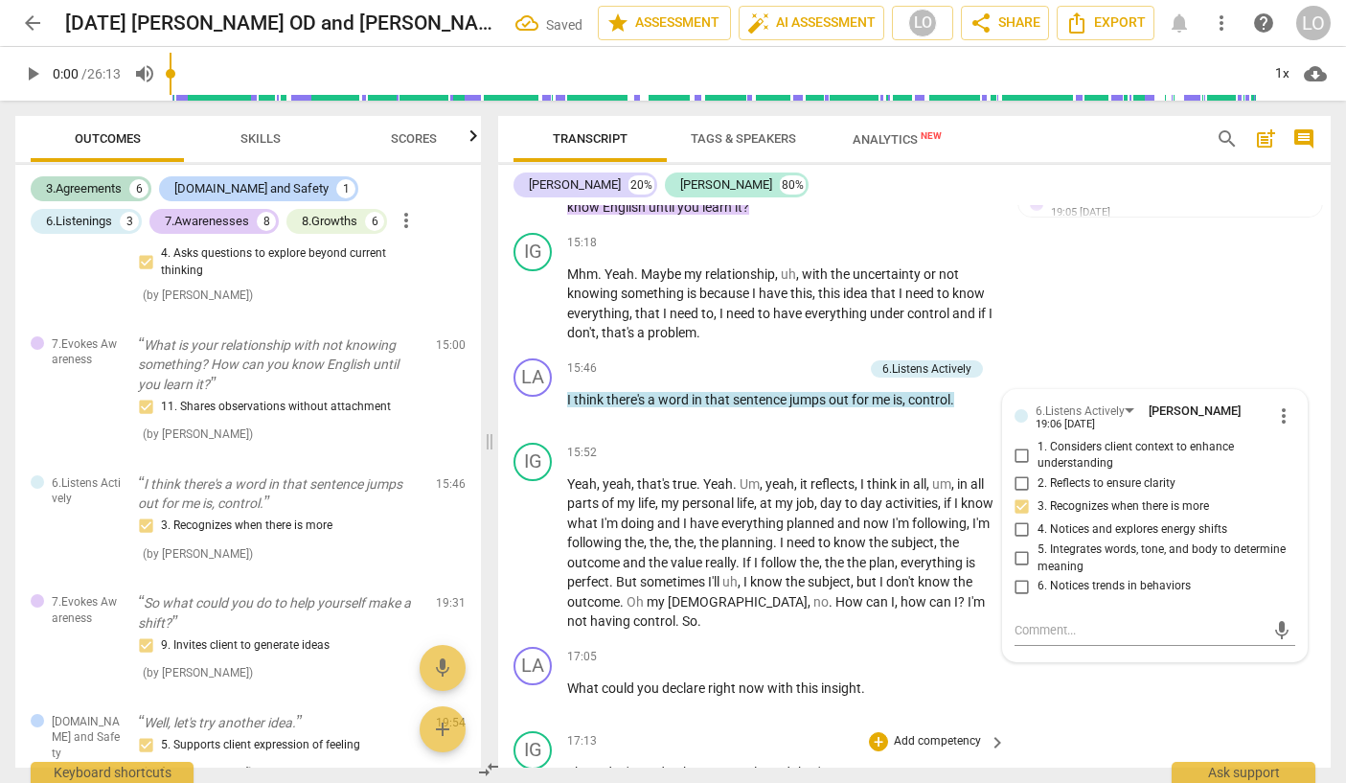
scroll to position [4205, 0]
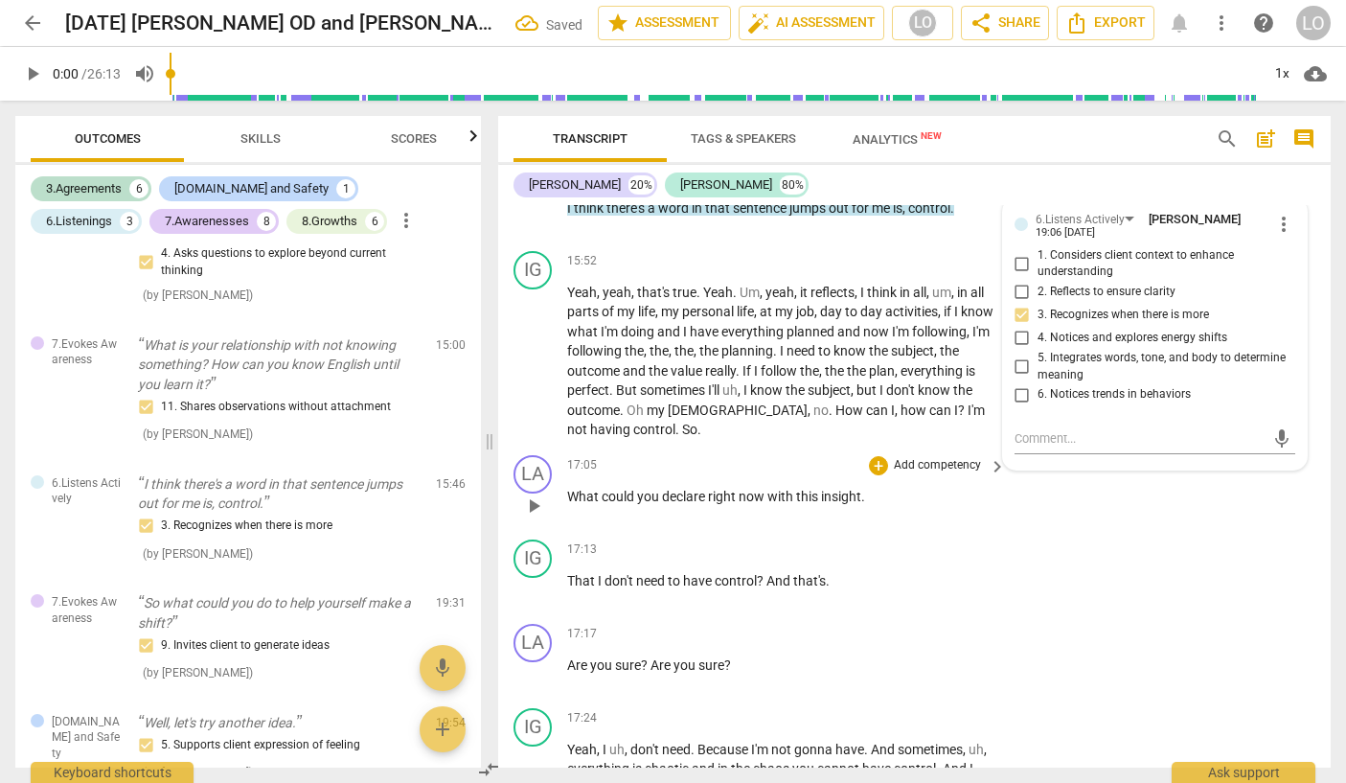
click at [908, 474] on p "Add competency" at bounding box center [937, 465] width 91 height 17
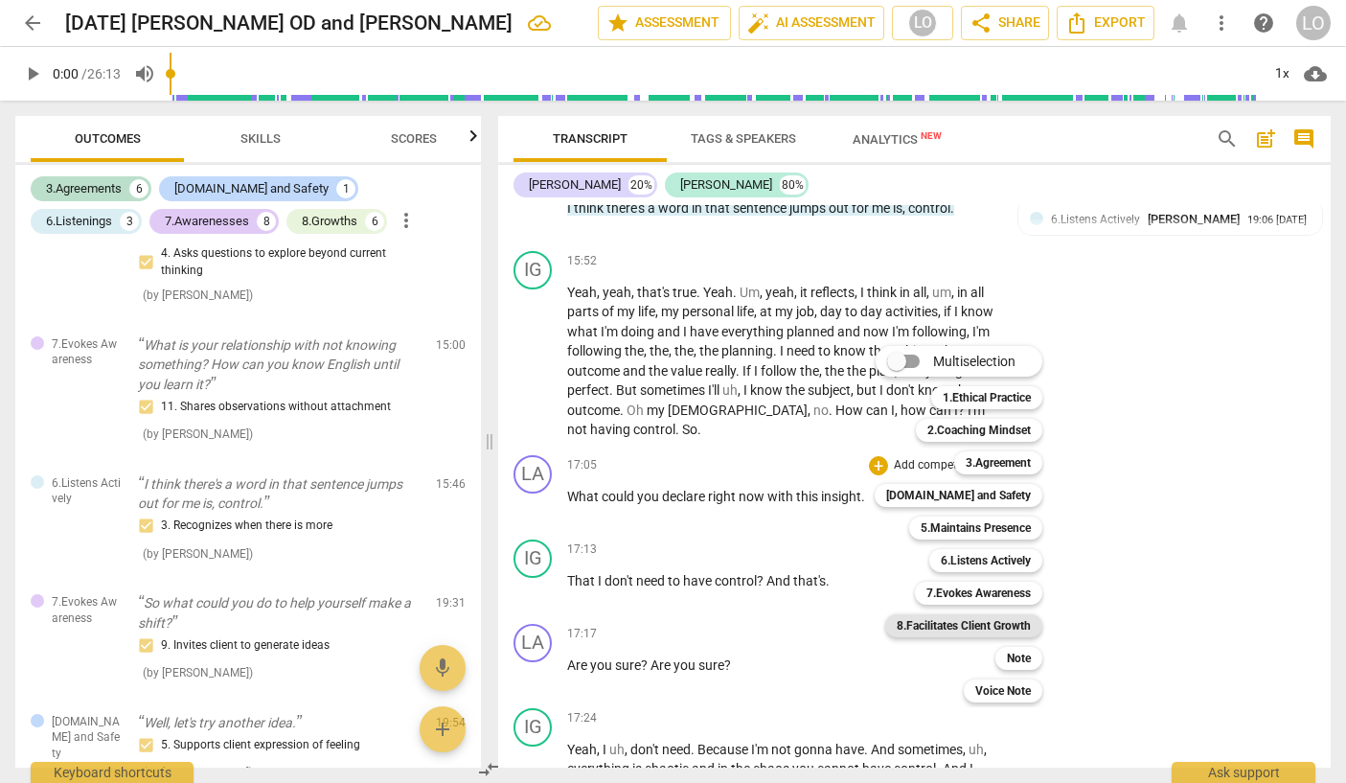
click at [948, 624] on b "8.Facilitates Client Growth" at bounding box center [964, 625] width 134 height 23
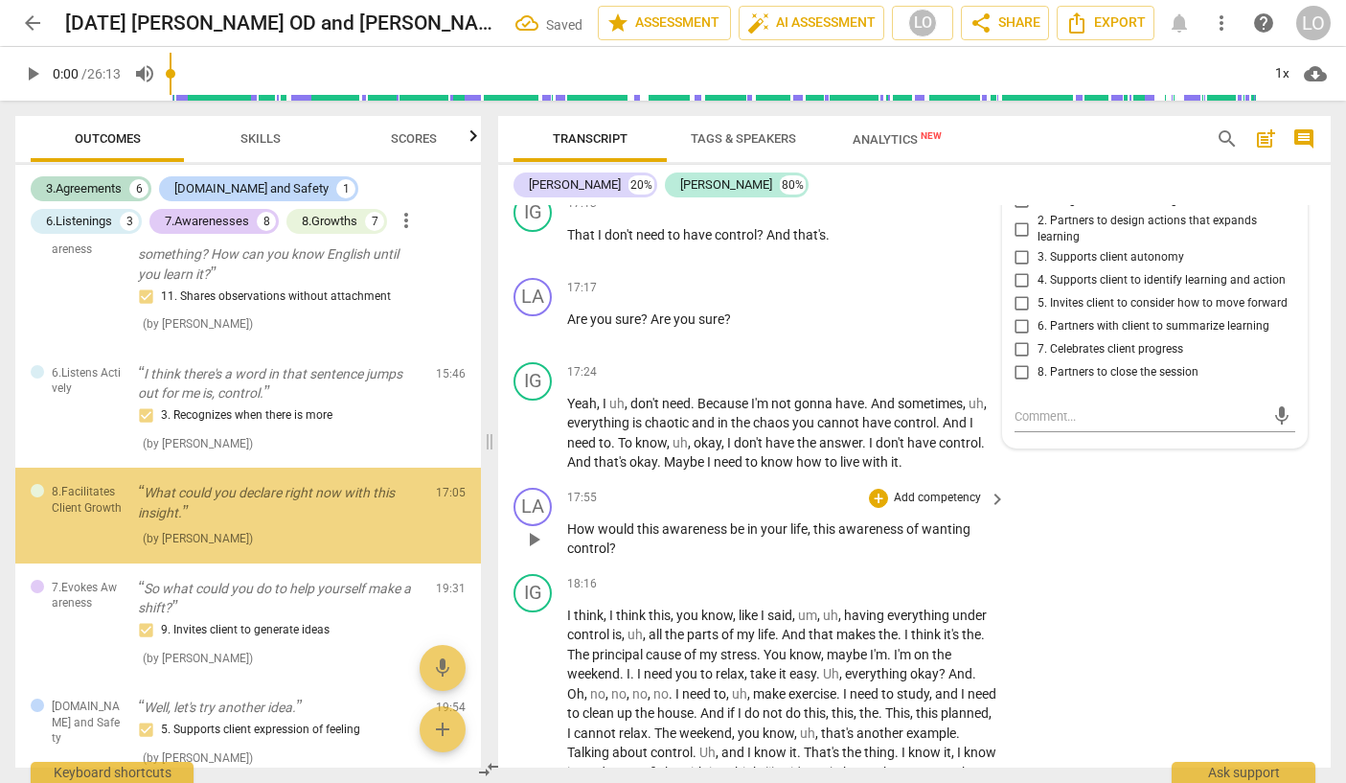
scroll to position [1674, 0]
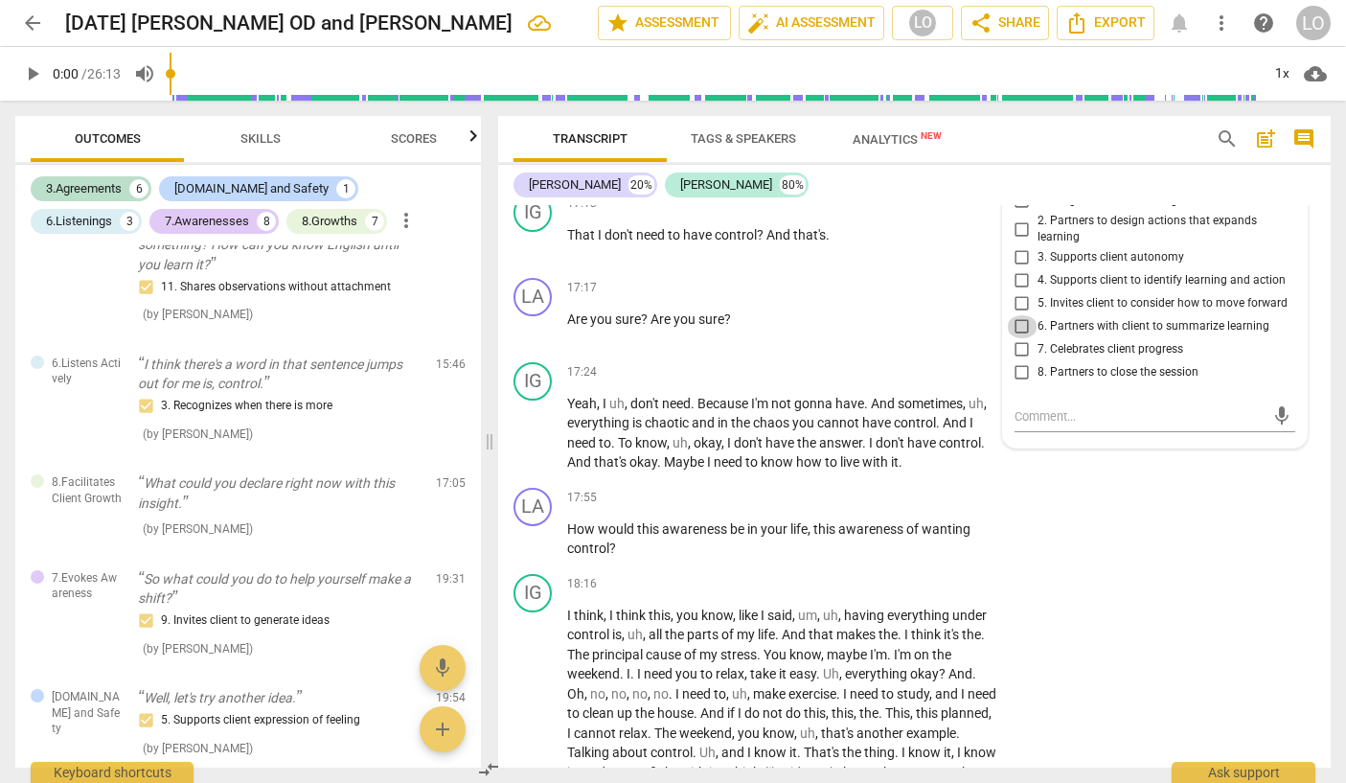
click at [1014, 338] on input "6. Partners with client to summarize learning" at bounding box center [1022, 326] width 31 height 23
checkbox input "true"
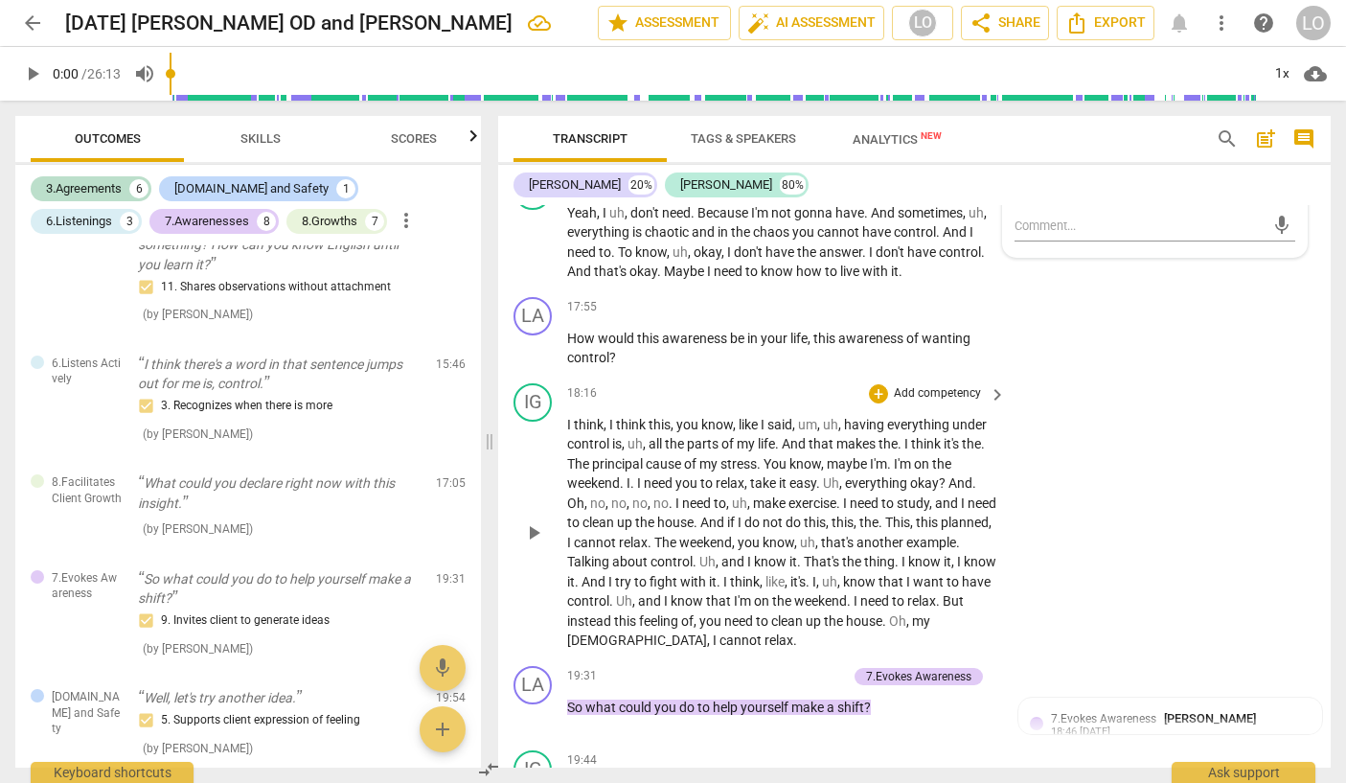
scroll to position [4742, 0]
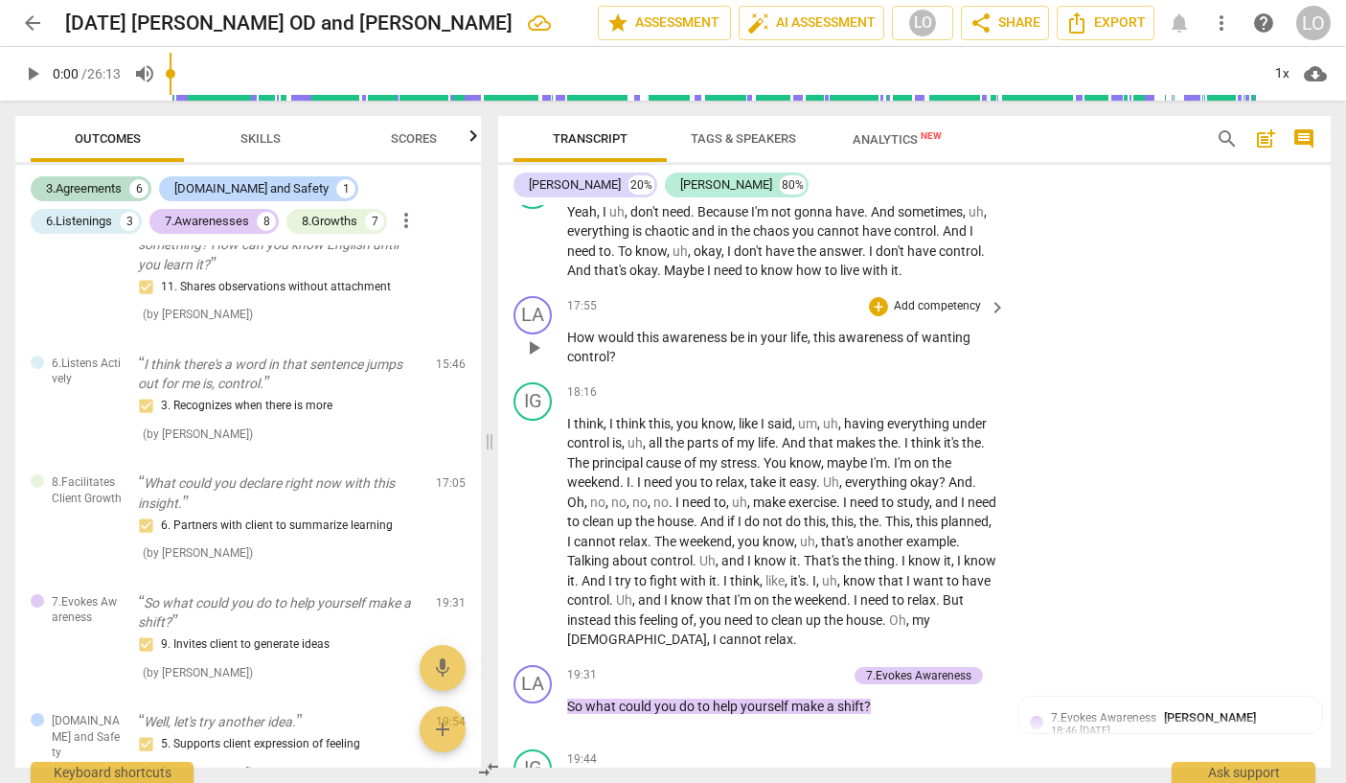
drag, startPoint x: 949, startPoint y: 355, endPoint x: 939, endPoint y: 364, distance: 13.6
click at [939, 315] on p "Add competency" at bounding box center [937, 306] width 91 height 17
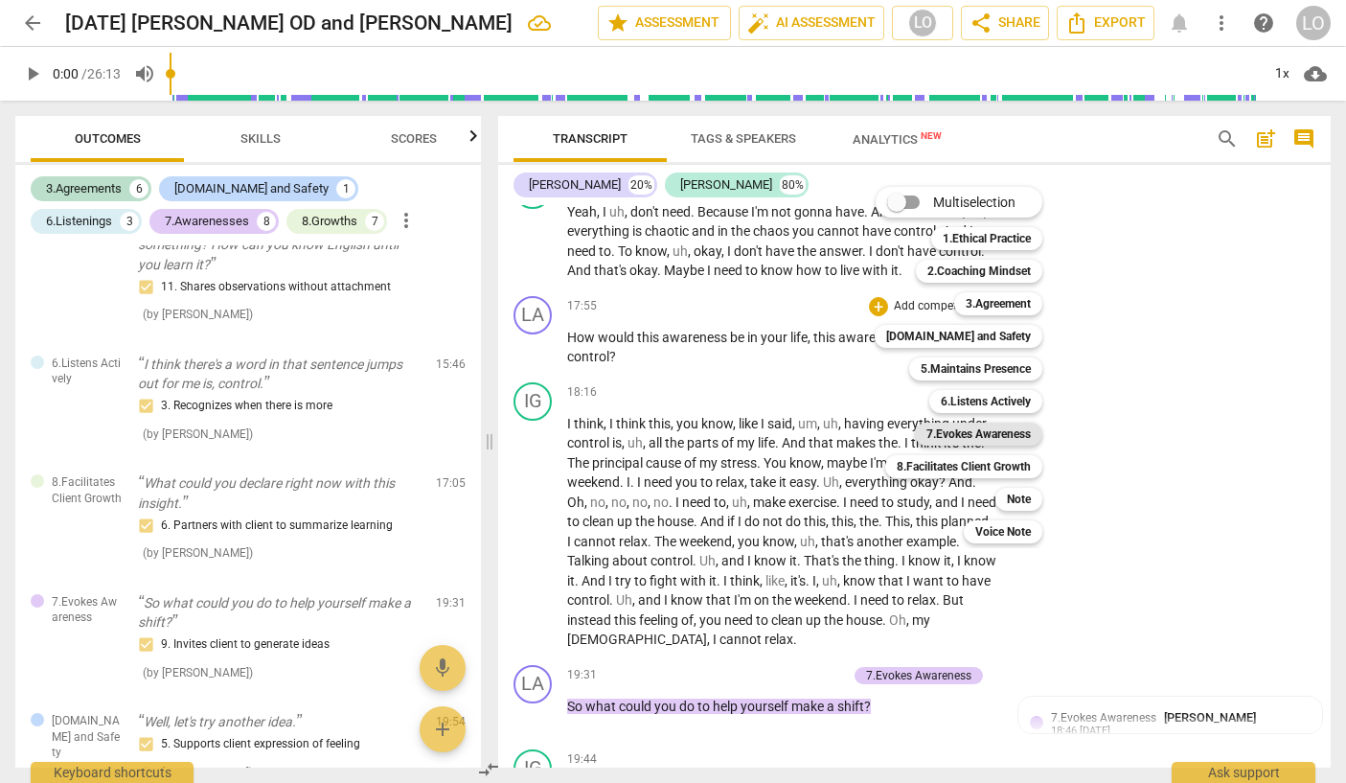
click at [953, 431] on b "7.Evokes Awareness" at bounding box center [978, 433] width 104 height 23
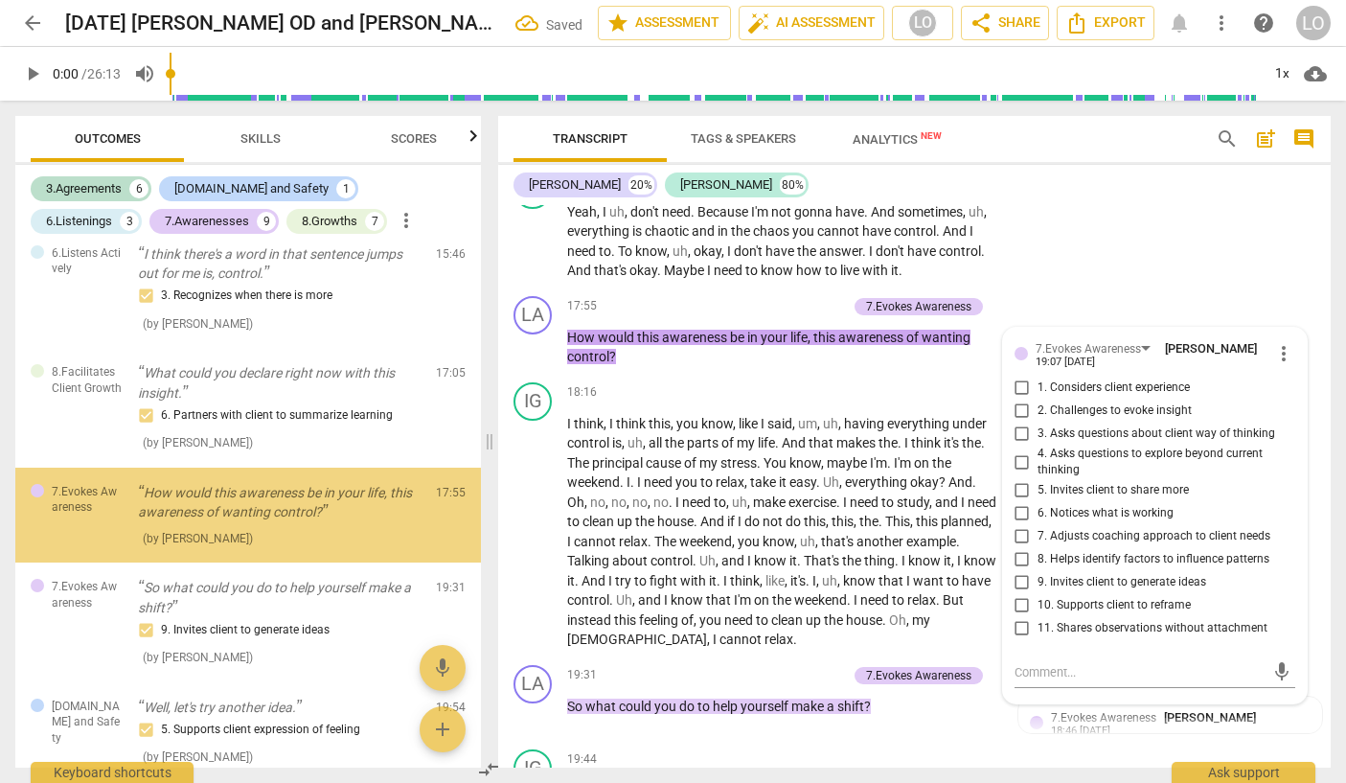
scroll to position [1792, 0]
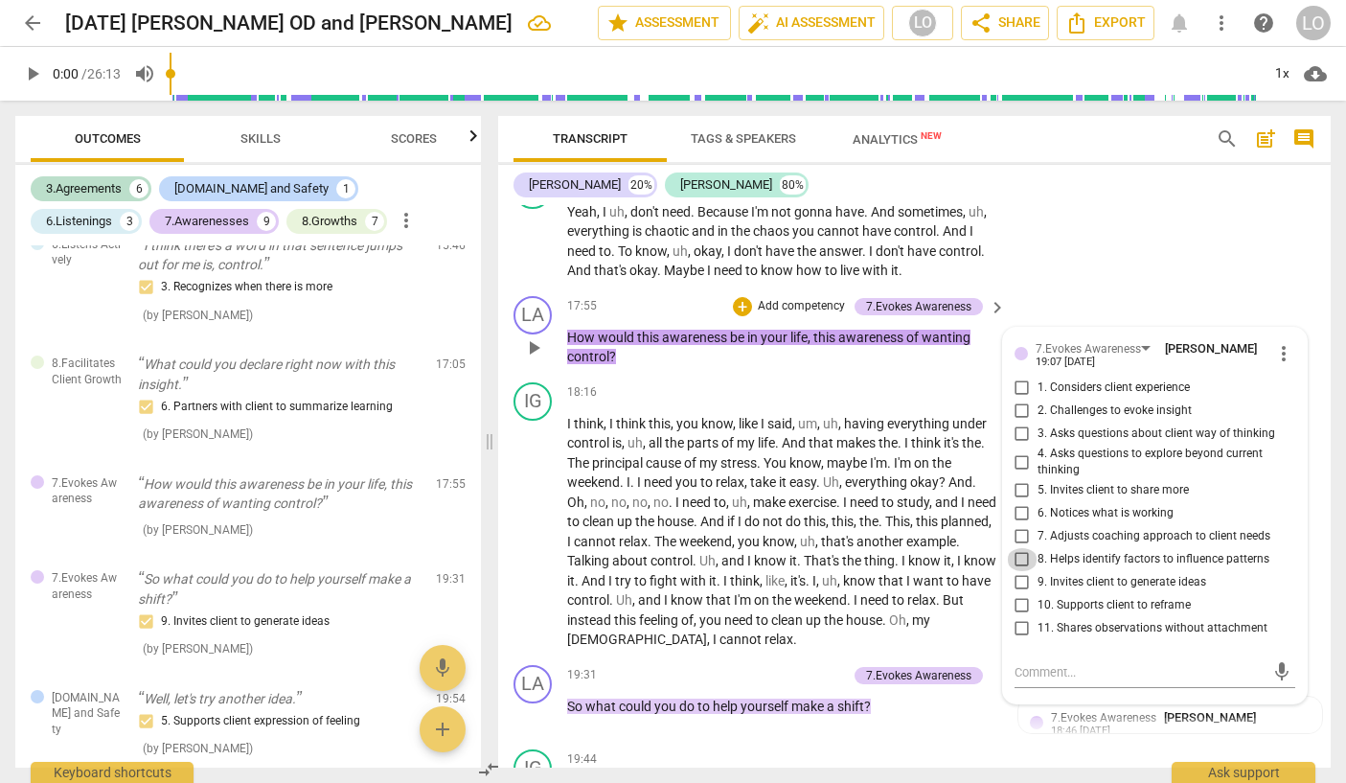
click at [1016, 571] on input "8. Helps identify factors to influence patterns" at bounding box center [1022, 559] width 31 height 23
checkbox input "true"
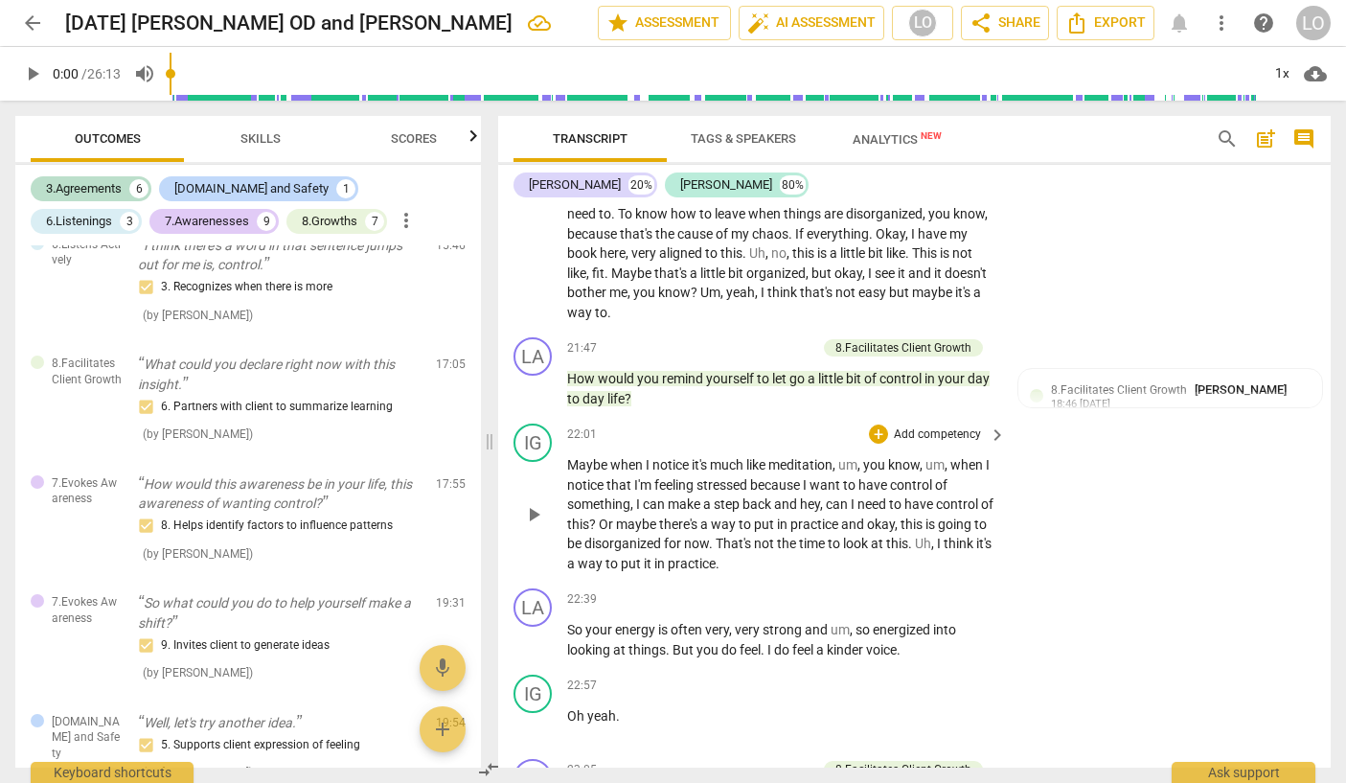
scroll to position [5700, 0]
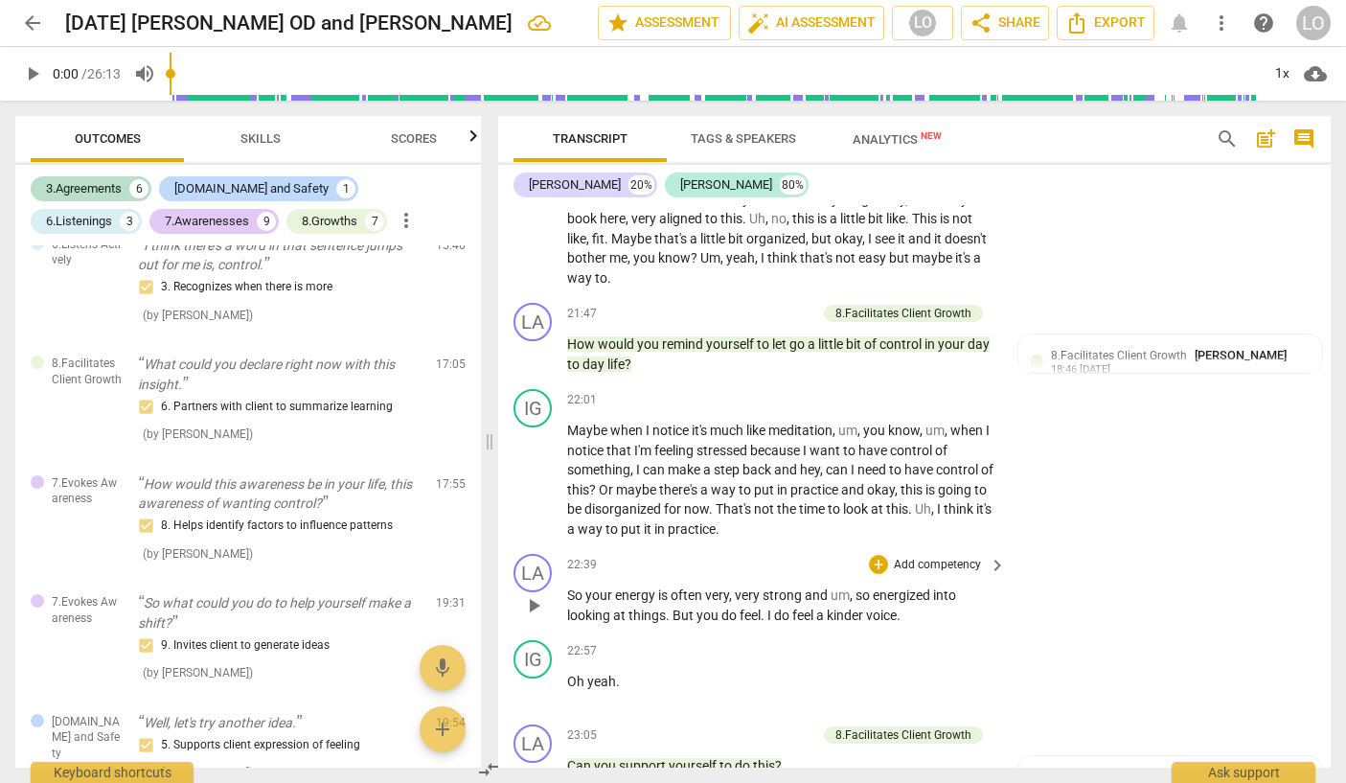
click at [942, 574] on p "Add competency" at bounding box center [937, 565] width 91 height 17
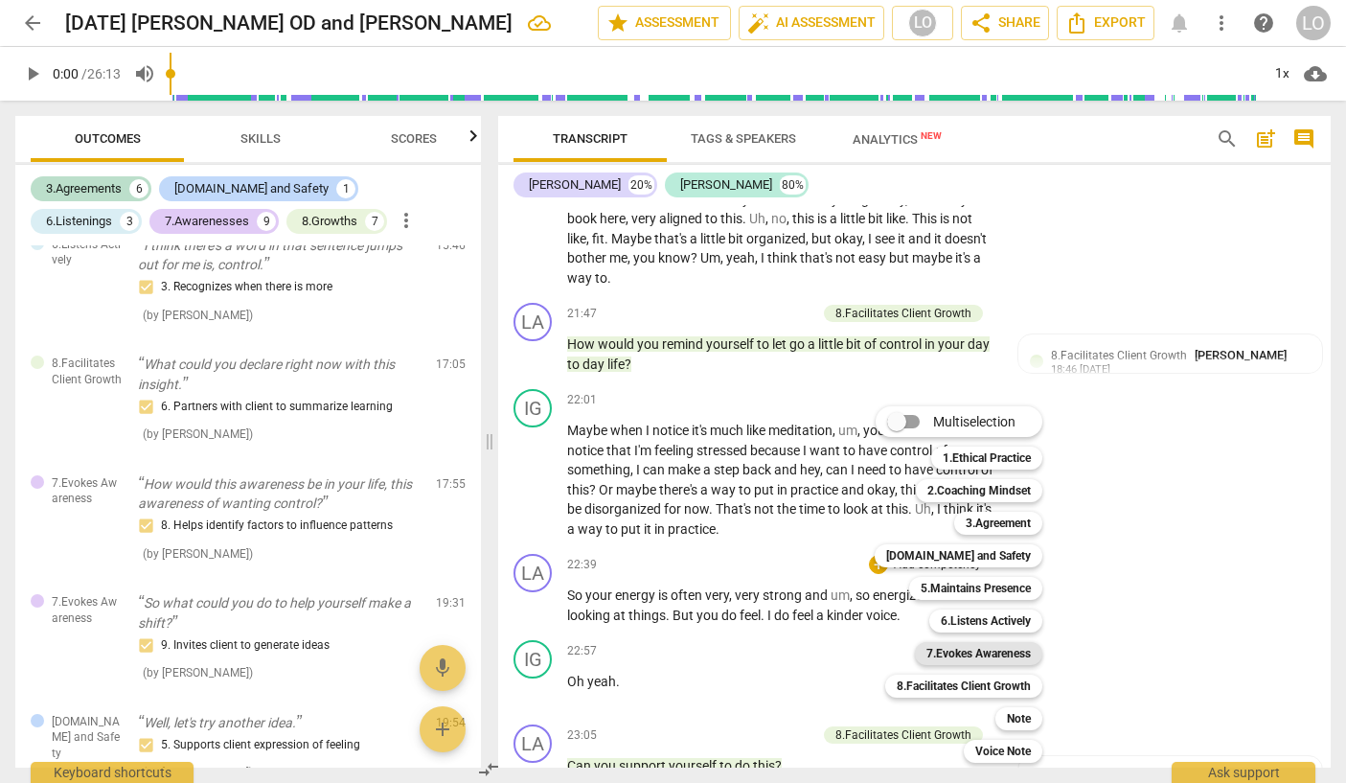
click at [971, 646] on b "7.Evokes Awareness" at bounding box center [978, 653] width 104 height 23
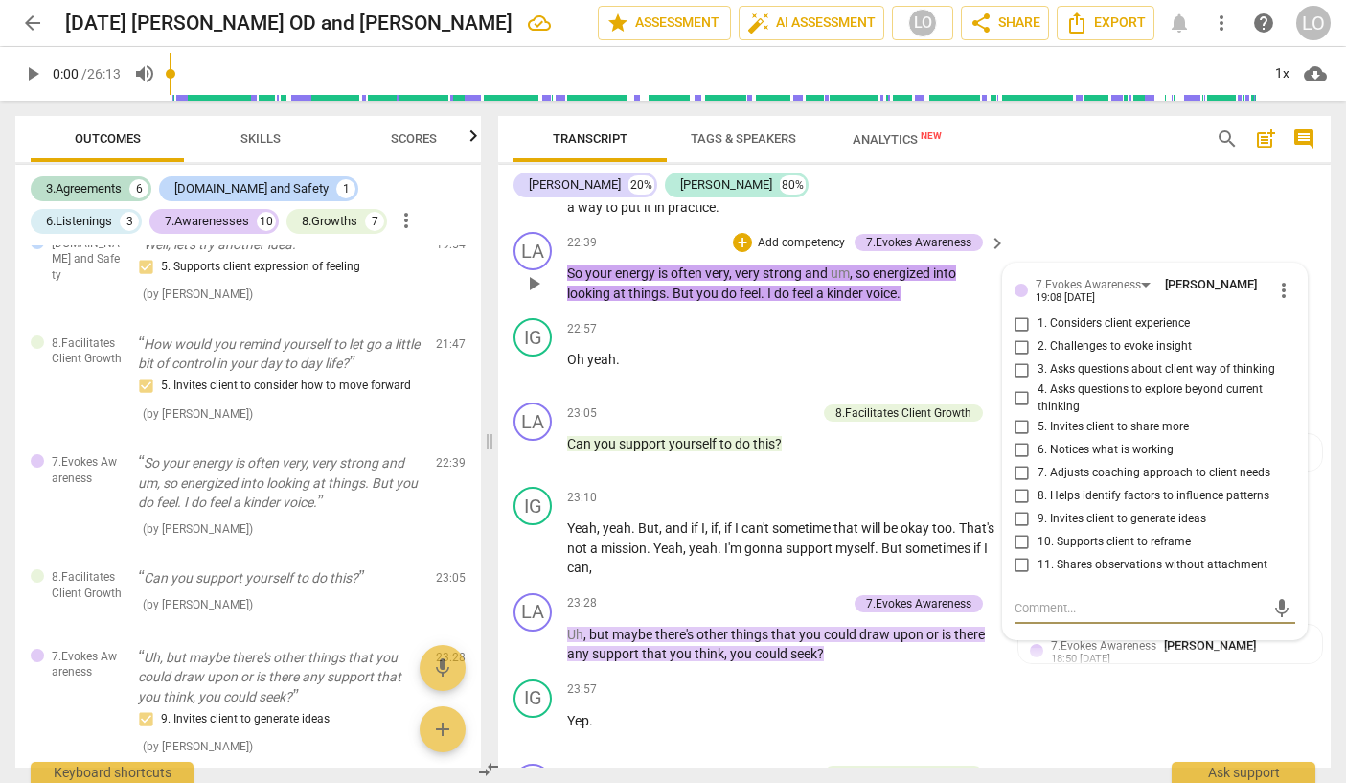
scroll to position [6012, 0]
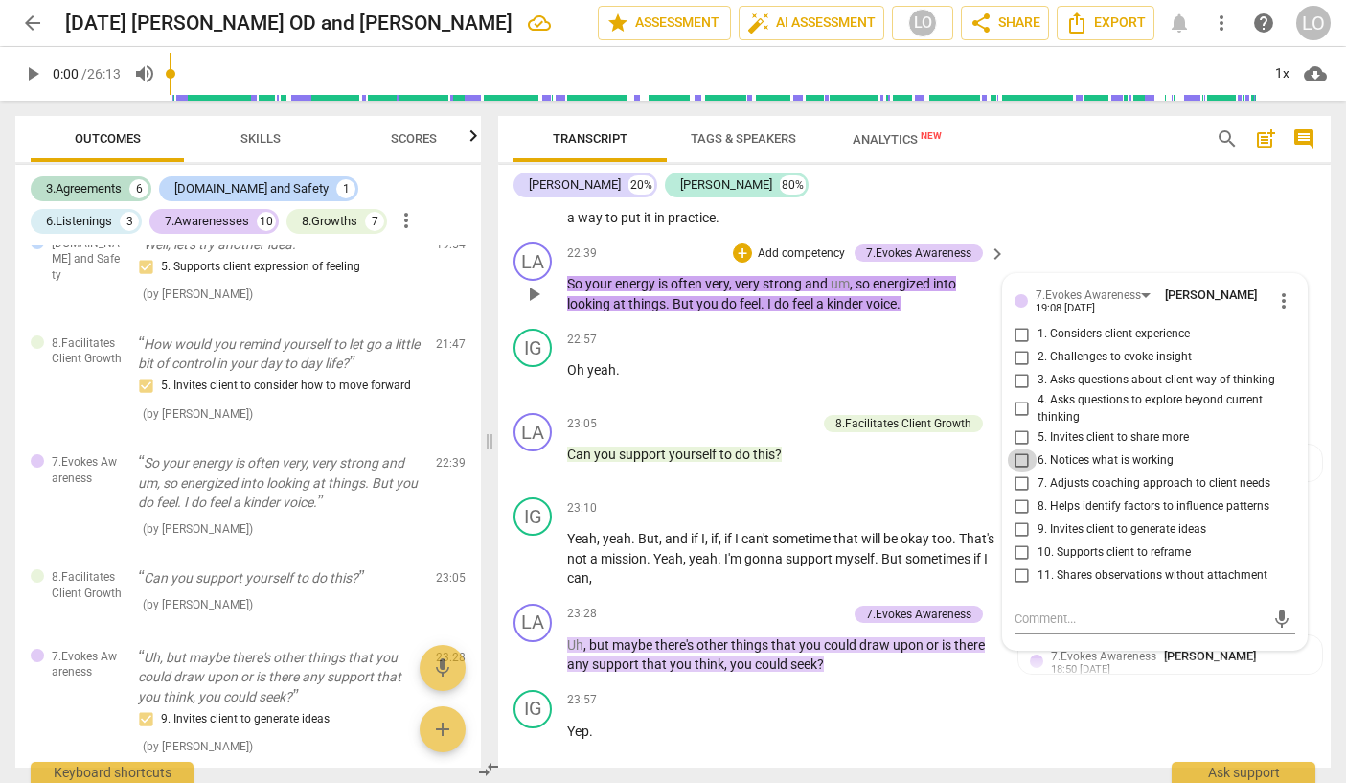
click at [1015, 471] on input "6. Notices what is working" at bounding box center [1022, 459] width 31 height 23
checkbox input "true"
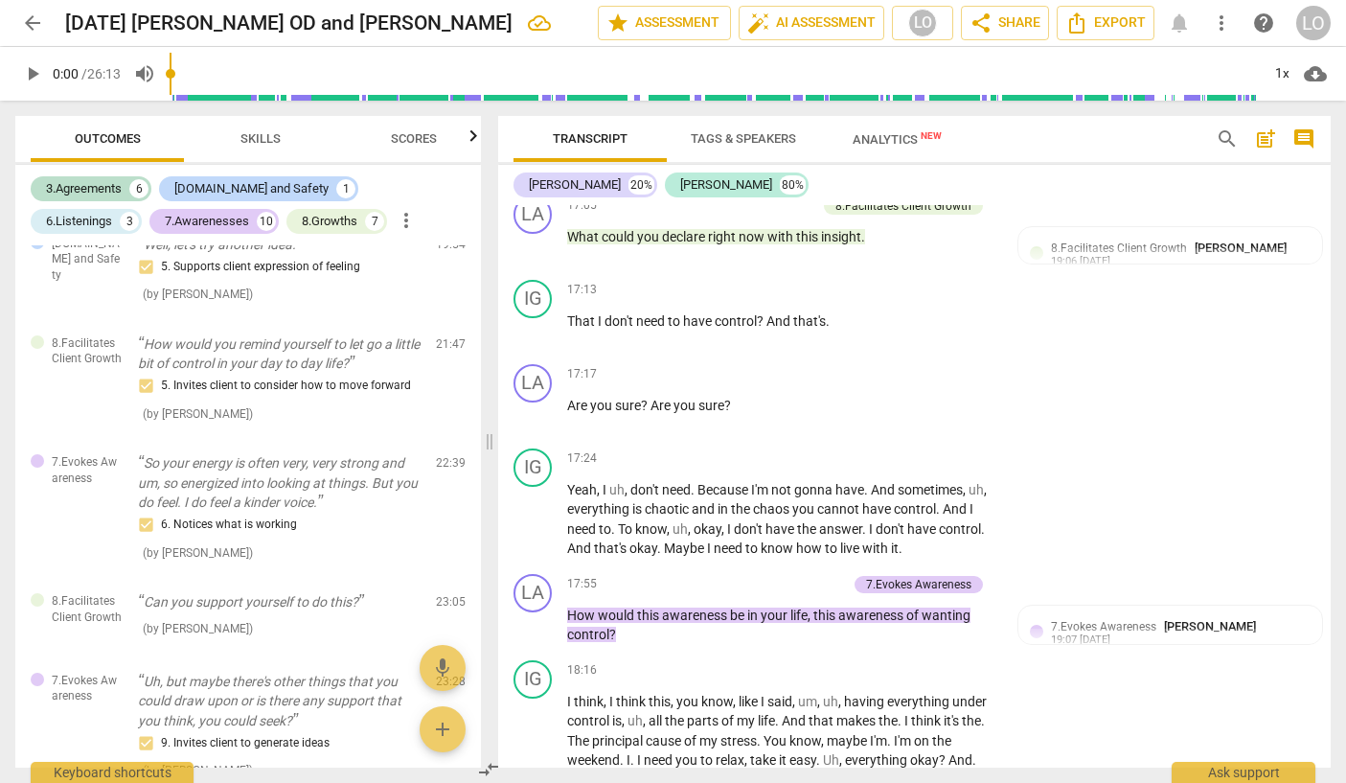
scroll to position [4343, 0]
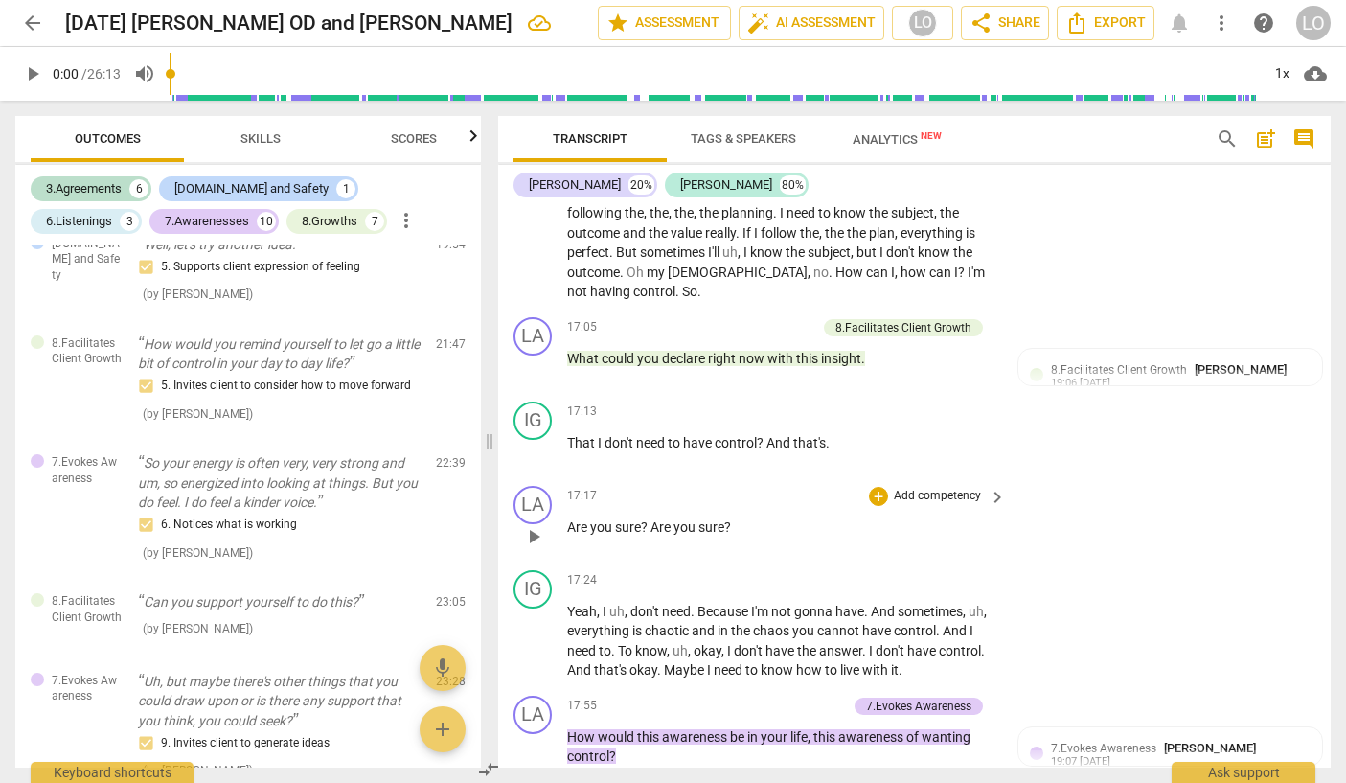
click at [930, 505] on p "Add competency" at bounding box center [937, 496] width 91 height 17
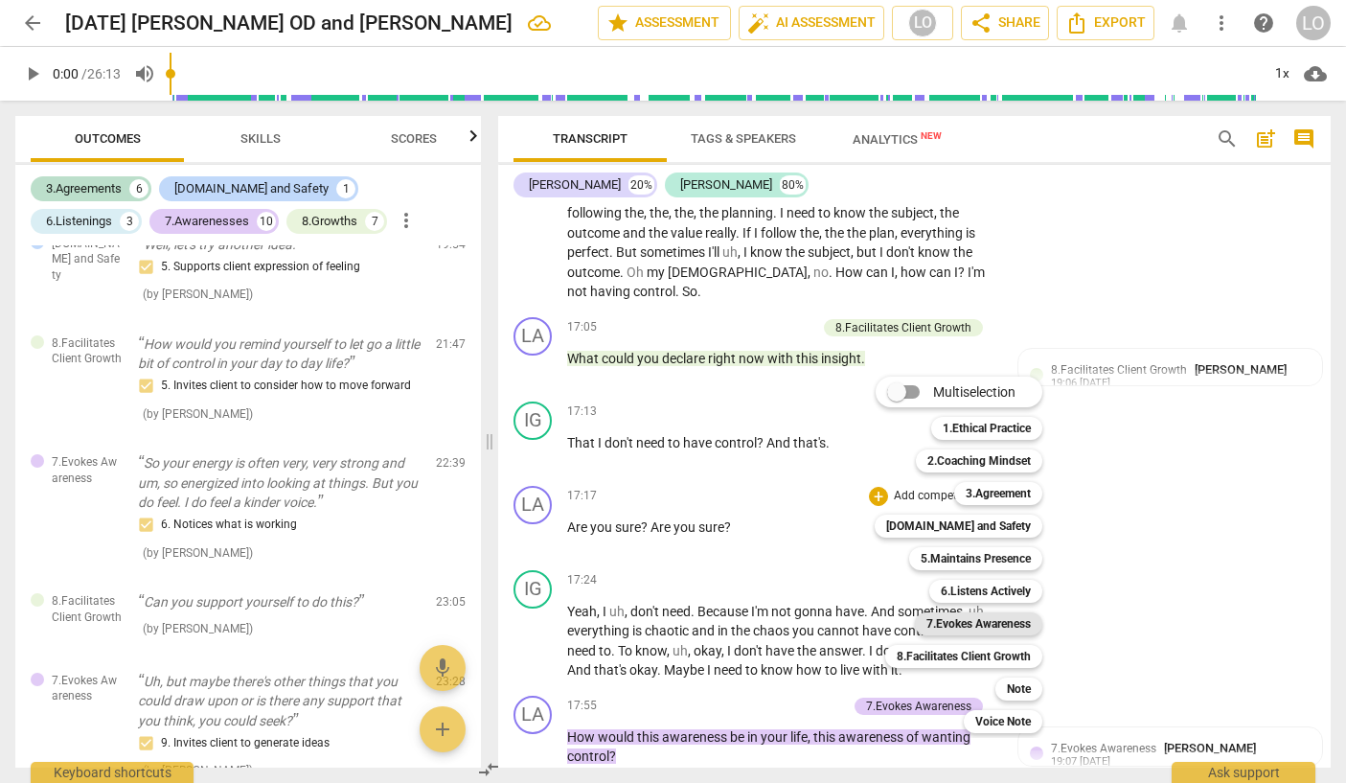
click at [950, 620] on b "7.Evokes Awareness" at bounding box center [978, 623] width 104 height 23
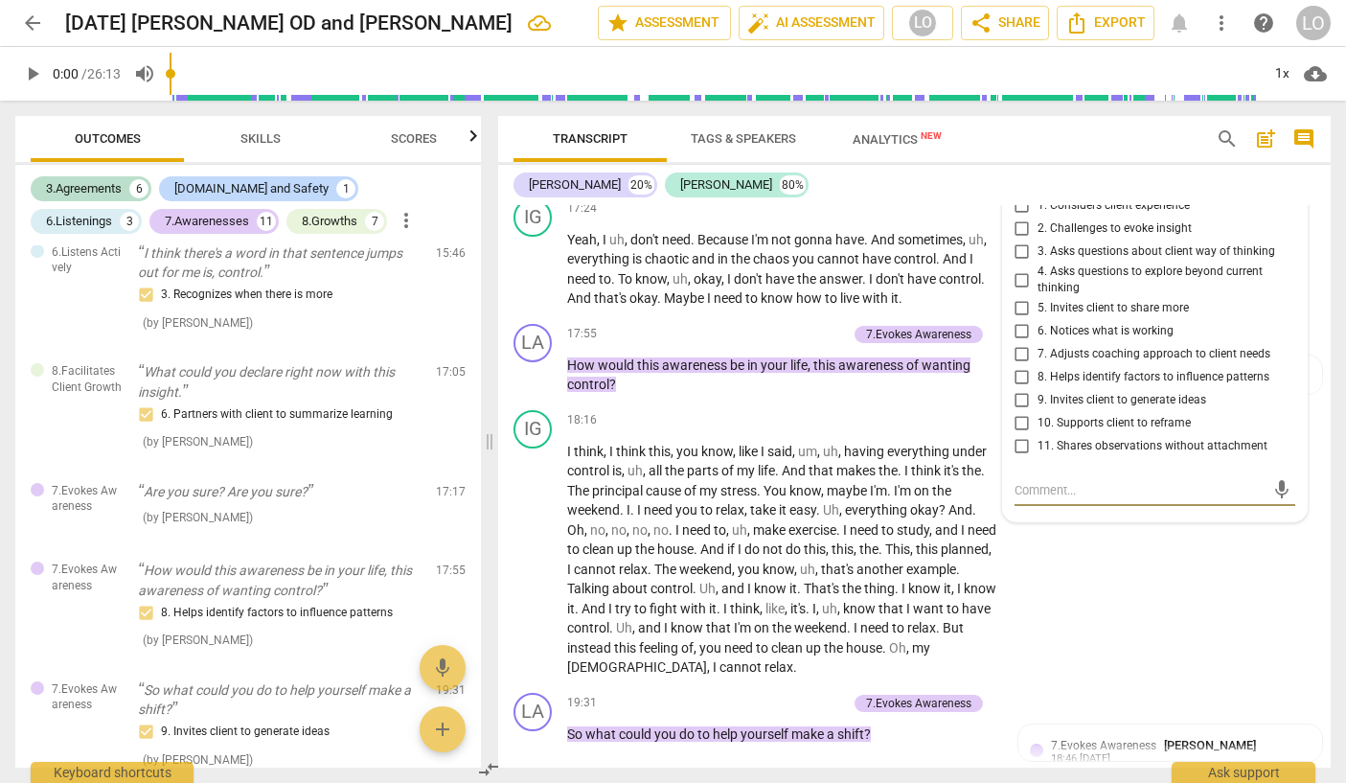
scroll to position [4682, 0]
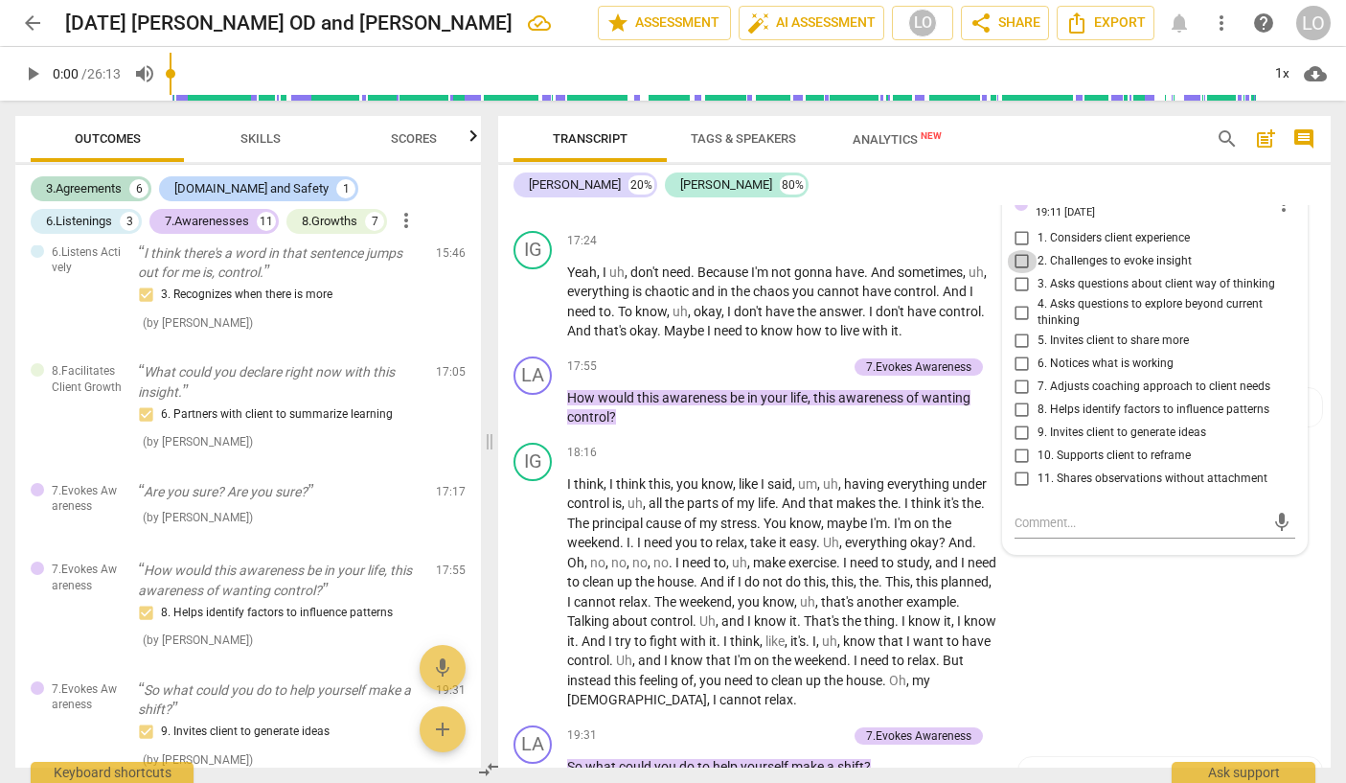
click at [1017, 273] on input "2. Challenges to evoke insight" at bounding box center [1022, 261] width 31 height 23
checkbox input "true"
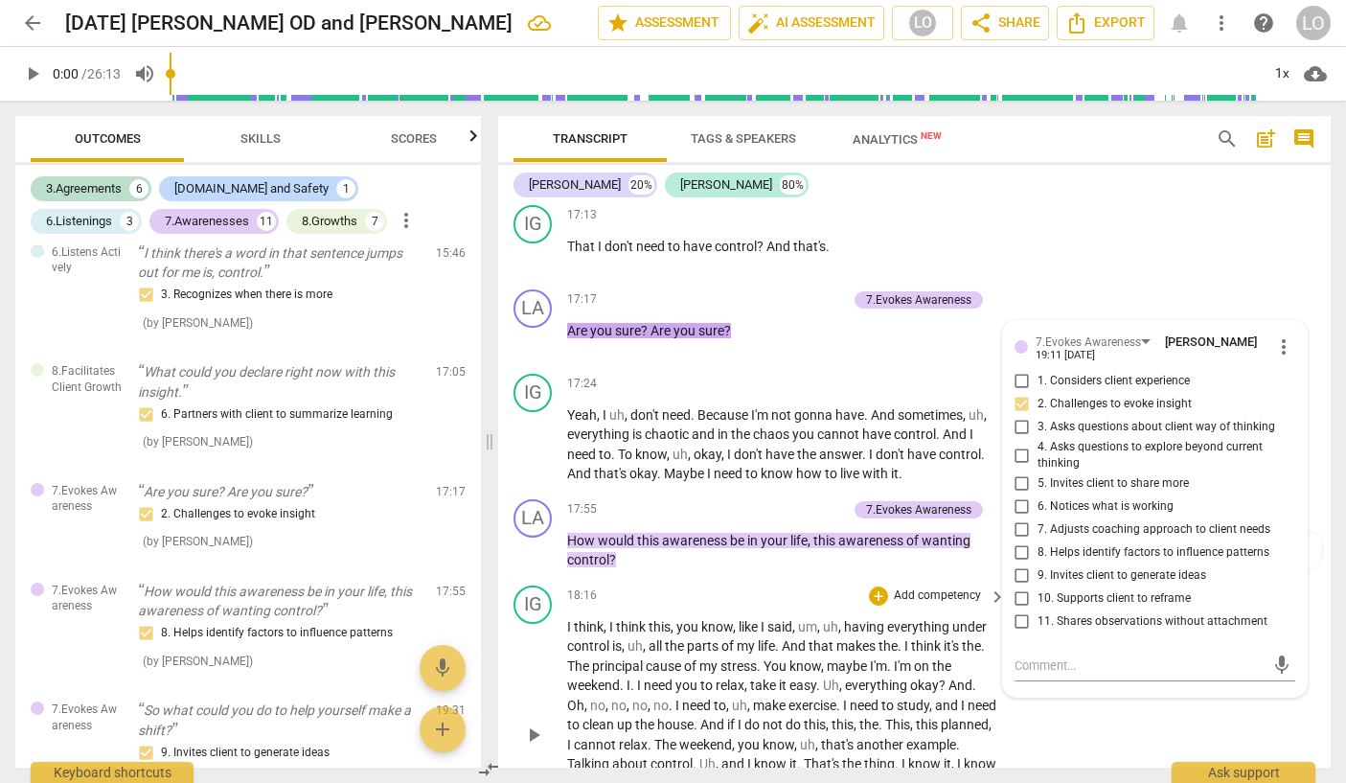
scroll to position [4586, 0]
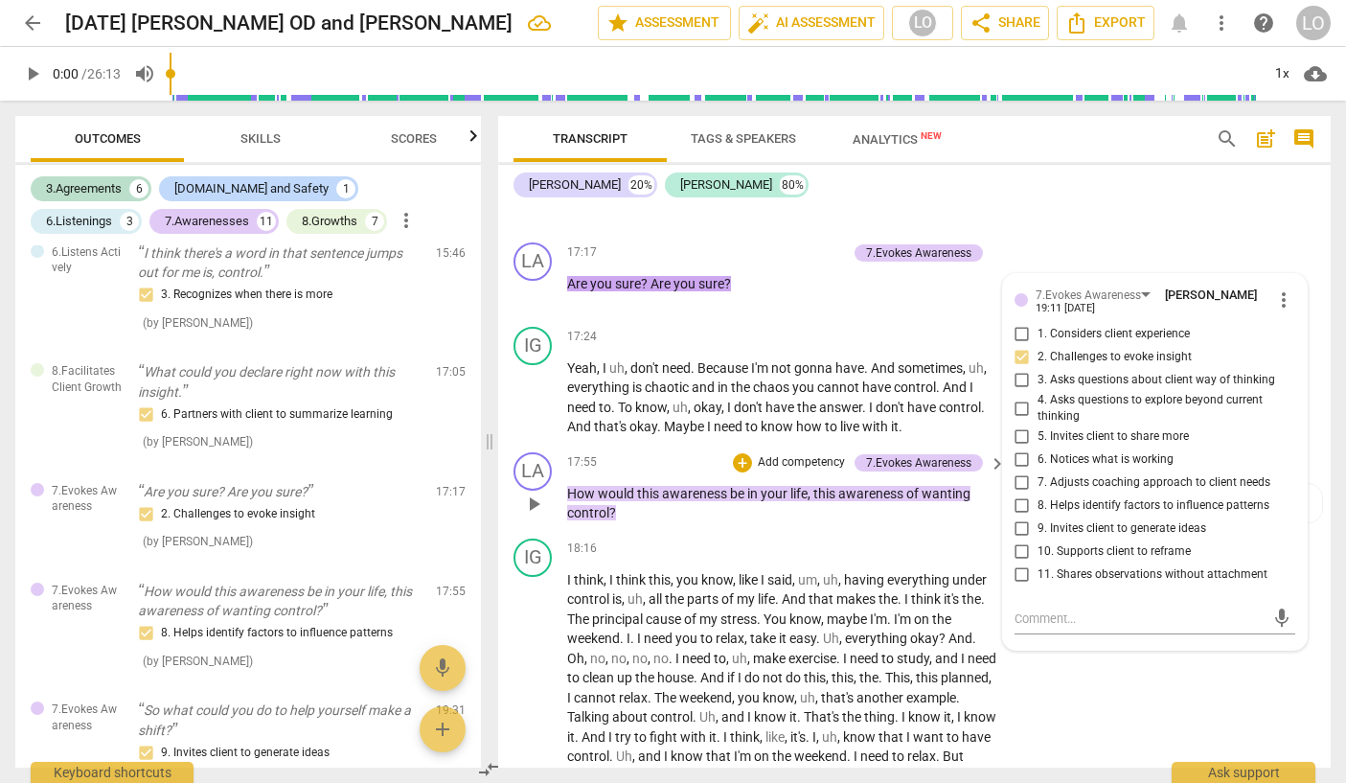
click at [785, 523] on p "How would this awareness be in your life , this awareness of wanting control ?" at bounding box center [781, 503] width 429 height 39
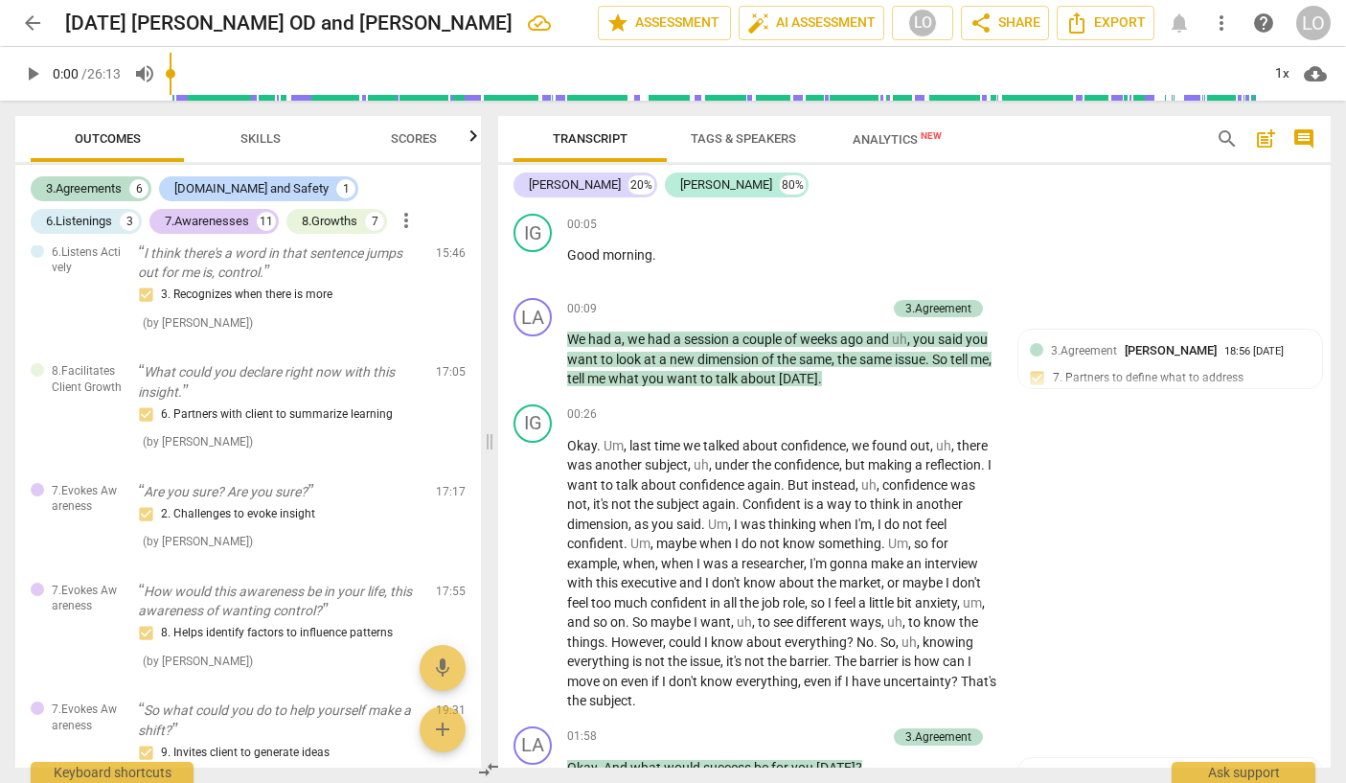
scroll to position [0, 0]
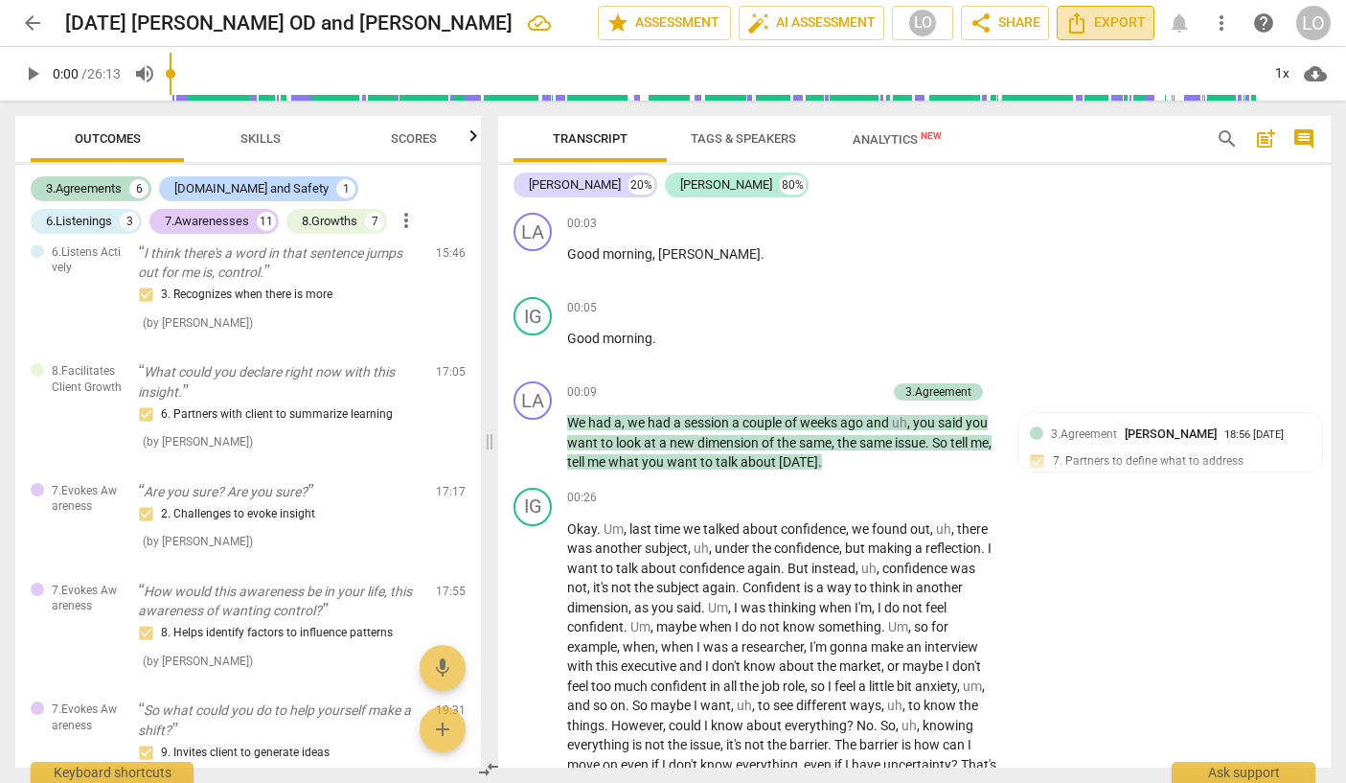
click at [1105, 21] on span "Export" at bounding box center [1105, 22] width 80 height 23
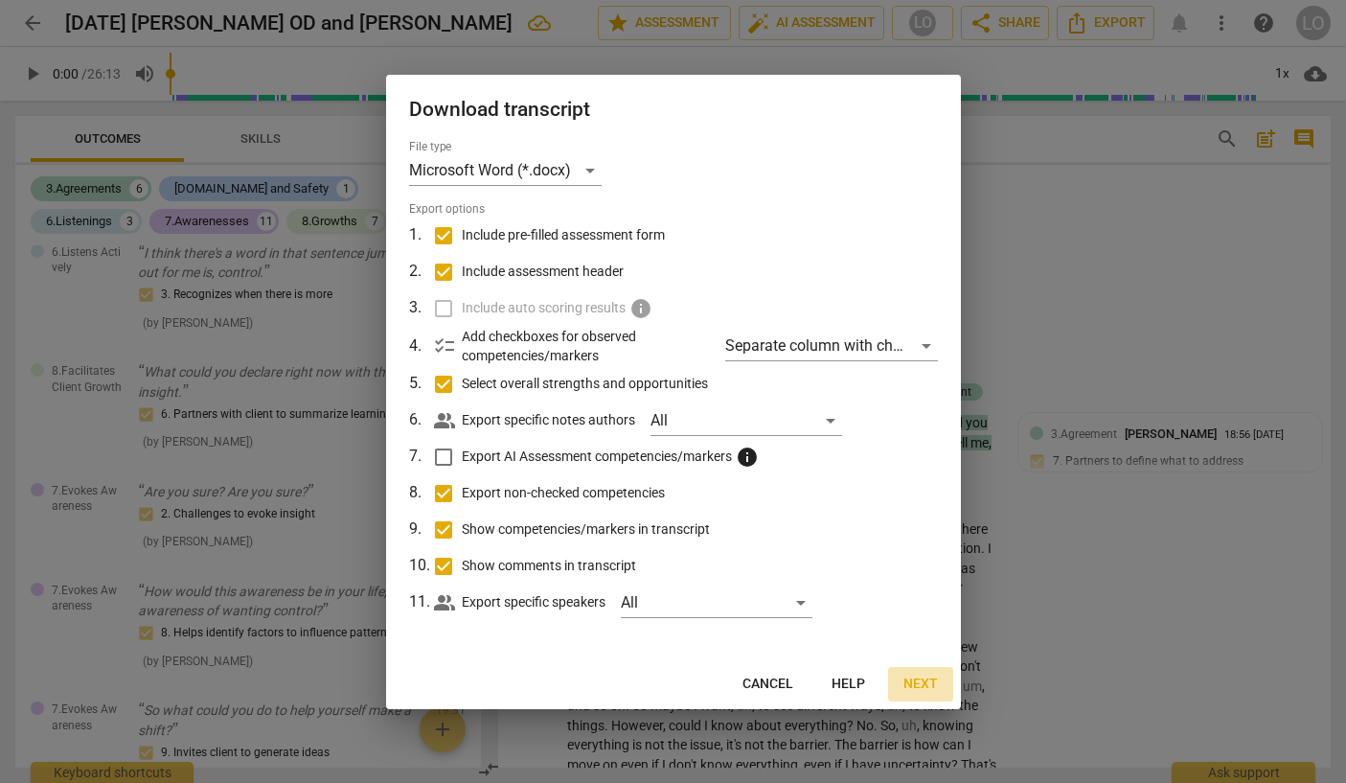
click at [918, 676] on span "Next" at bounding box center [920, 683] width 34 height 19
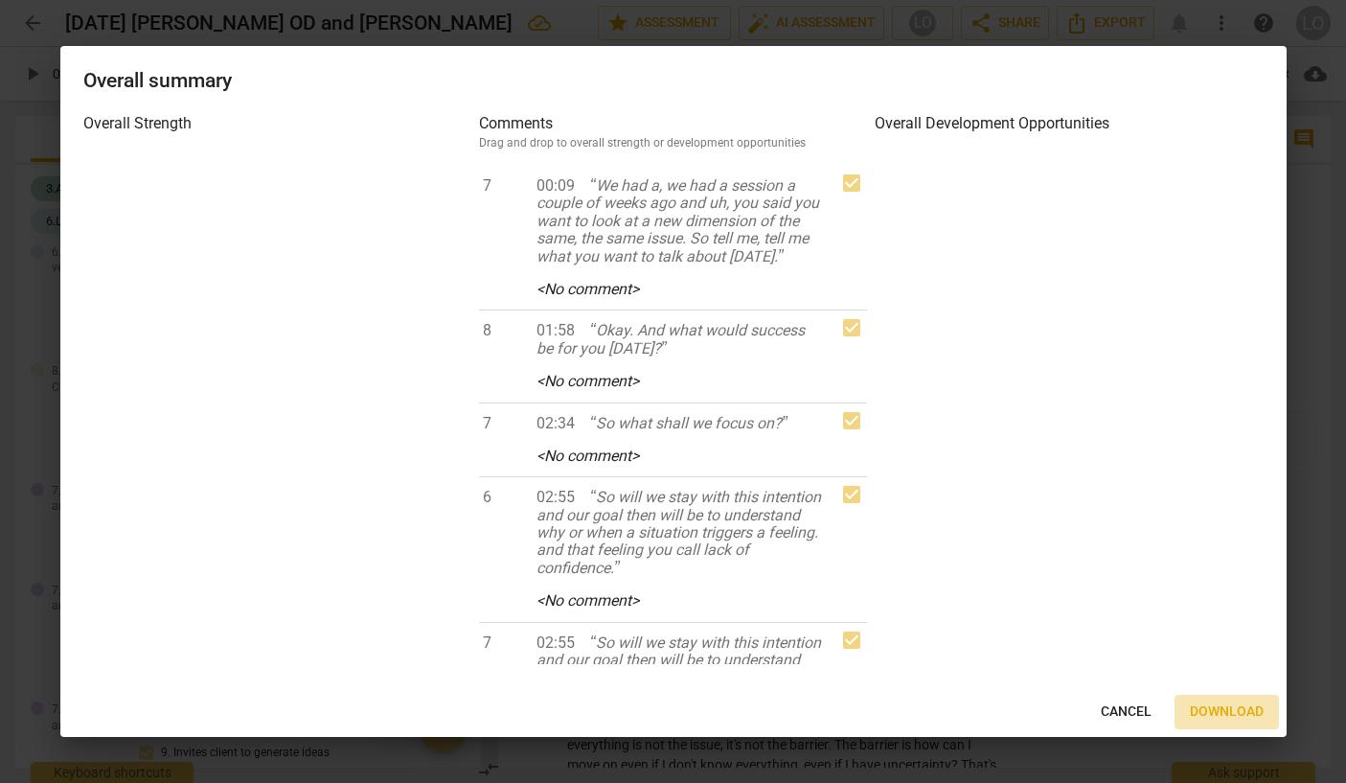
click at [1228, 704] on span "Download" at bounding box center [1227, 711] width 74 height 19
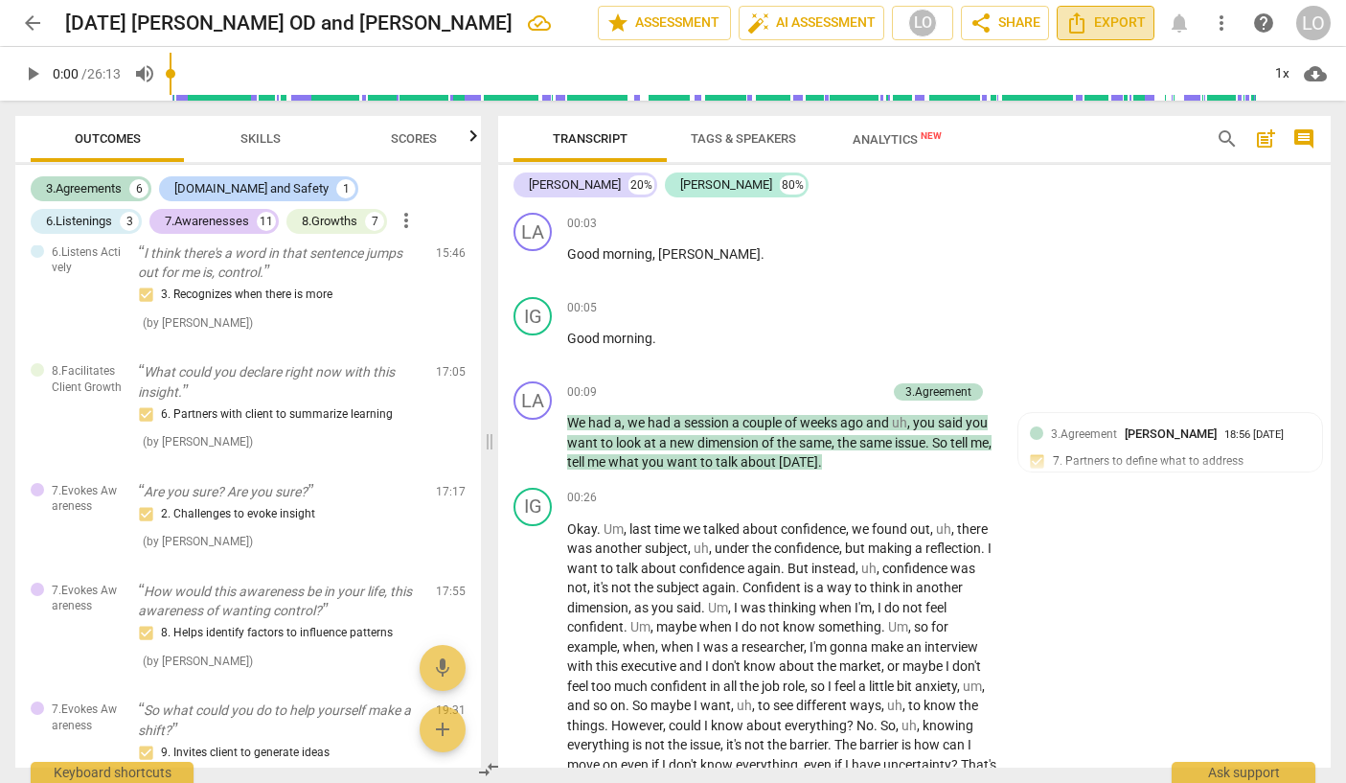
click at [1107, 15] on span "Export" at bounding box center [1105, 22] width 80 height 23
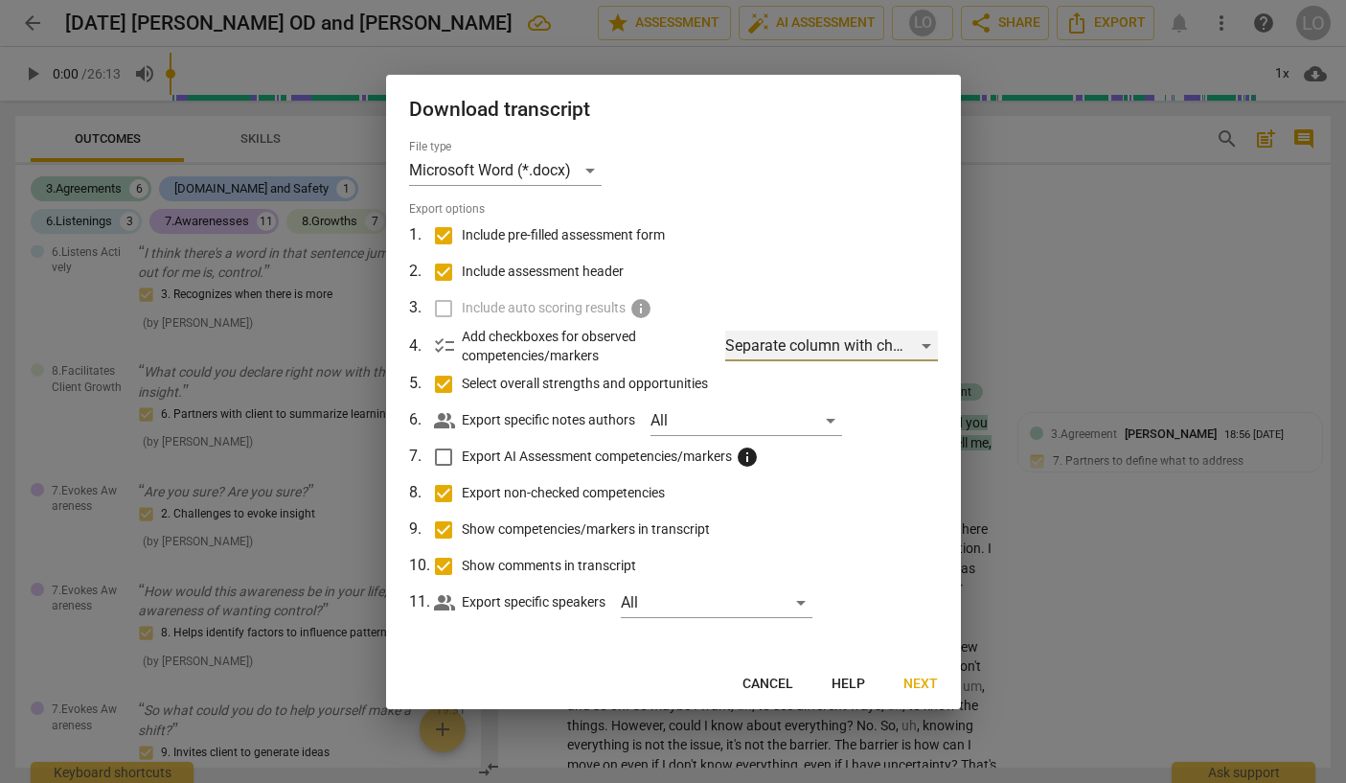
click at [877, 340] on div "Separate column with check marks" at bounding box center [831, 346] width 212 height 31
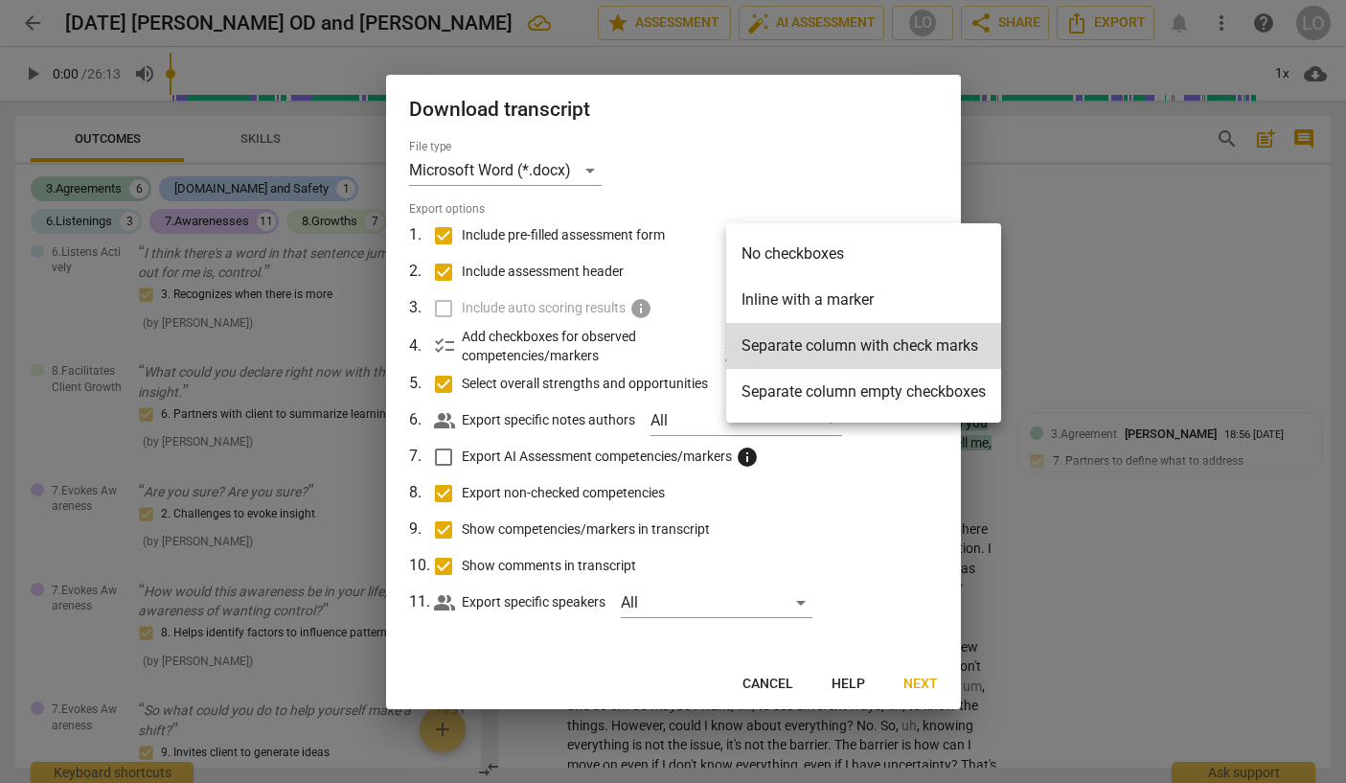
click at [916, 675] on div at bounding box center [673, 391] width 1346 height 783
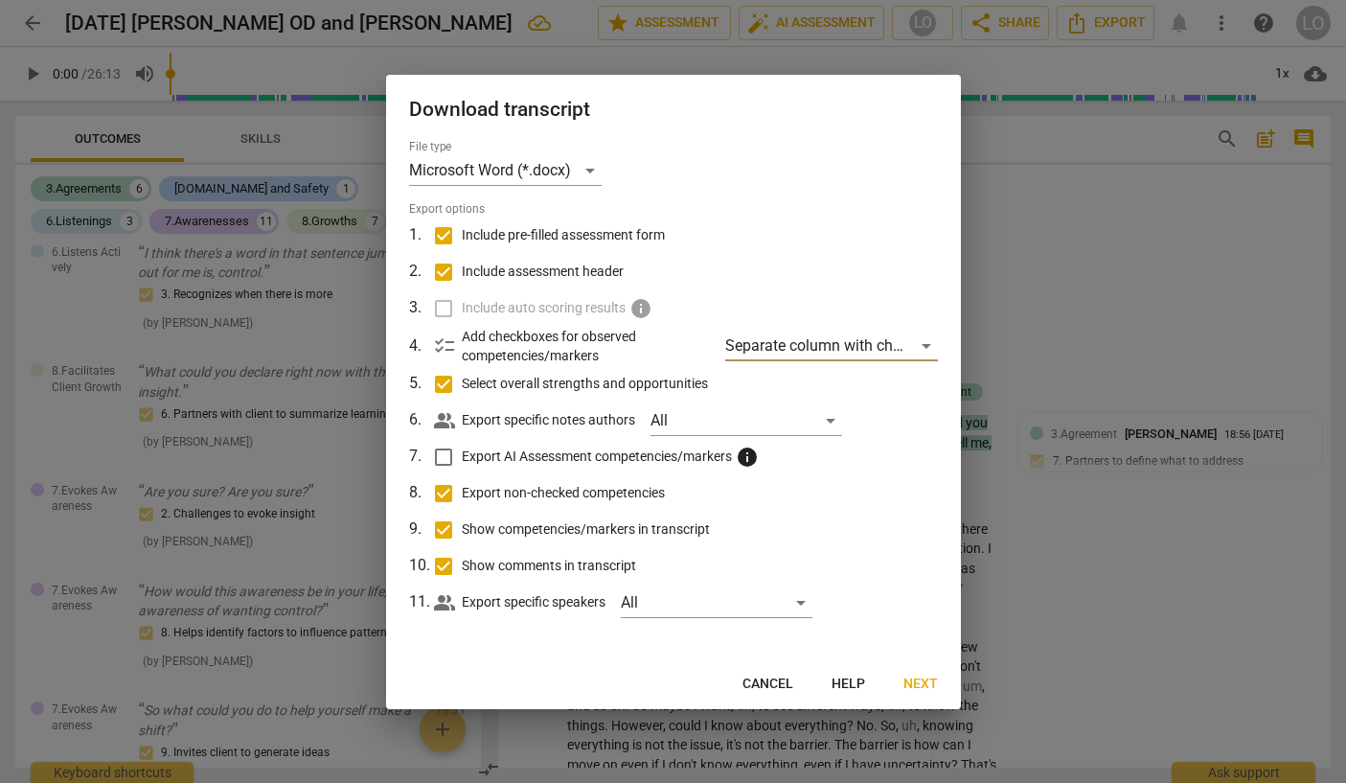
click at [916, 677] on span "Next" at bounding box center [920, 683] width 34 height 19
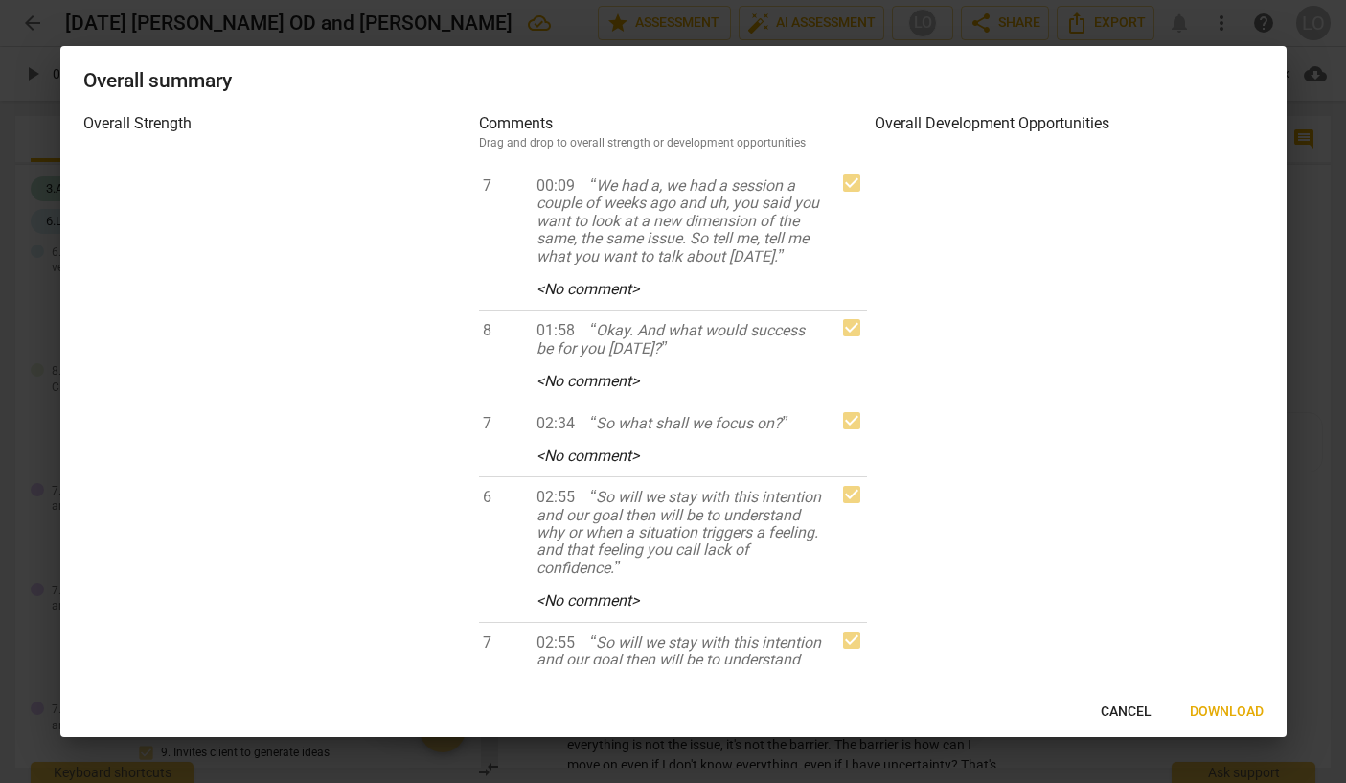
click at [1120, 704] on span "Cancel" at bounding box center [1126, 711] width 51 height 19
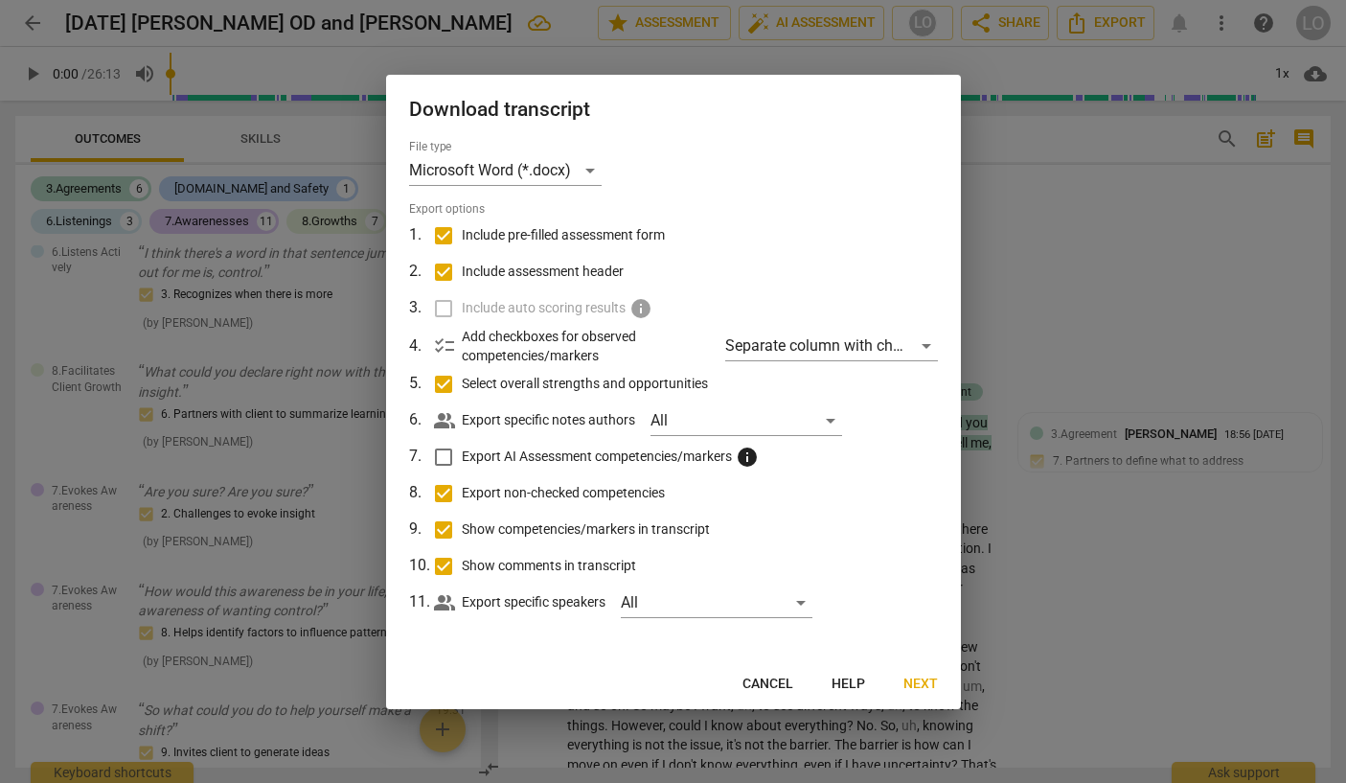
click at [842, 683] on span "Help" at bounding box center [849, 683] width 34 height 19
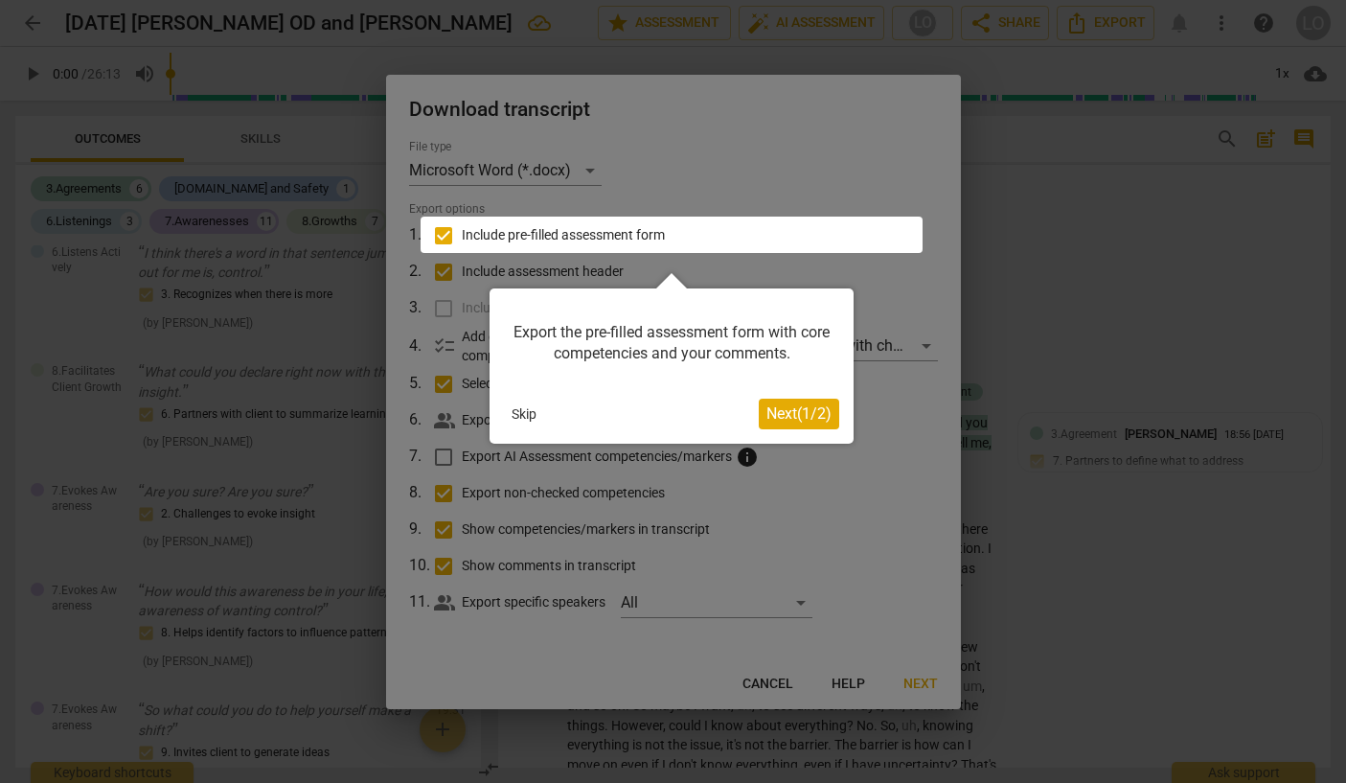
click at [797, 406] on span "Next ( 1 / 2 )" at bounding box center [798, 413] width 65 height 18
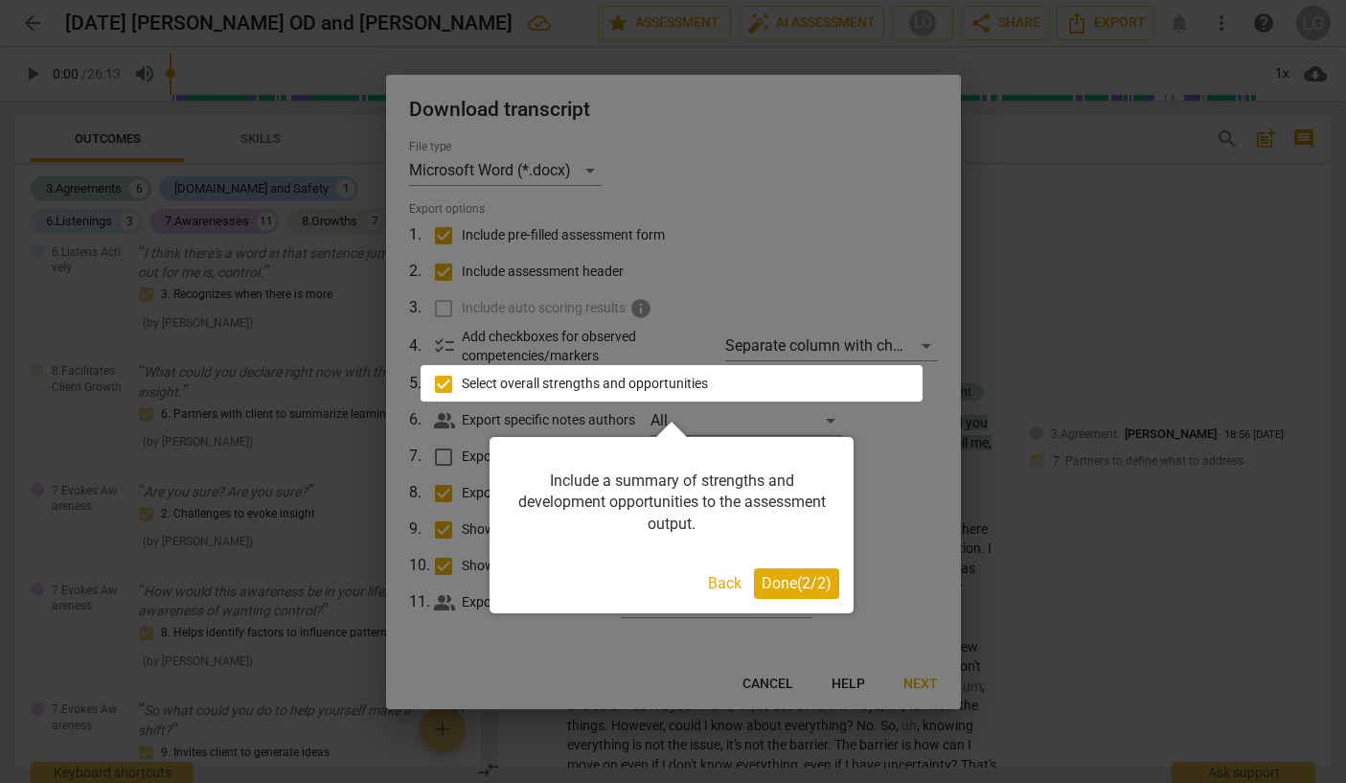
click at [787, 583] on span "Done ( 2 / 2 )" at bounding box center [797, 583] width 70 height 18
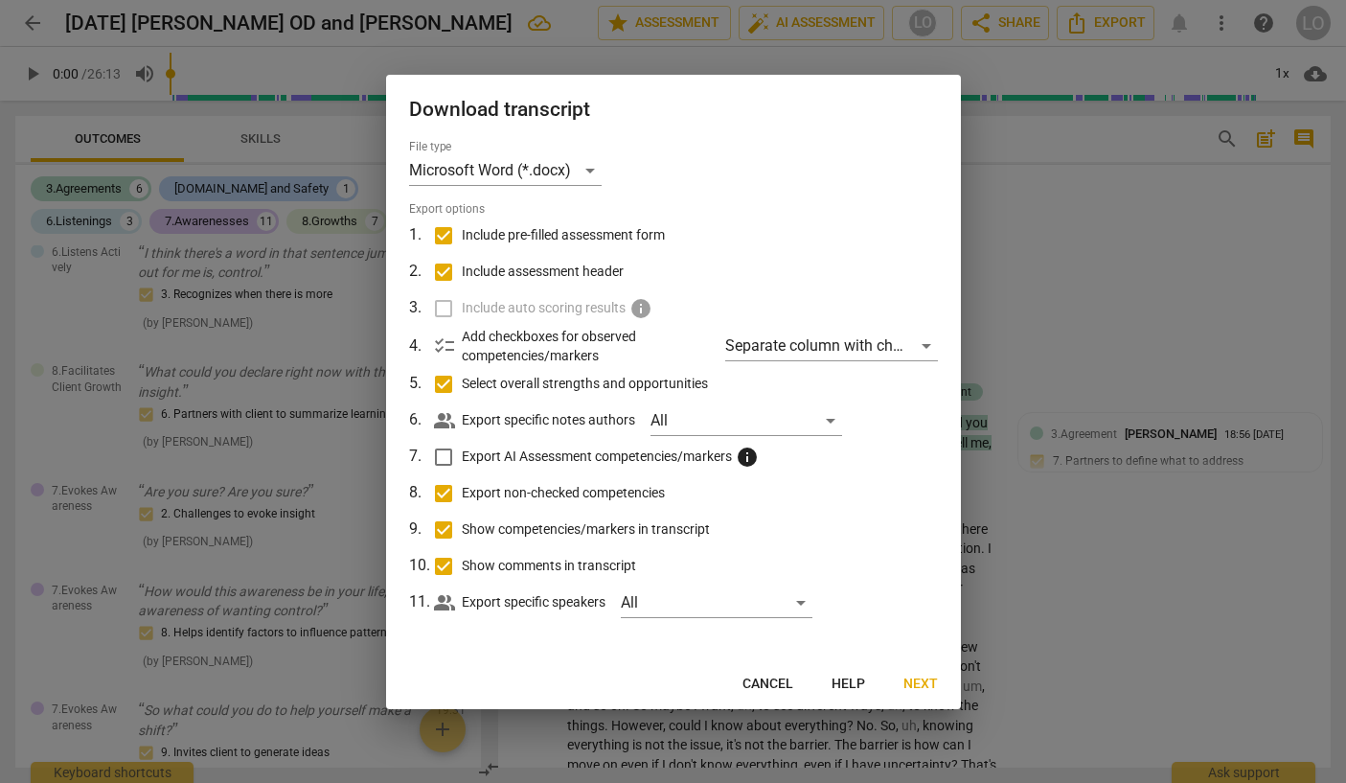
click at [1090, 199] on div at bounding box center [673, 391] width 1346 height 783
